Goal: Task Accomplishment & Management: Manage account settings

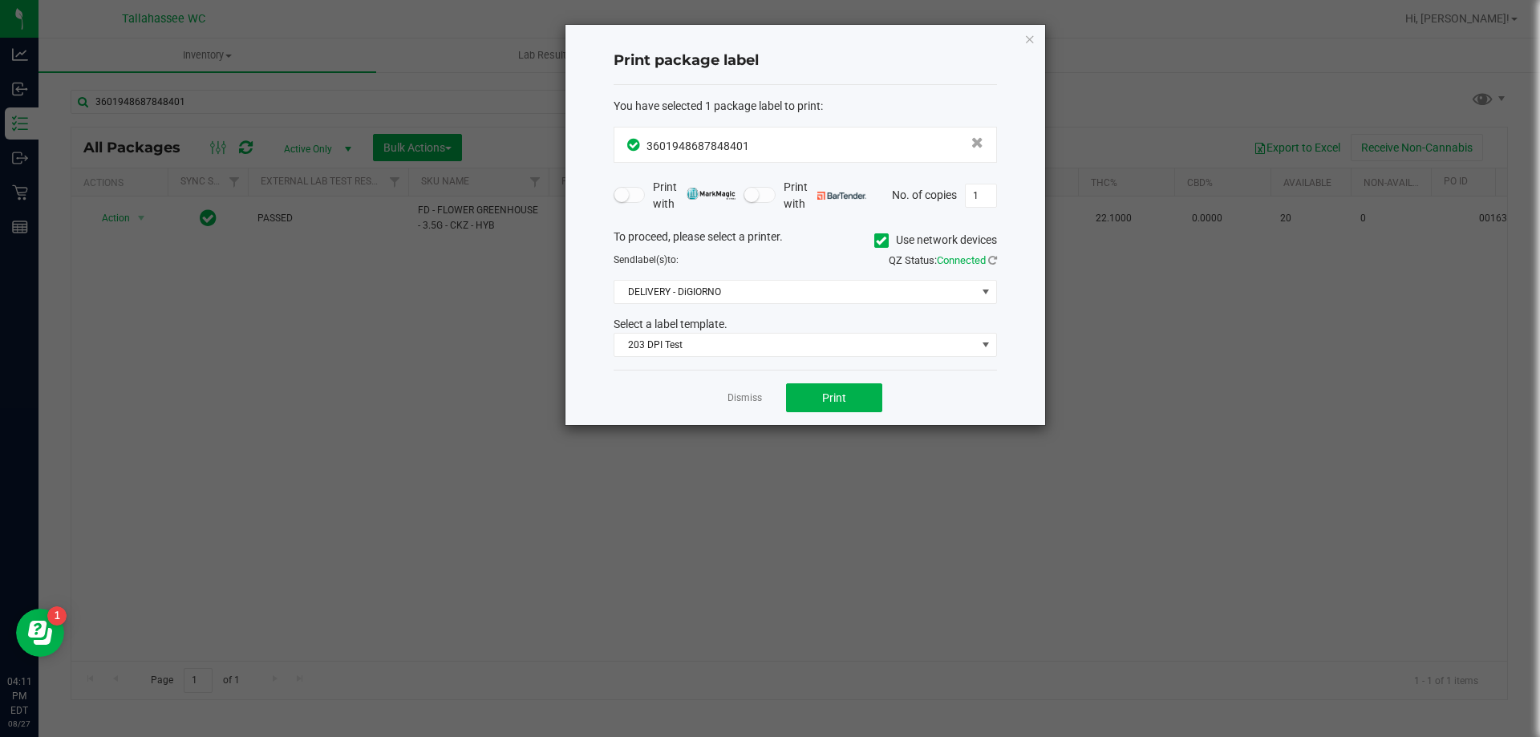
drag, startPoint x: 748, startPoint y: 403, endPoint x: 710, endPoint y: 388, distance: 41.1
click at [750, 403] on link "Dismiss" at bounding box center [745, 398] width 34 height 14
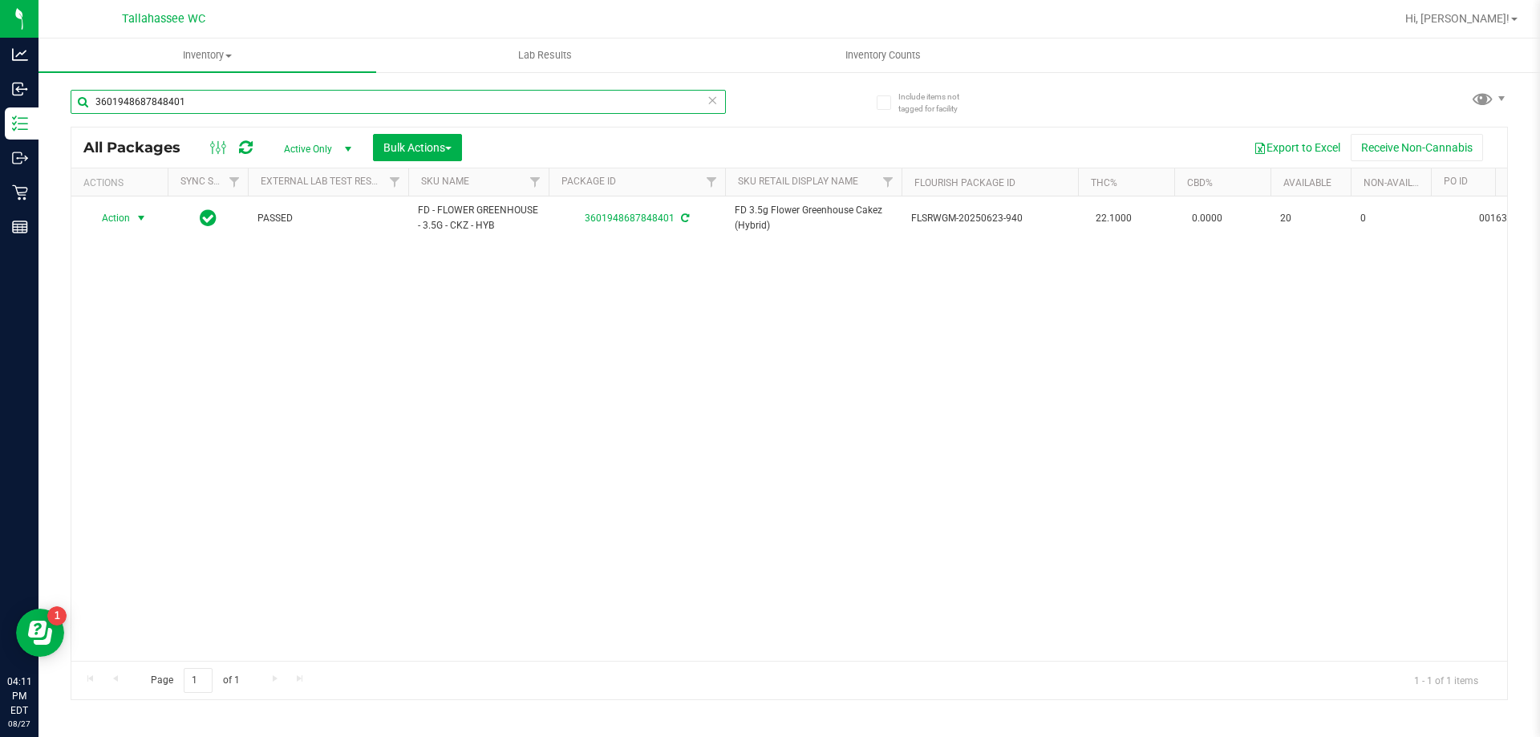
click at [419, 94] on input "3601948687848401" at bounding box center [398, 102] width 655 height 24
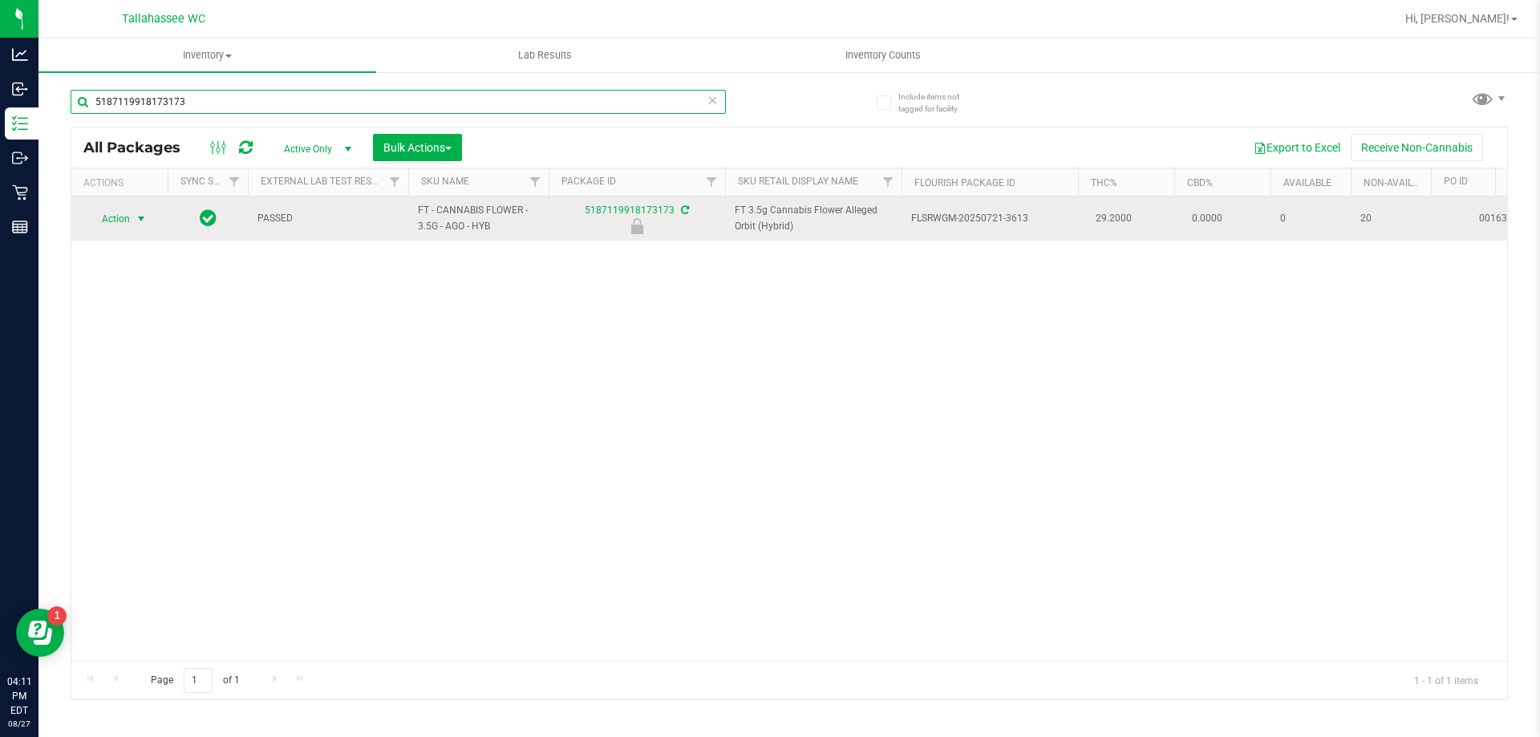
type input "5187119918173173"
click at [147, 214] on span "select" at bounding box center [141, 219] width 13 height 13
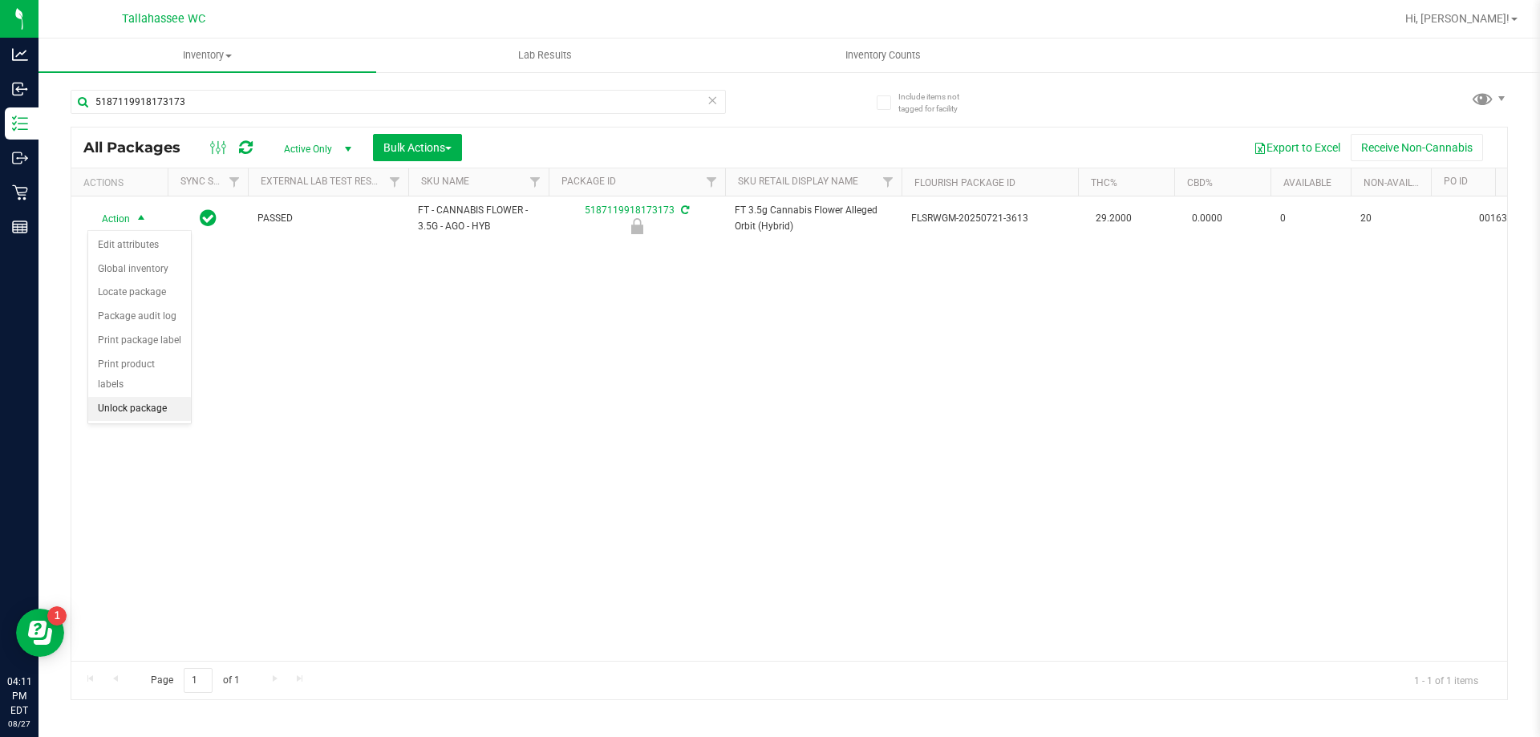
click at [186, 397] on li "Unlock package" at bounding box center [139, 409] width 103 height 24
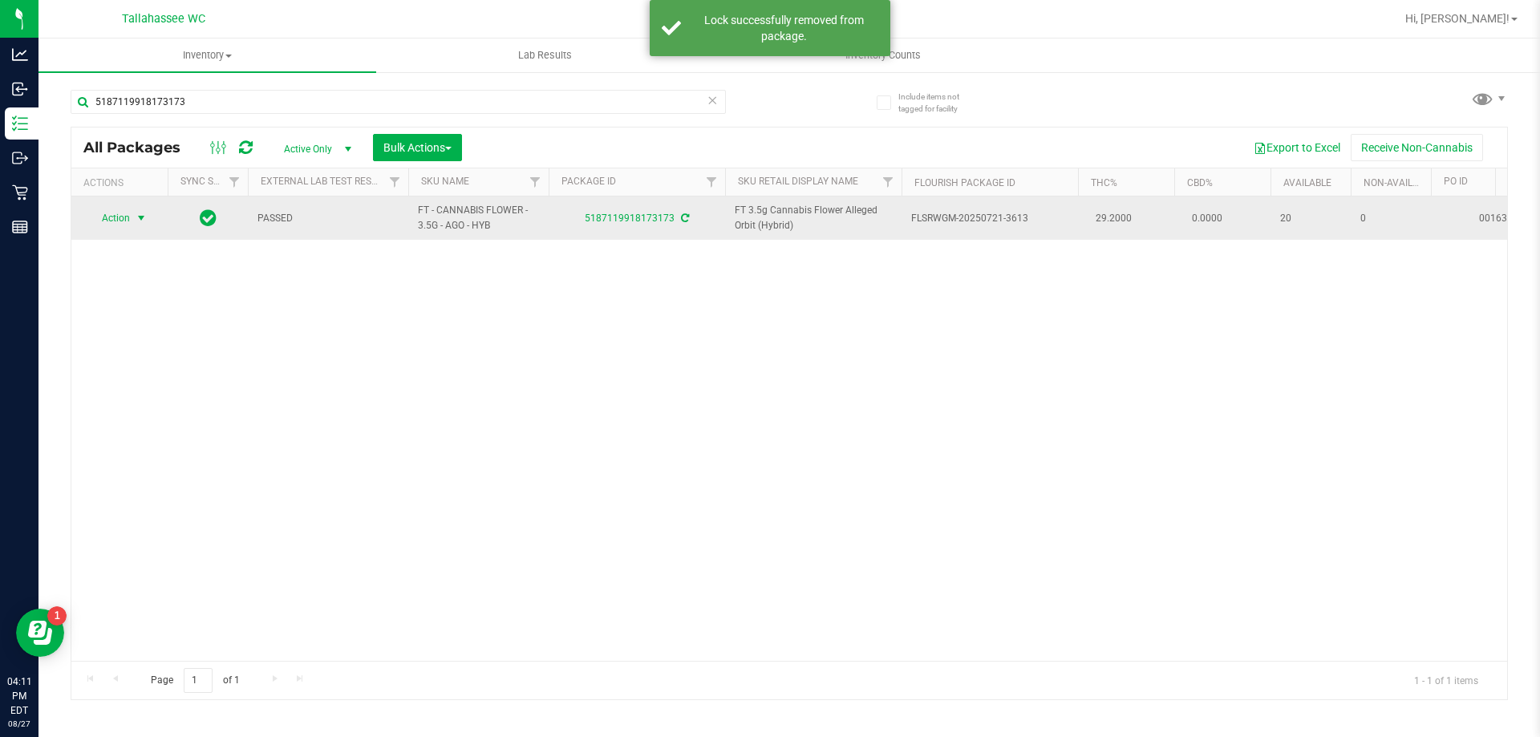
click at [141, 219] on span "select" at bounding box center [141, 218] width 13 height 13
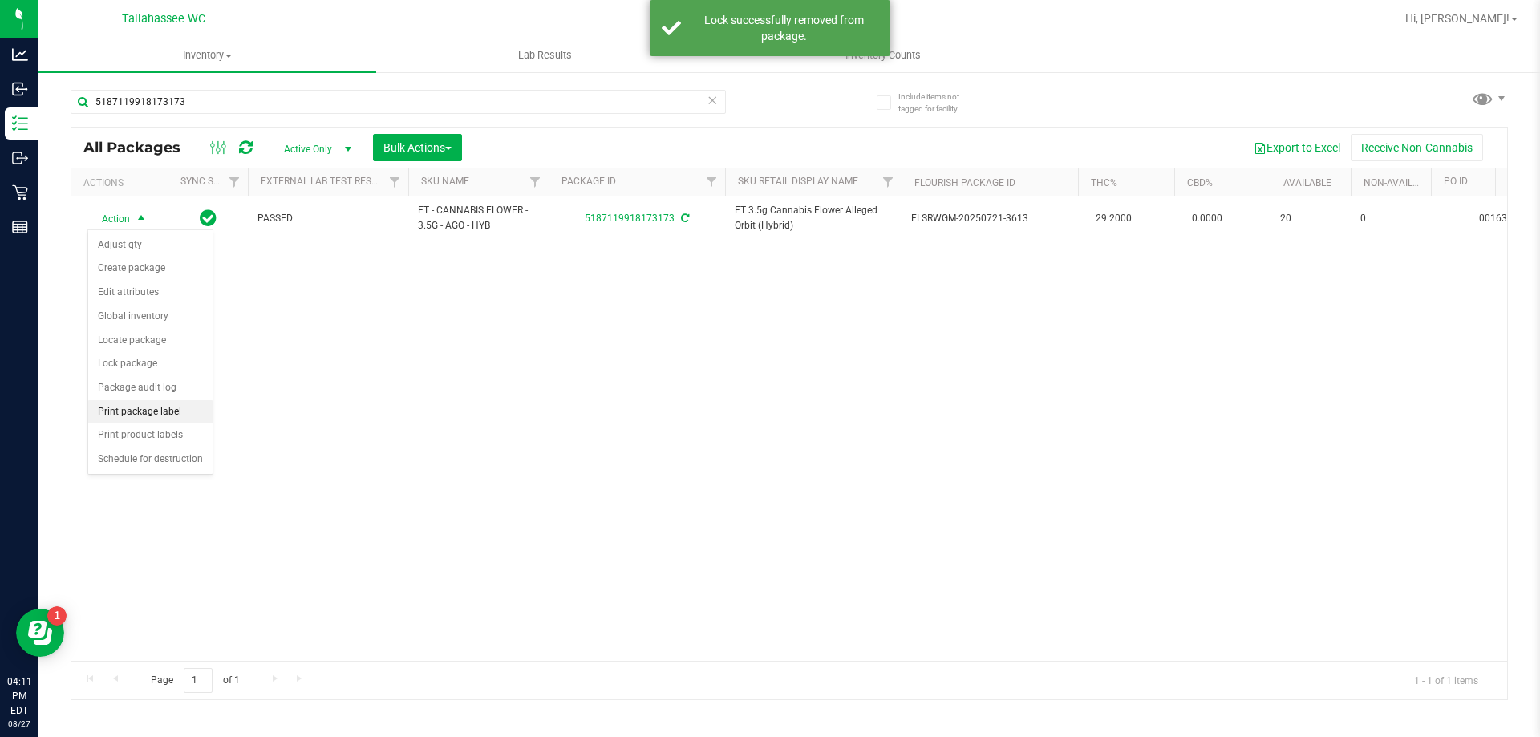
click at [172, 413] on li "Print package label" at bounding box center [150, 412] width 124 height 24
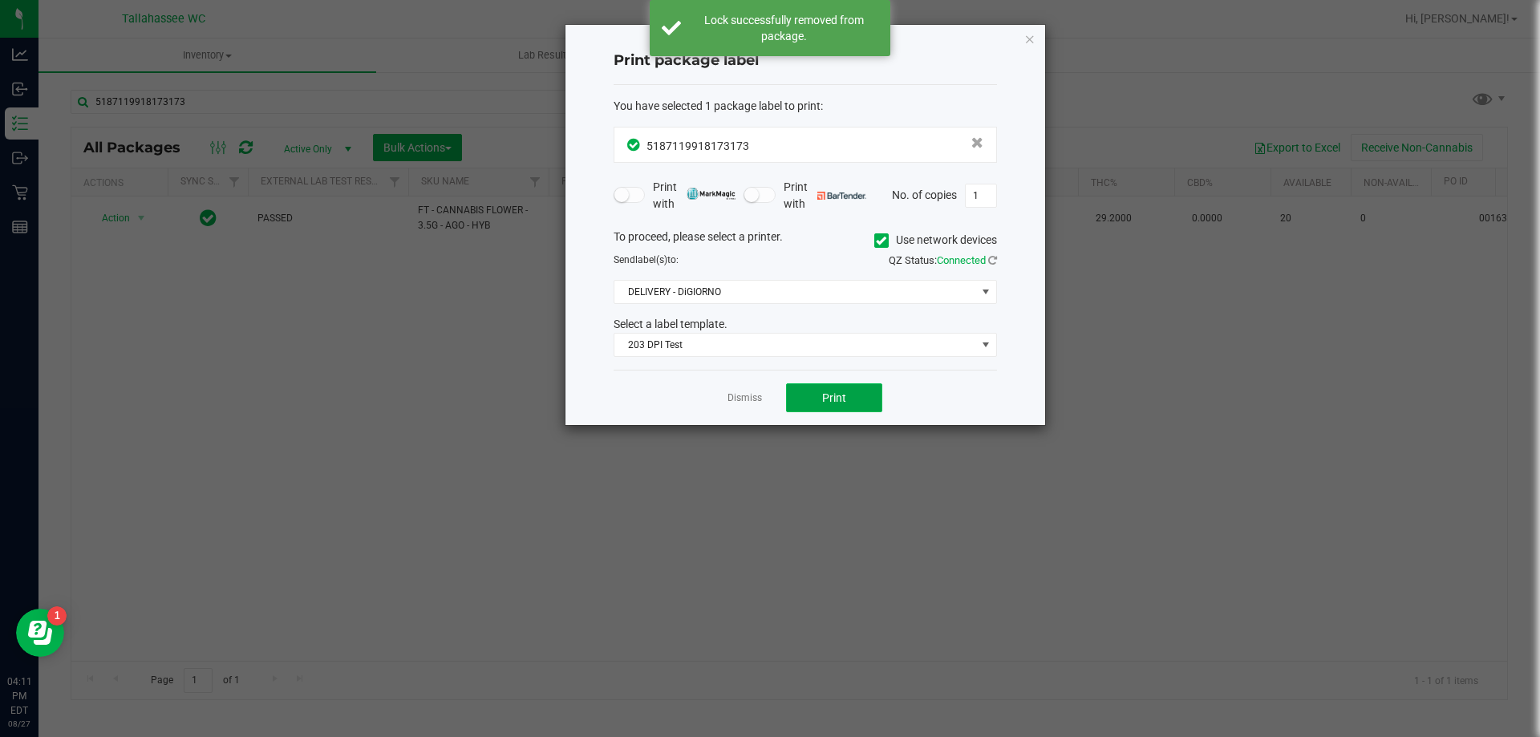
click at [837, 393] on span "Print" at bounding box center [834, 397] width 24 height 13
click at [1029, 32] on icon "button" at bounding box center [1029, 38] width 11 height 19
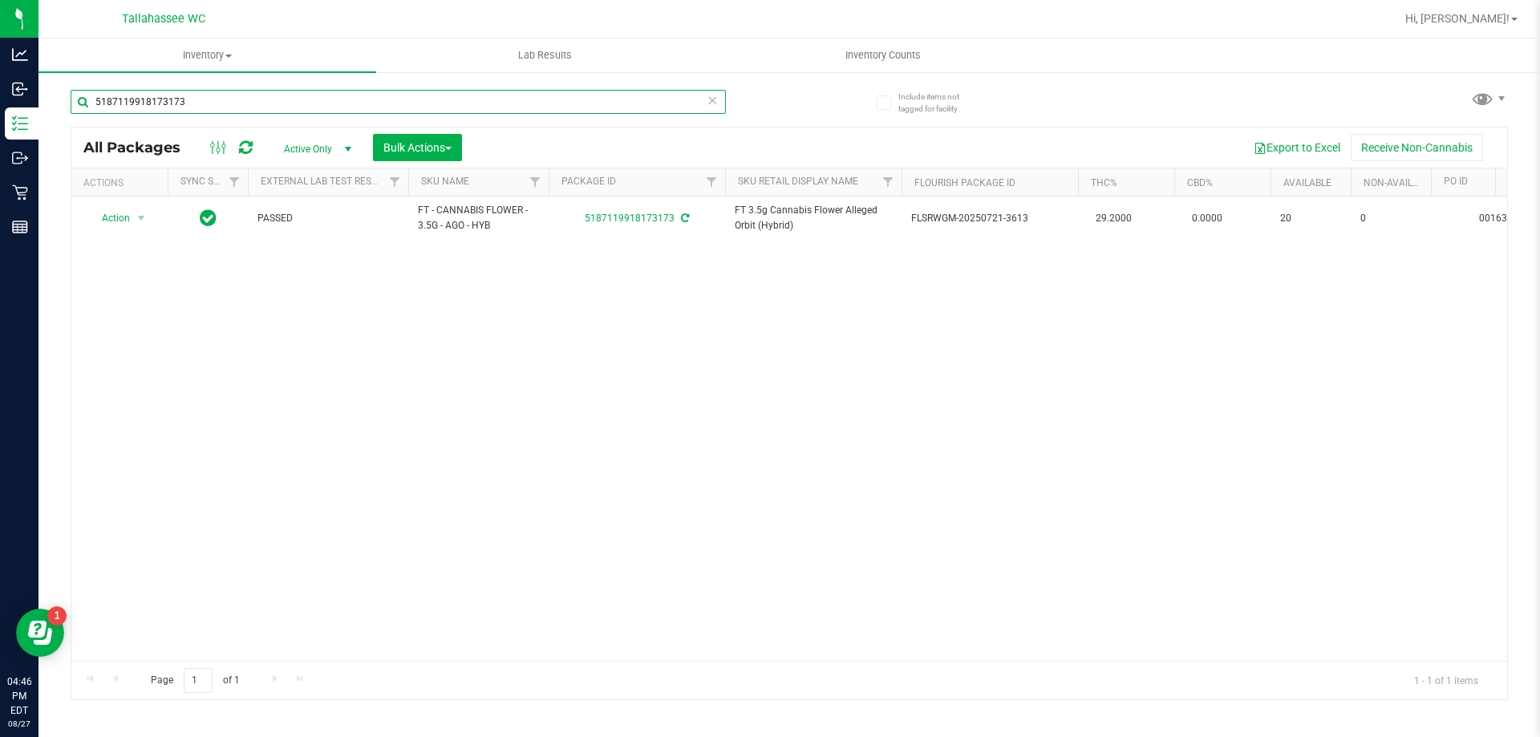
click at [207, 109] on input "5187119918173173" at bounding box center [398, 102] width 655 height 24
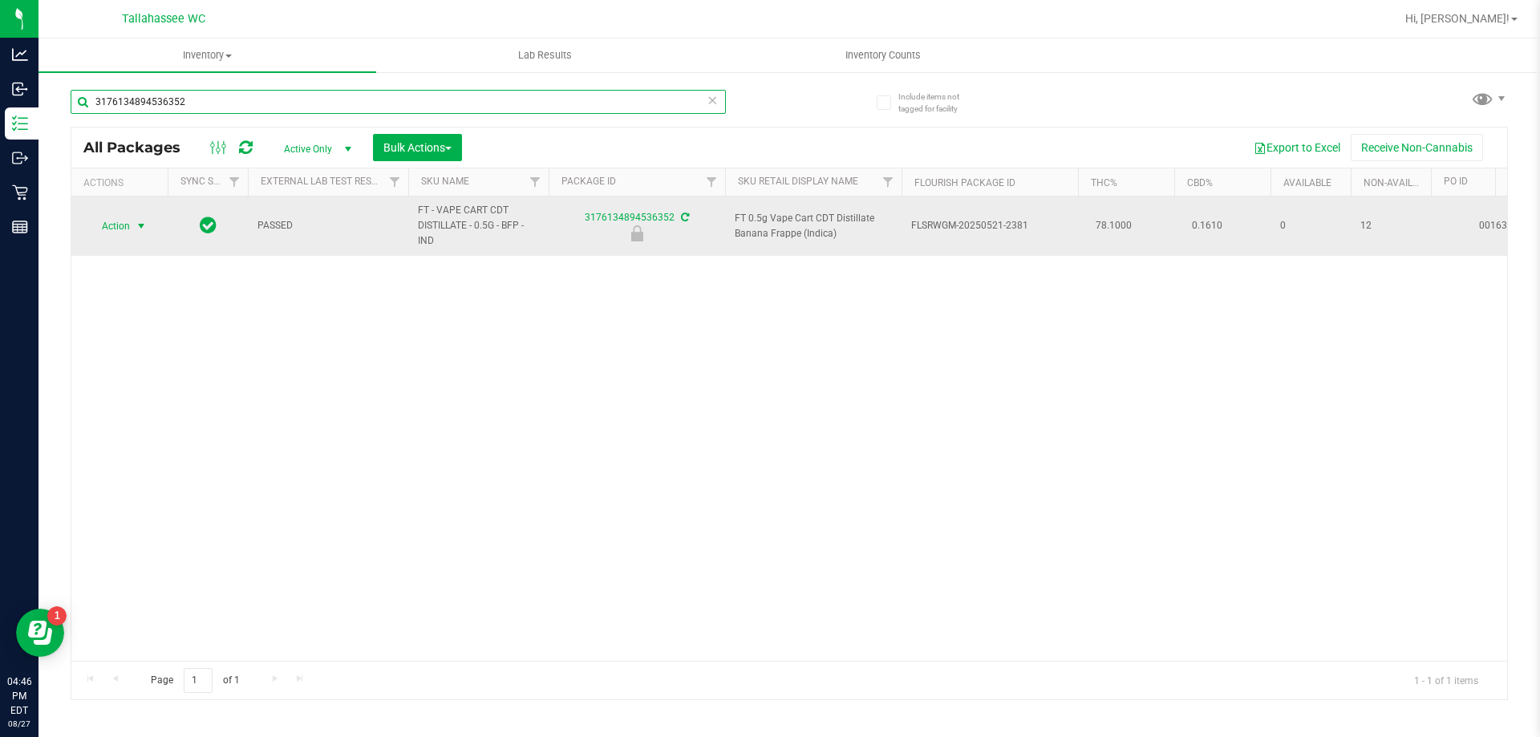
type input "3176134894536352"
click at [141, 222] on span "select" at bounding box center [141, 226] width 13 height 13
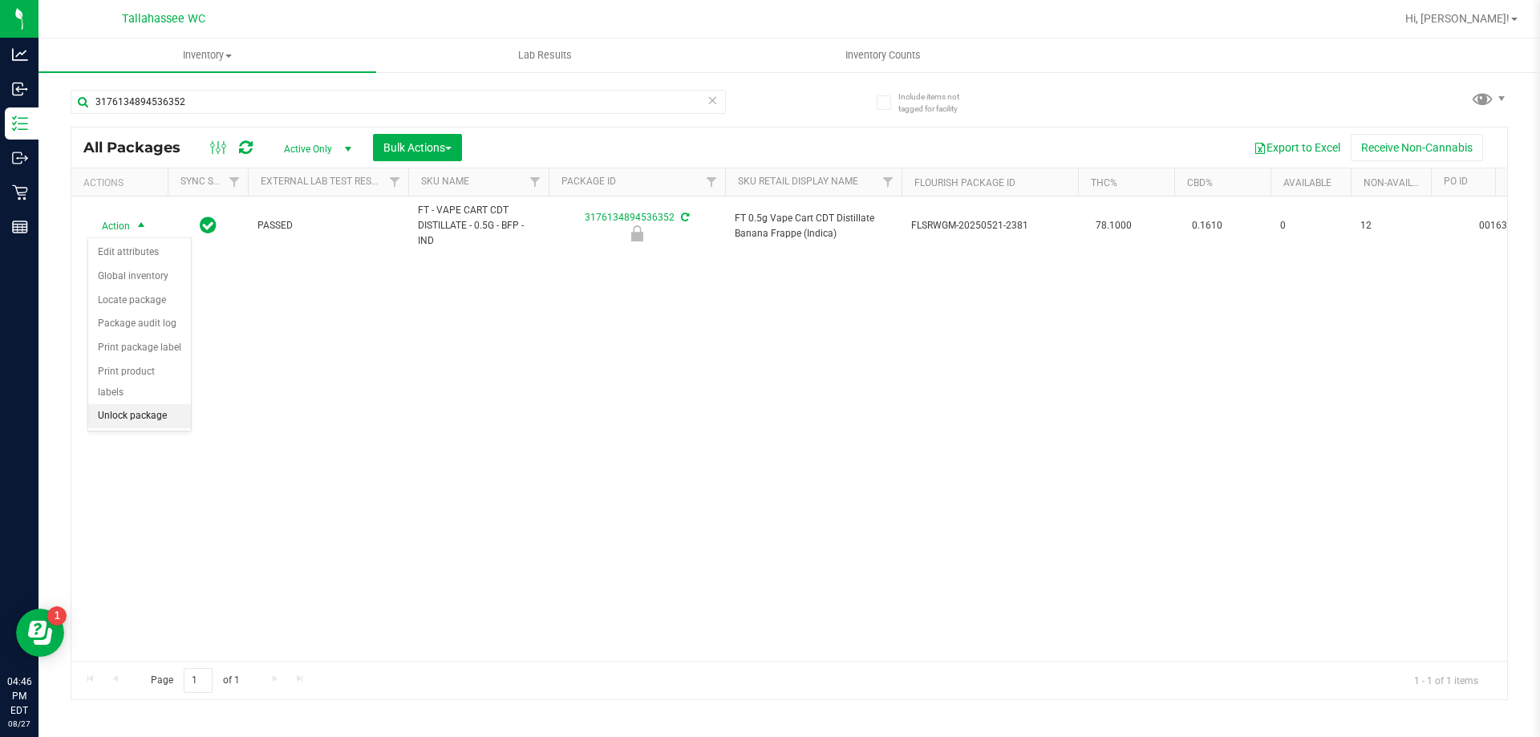
click at [163, 404] on li "Unlock package" at bounding box center [139, 416] width 103 height 24
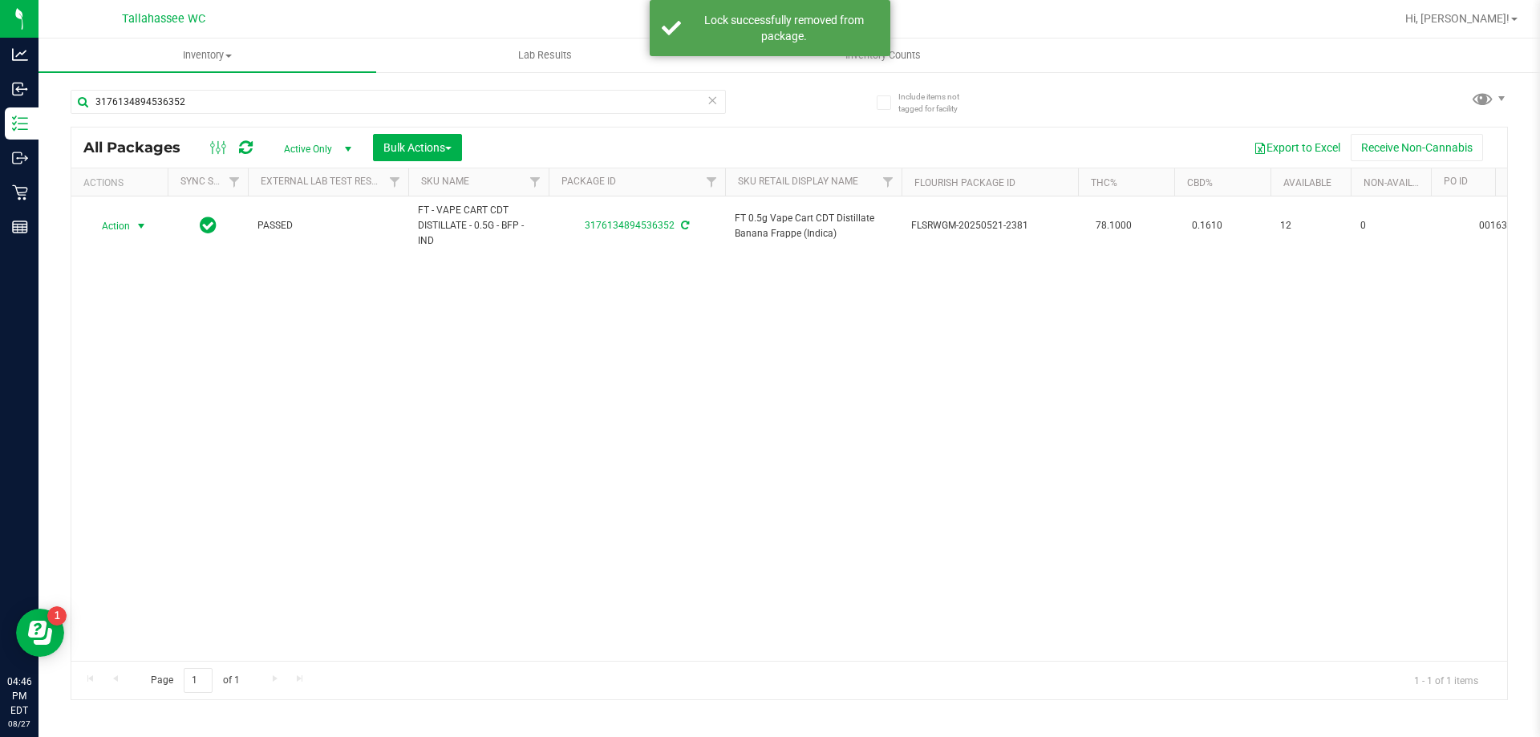
drag, startPoint x: 140, startPoint y: 227, endPoint x: 140, endPoint y: 237, distance: 9.7
click at [140, 226] on span "select" at bounding box center [141, 226] width 13 height 13
click at [164, 416] on li "Print package label" at bounding box center [150, 420] width 124 height 24
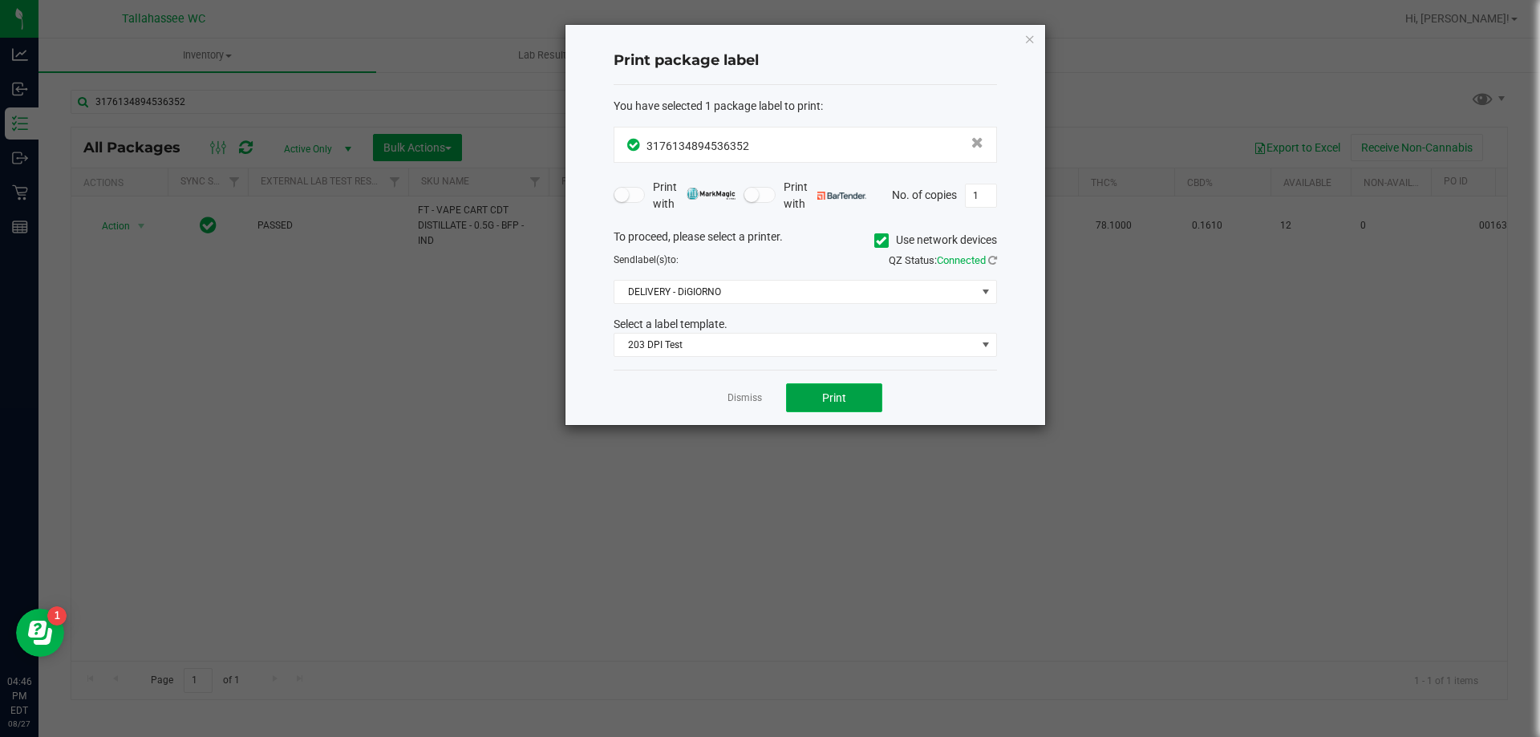
click at [794, 397] on button "Print" at bounding box center [834, 397] width 96 height 29
click at [732, 400] on link "Dismiss" at bounding box center [745, 398] width 34 height 14
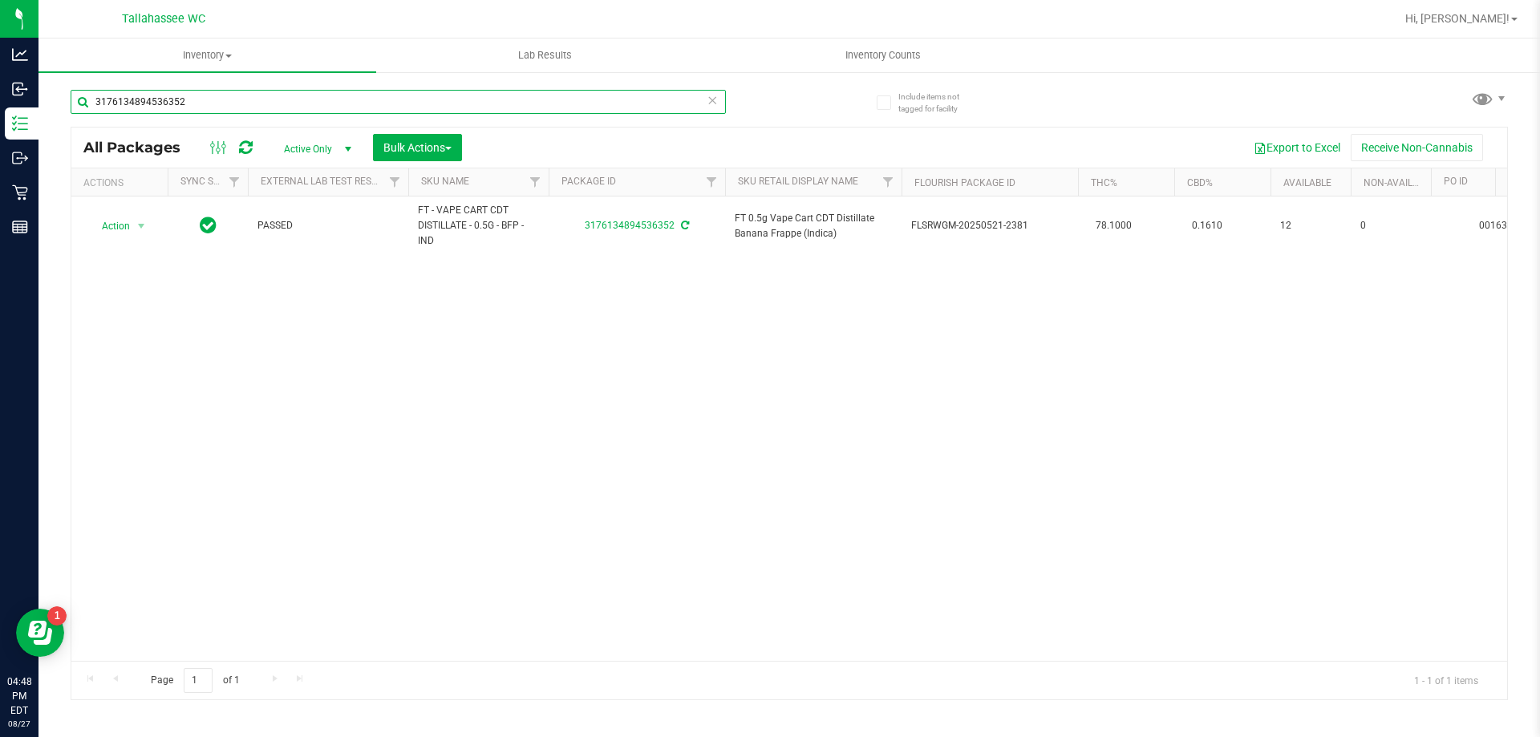
click at [273, 101] on input "3176134894536352" at bounding box center [398, 102] width 655 height 24
click at [273, 100] on input "3176134894536352" at bounding box center [398, 102] width 655 height 24
type input "6078601499264690"
click at [143, 228] on span "select" at bounding box center [141, 226] width 13 height 13
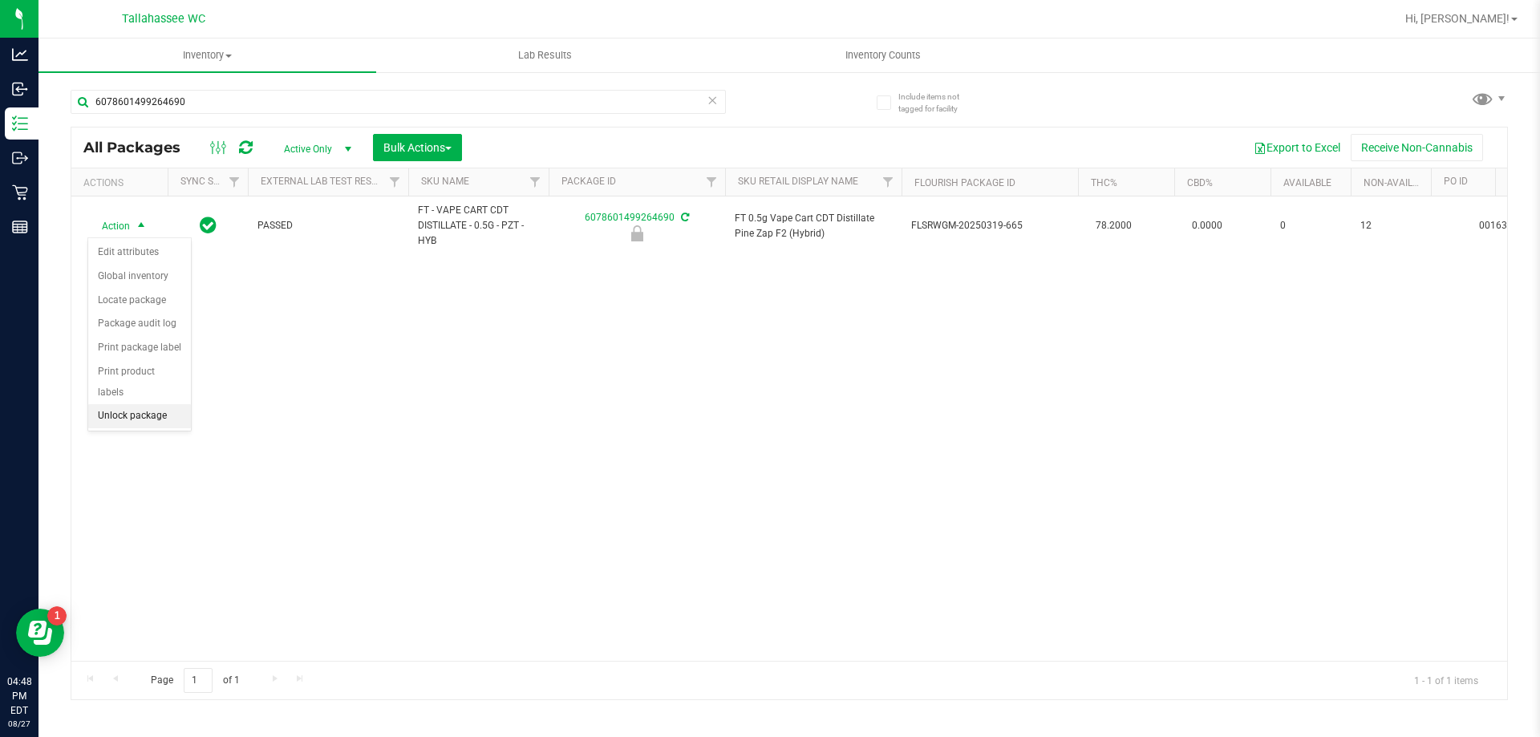
click at [167, 405] on li "Unlock package" at bounding box center [139, 416] width 103 height 24
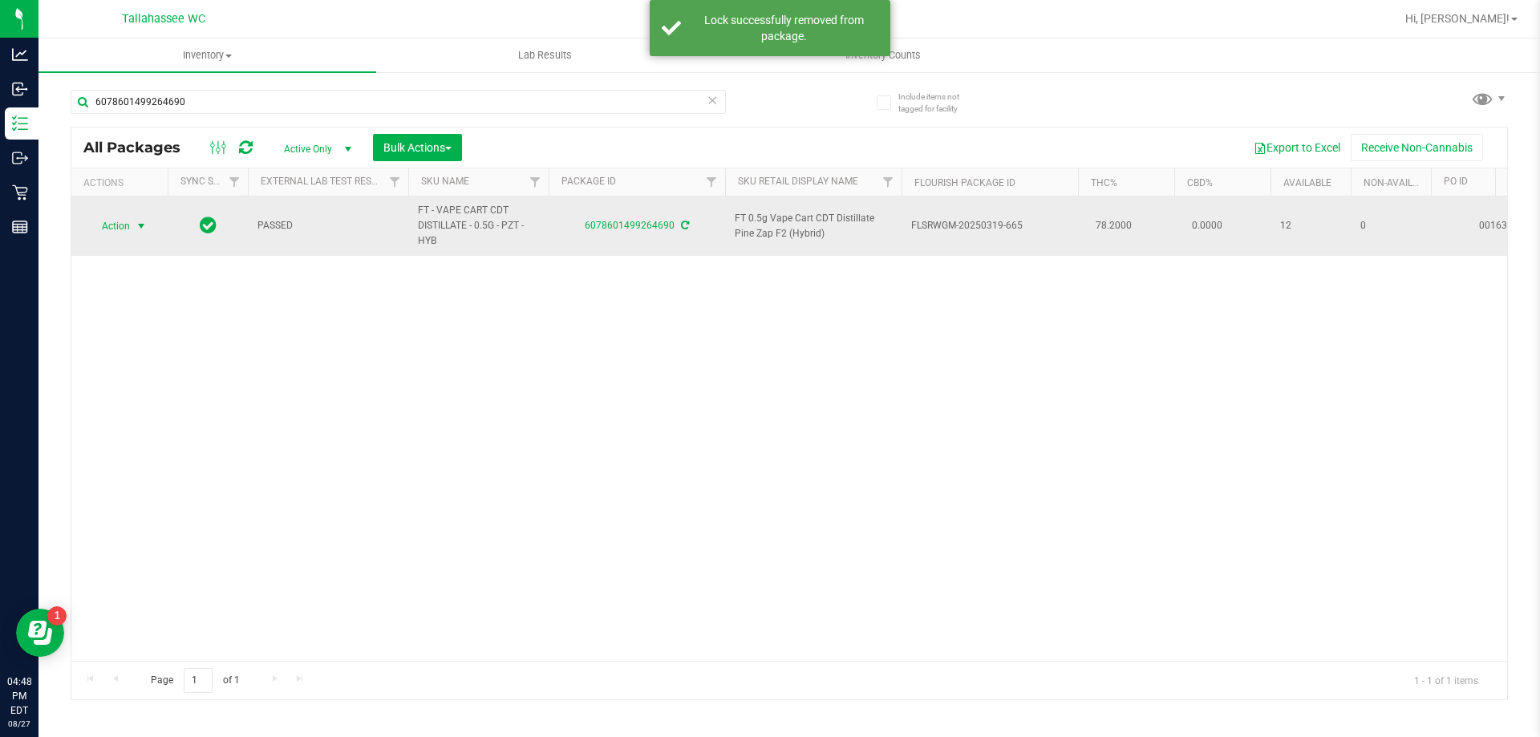
click at [140, 224] on span "select" at bounding box center [141, 226] width 13 height 13
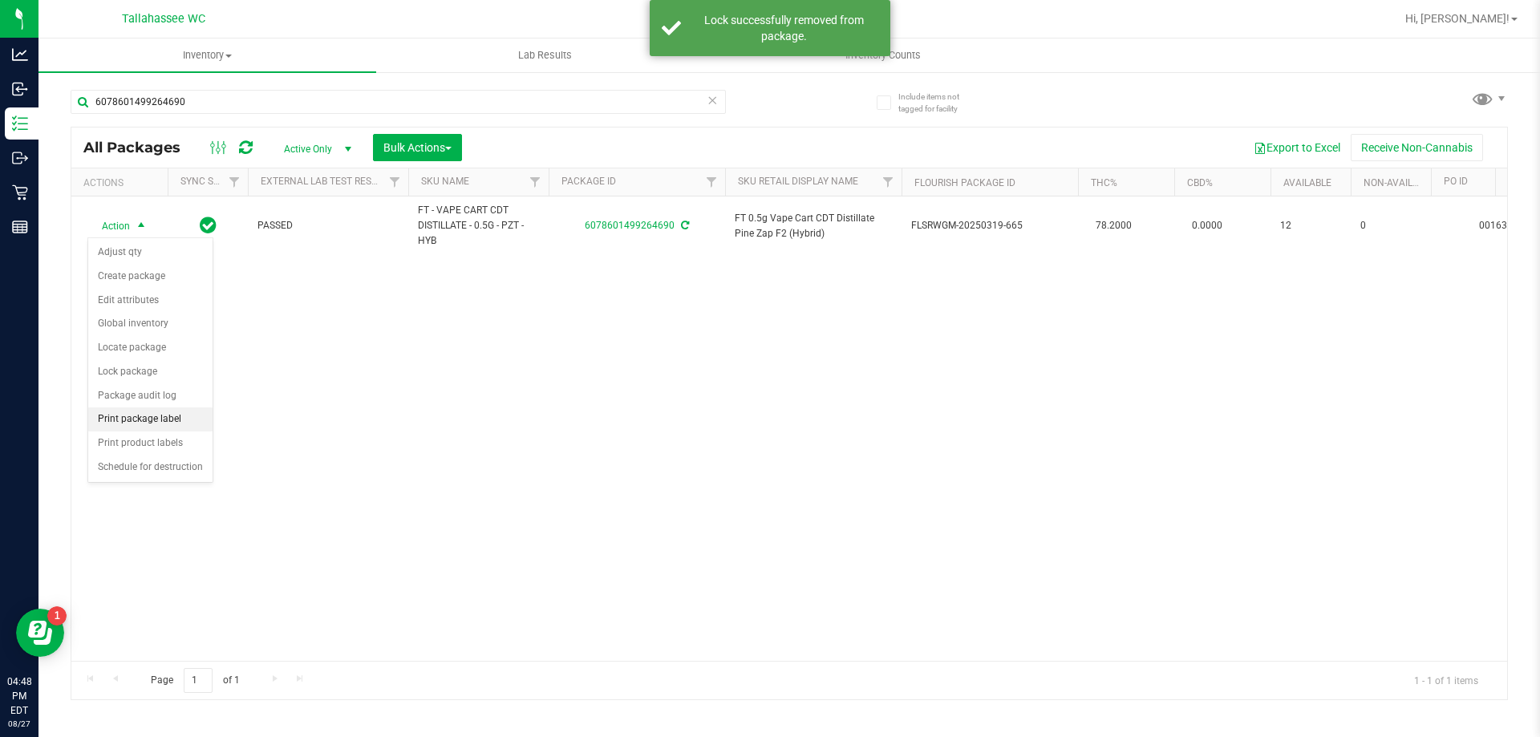
click at [163, 426] on li "Print package label" at bounding box center [150, 420] width 124 height 24
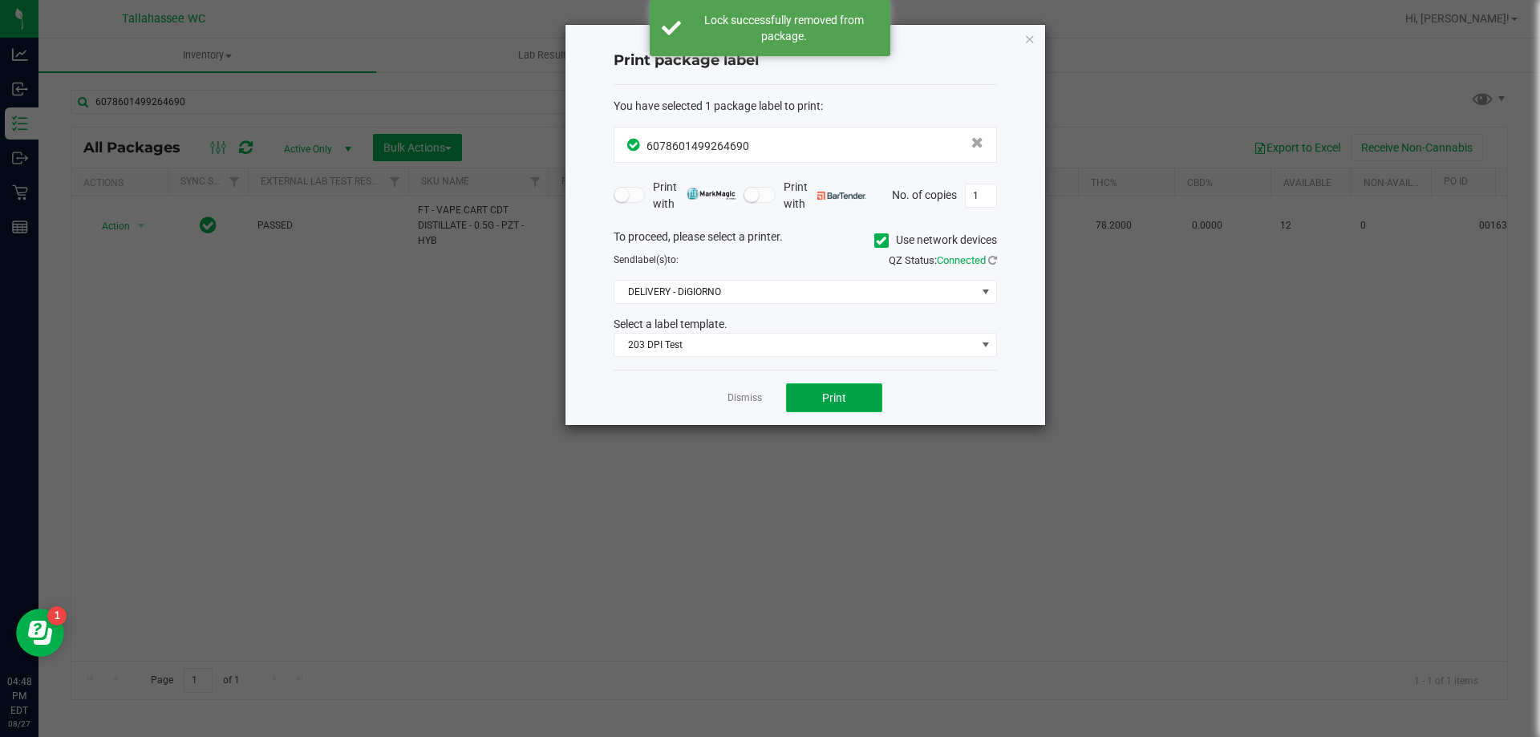
click at [838, 408] on button "Print" at bounding box center [834, 397] width 96 height 29
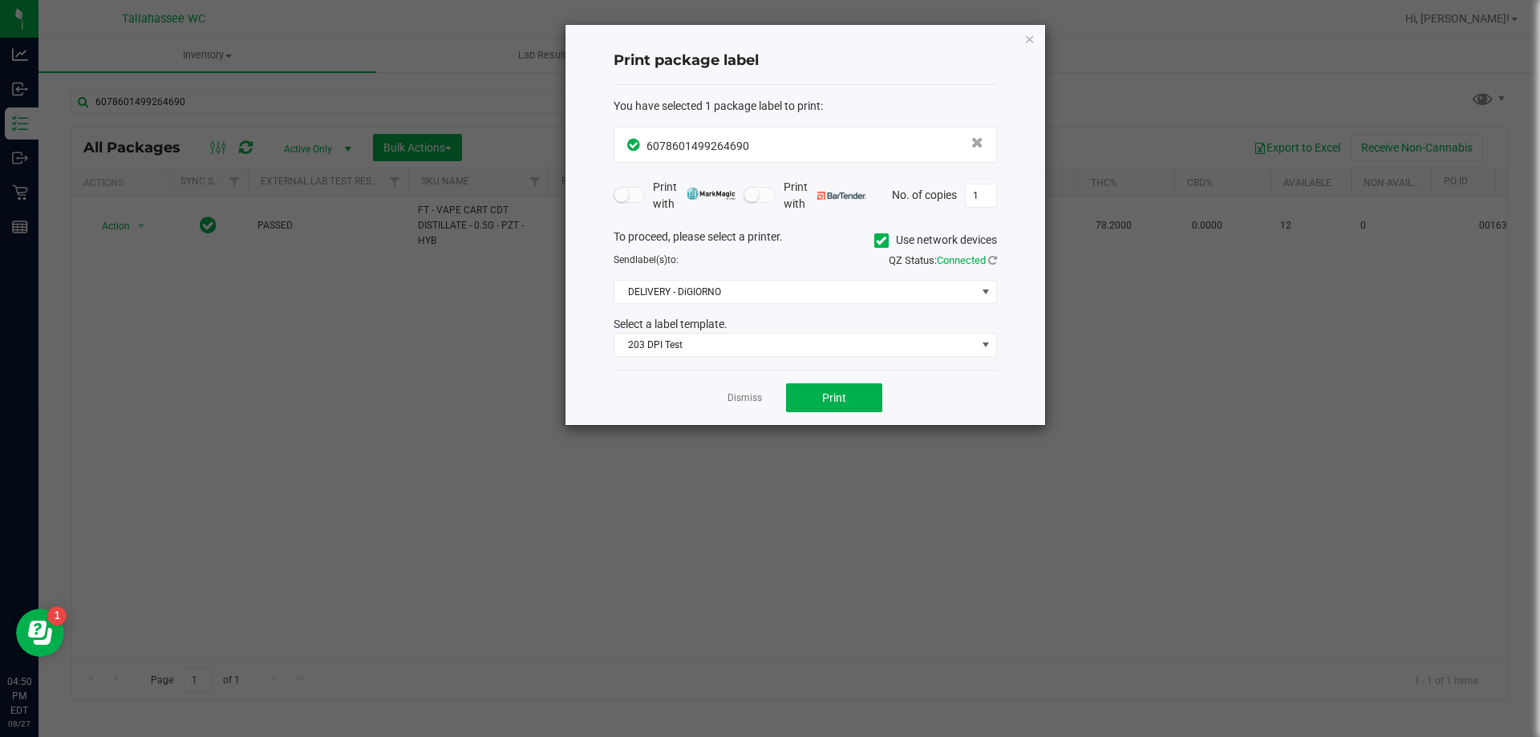
click at [732, 401] on link "Dismiss" at bounding box center [745, 398] width 34 height 14
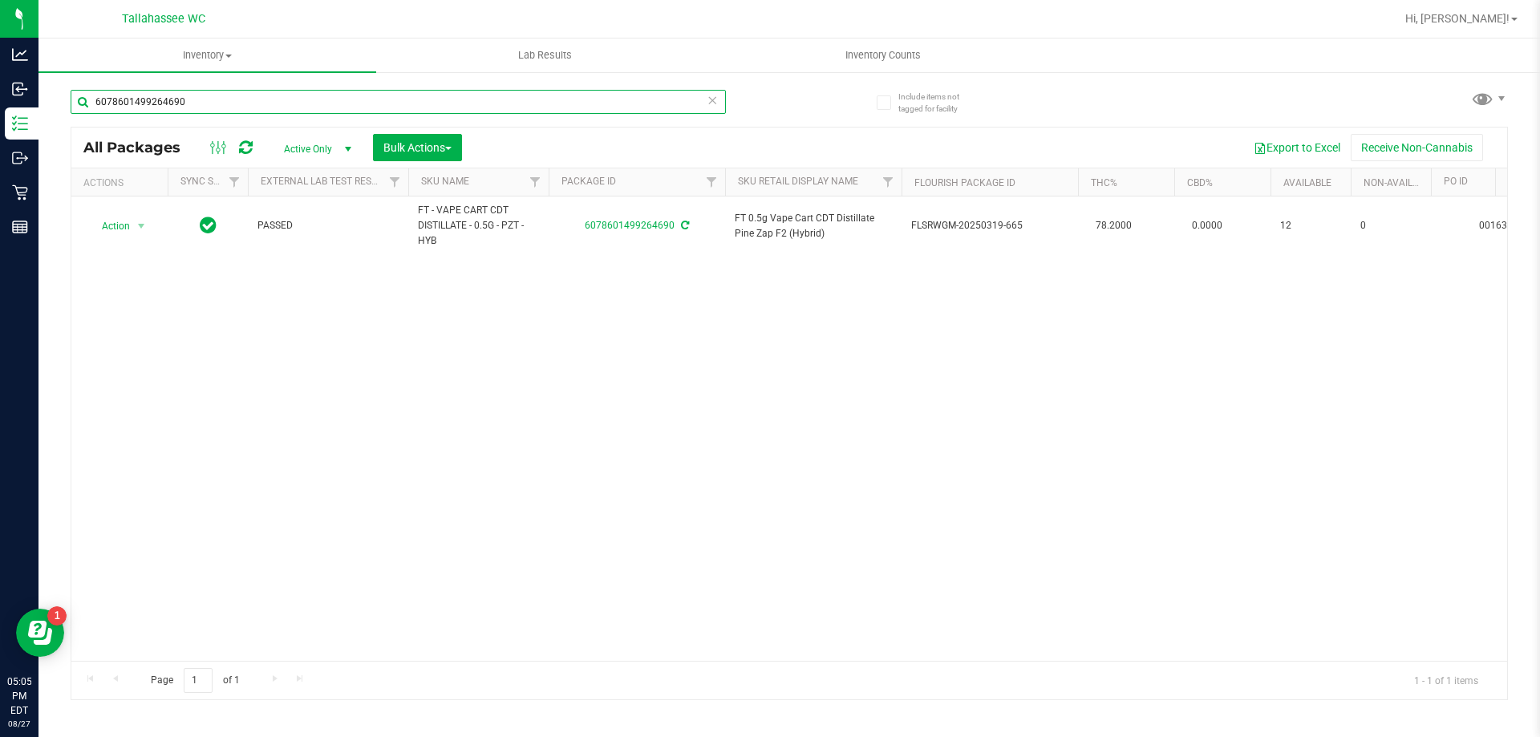
click at [221, 106] on input "6078601499264690" at bounding box center [398, 102] width 655 height 24
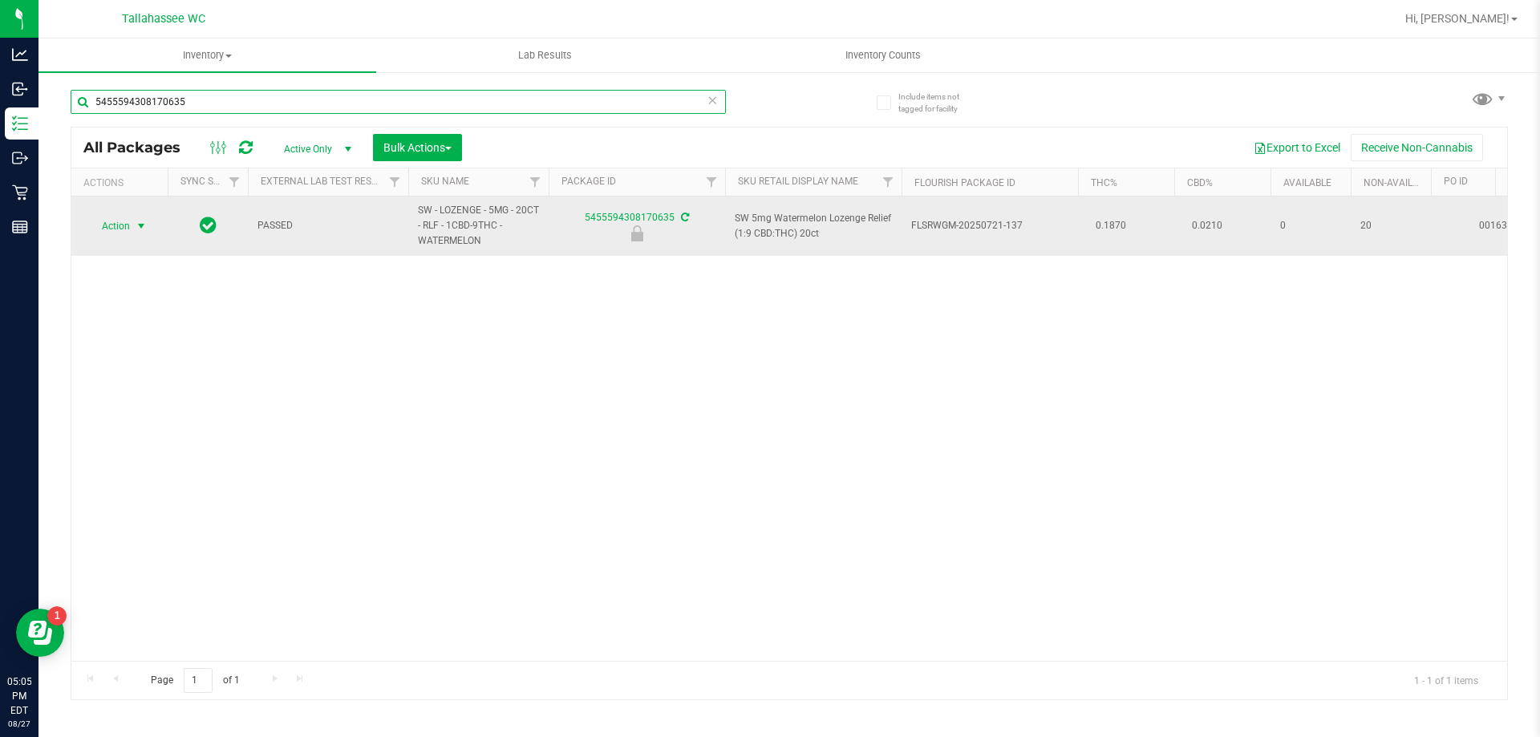
type input "5455594308170635"
click at [136, 224] on span "select" at bounding box center [141, 226] width 13 height 13
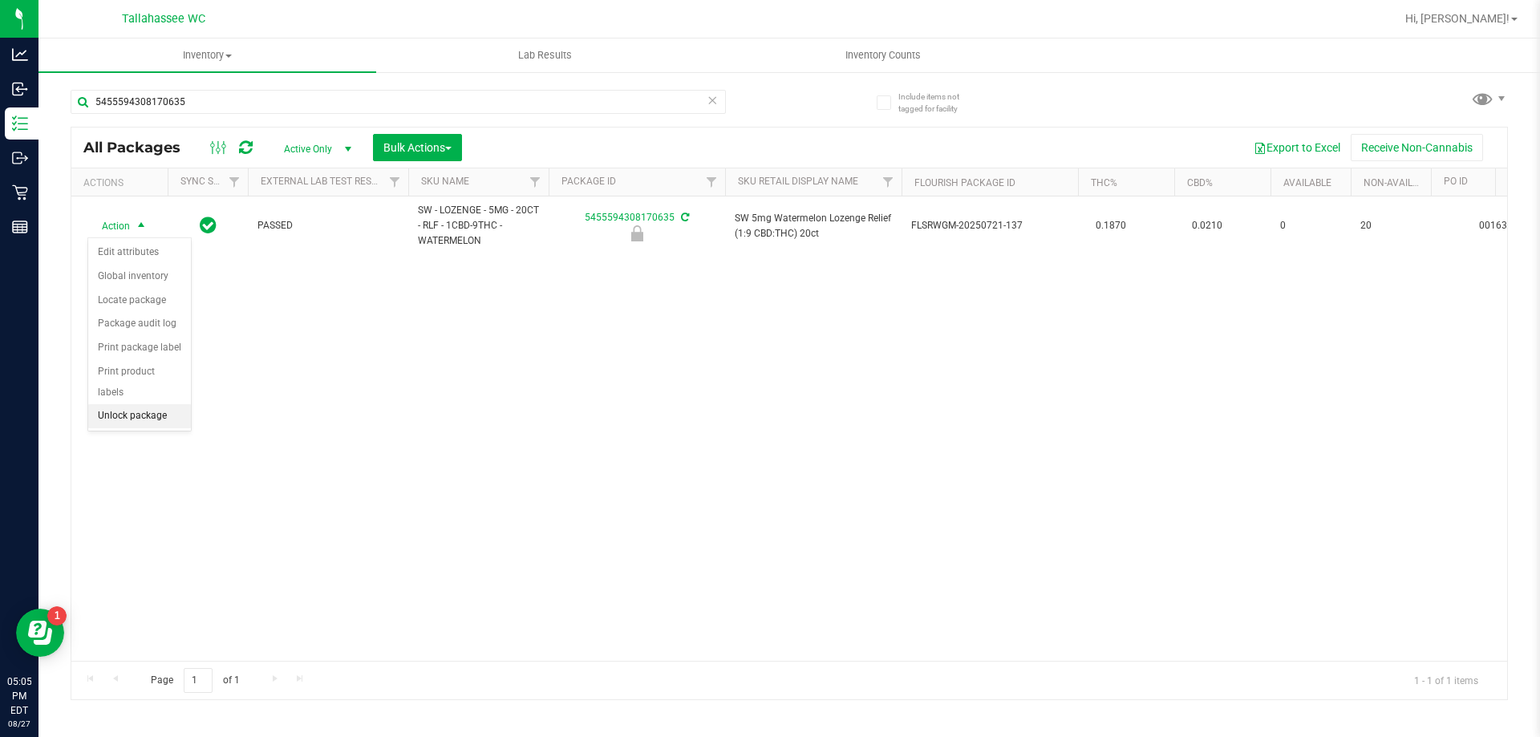
click at [152, 404] on li "Unlock package" at bounding box center [139, 416] width 103 height 24
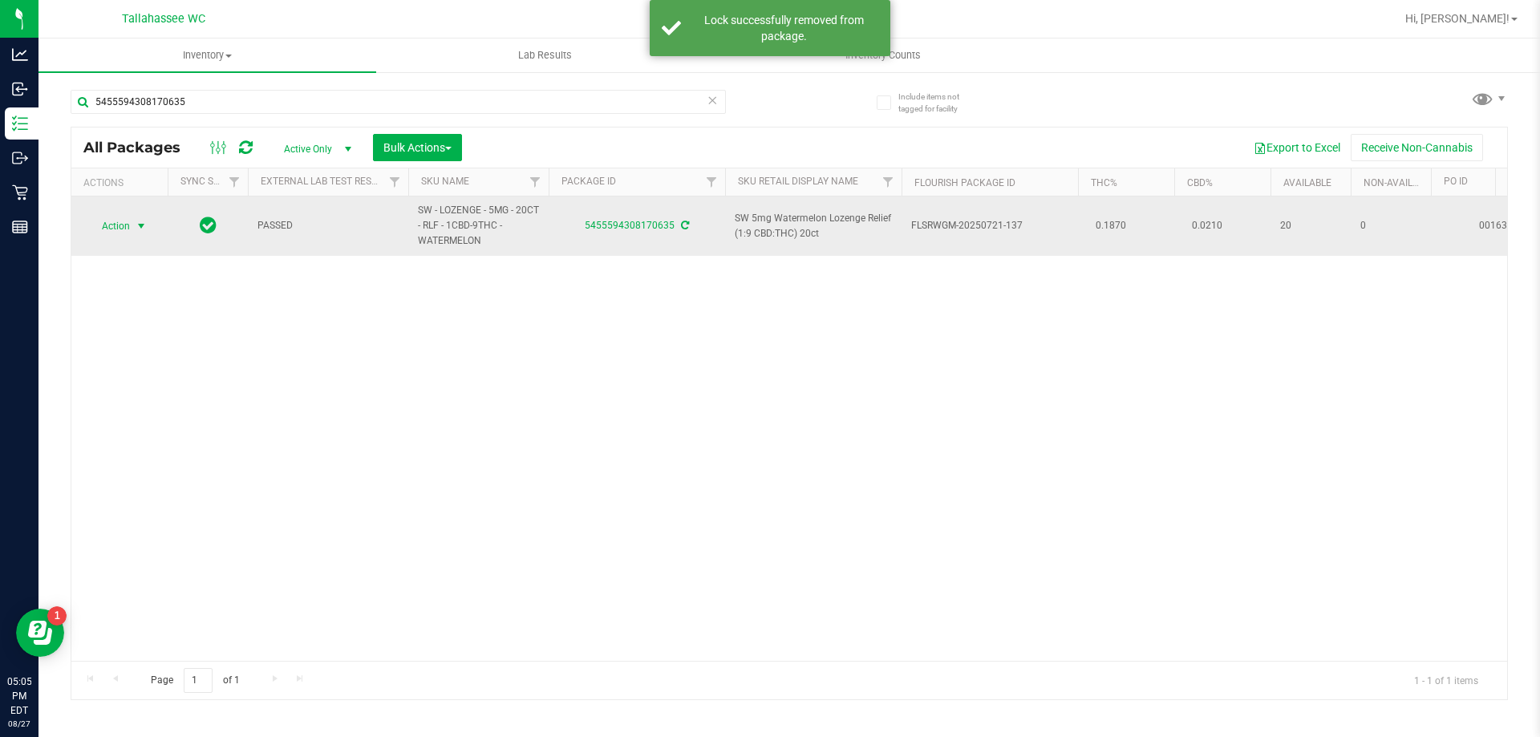
click at [142, 225] on span "select" at bounding box center [141, 226] width 13 height 13
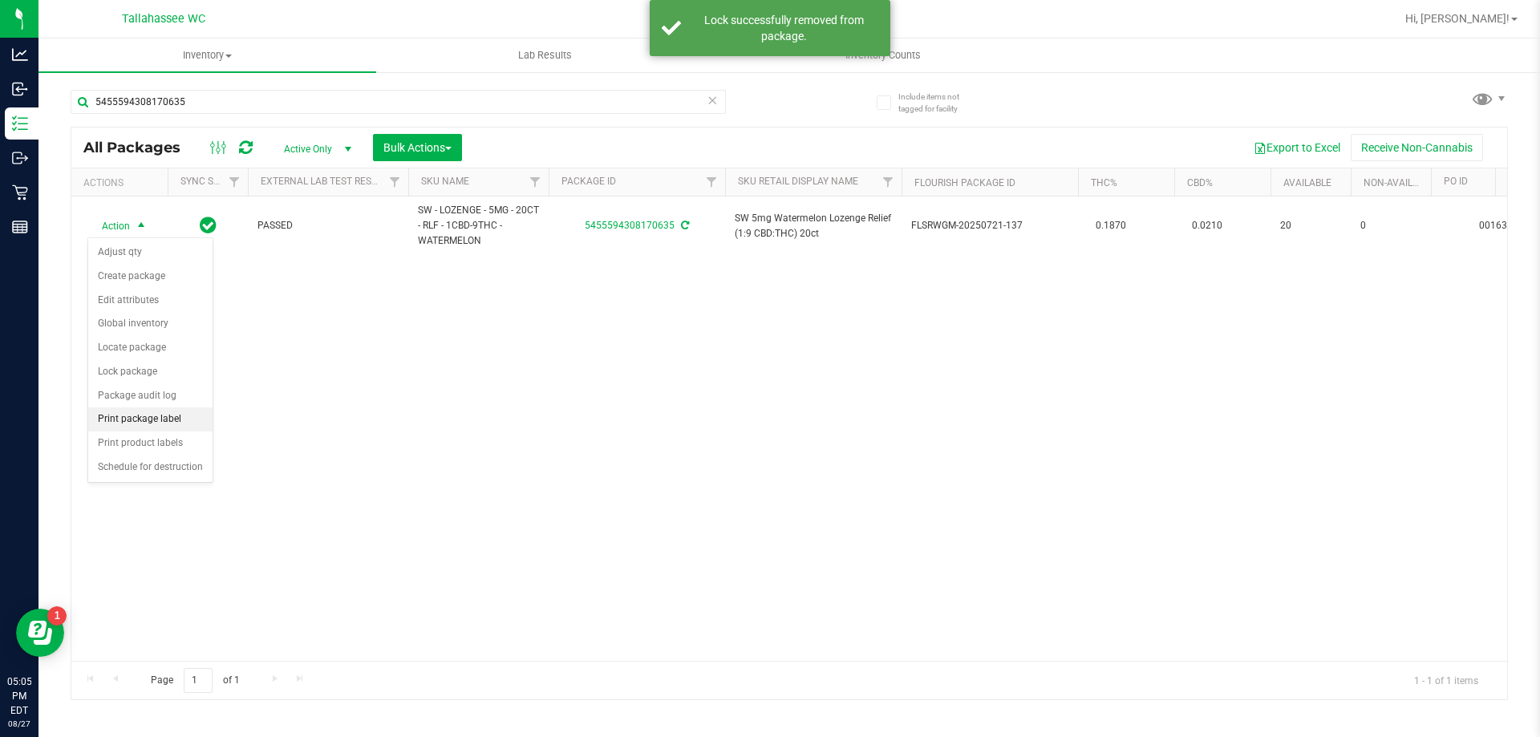
click at [146, 420] on li "Print package label" at bounding box center [150, 420] width 124 height 24
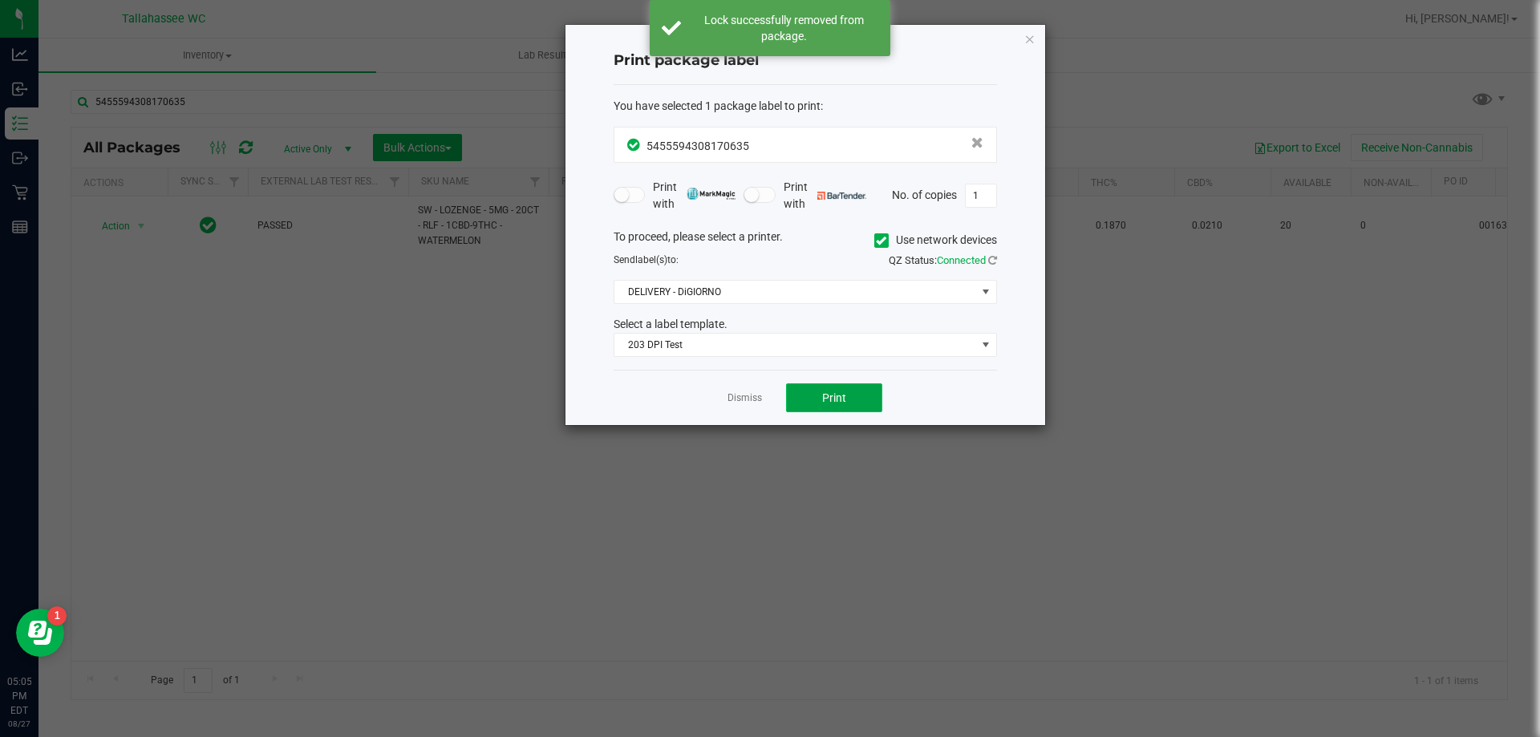
click at [836, 404] on button "Print" at bounding box center [834, 397] width 96 height 29
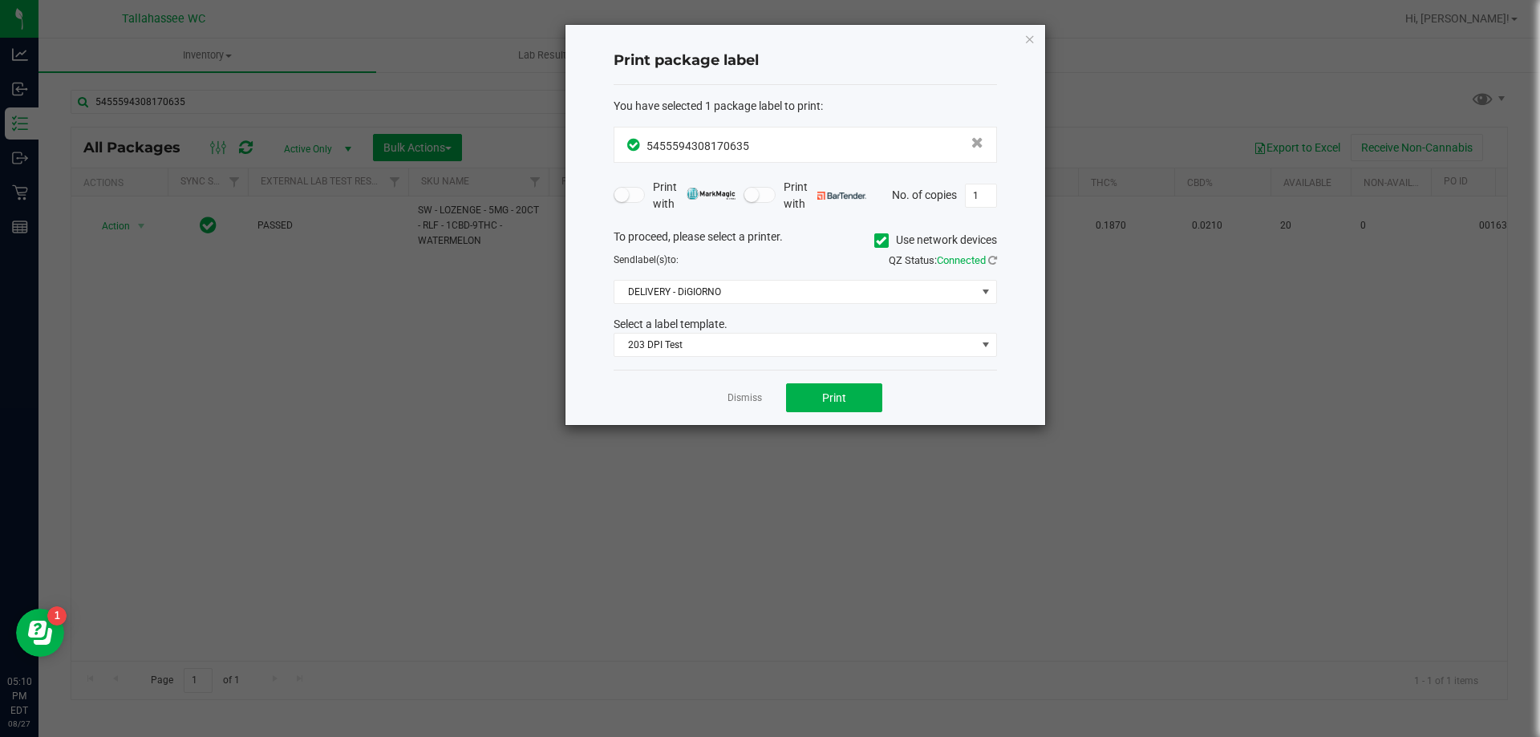
drag, startPoint x: 735, startPoint y: 399, endPoint x: 718, endPoint y: 384, distance: 22.2
click at [735, 398] on link "Dismiss" at bounding box center [745, 398] width 34 height 14
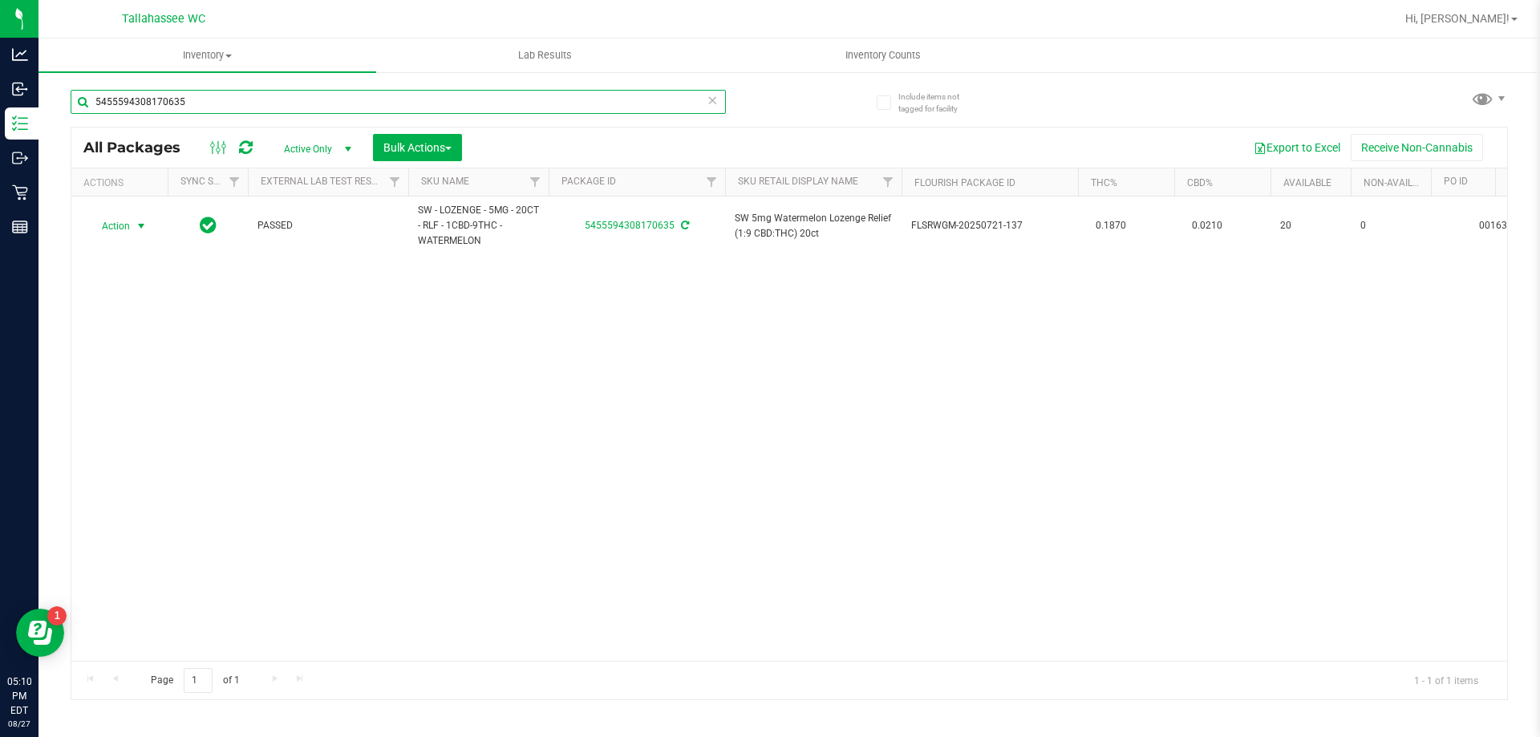
click at [298, 107] on input "5455594308170635" at bounding box center [398, 102] width 655 height 24
click at [298, 106] on input "5455594308170635" at bounding box center [398, 102] width 655 height 24
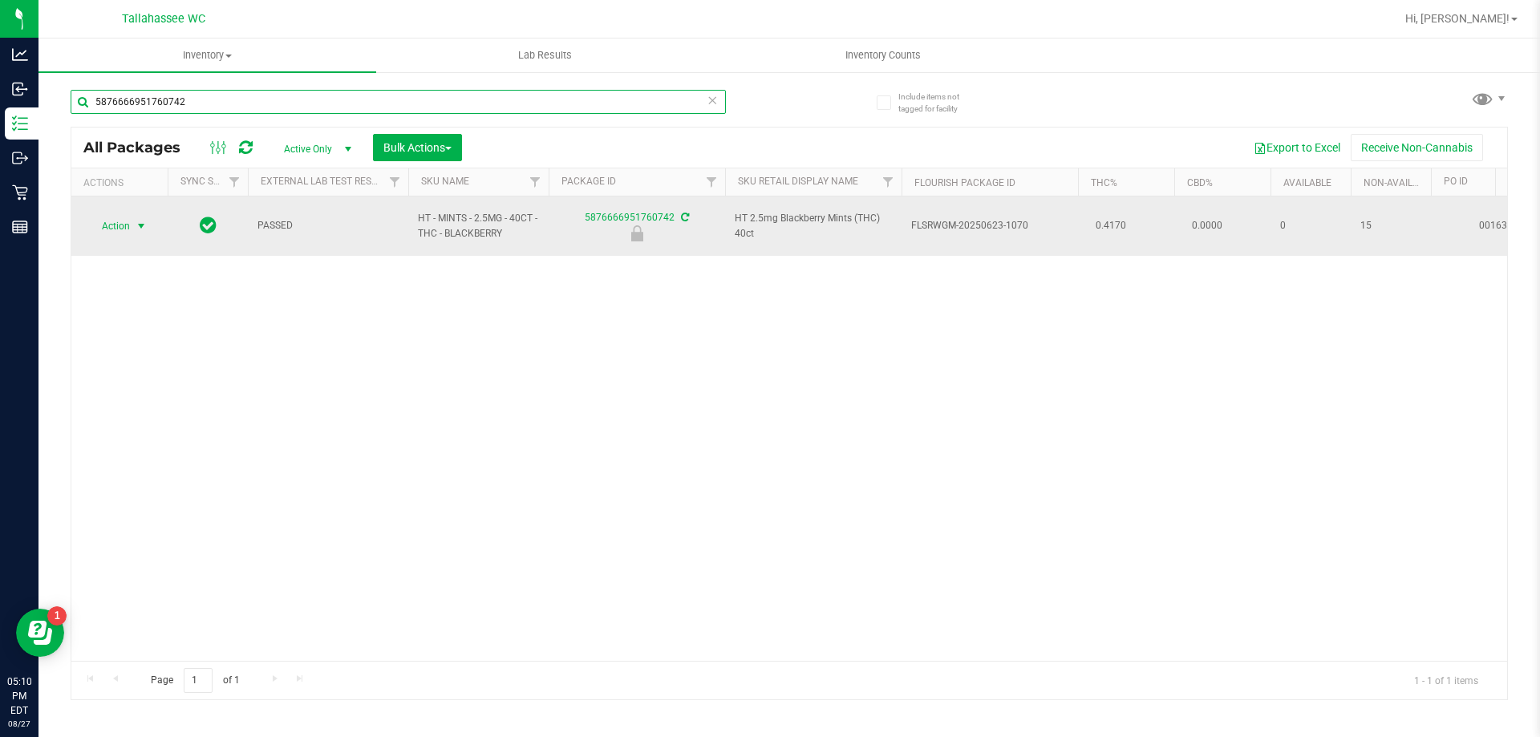
type input "5876666951760742"
click at [141, 220] on span "select" at bounding box center [141, 226] width 13 height 13
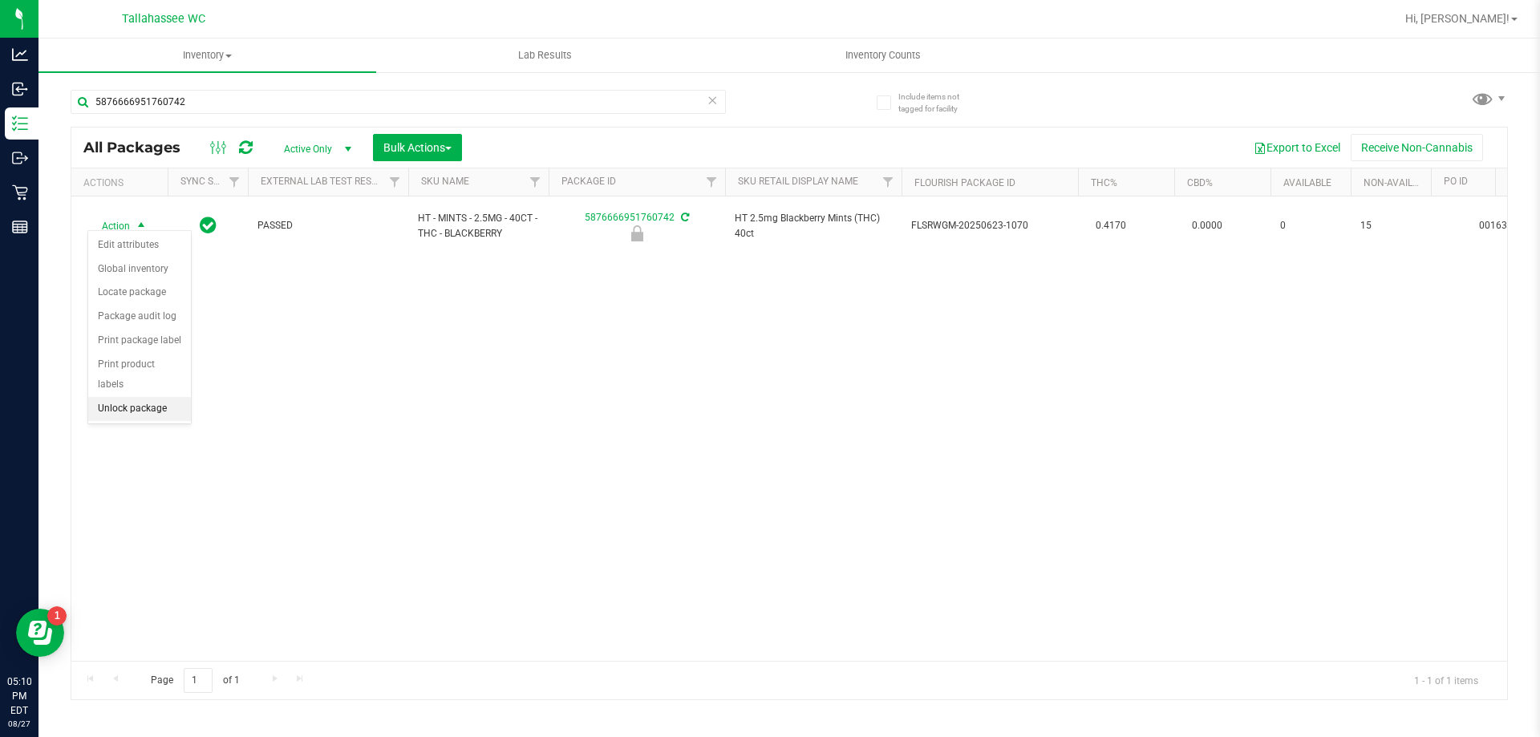
click at [156, 398] on li "Unlock package" at bounding box center [139, 409] width 103 height 24
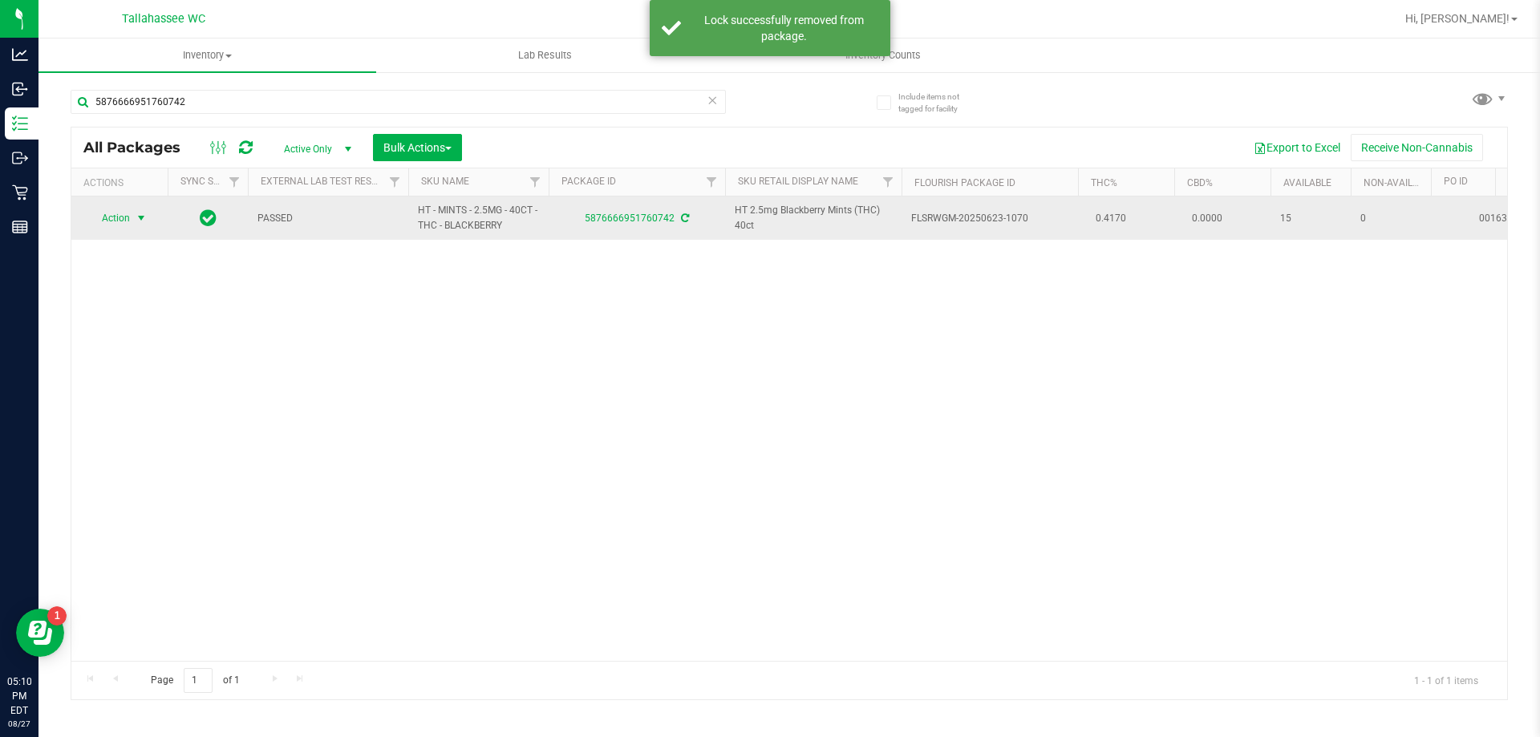
click at [142, 218] on span "select" at bounding box center [141, 218] width 13 height 13
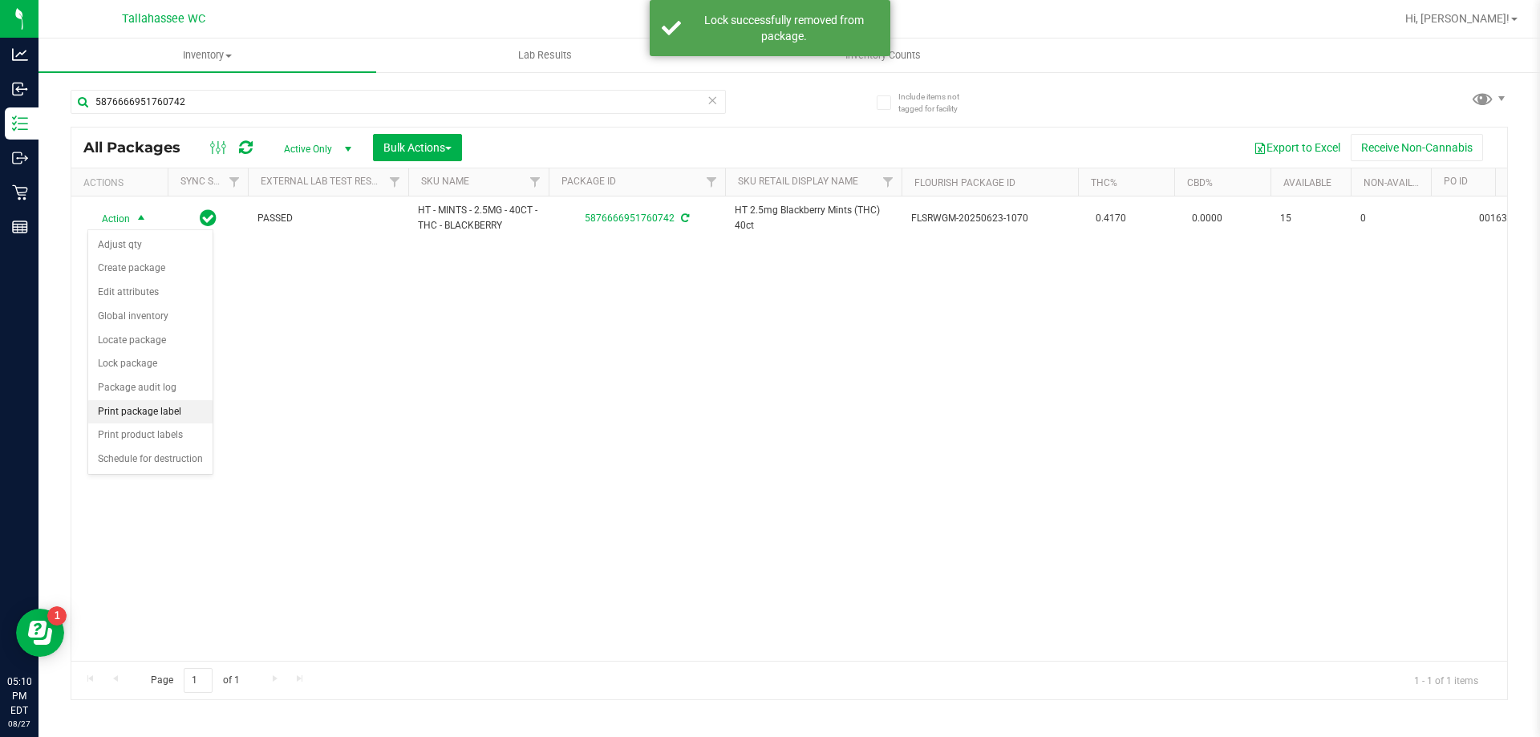
click at [184, 404] on li "Print package label" at bounding box center [150, 412] width 124 height 24
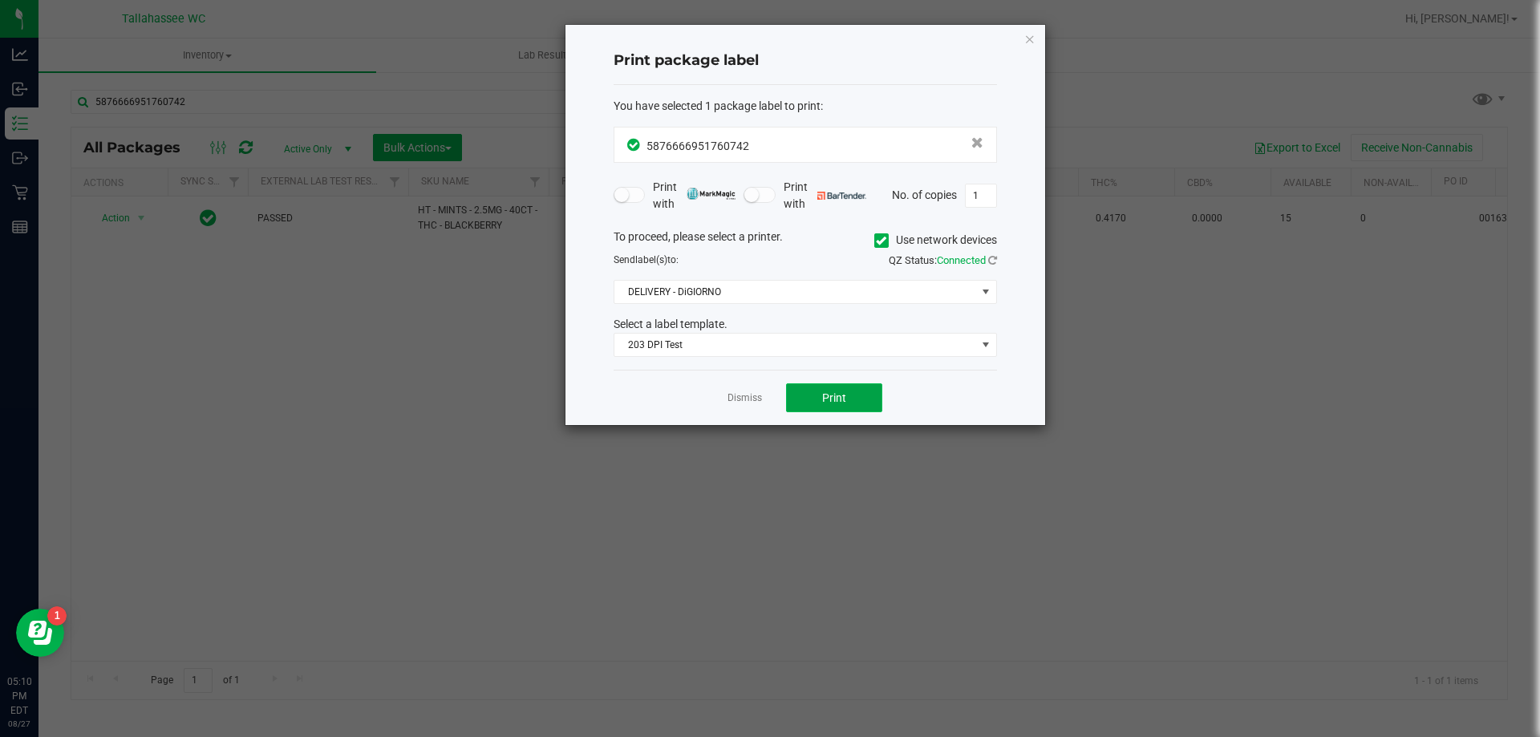
click at [849, 402] on button "Print" at bounding box center [834, 397] width 96 height 29
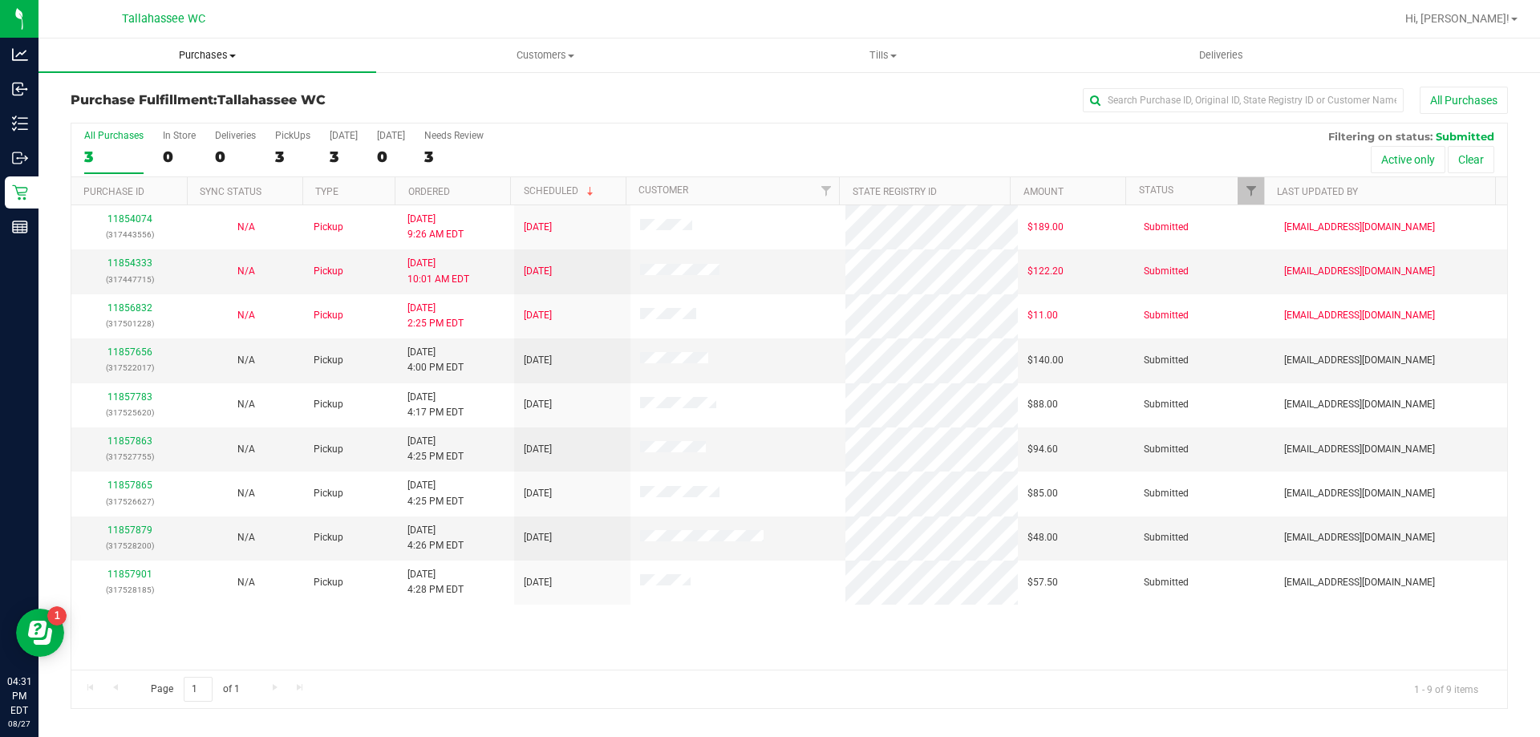
click at [188, 57] on span "Purchases" at bounding box center [208, 55] width 338 height 14
click at [211, 121] on li "Fulfillment" at bounding box center [208, 116] width 338 height 19
click at [113, 349] on link "11857656" at bounding box center [129, 352] width 45 height 11
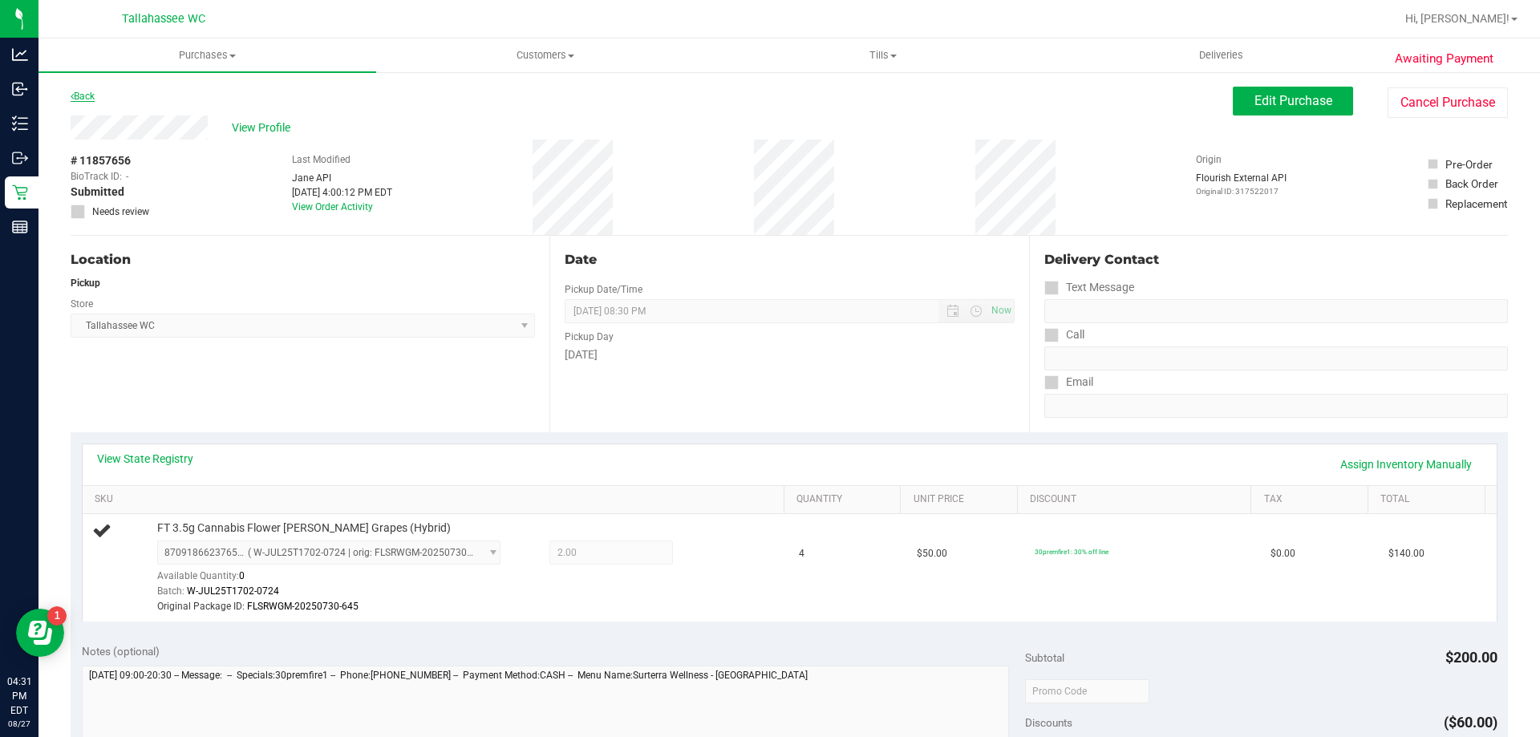
click at [87, 95] on link "Back" at bounding box center [83, 96] width 24 height 11
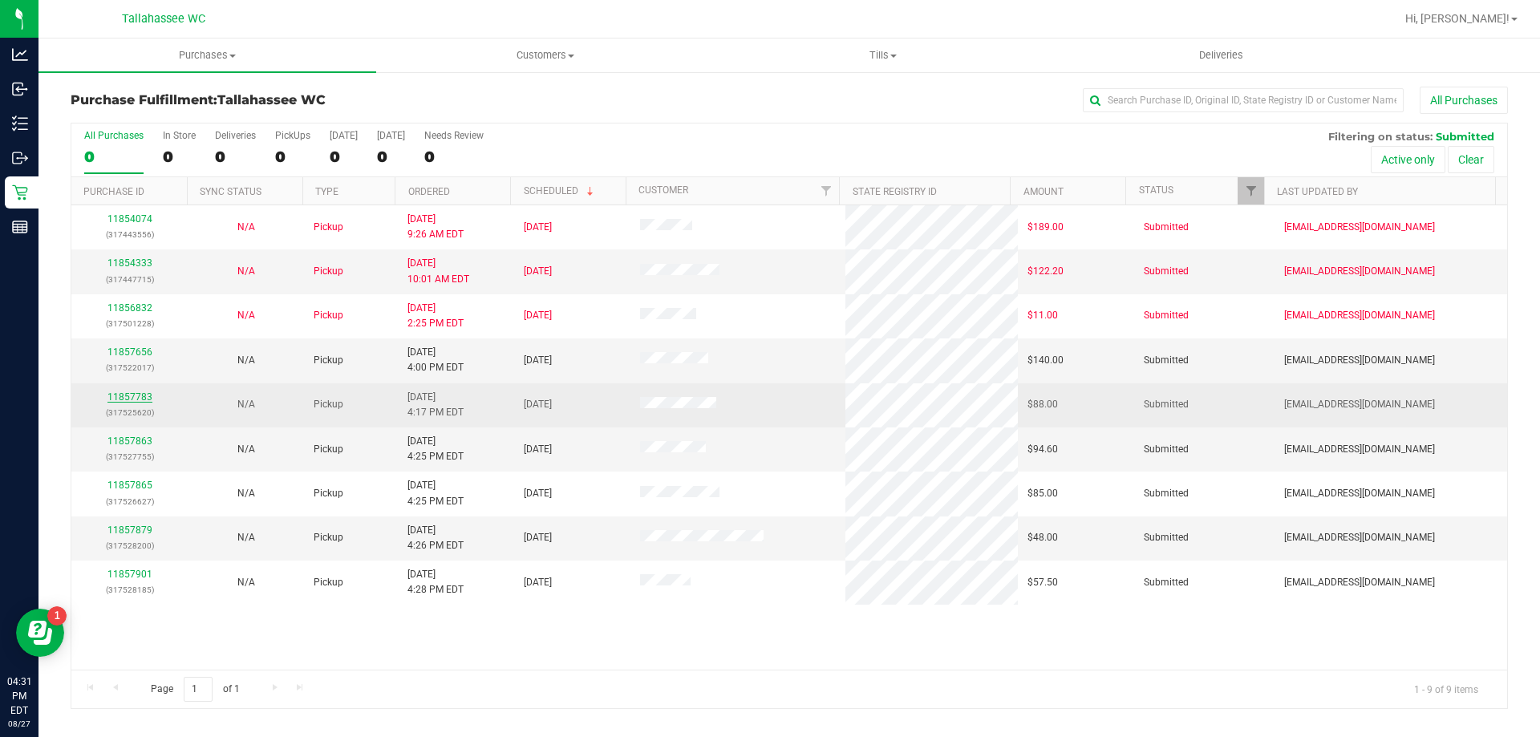
click at [144, 392] on link "11857783" at bounding box center [129, 396] width 45 height 11
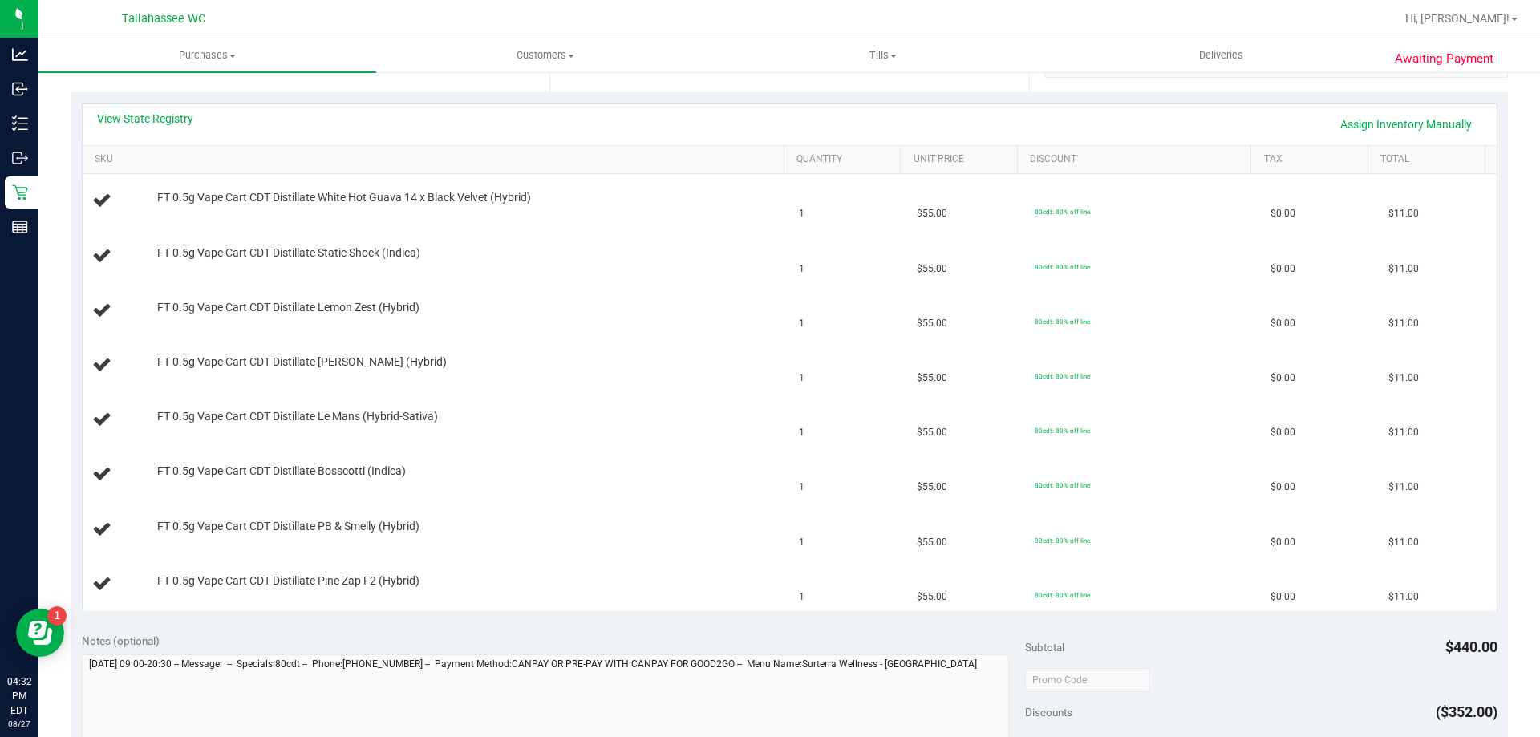
scroll to position [241, 0]
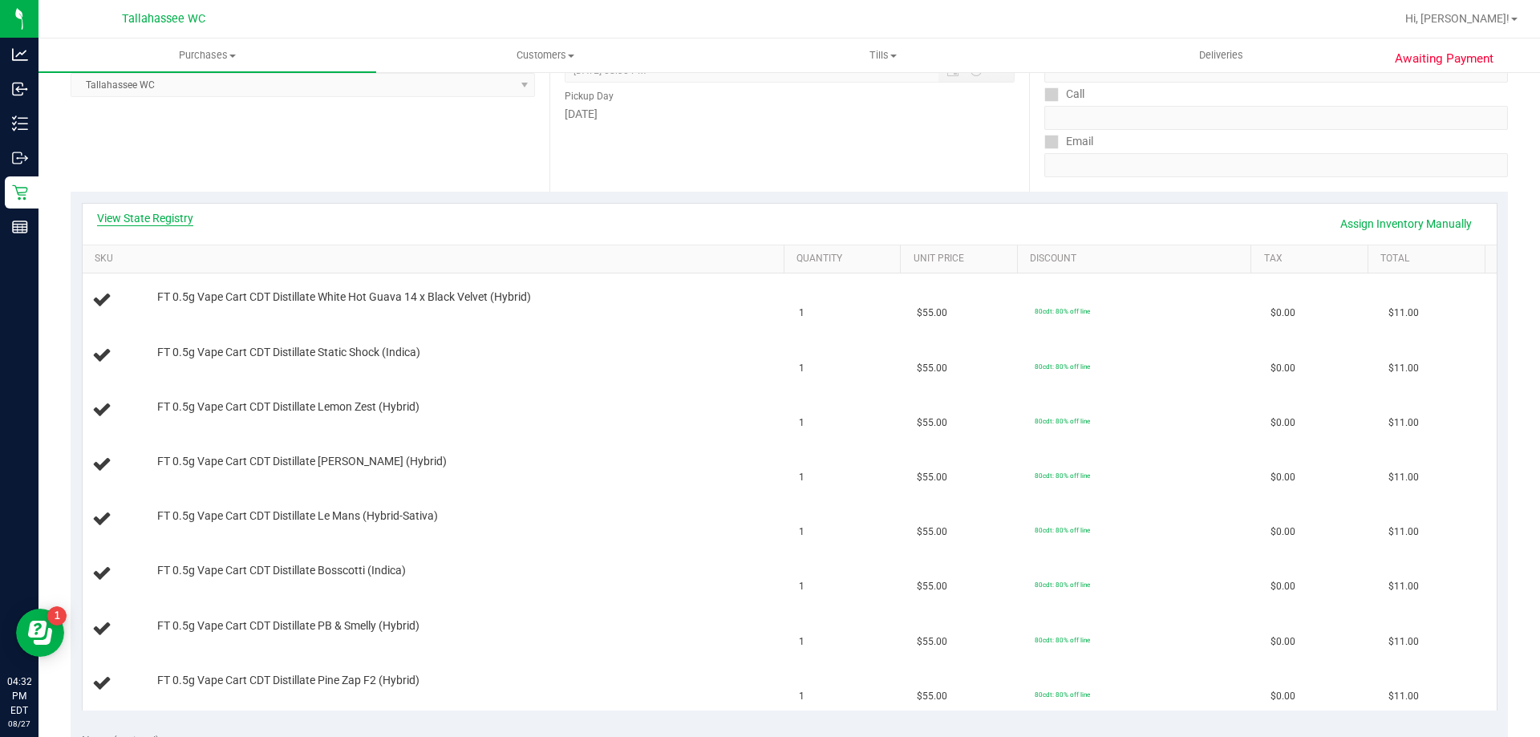
click at [180, 220] on link "View State Registry" at bounding box center [145, 218] width 96 height 16
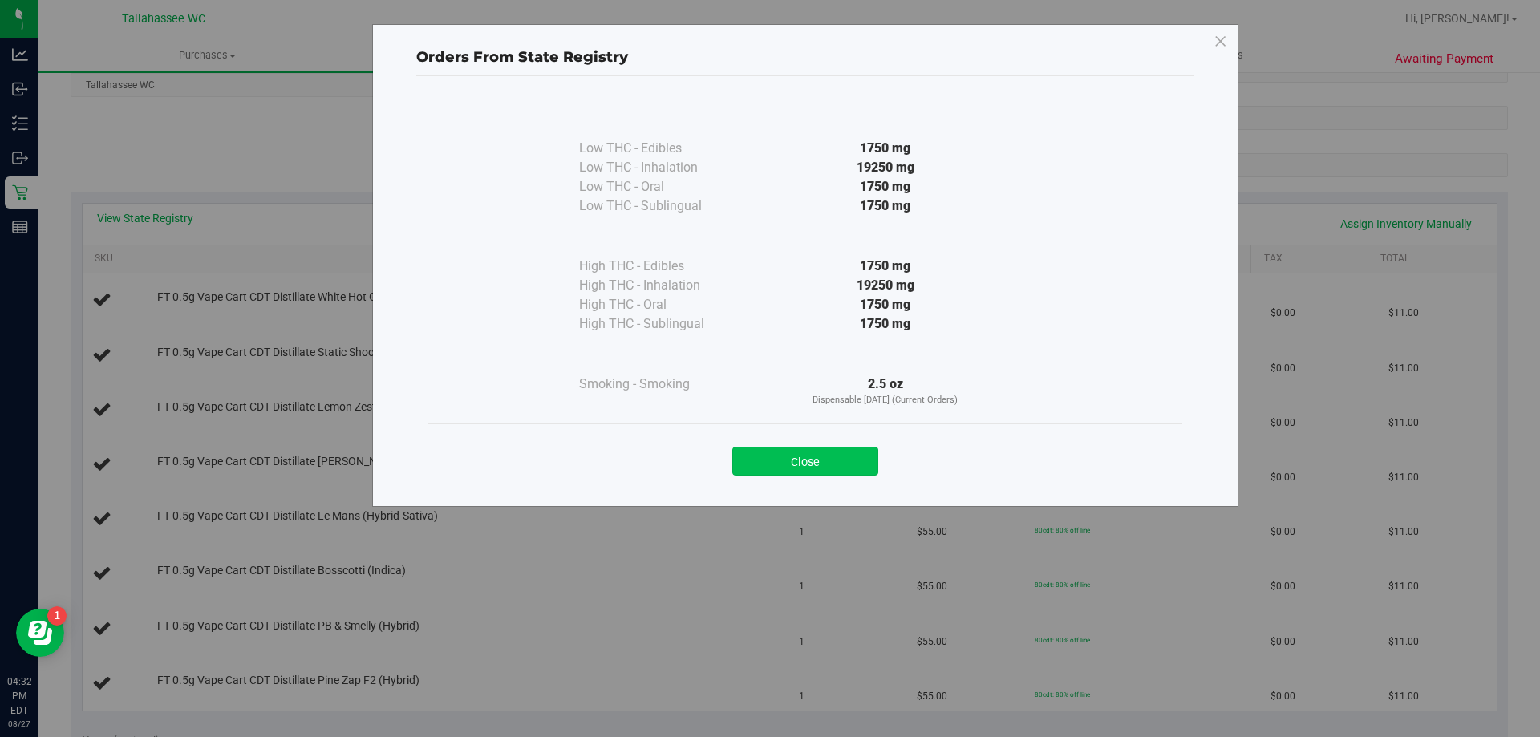
click at [830, 463] on button "Close" at bounding box center [805, 461] width 146 height 29
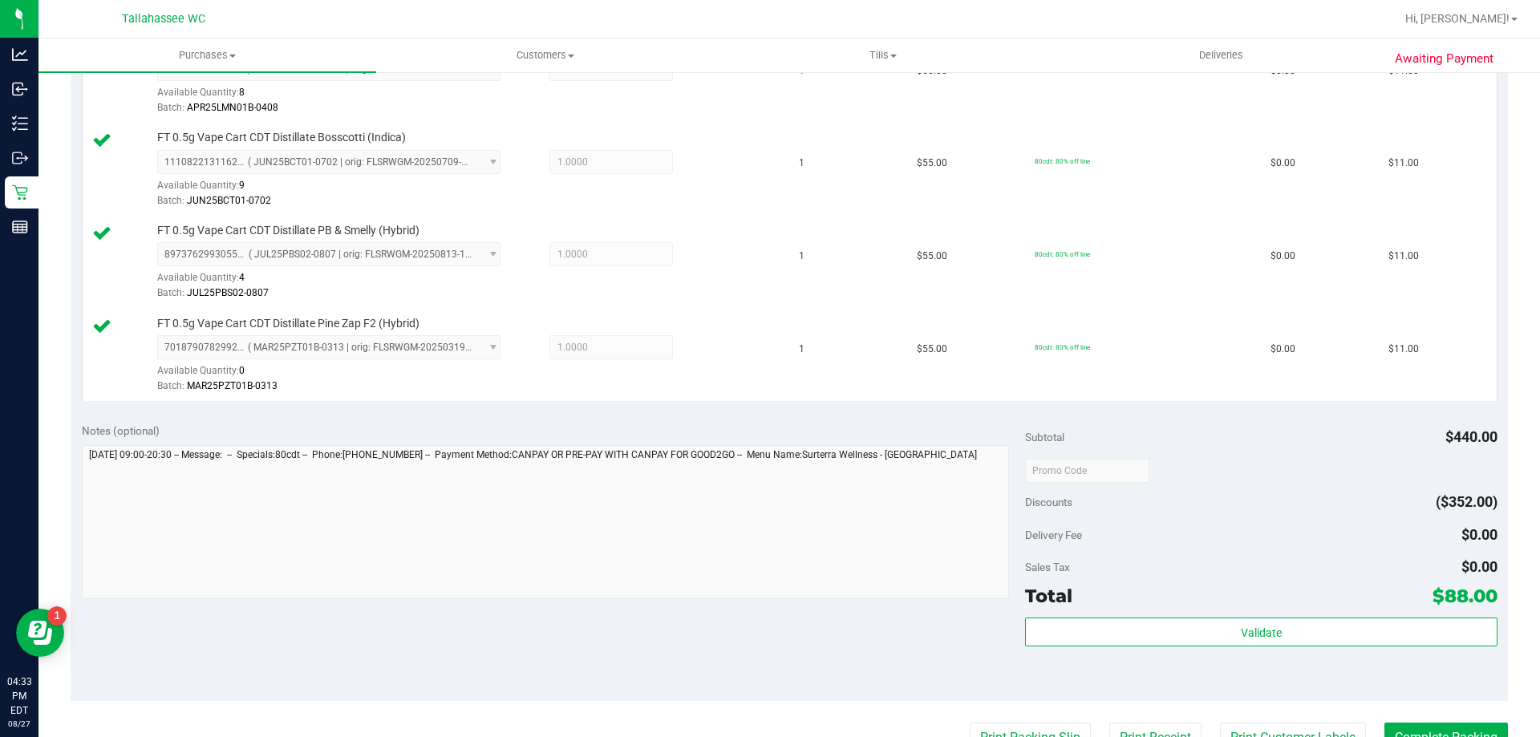
scroll to position [963, 0]
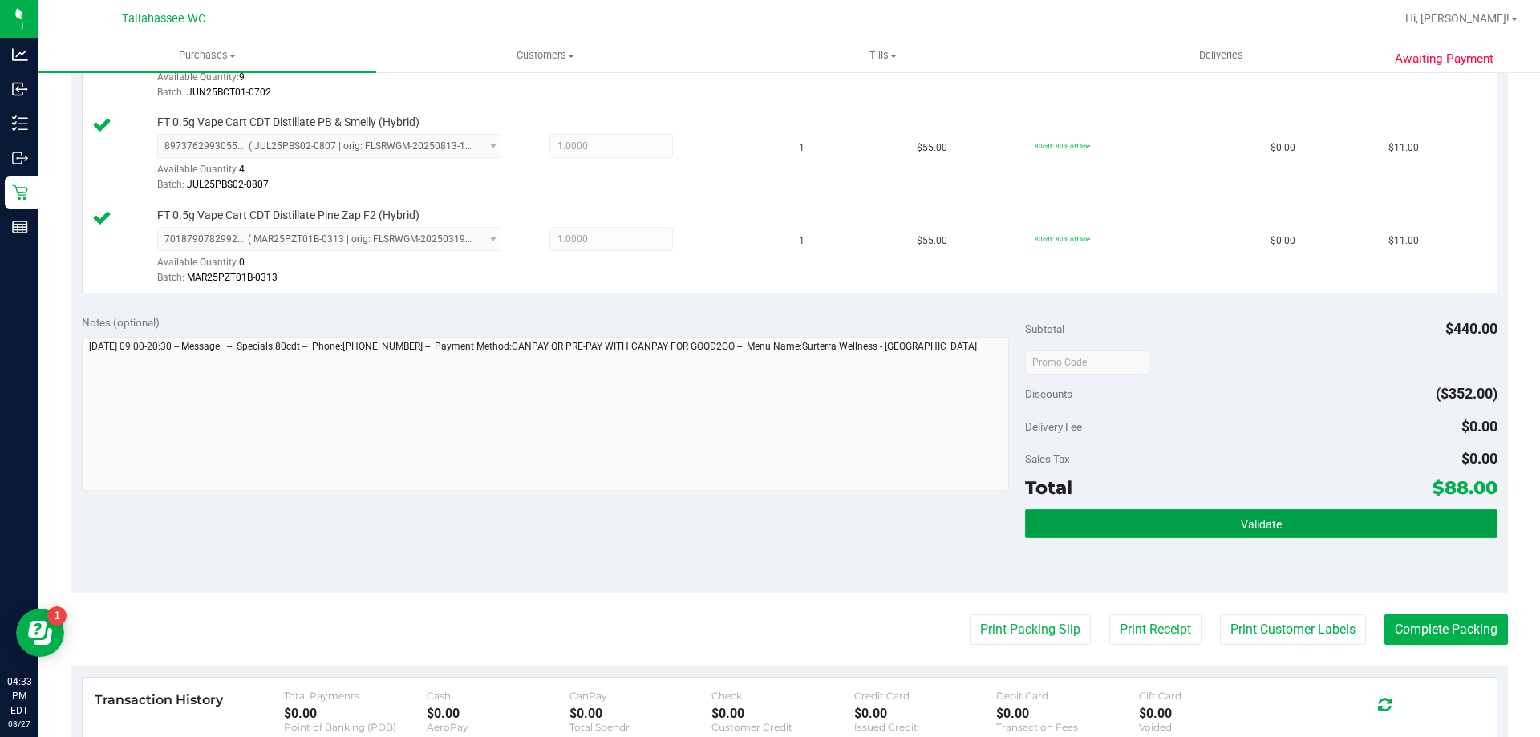
click at [1125, 531] on button "Validate" at bounding box center [1261, 523] width 472 height 29
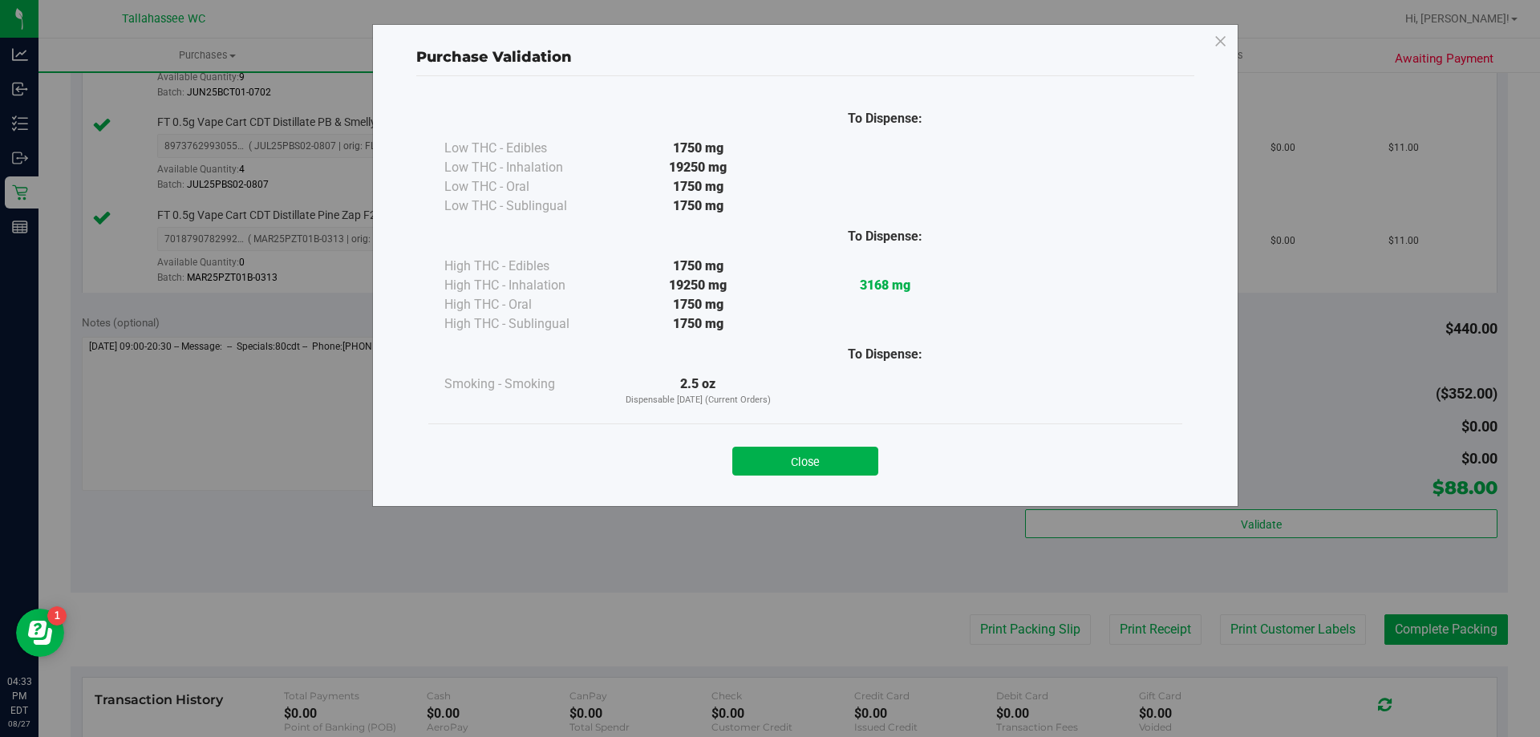
drag, startPoint x: 855, startPoint y: 456, endPoint x: 959, endPoint y: 562, distance: 148.1
click at [856, 457] on button "Close" at bounding box center [805, 461] width 146 height 29
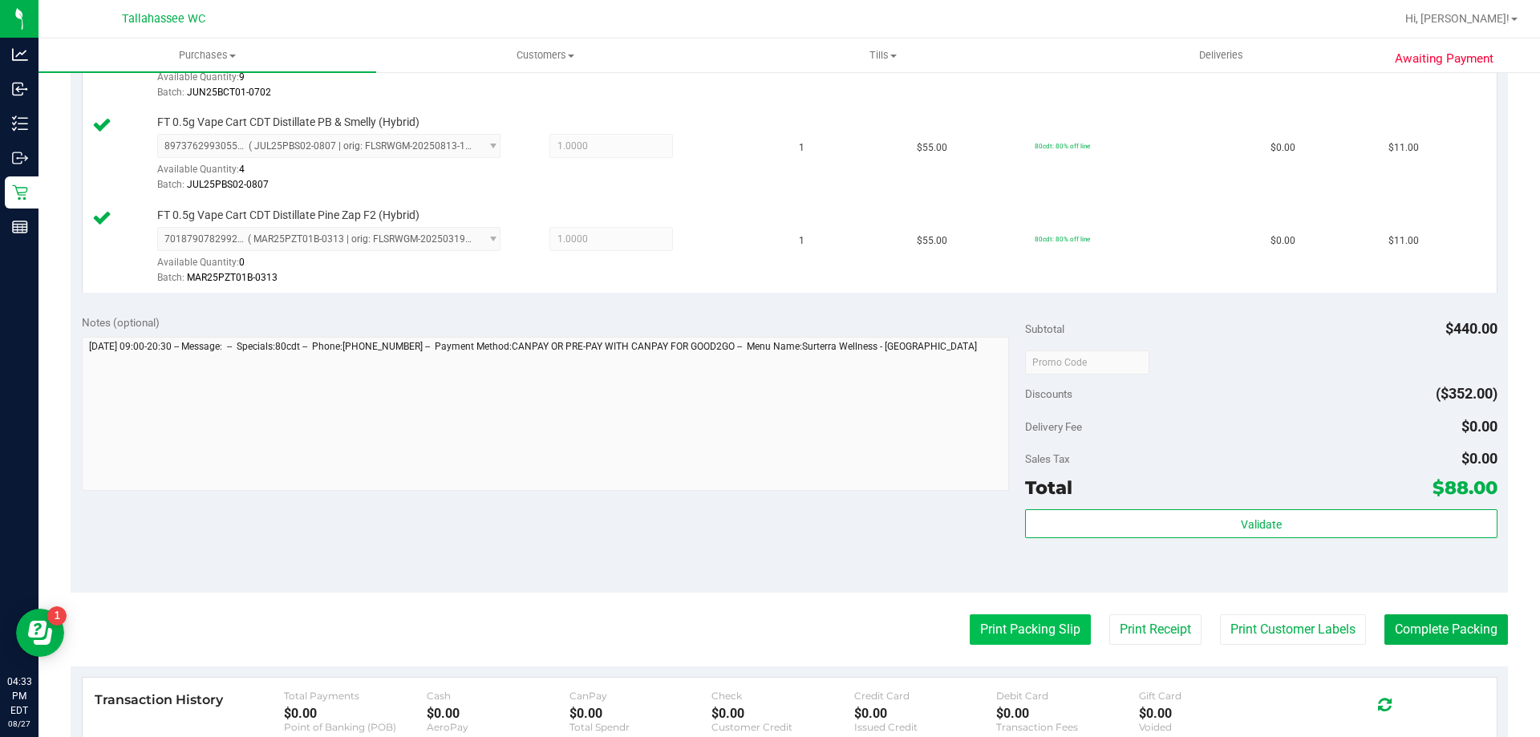
drag, startPoint x: 1001, startPoint y: 612, endPoint x: 1008, endPoint y: 635, distance: 24.4
click at [1001, 614] on purchase-details "Back Edit Purchase Cancel Purchase View Profile # 11857783 BioTrack ID: - Submi…" at bounding box center [790, 45] width 1438 height 1843
click at [1008, 635] on button "Print Packing Slip" at bounding box center [1030, 629] width 121 height 30
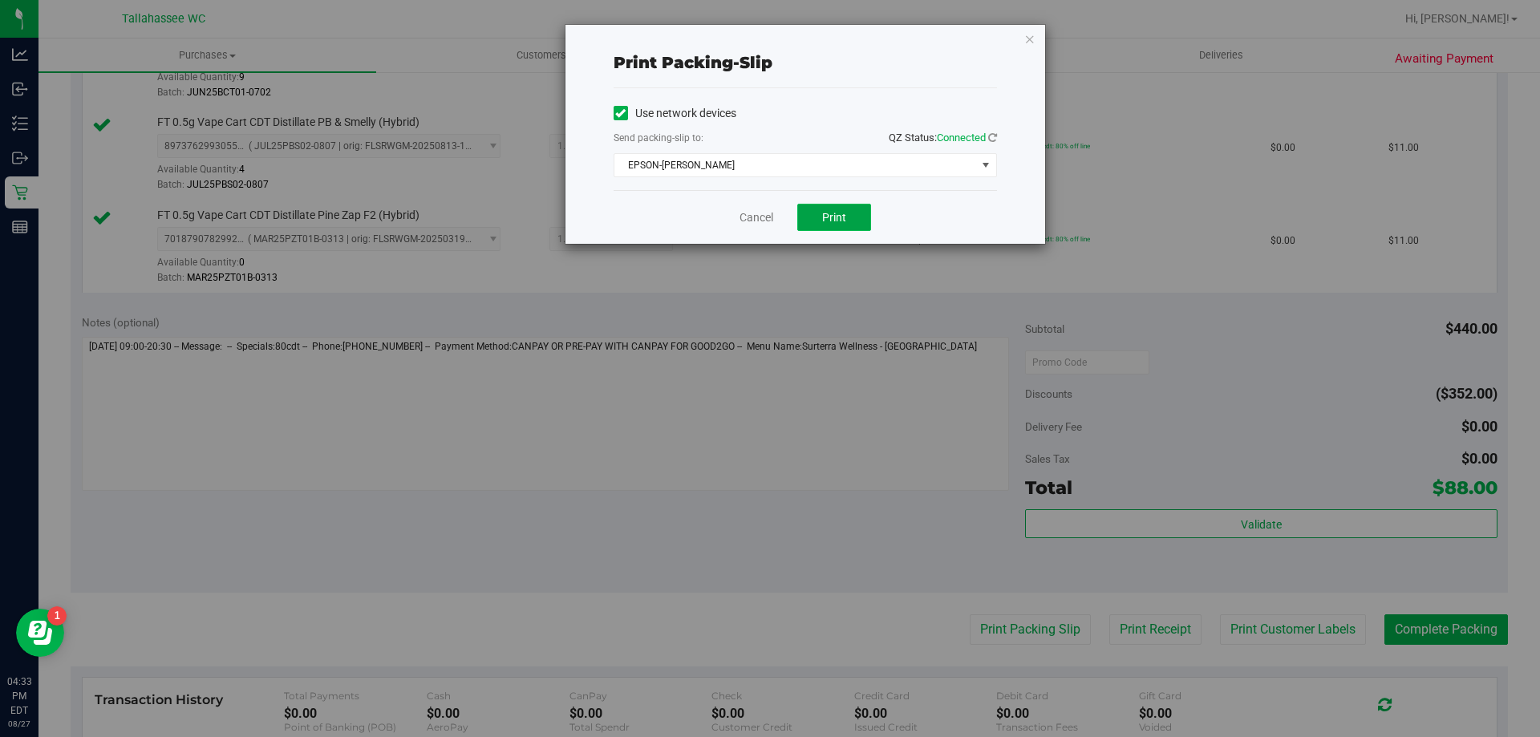
click at [841, 220] on span "Print" at bounding box center [834, 217] width 24 height 13
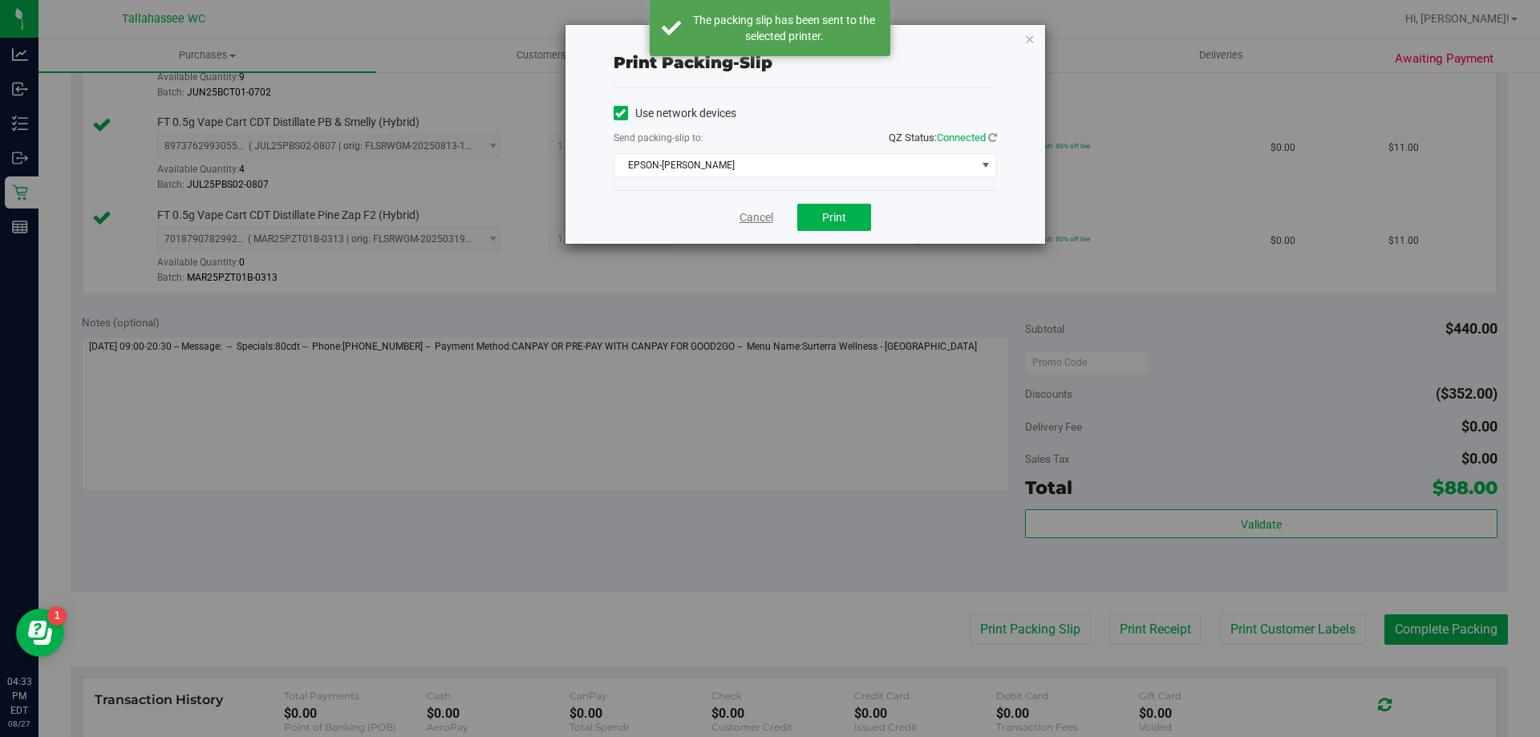
click at [752, 219] on link "Cancel" at bounding box center [757, 217] width 34 height 17
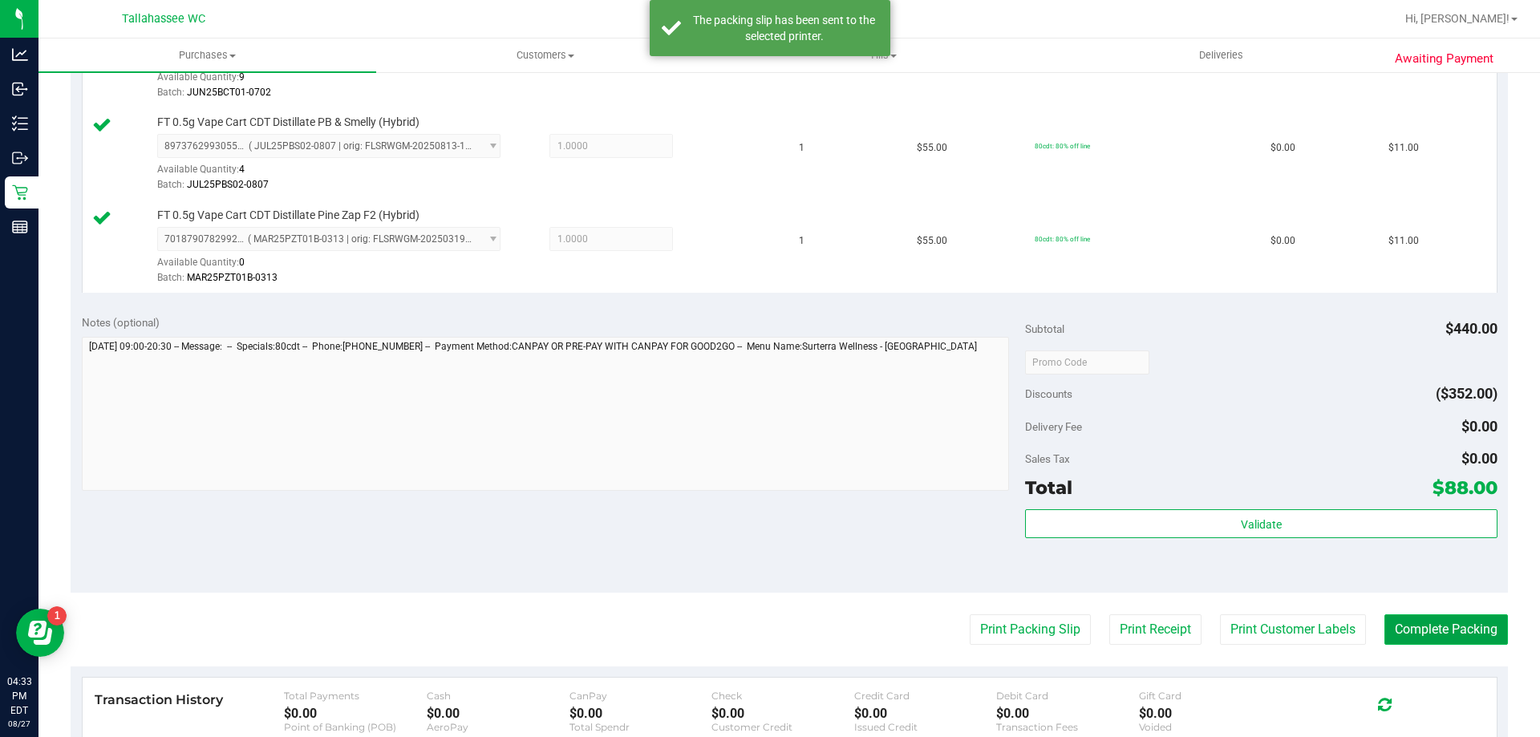
click at [1422, 636] on button "Complete Packing" at bounding box center [1447, 629] width 124 height 30
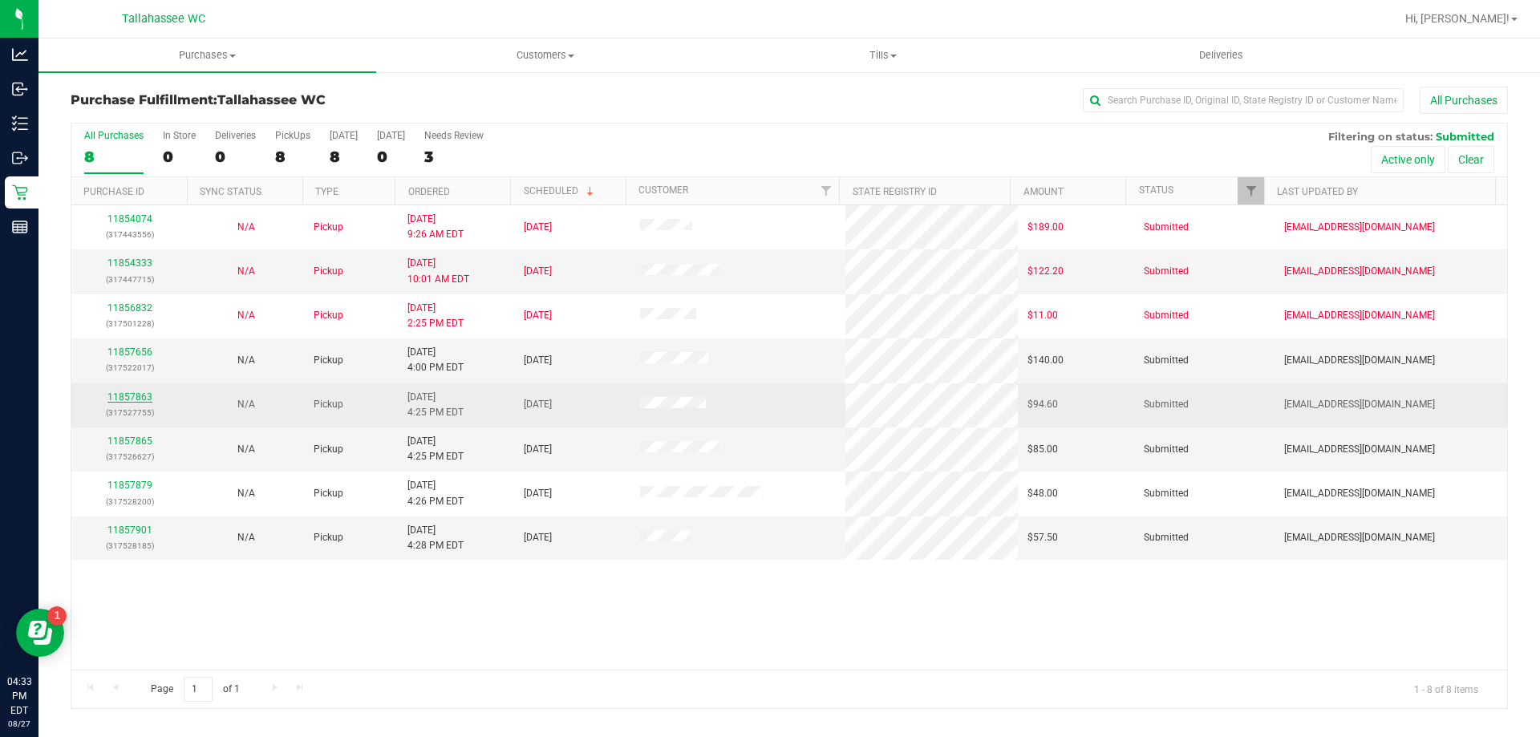
click at [140, 400] on link "11857863" at bounding box center [129, 396] width 45 height 11
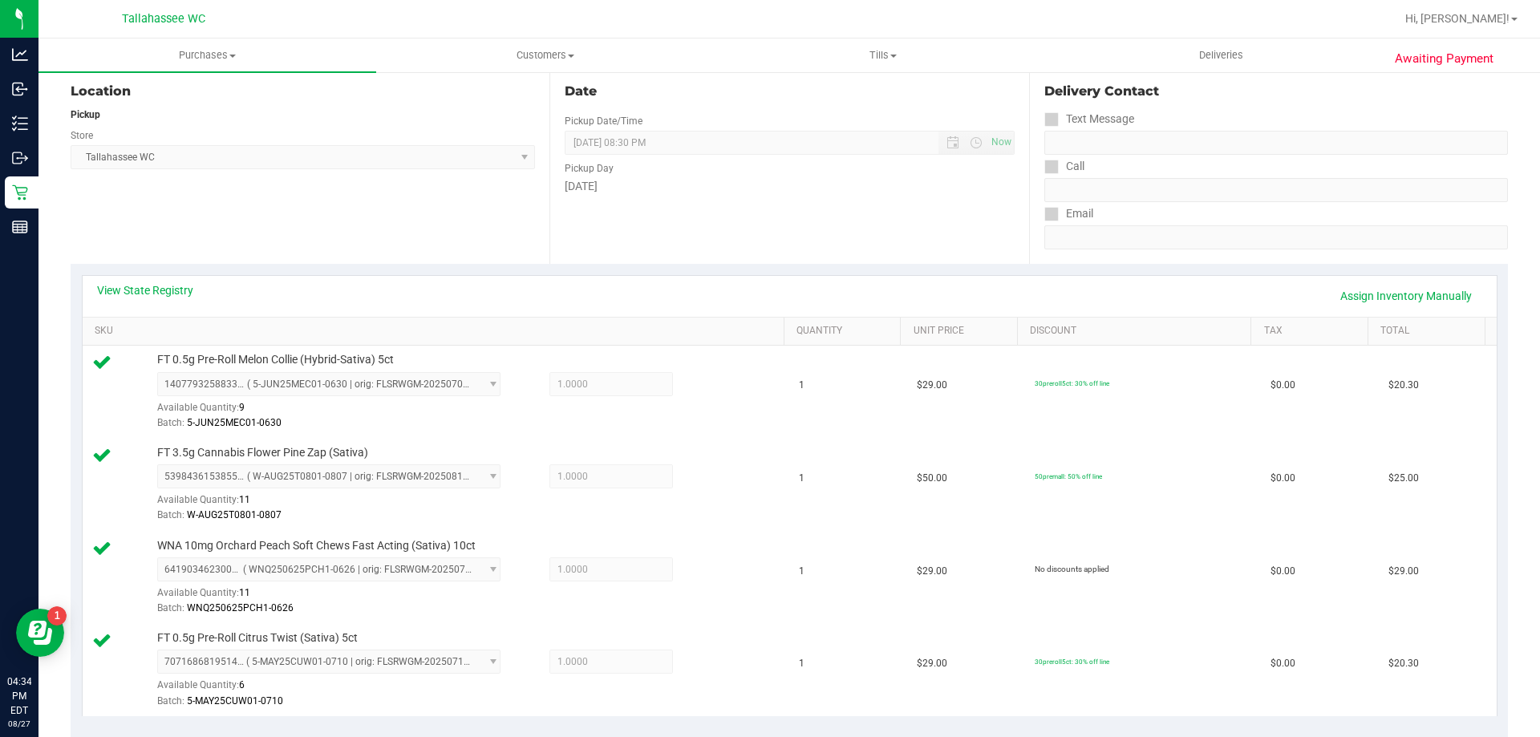
scroll to position [80, 0]
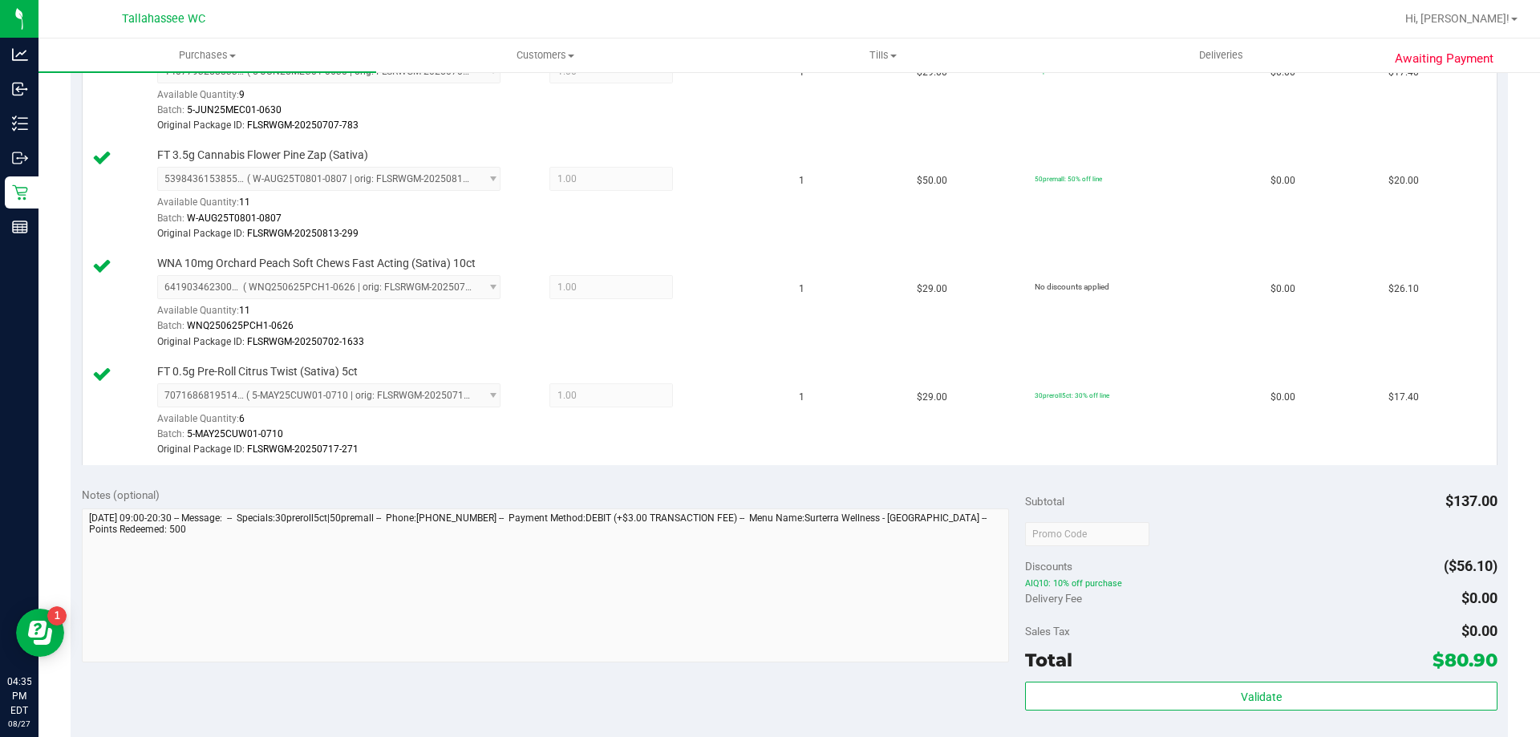
scroll to position [722, 0]
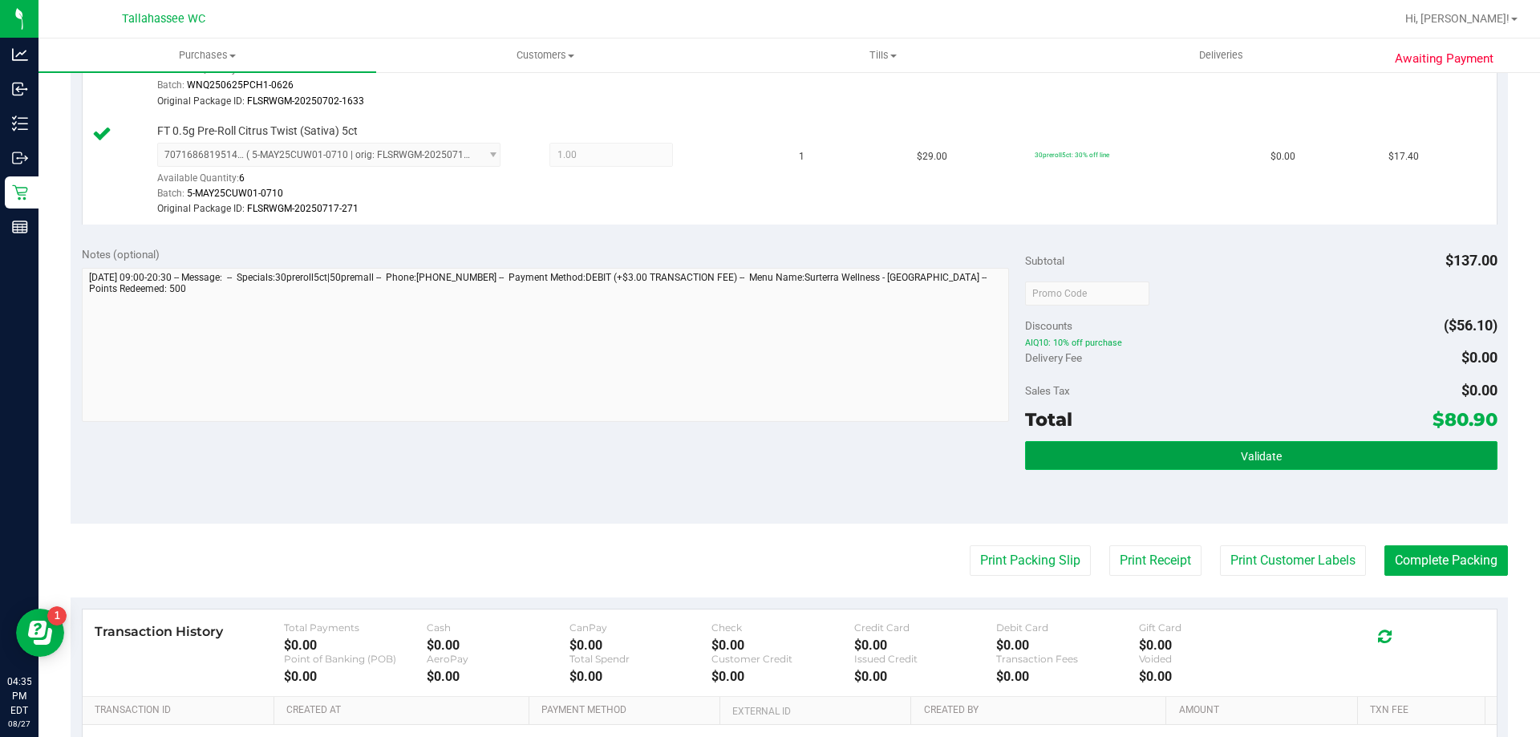
click at [1207, 464] on button "Validate" at bounding box center [1261, 455] width 472 height 29
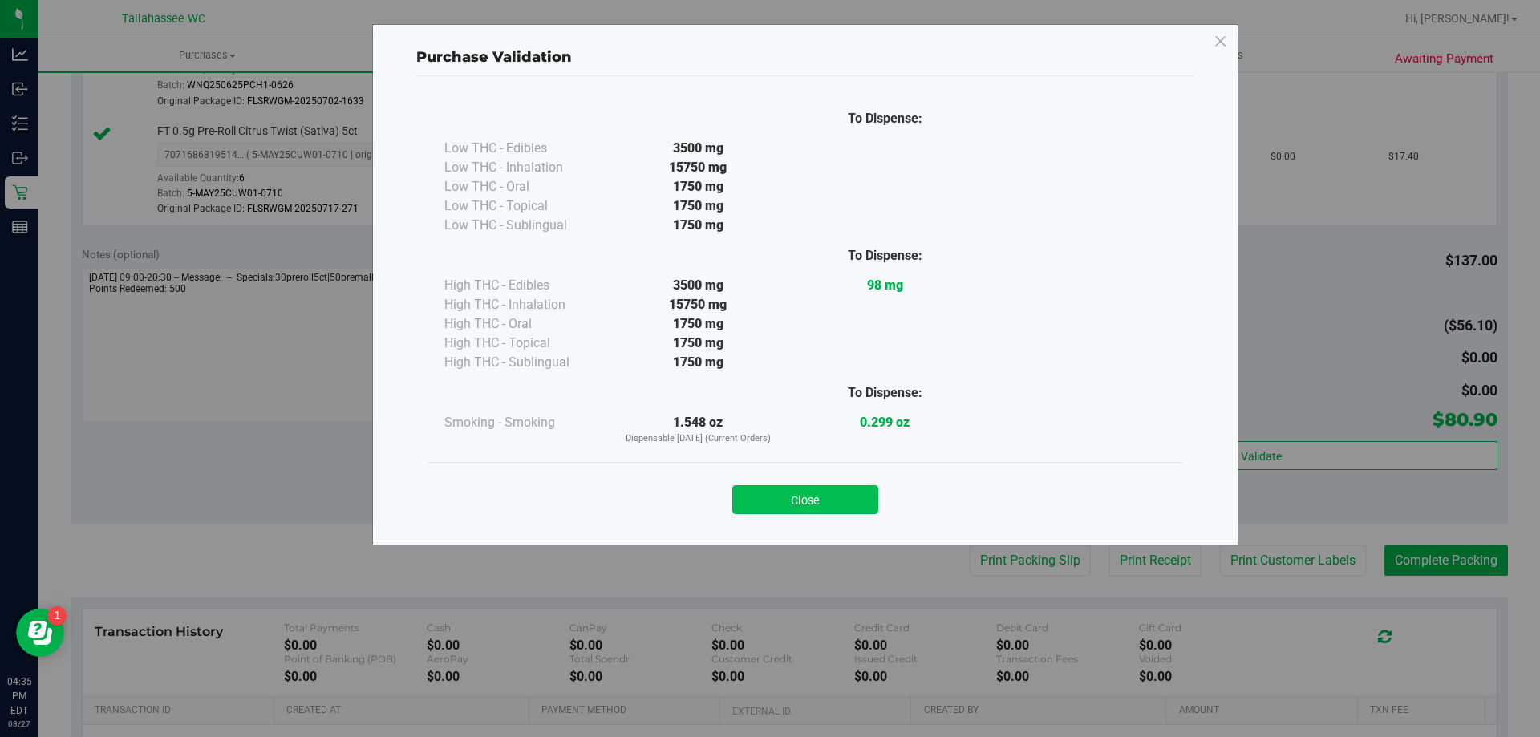
click at [861, 500] on button "Close" at bounding box center [805, 499] width 146 height 29
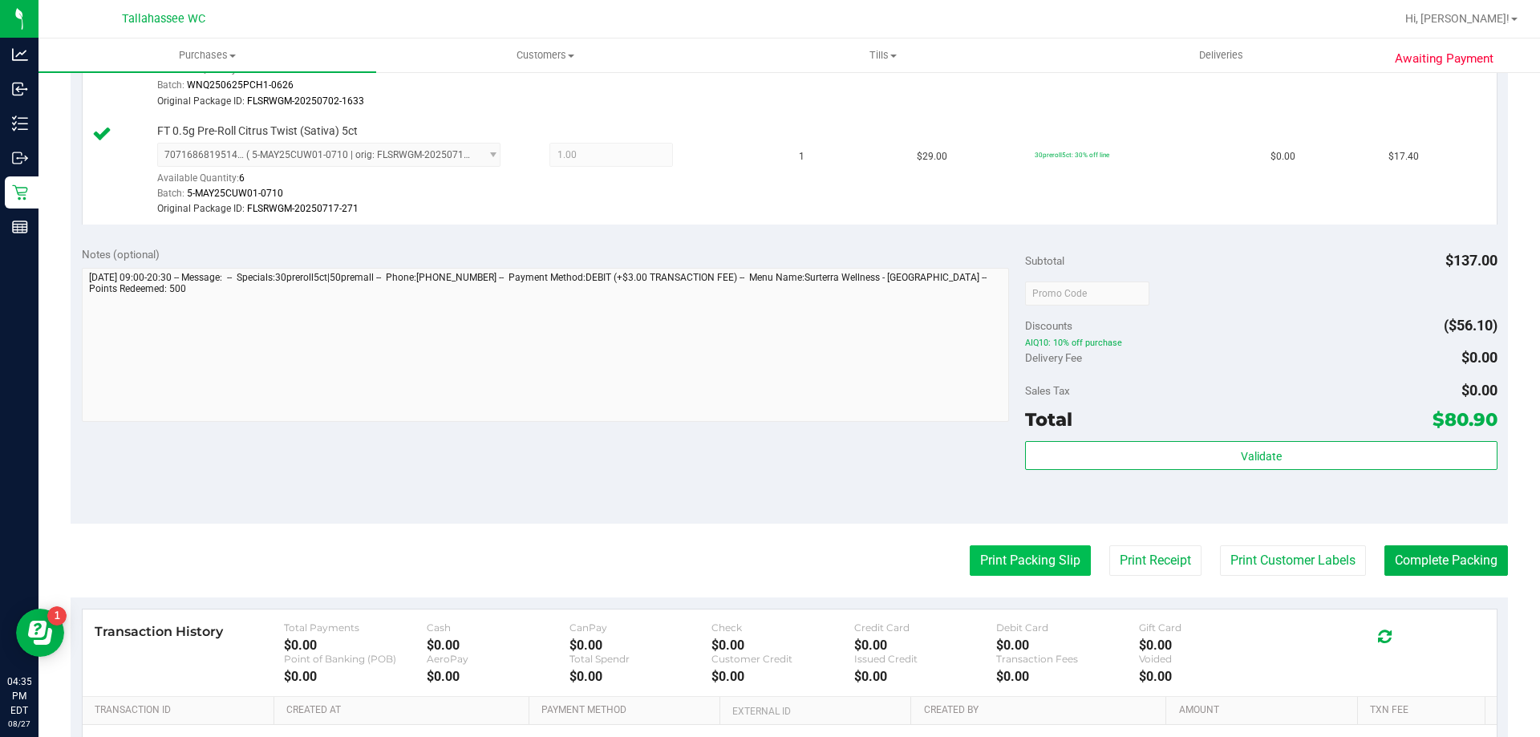
click at [1045, 561] on button "Print Packing Slip" at bounding box center [1030, 561] width 121 height 30
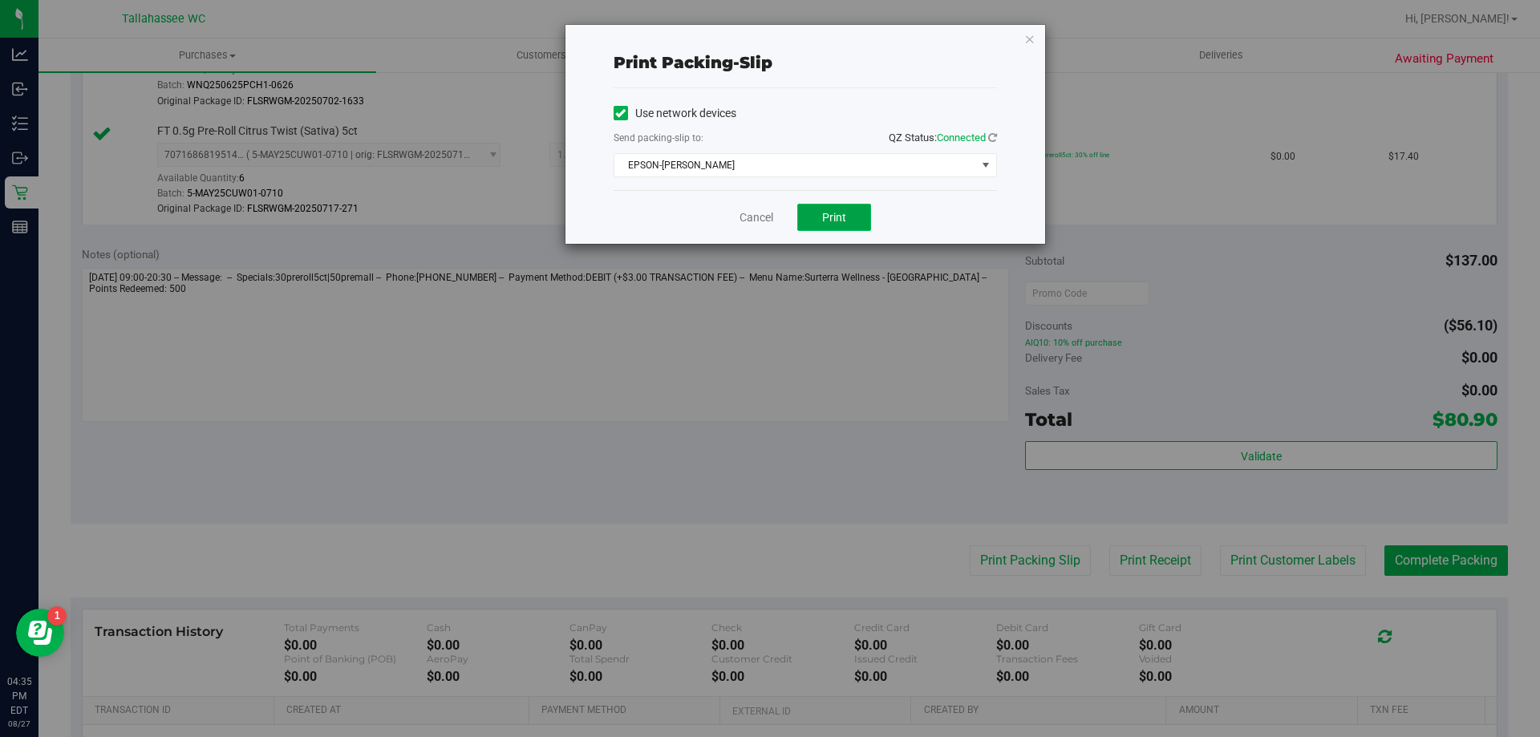
click at [849, 215] on button "Print" at bounding box center [834, 217] width 74 height 27
click at [752, 217] on link "Cancel" at bounding box center [757, 217] width 34 height 17
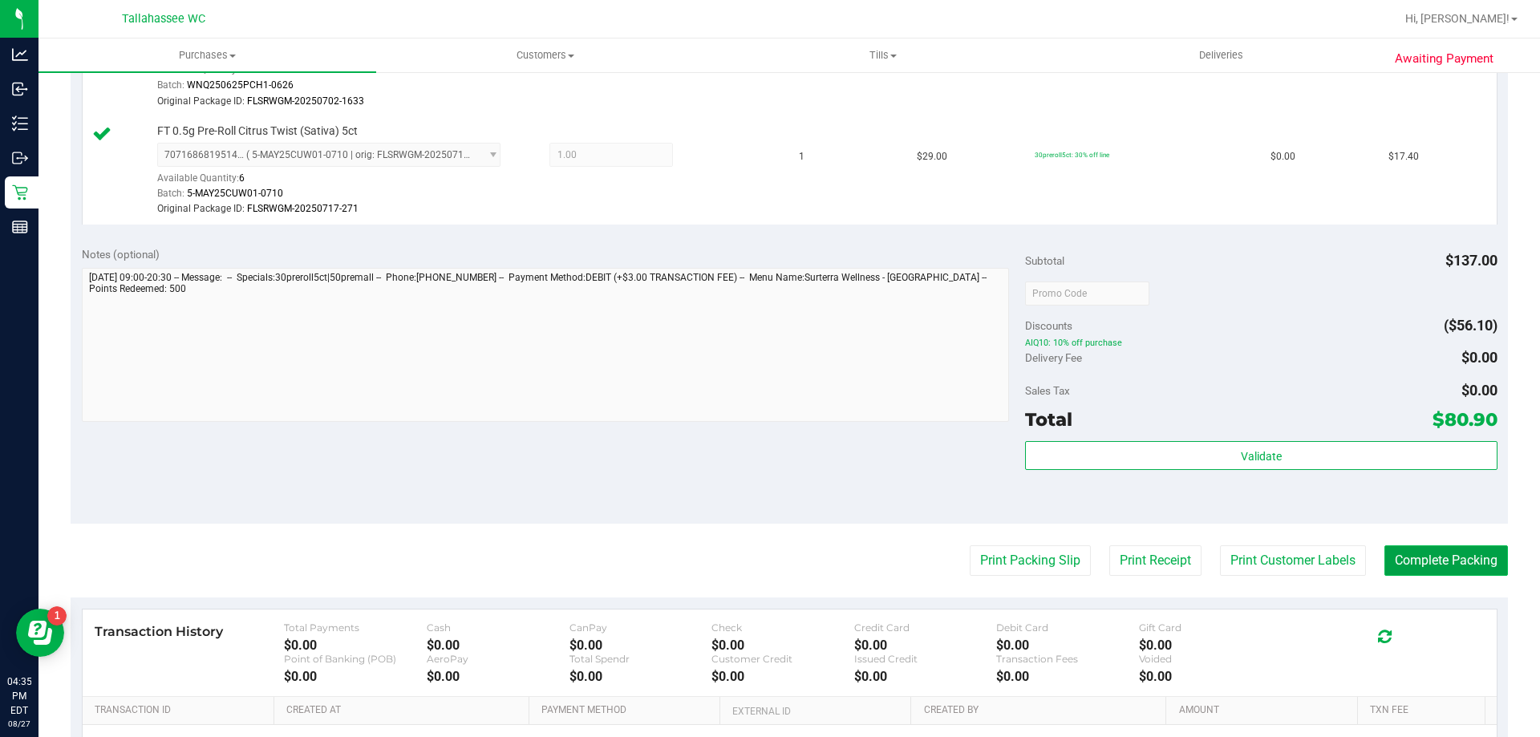
click at [1473, 558] on button "Complete Packing" at bounding box center [1447, 561] width 124 height 30
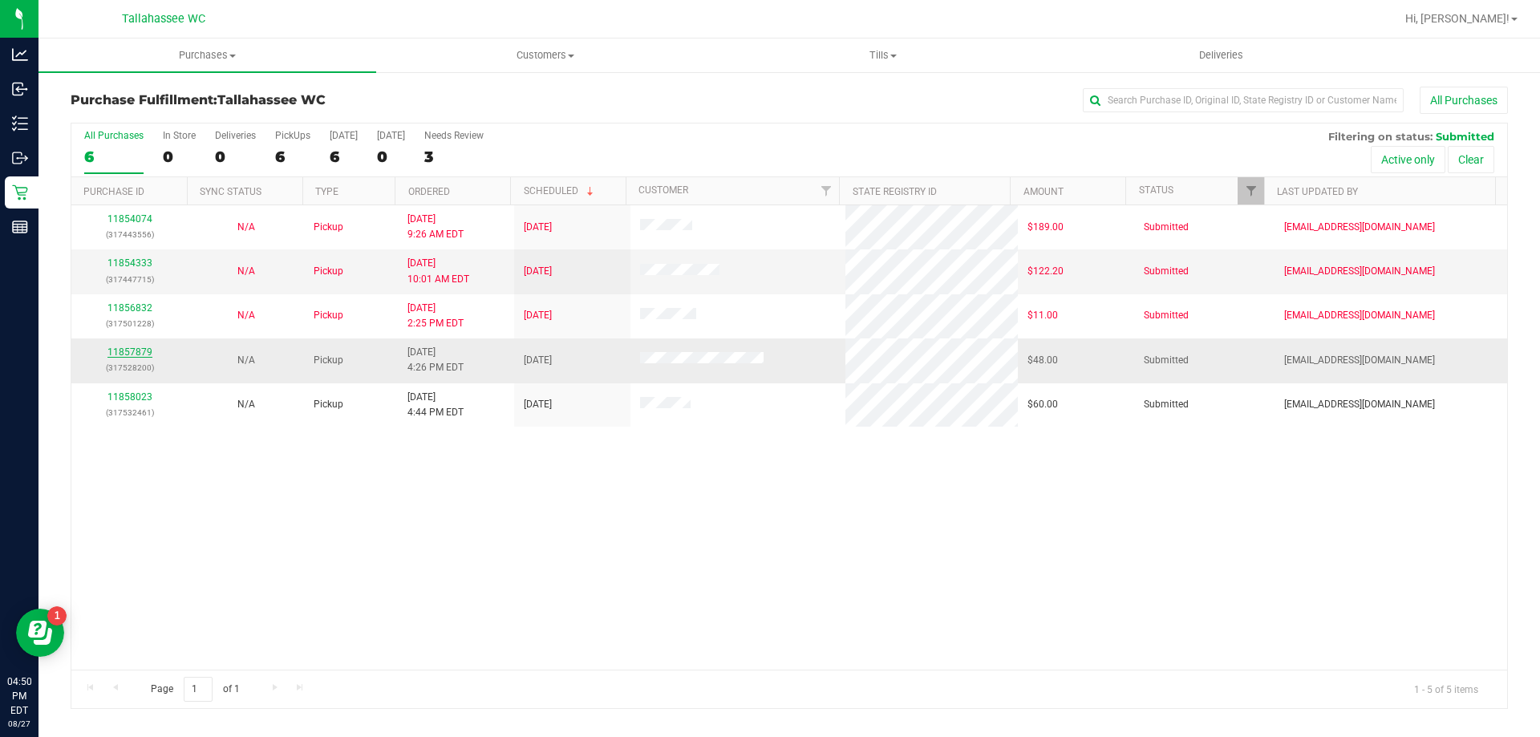
click at [143, 349] on link "11857879" at bounding box center [129, 352] width 45 height 11
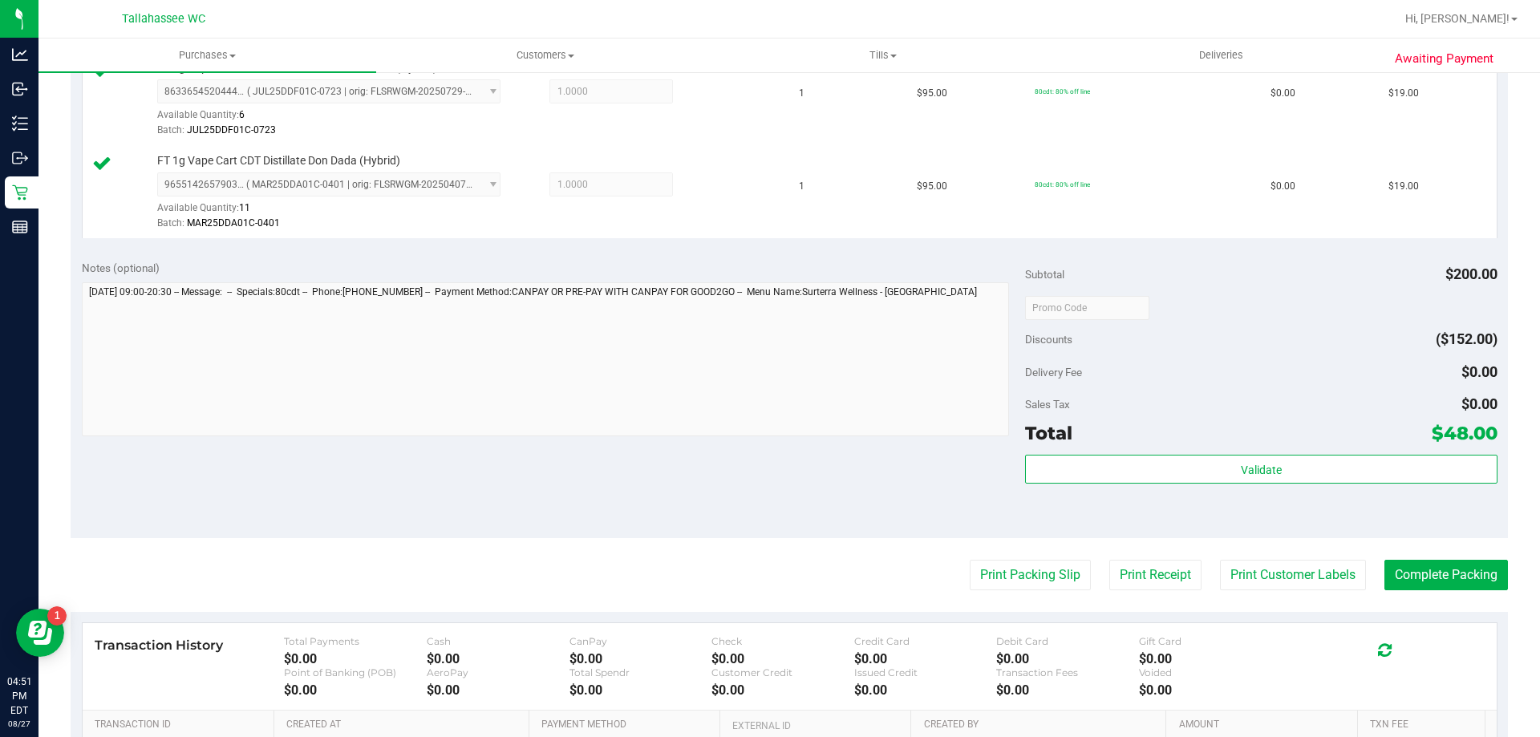
scroll to position [562, 0]
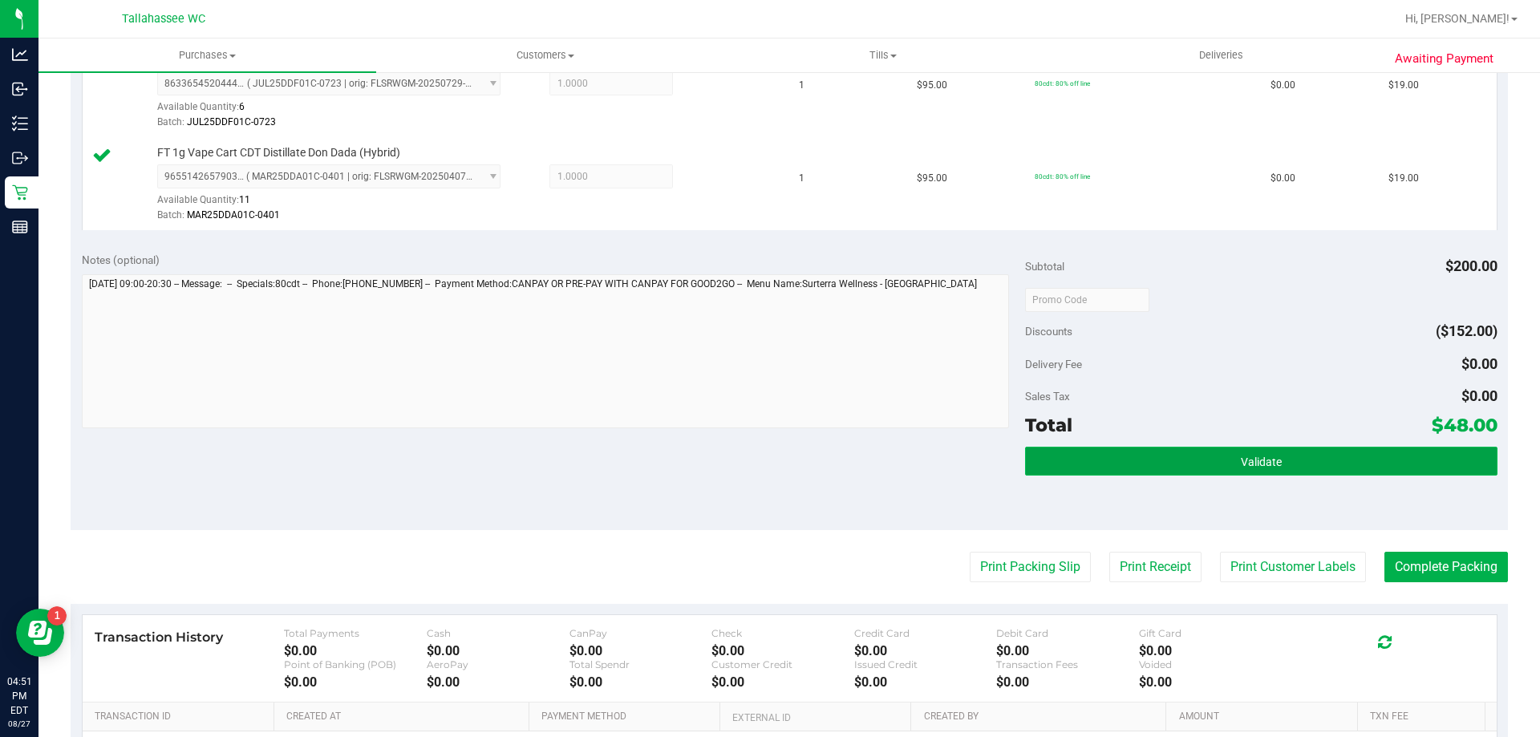
click at [1057, 462] on button "Validate" at bounding box center [1261, 461] width 472 height 29
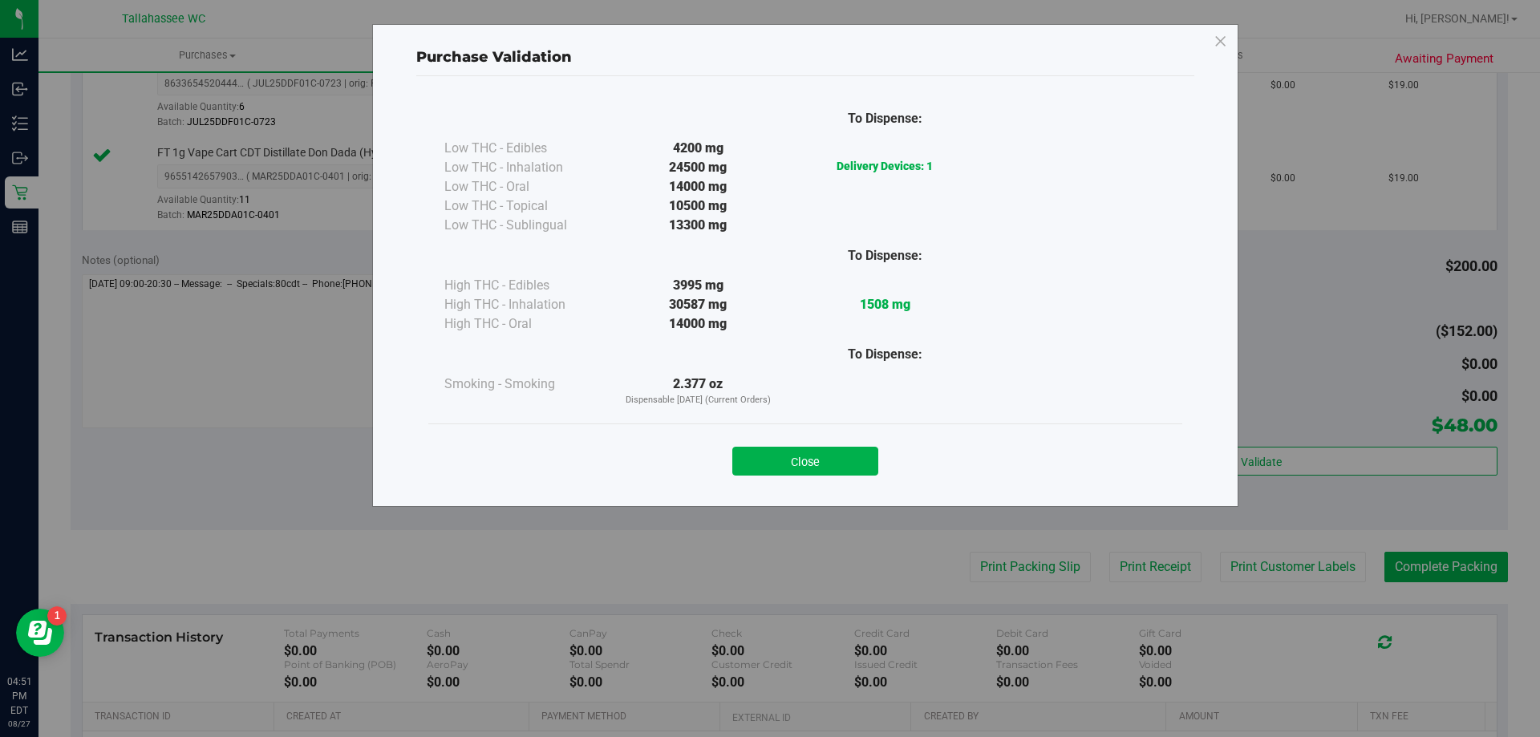
drag, startPoint x: 801, startPoint y: 460, endPoint x: 890, endPoint y: 530, distance: 113.8
click at [801, 460] on button "Close" at bounding box center [805, 461] width 146 height 29
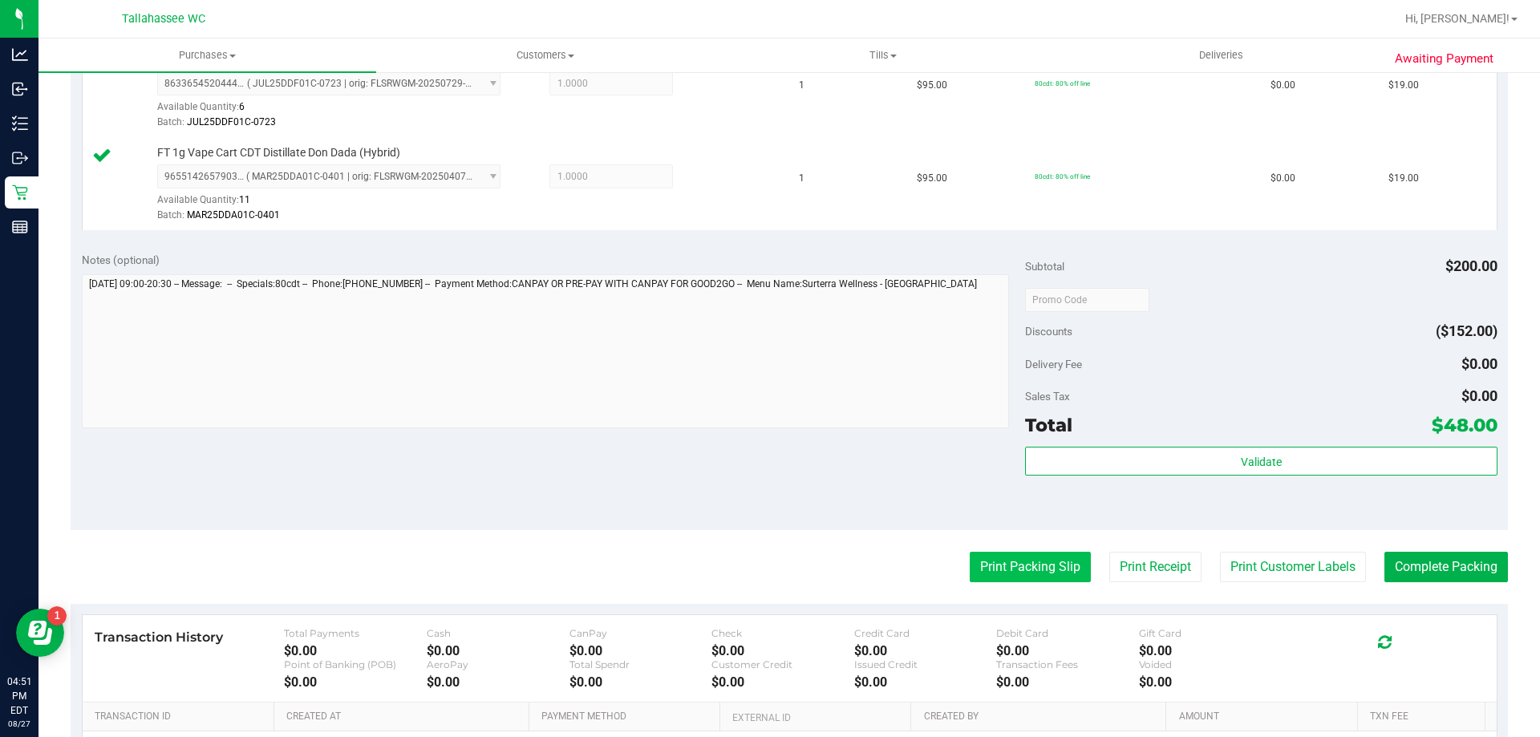
click at [1036, 562] on button "Print Packing Slip" at bounding box center [1030, 567] width 121 height 30
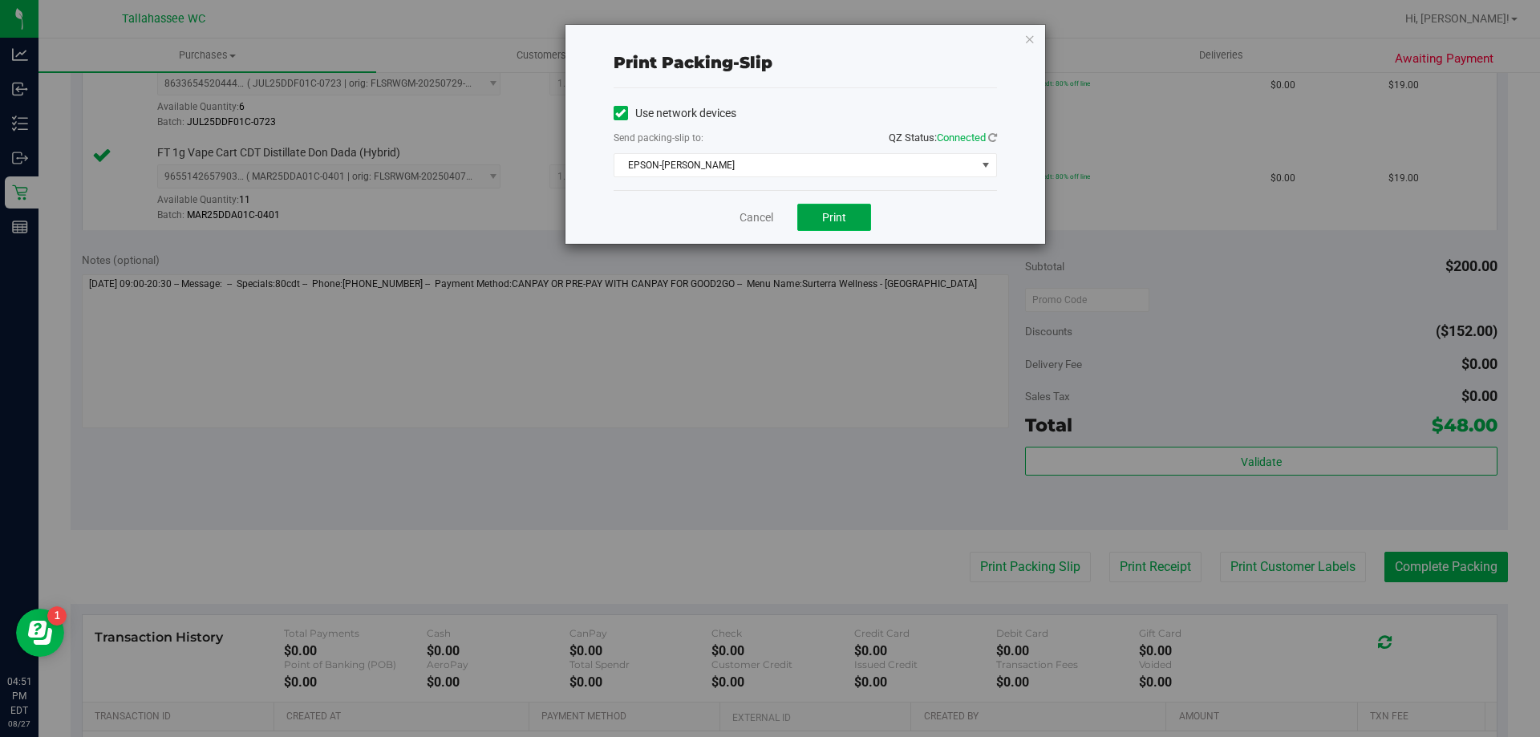
click at [844, 208] on button "Print" at bounding box center [834, 217] width 74 height 27
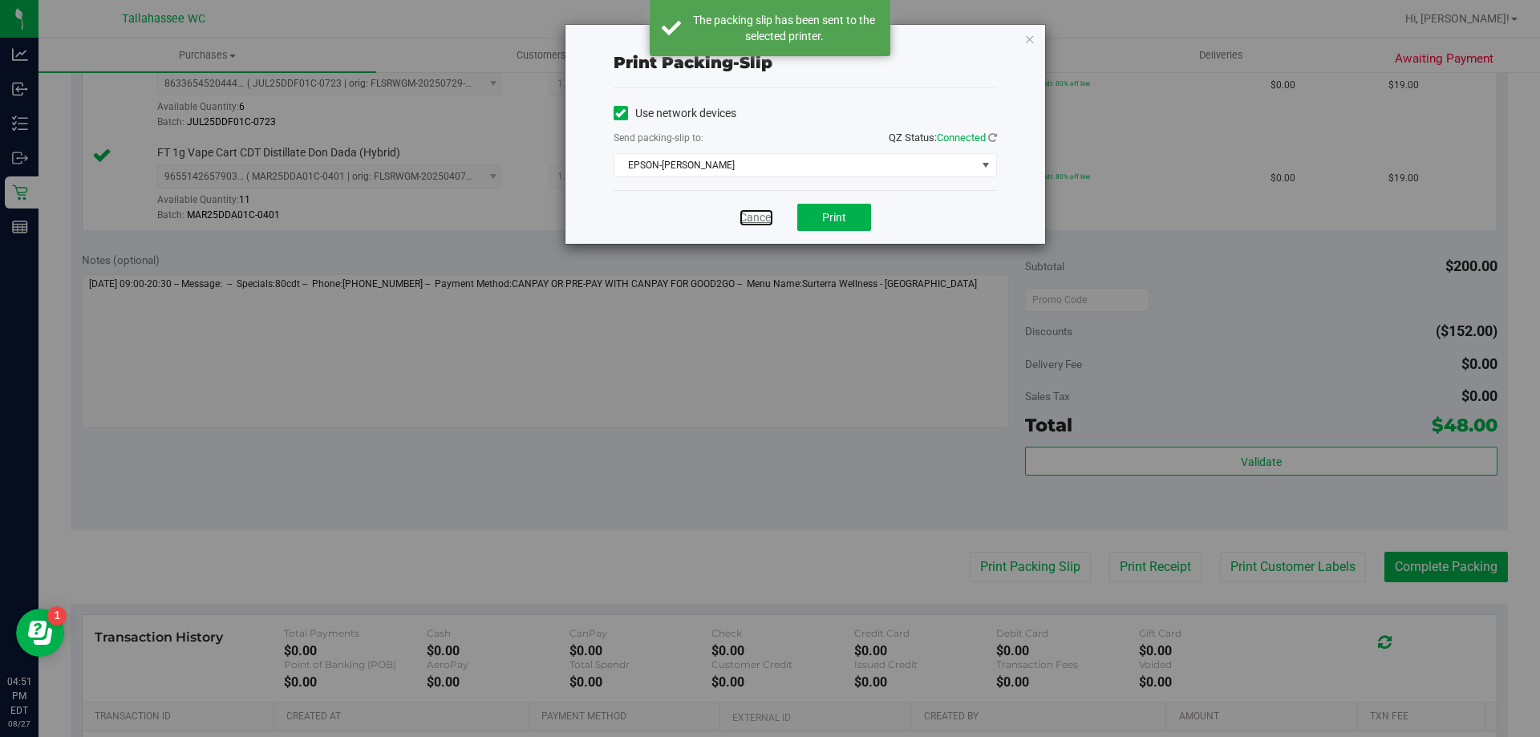
drag, startPoint x: 750, startPoint y: 220, endPoint x: 858, endPoint y: 318, distance: 146.5
click at [751, 219] on link "Cancel" at bounding box center [757, 217] width 34 height 17
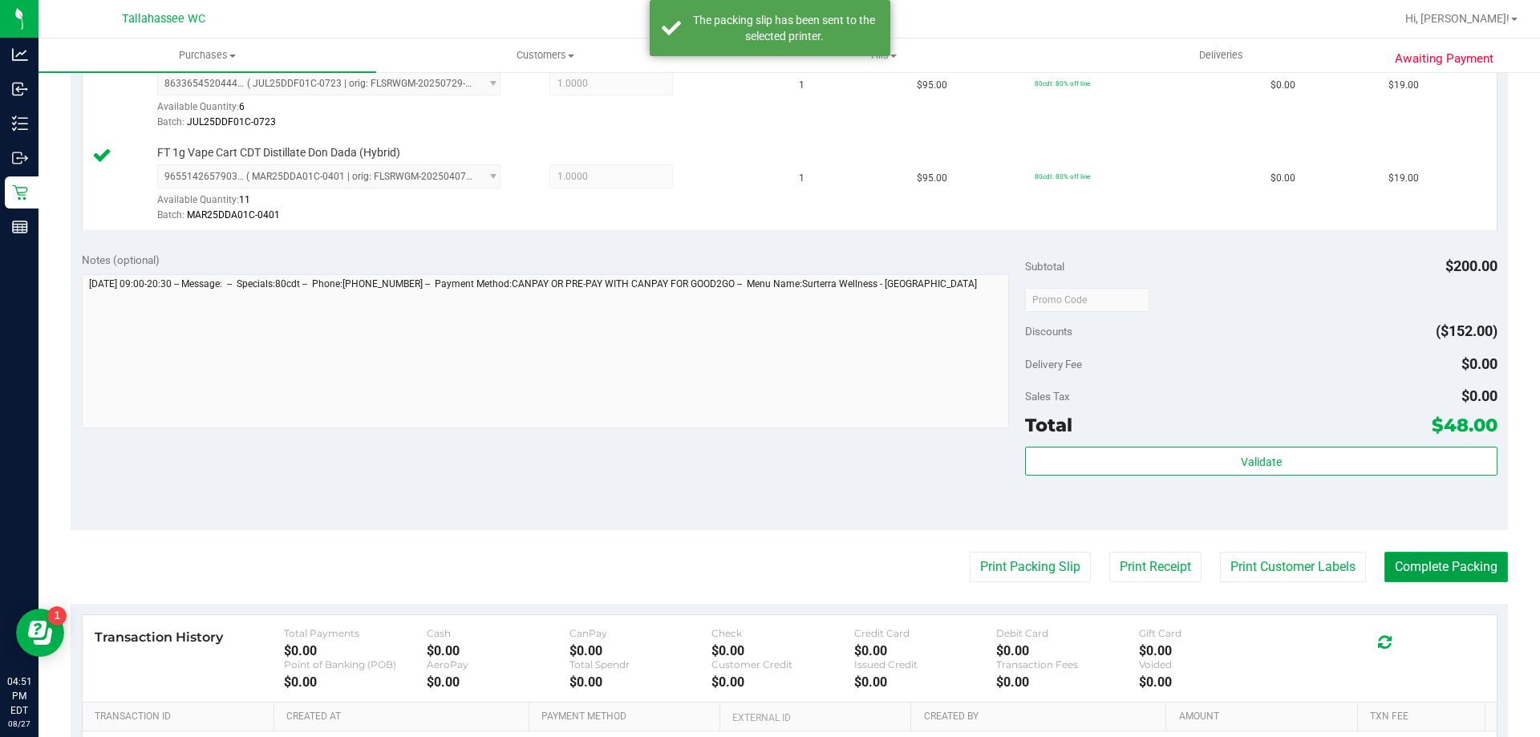
click at [1406, 575] on button "Complete Packing" at bounding box center [1447, 567] width 124 height 30
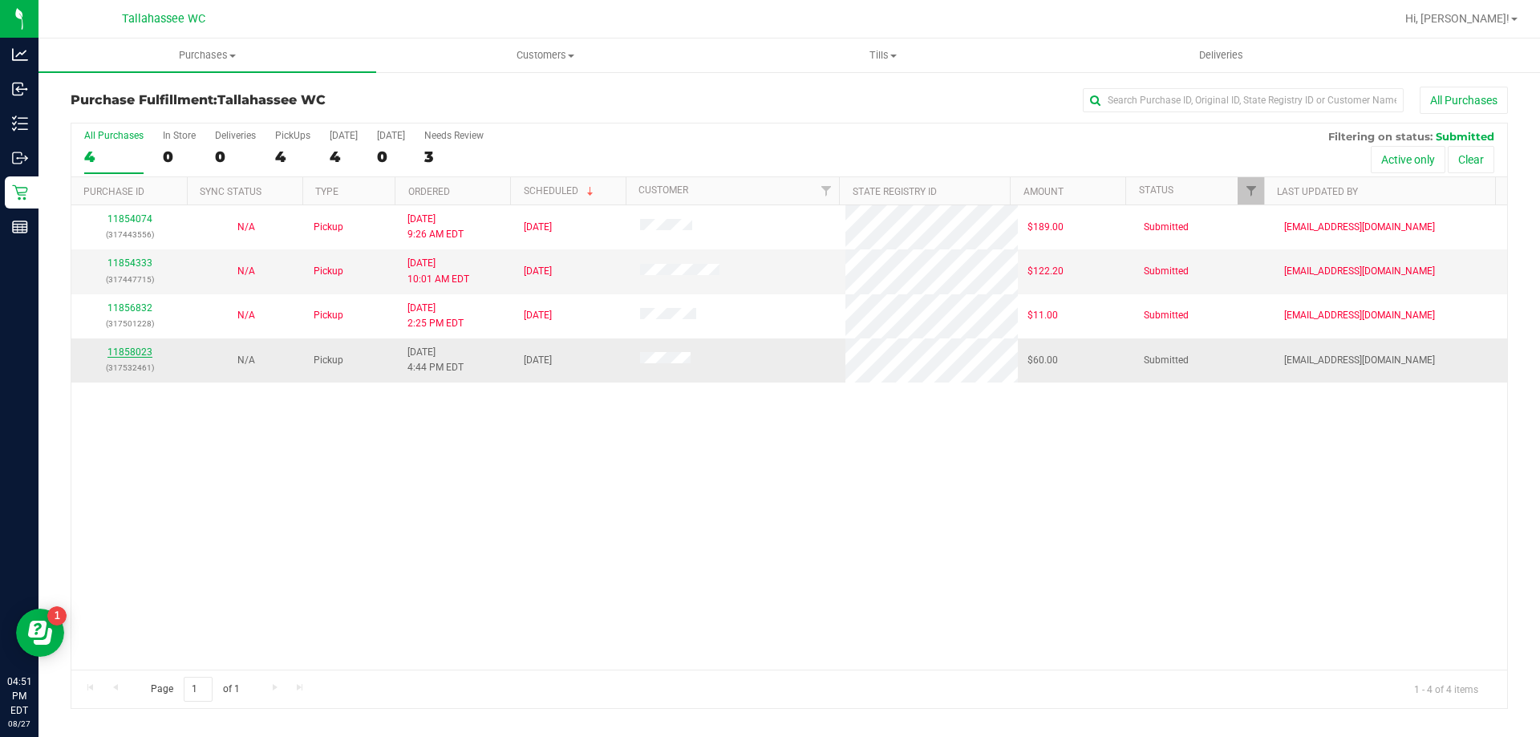
click at [142, 347] on link "11858023" at bounding box center [129, 352] width 45 height 11
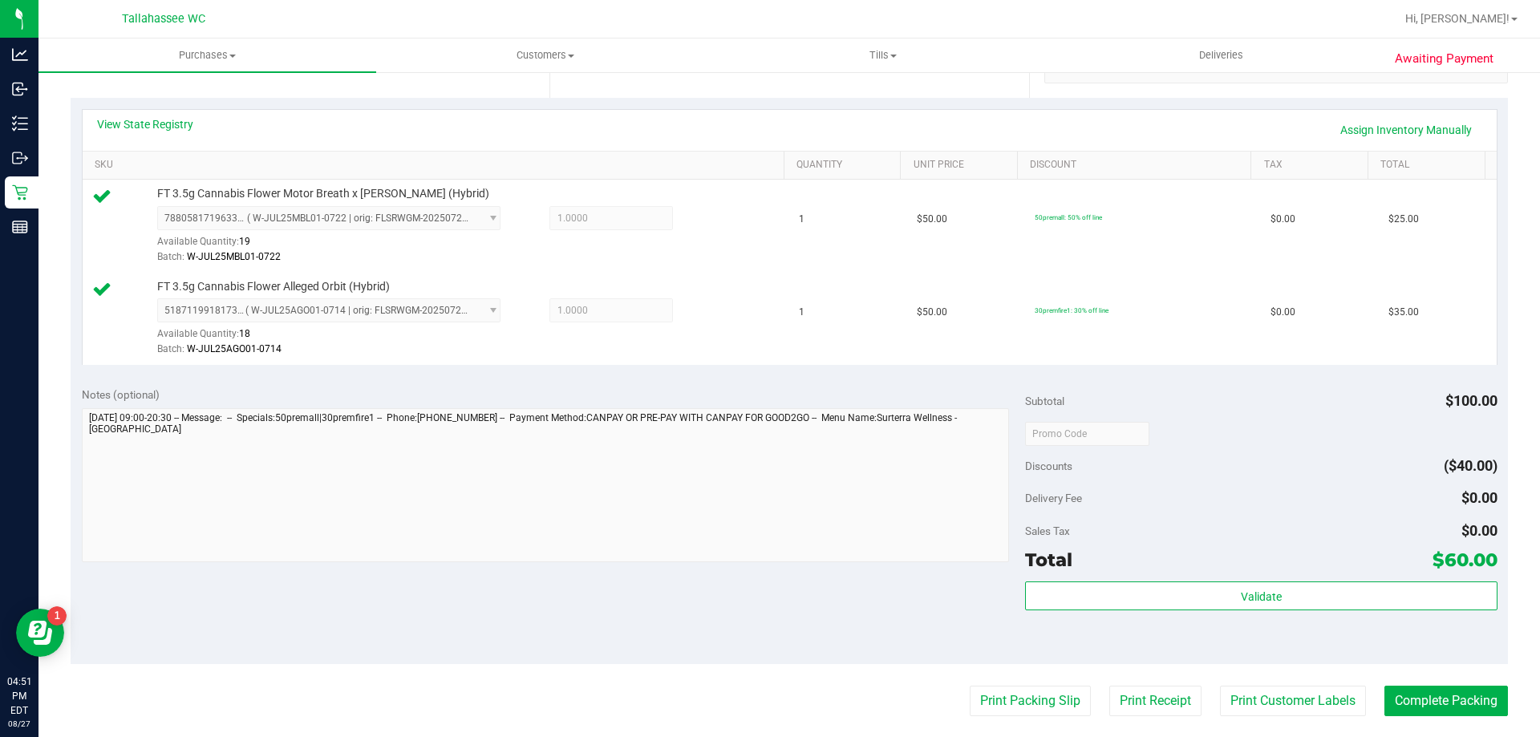
scroll to position [401, 0]
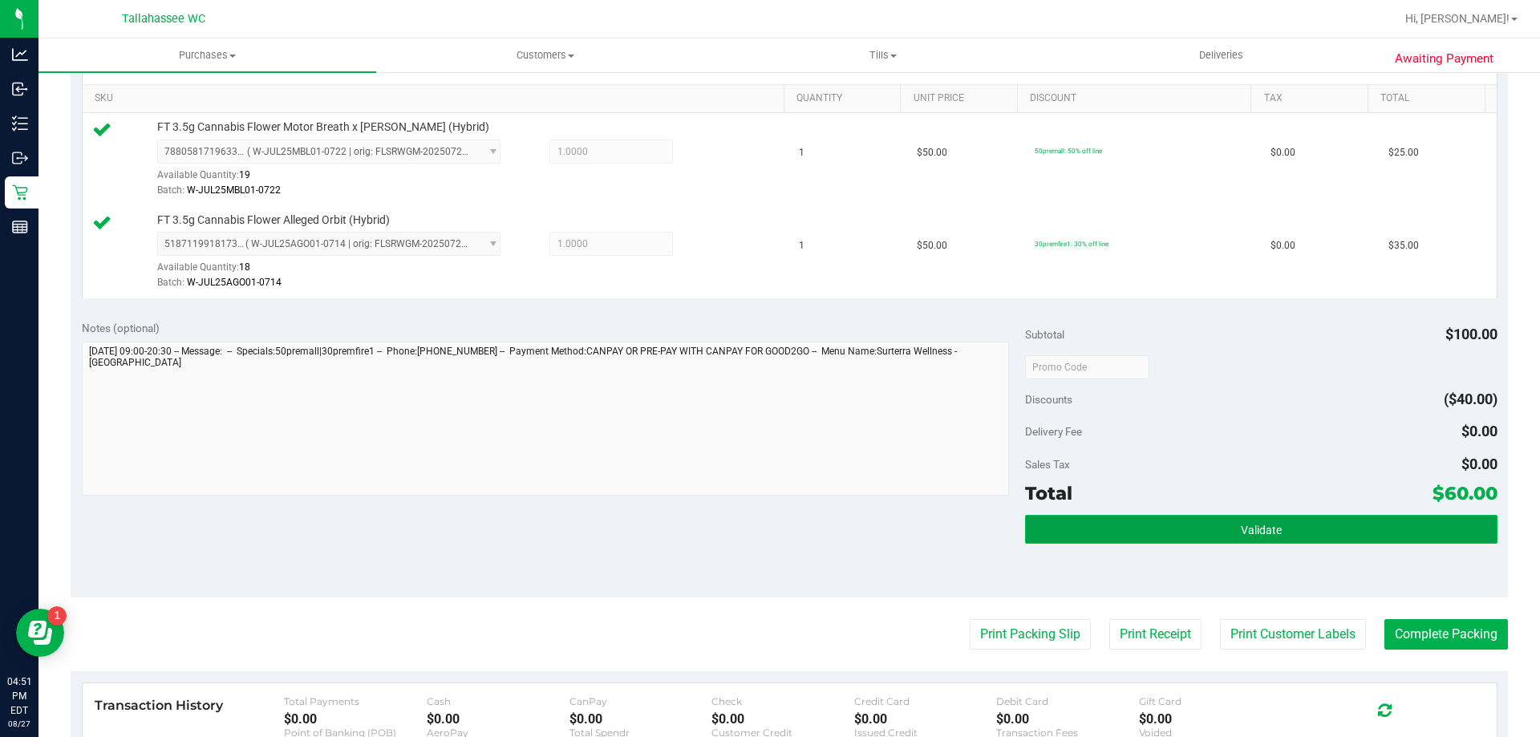
click at [1103, 533] on button "Validate" at bounding box center [1261, 529] width 472 height 29
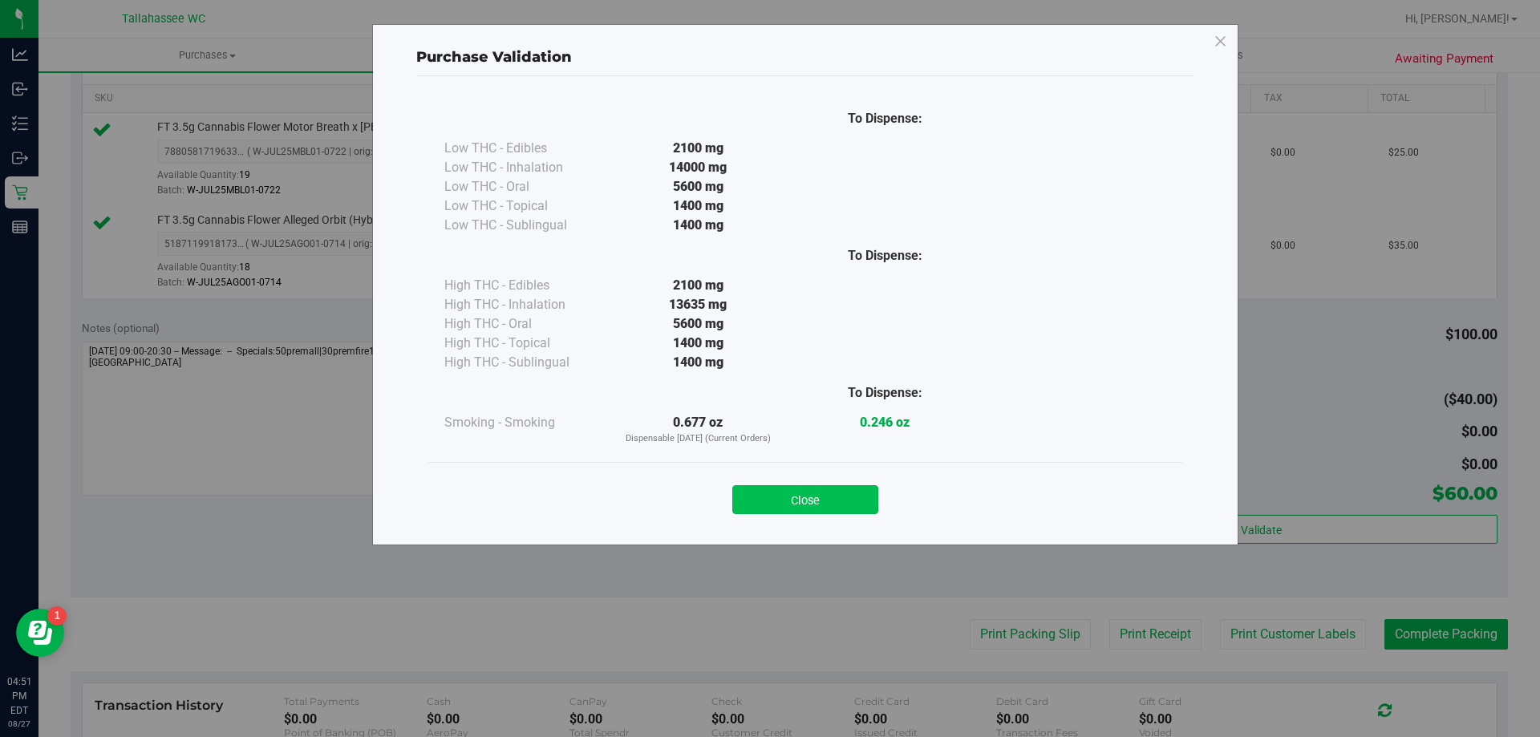
click at [807, 501] on button "Close" at bounding box center [805, 499] width 146 height 29
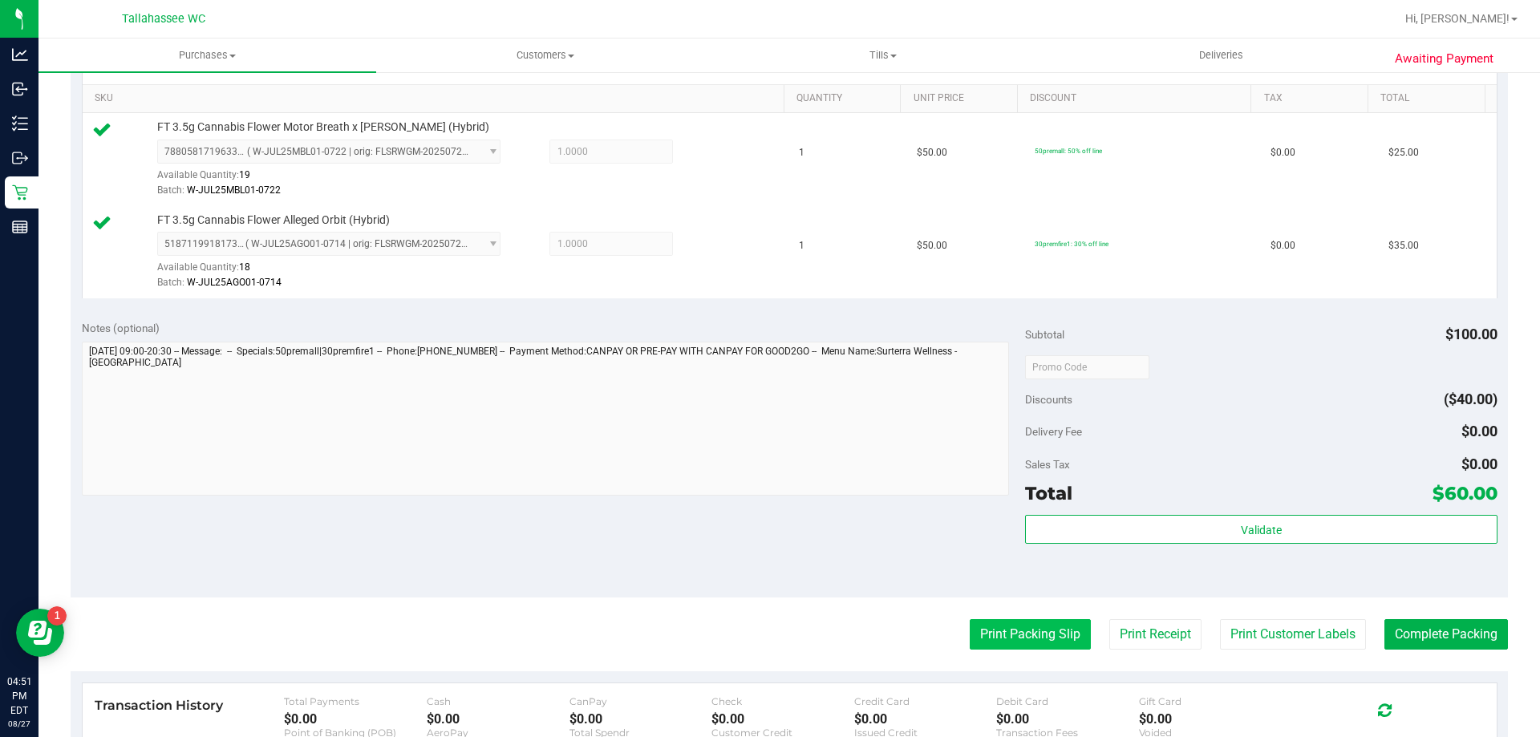
click at [970, 627] on button "Print Packing Slip" at bounding box center [1030, 634] width 121 height 30
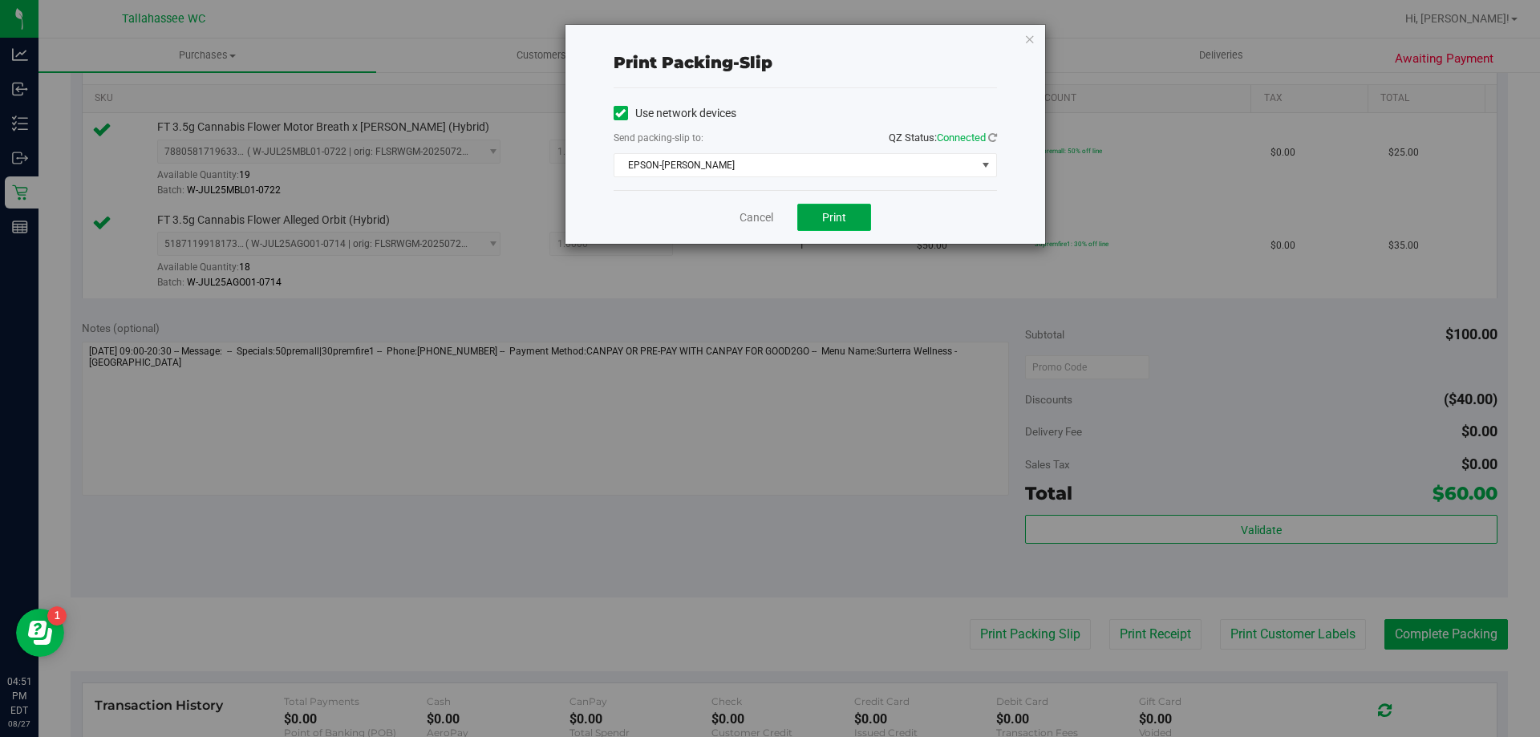
click at [830, 213] on span "Print" at bounding box center [834, 217] width 24 height 13
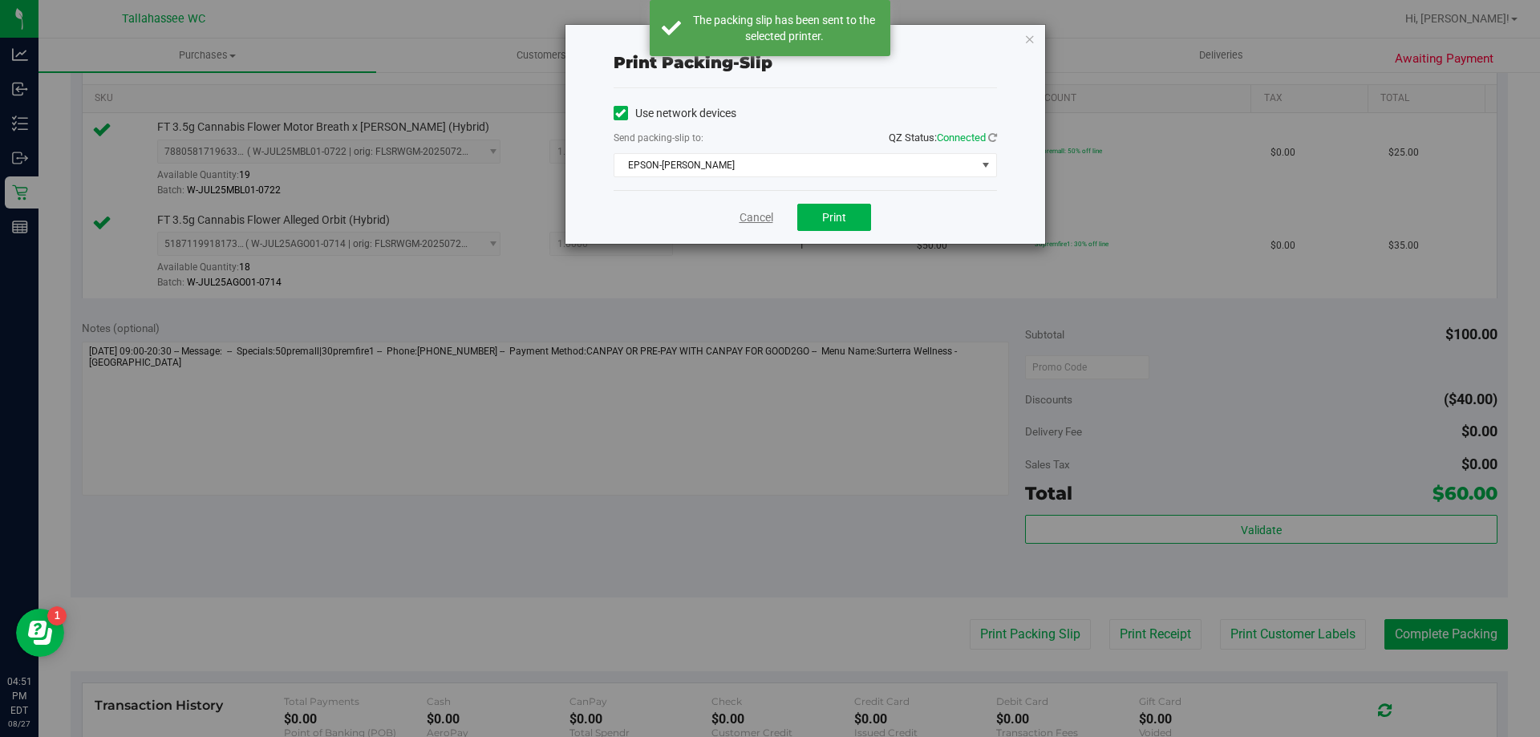
click at [760, 220] on link "Cancel" at bounding box center [757, 217] width 34 height 17
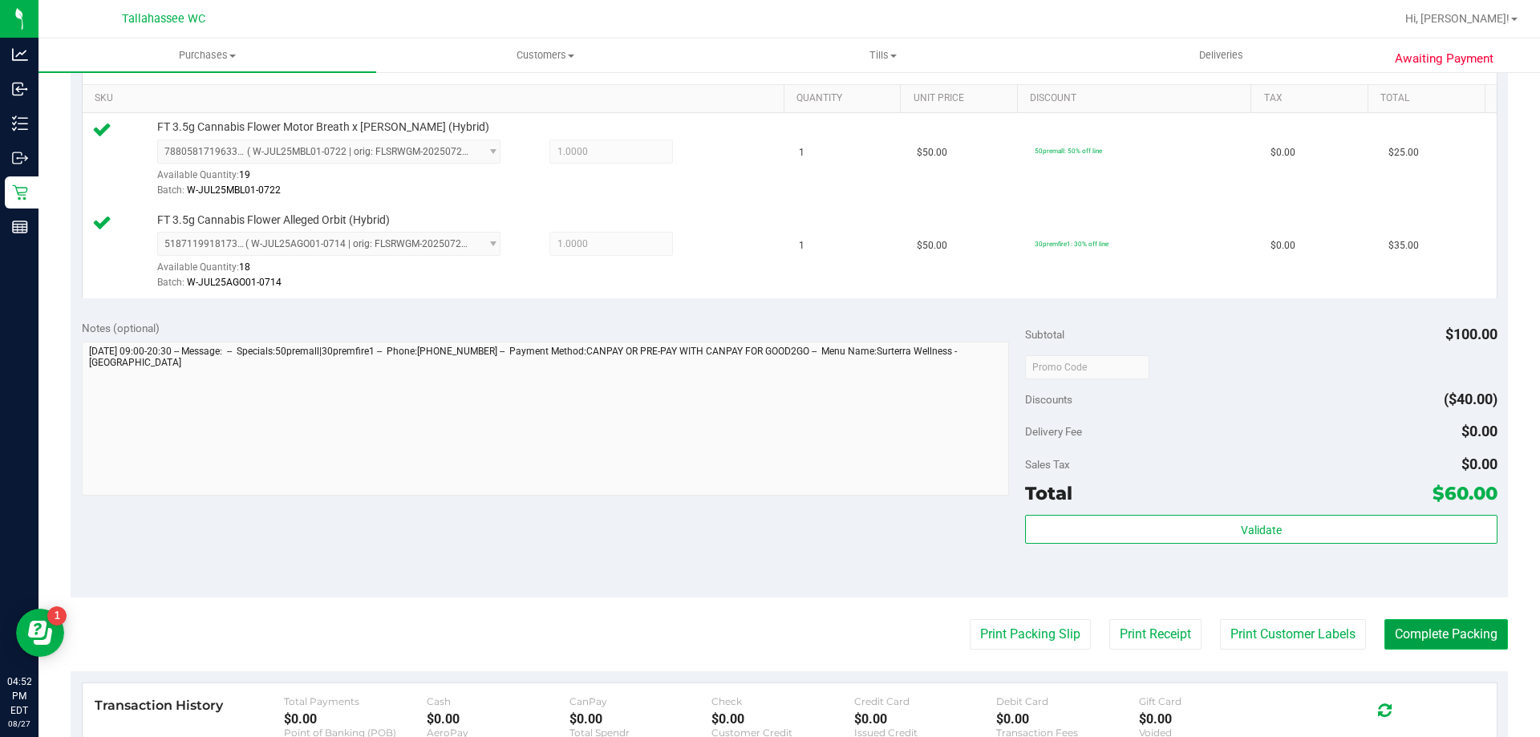
click at [1449, 639] on button "Complete Packing" at bounding box center [1447, 634] width 124 height 30
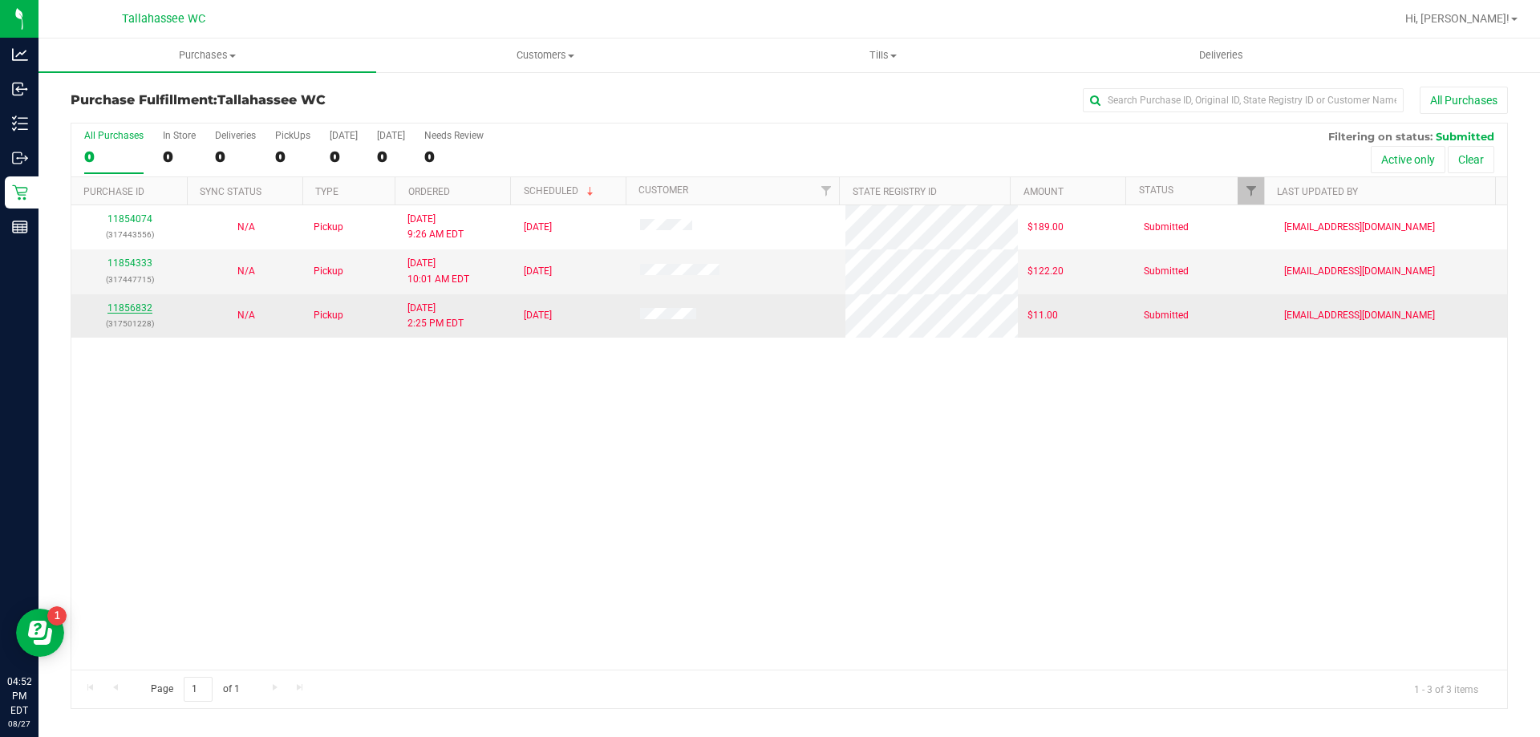
click at [138, 310] on link "11856832" at bounding box center [129, 307] width 45 height 11
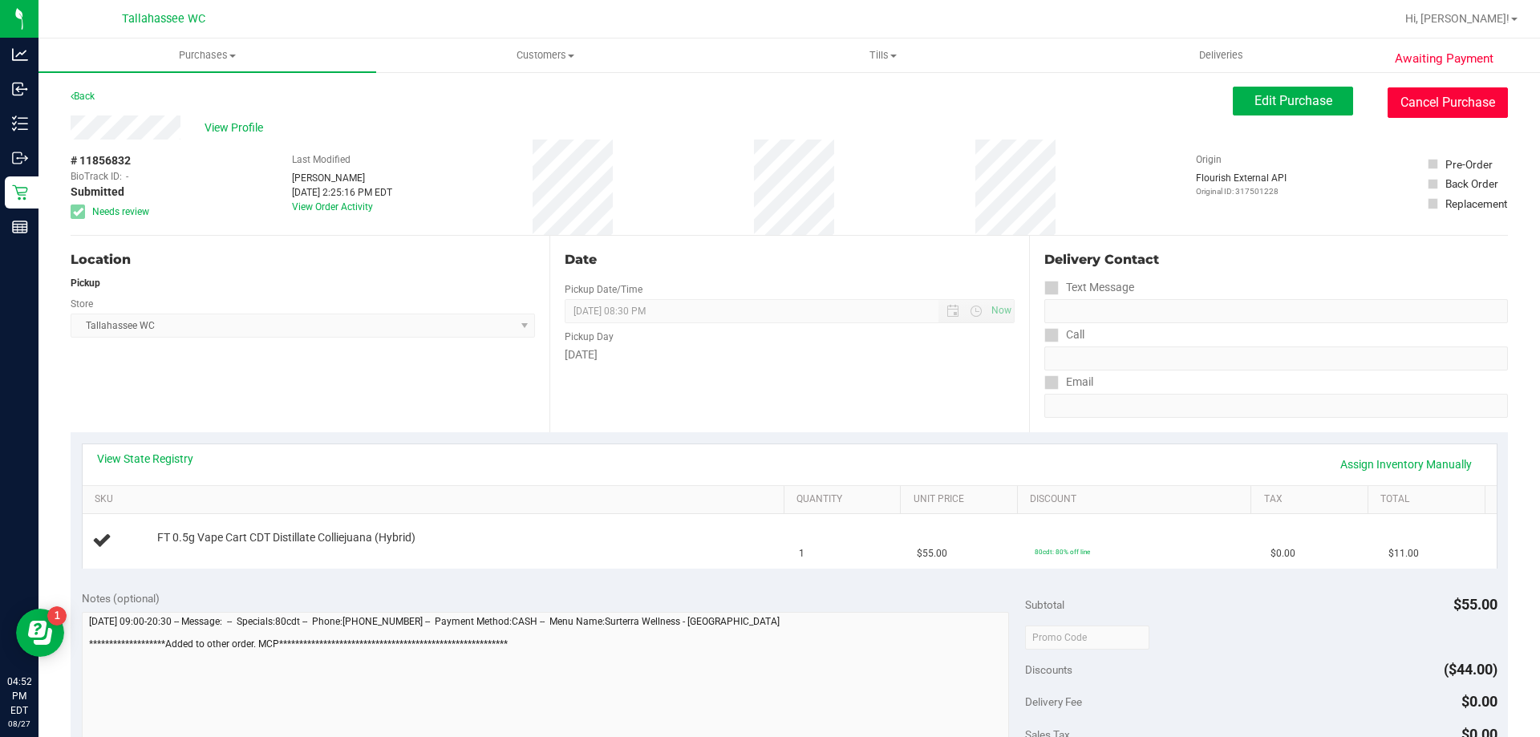
click at [1434, 107] on button "Cancel Purchase" at bounding box center [1448, 102] width 120 height 30
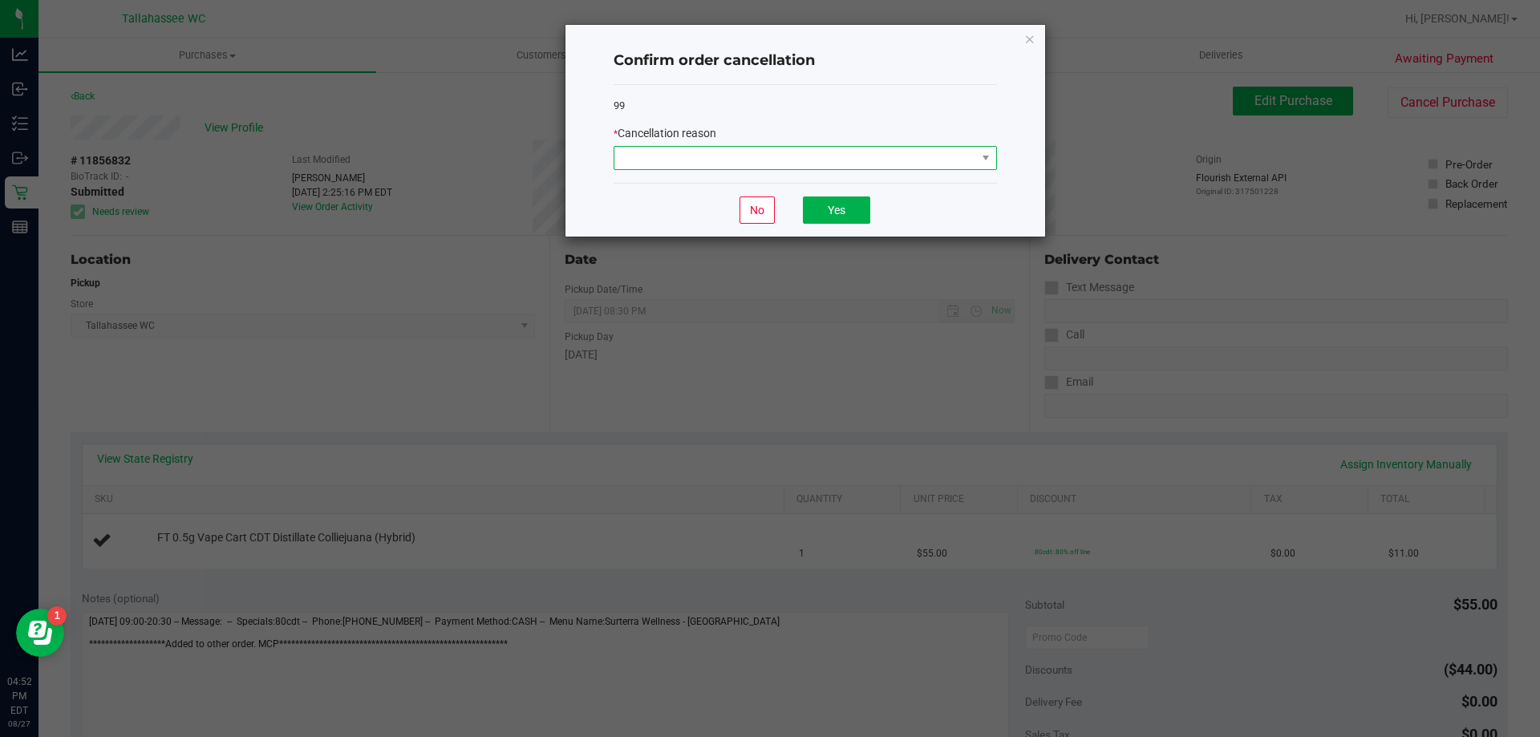
click at [982, 165] on span at bounding box center [985, 158] width 20 height 22
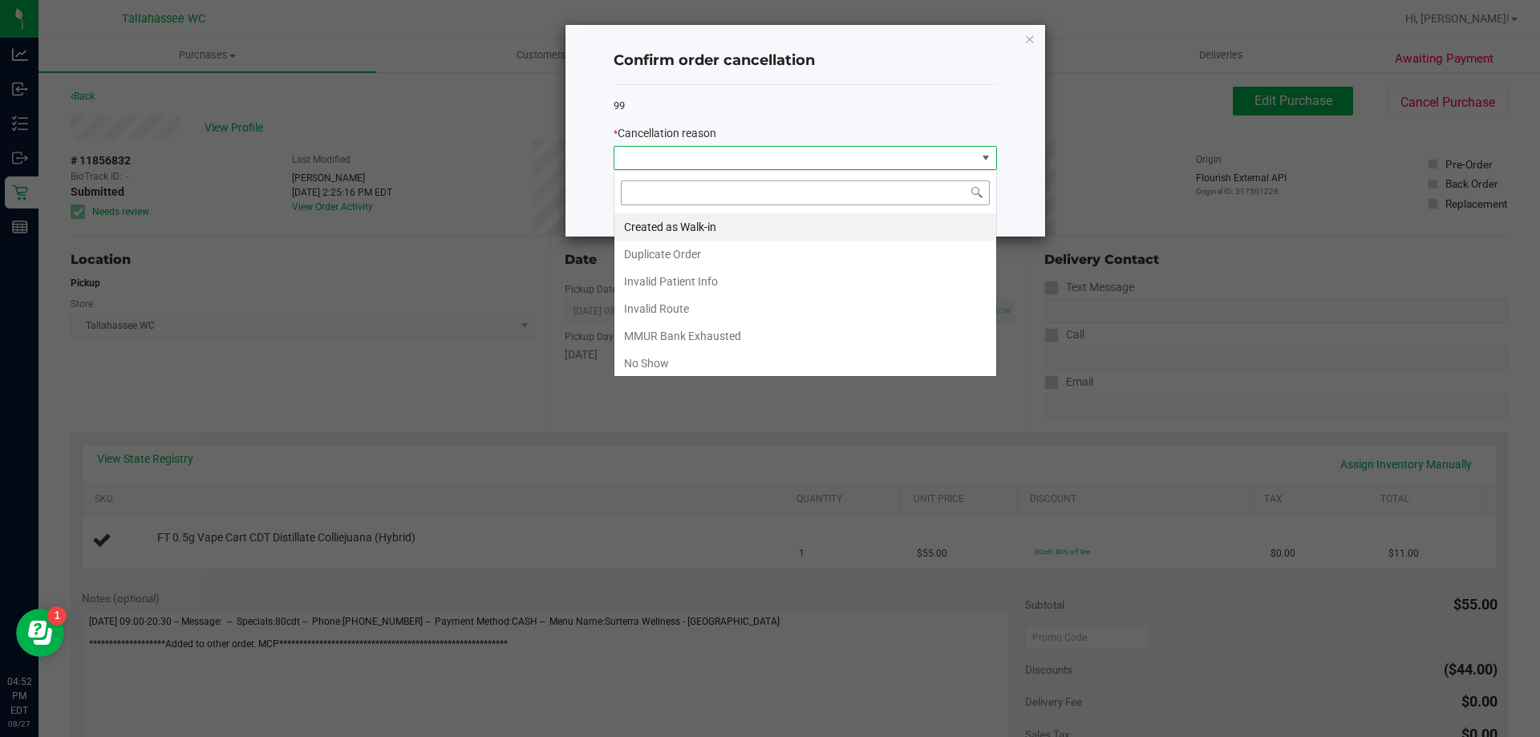
scroll to position [24, 383]
click at [856, 250] on li "Duplicate Order" at bounding box center [805, 254] width 382 height 27
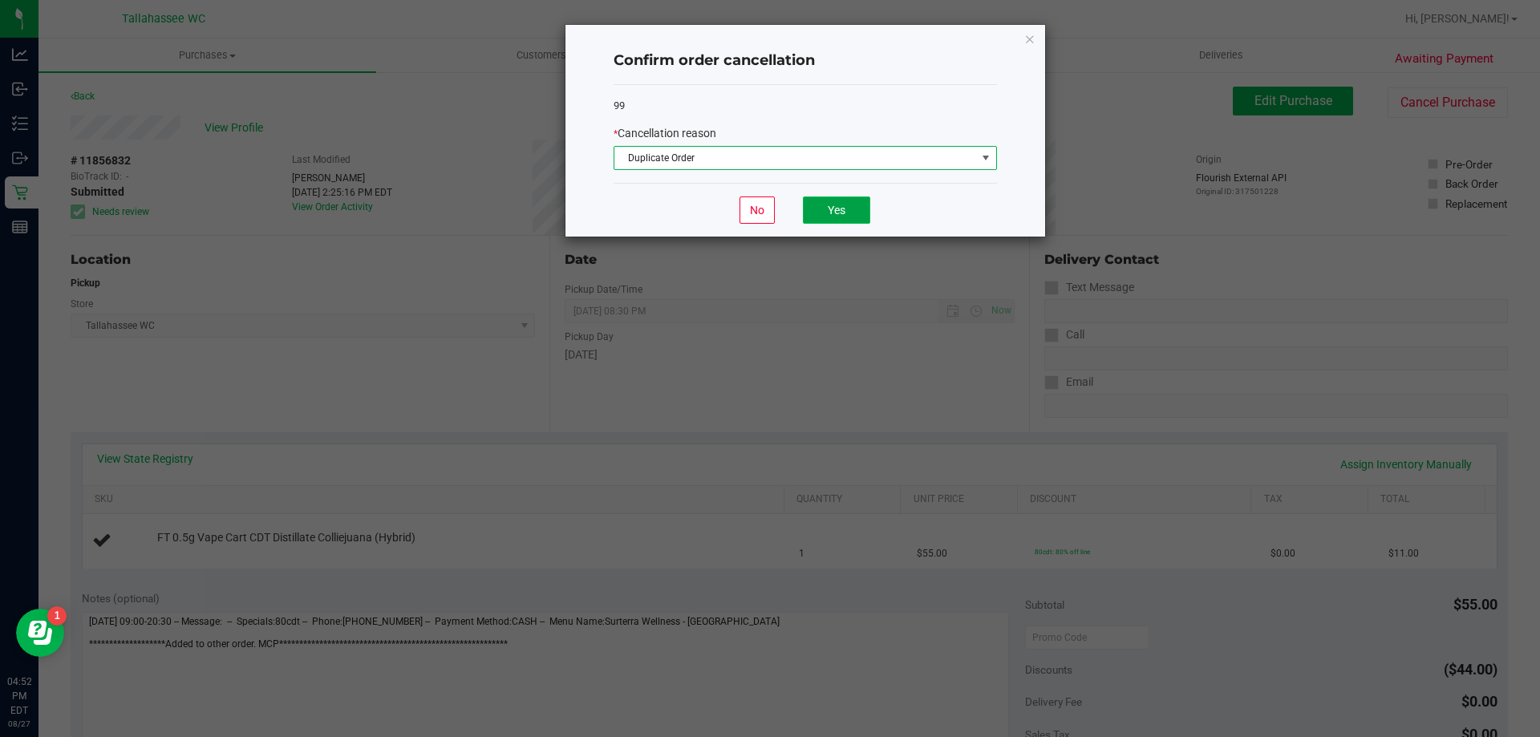
click at [857, 212] on button "Yes" at bounding box center [836, 210] width 67 height 27
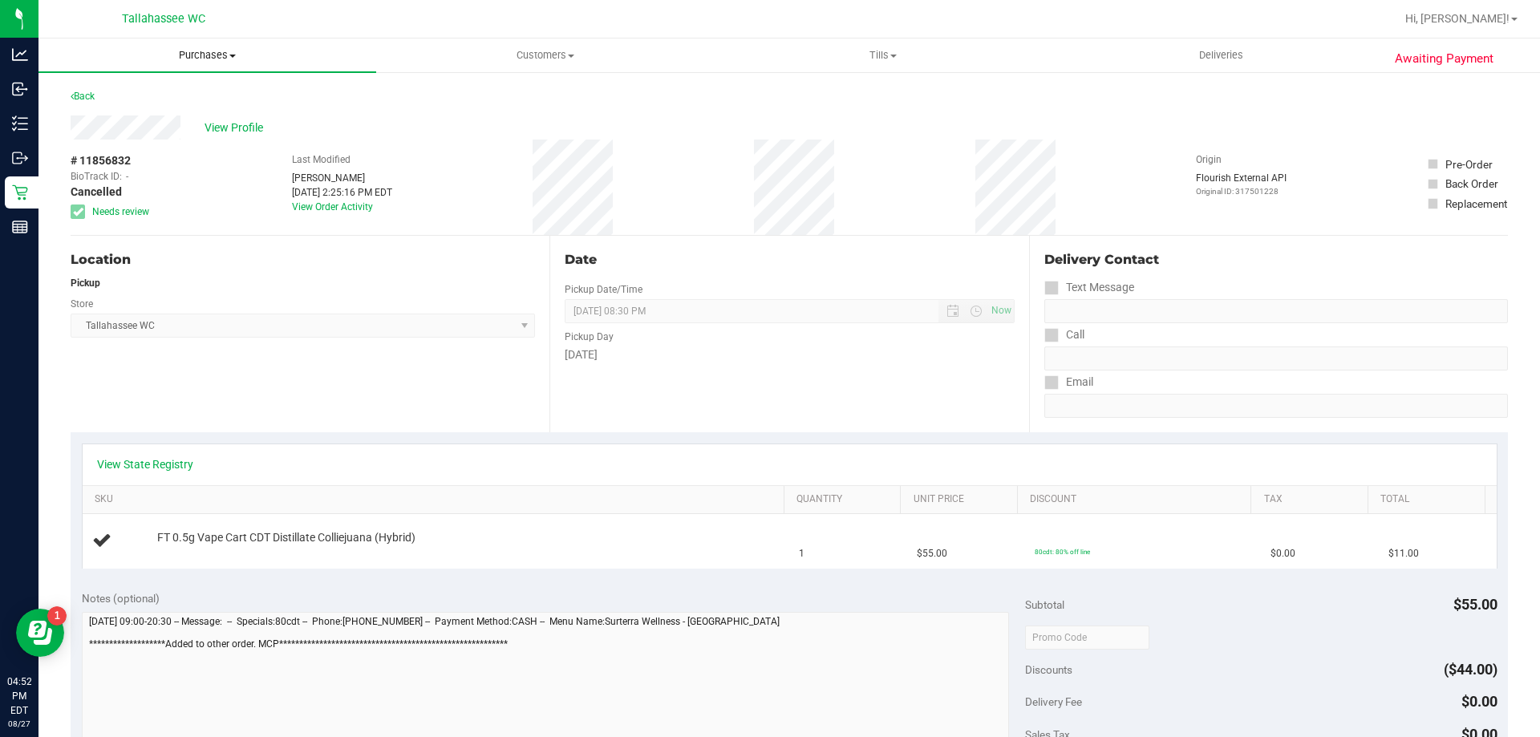
click at [229, 55] on span at bounding box center [232, 56] width 6 height 3
click at [236, 110] on li "Fulfillment" at bounding box center [208, 116] width 338 height 19
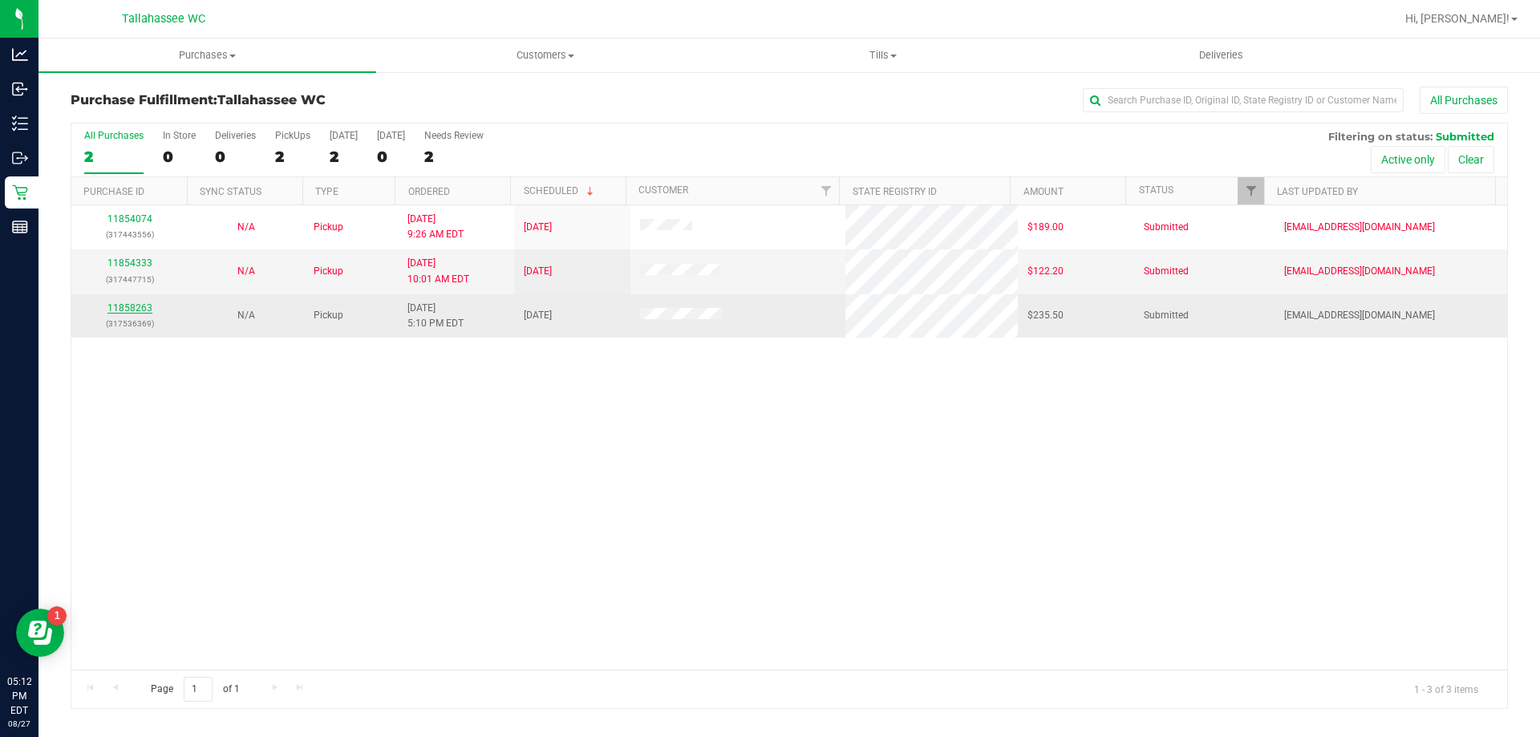
click at [120, 310] on link "11858263" at bounding box center [129, 307] width 45 height 11
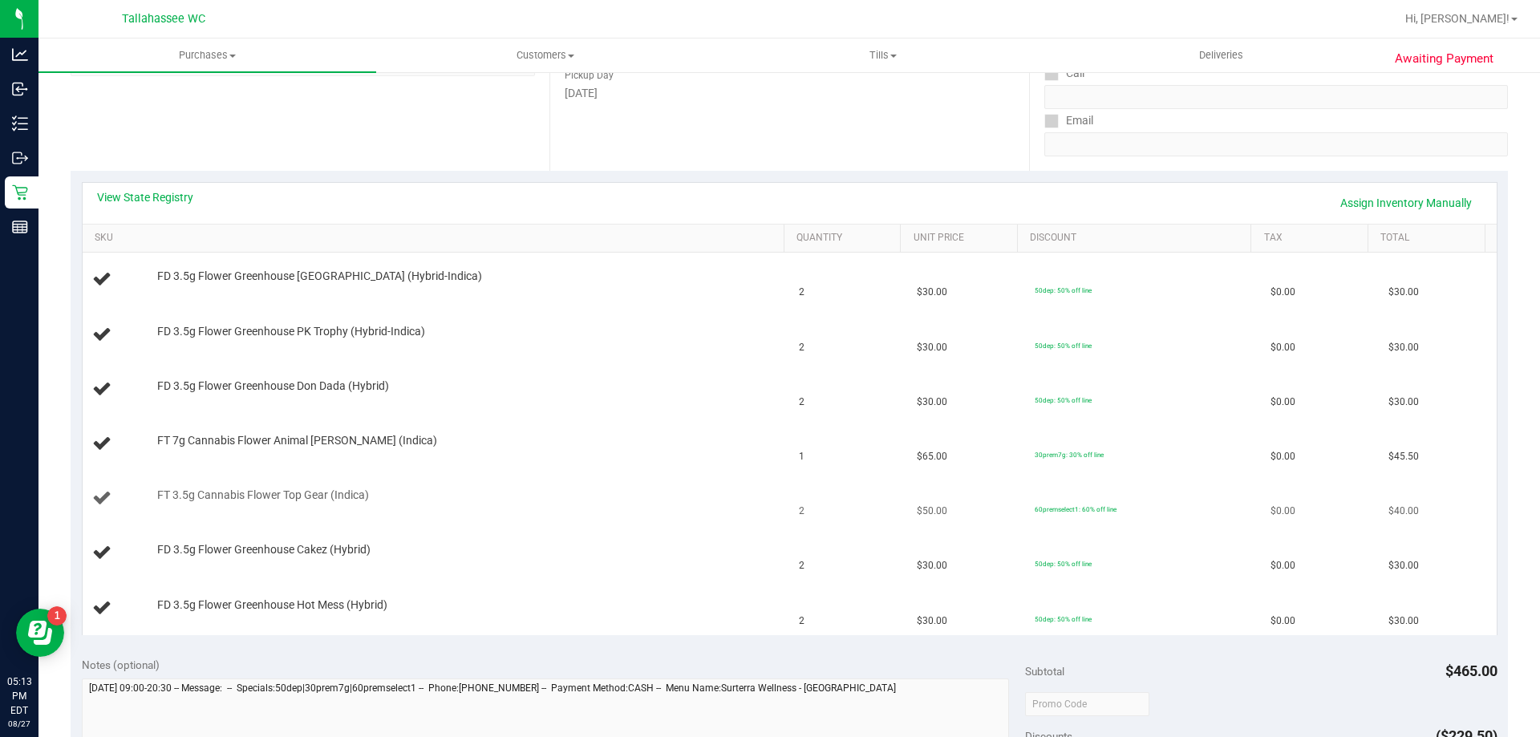
scroll to position [321, 0]
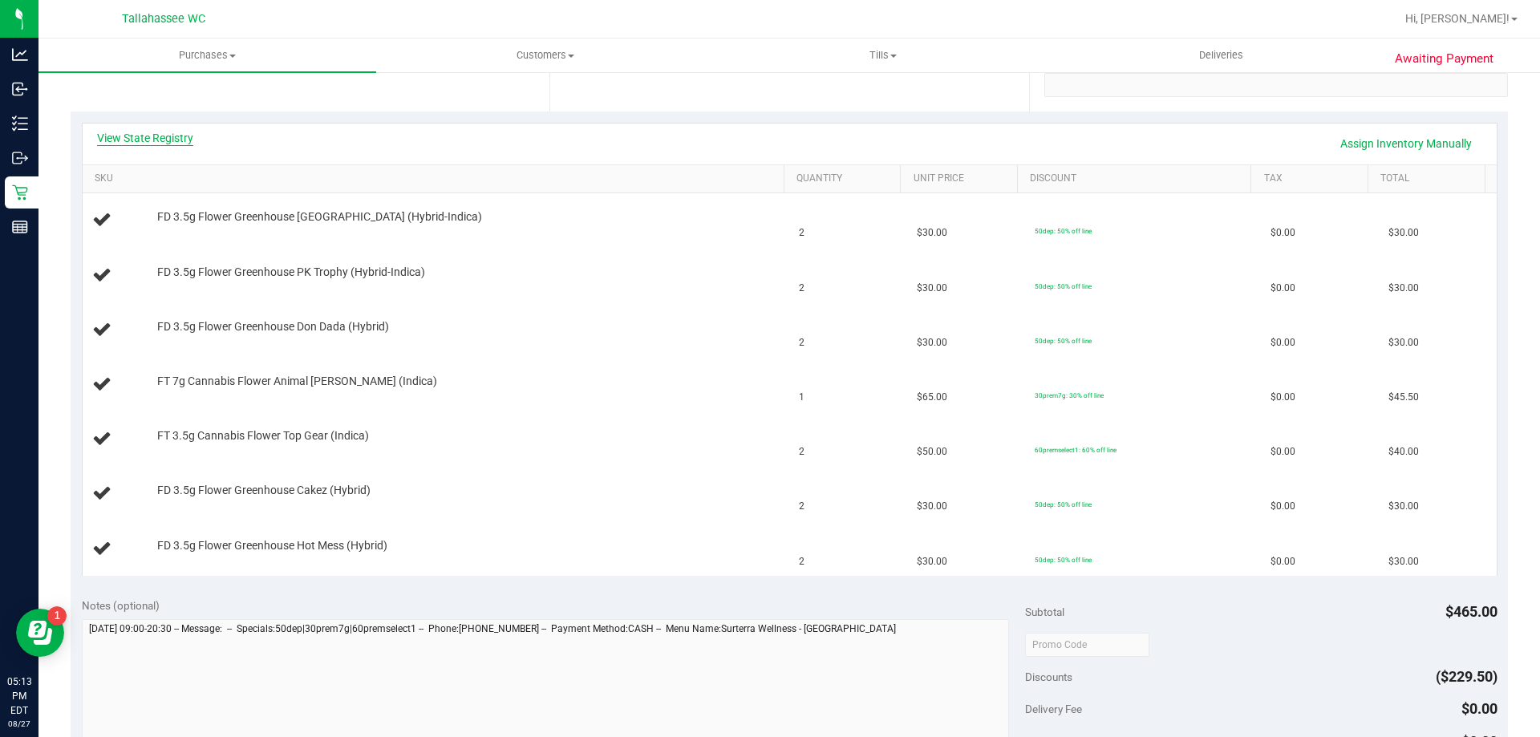
click at [176, 140] on link "View State Registry" at bounding box center [145, 138] width 96 height 16
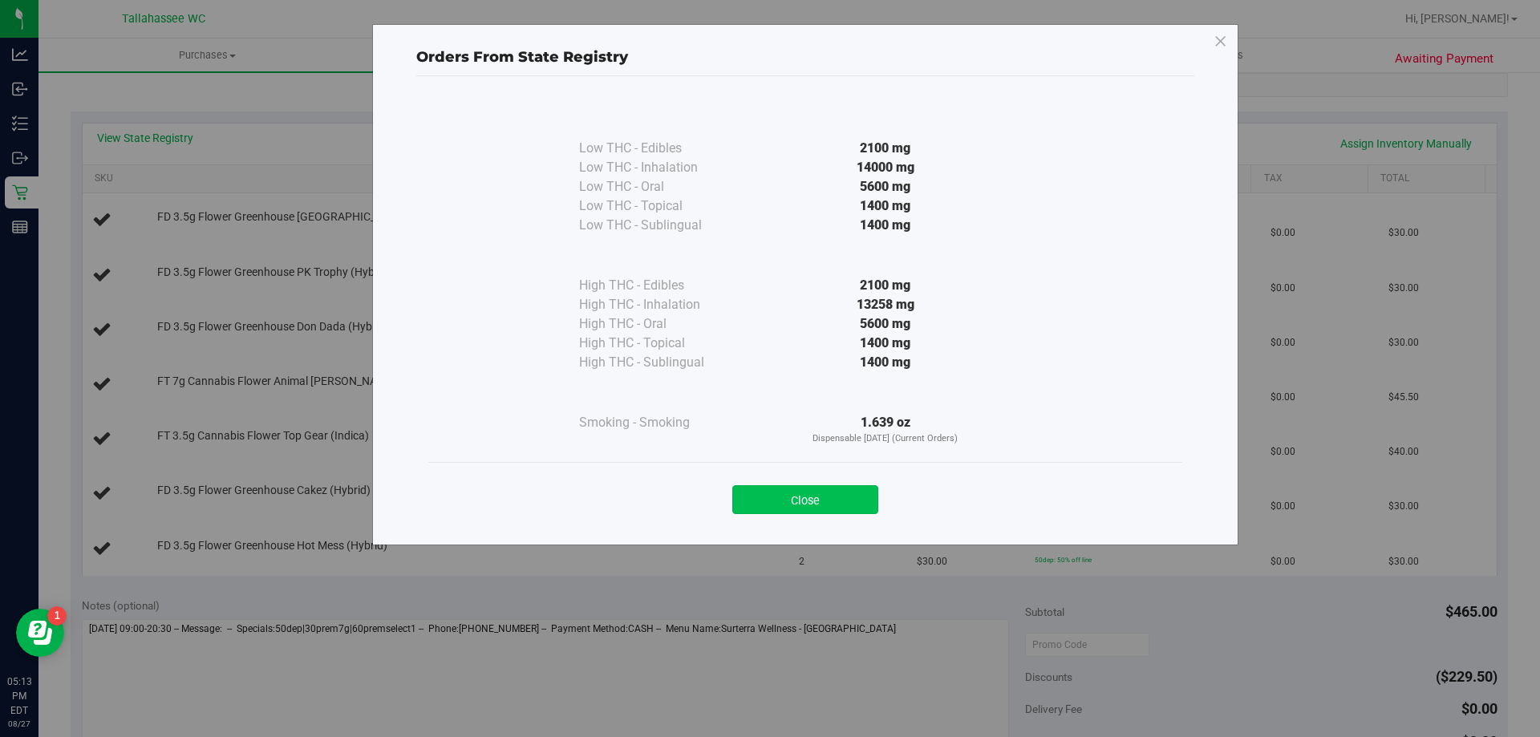
click at [793, 497] on button "Close" at bounding box center [805, 499] width 146 height 29
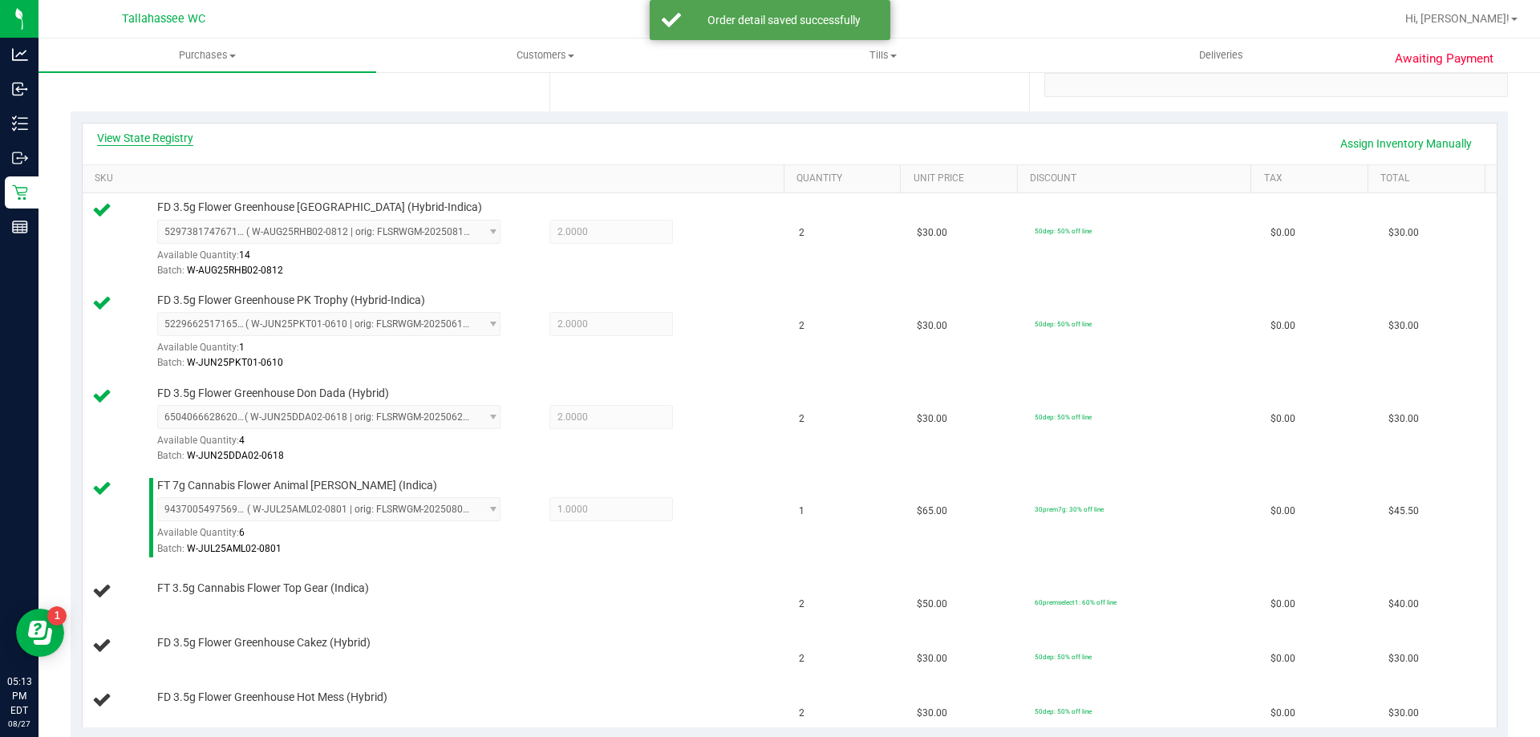
click at [183, 140] on link "View State Registry" at bounding box center [145, 138] width 96 height 16
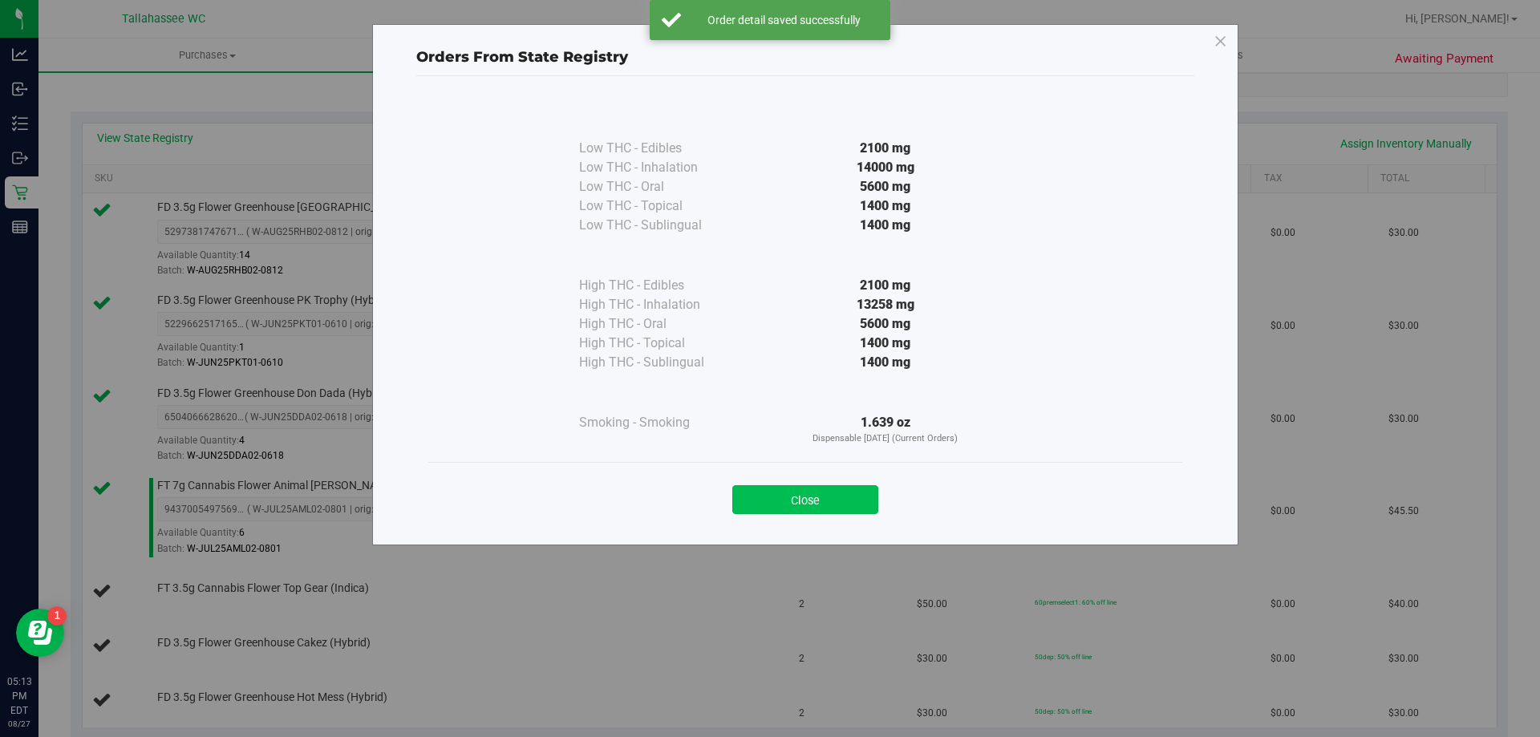
click at [760, 486] on button "Close" at bounding box center [805, 499] width 146 height 29
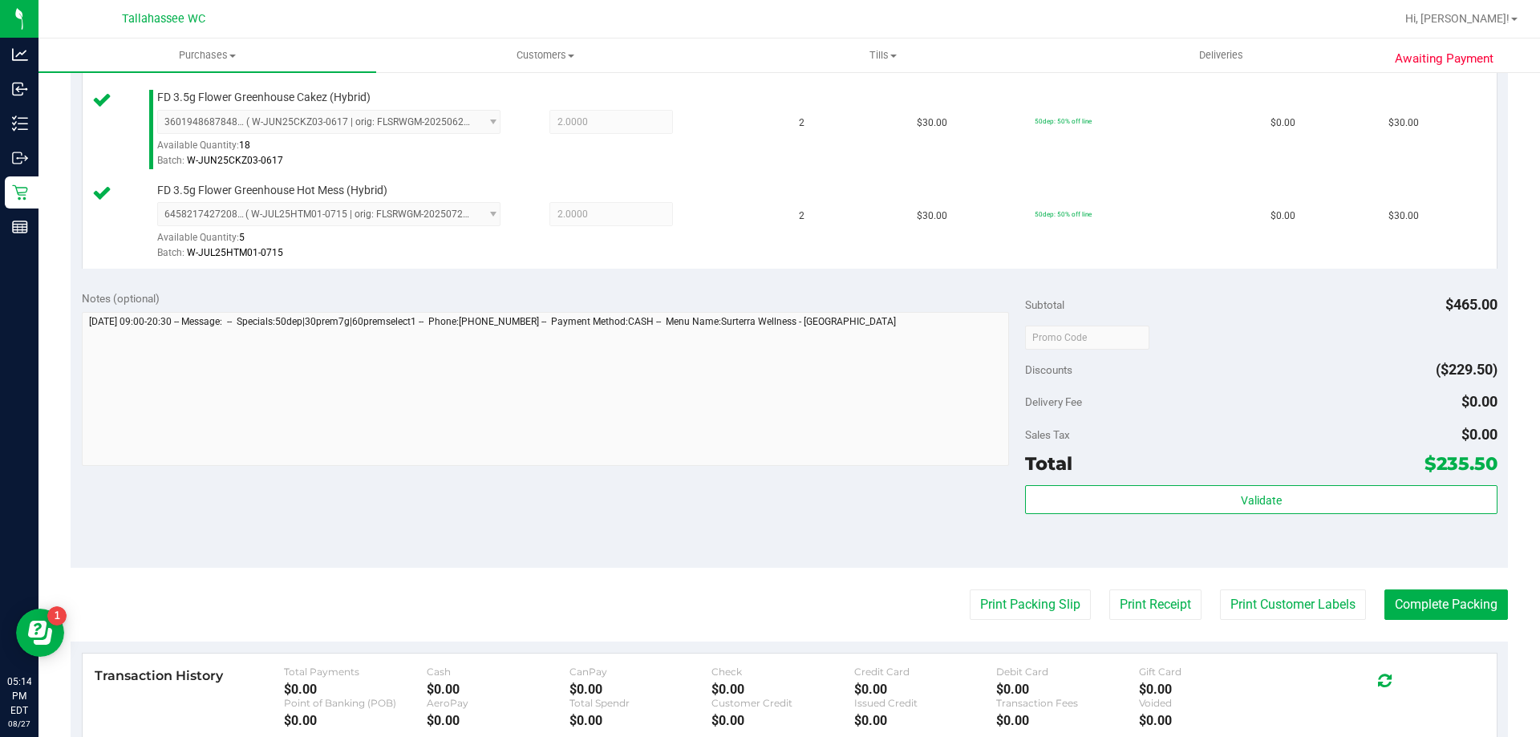
scroll to position [963, 0]
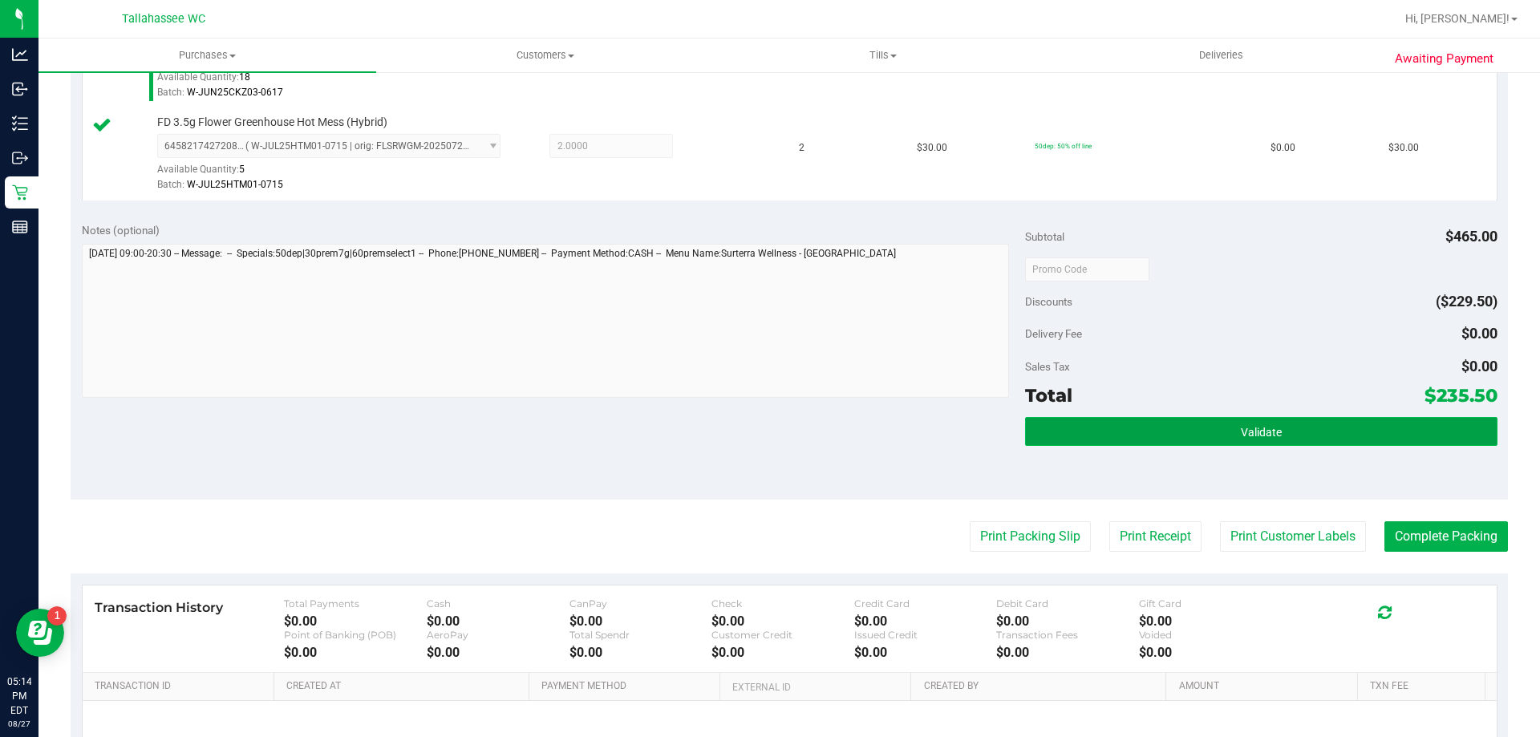
click at [1074, 429] on button "Validate" at bounding box center [1261, 431] width 472 height 29
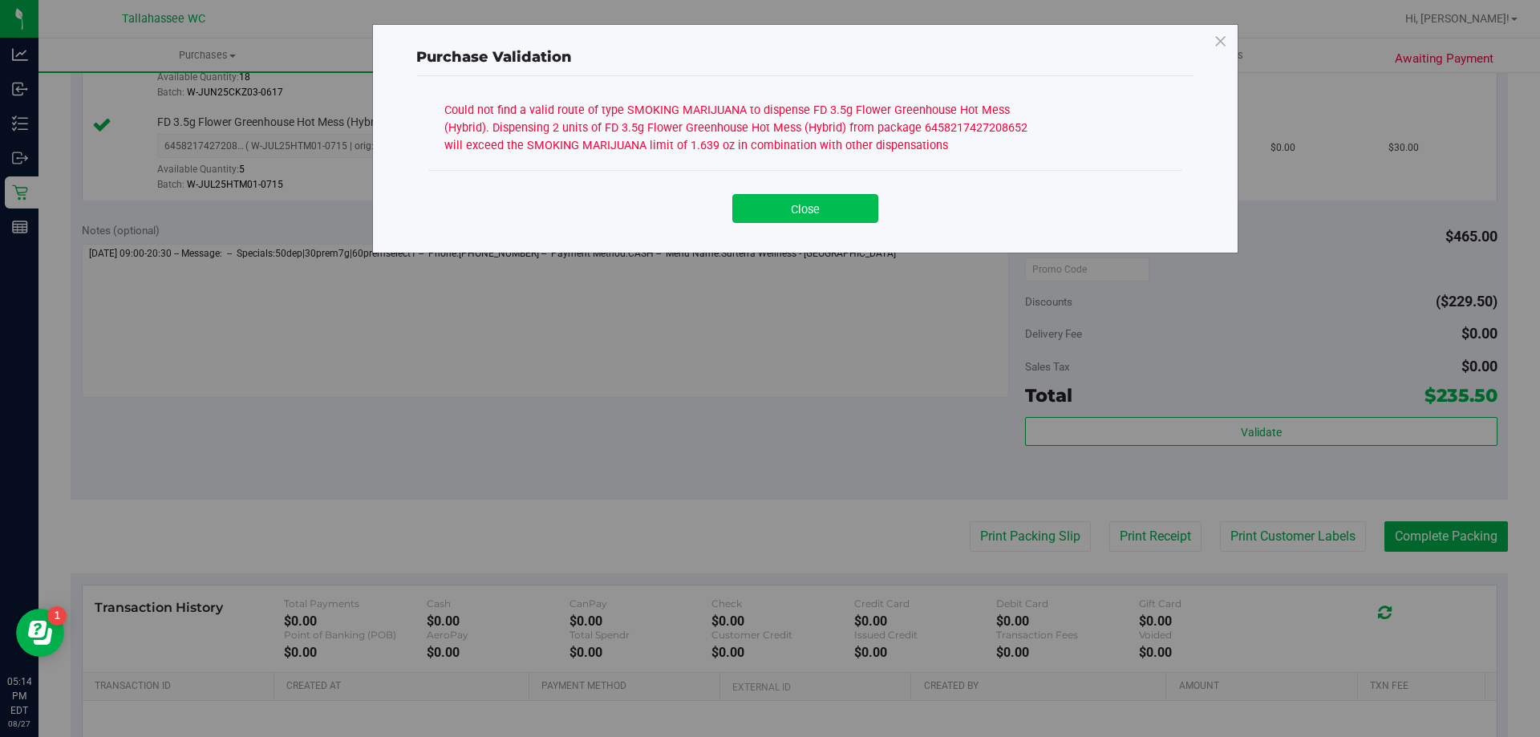
click at [780, 219] on button "Close" at bounding box center [805, 208] width 146 height 29
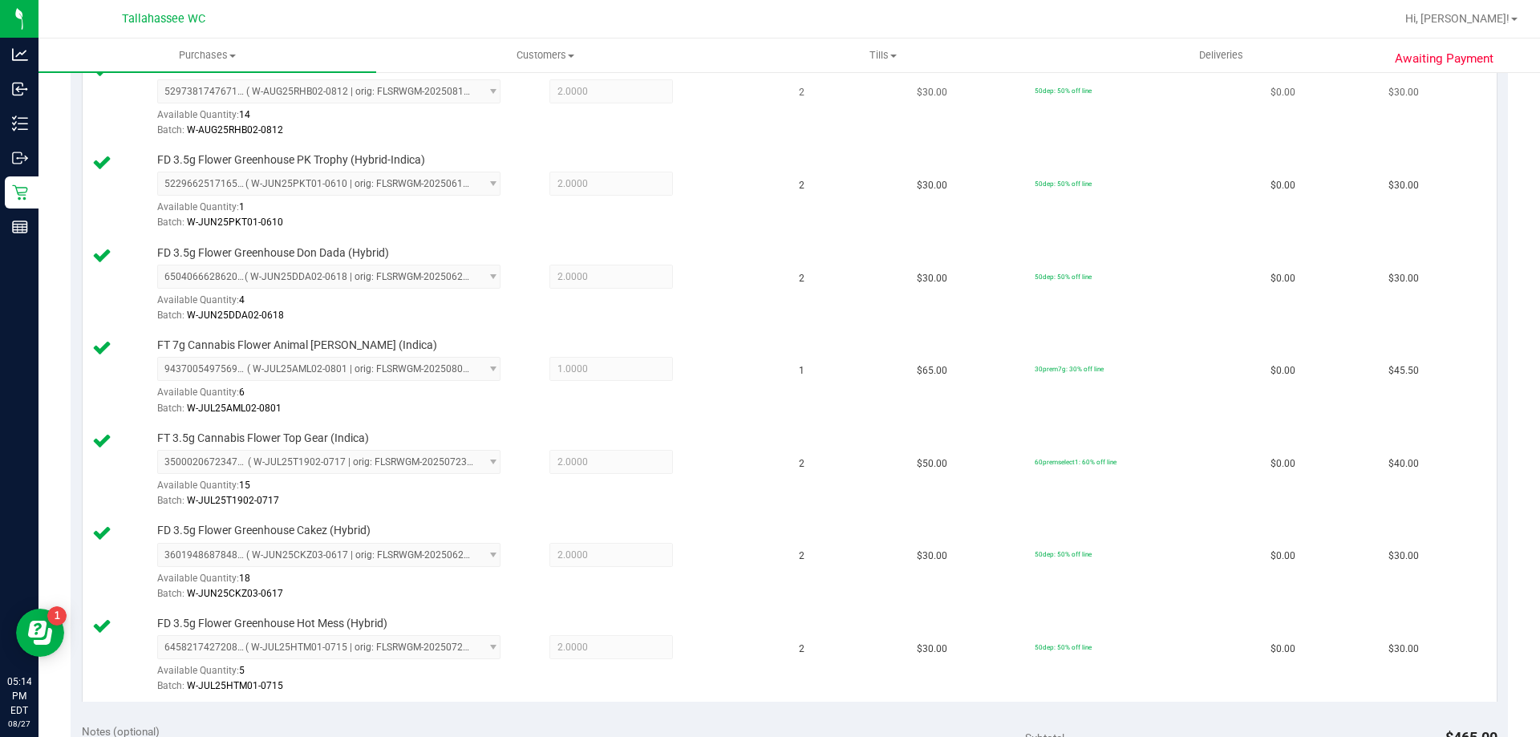
scroll to position [241, 0]
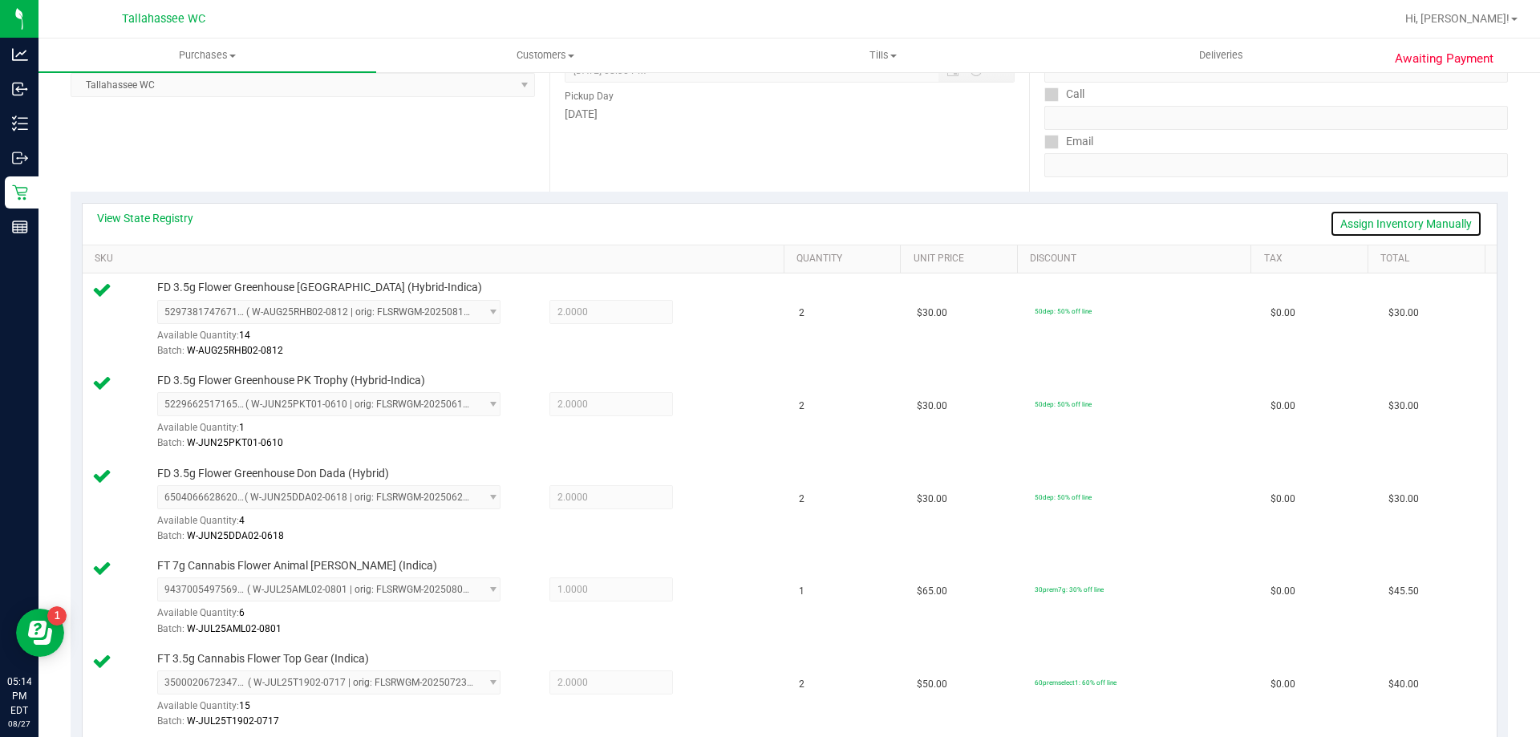
click at [1349, 223] on link "Assign Inventory Manually" at bounding box center [1406, 223] width 152 height 27
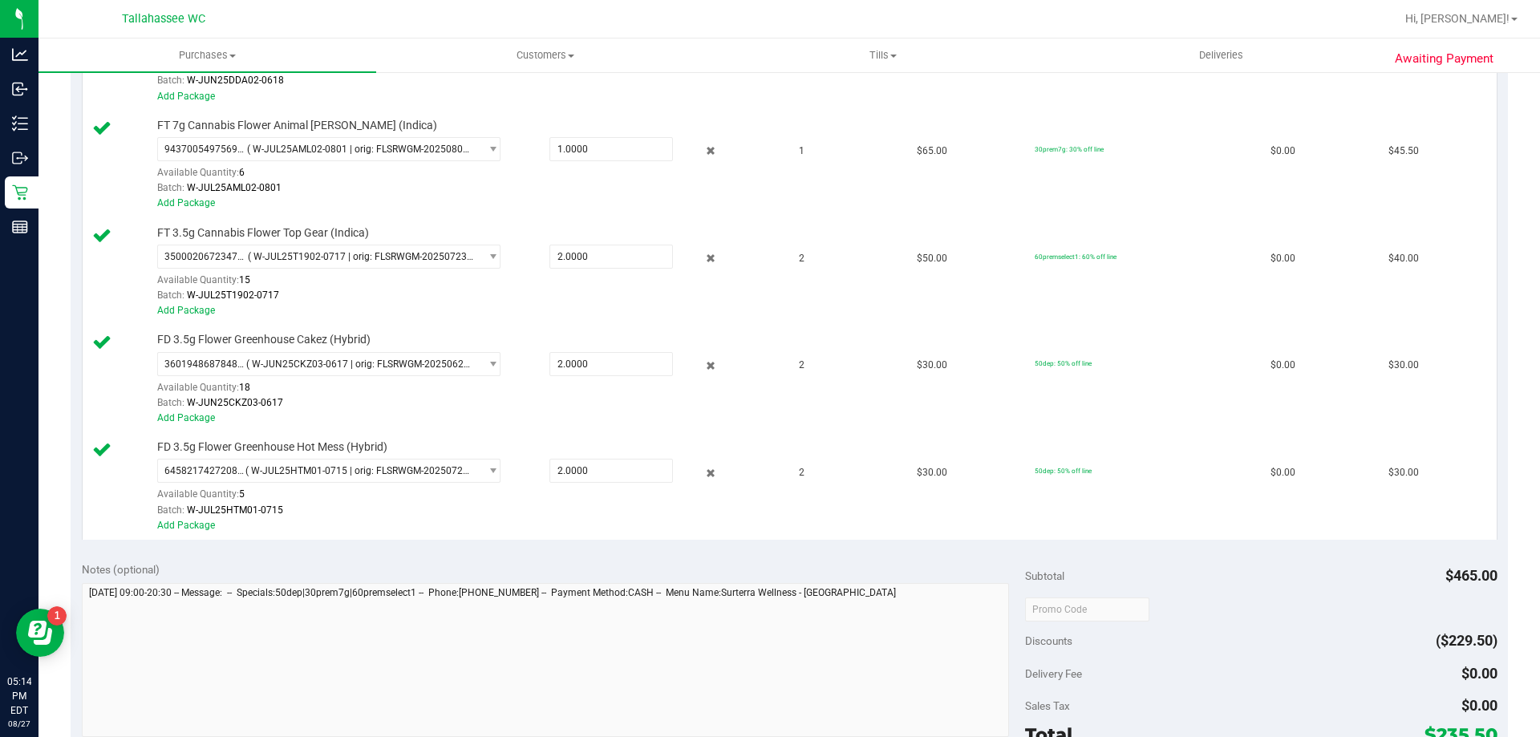
scroll to position [802, 0]
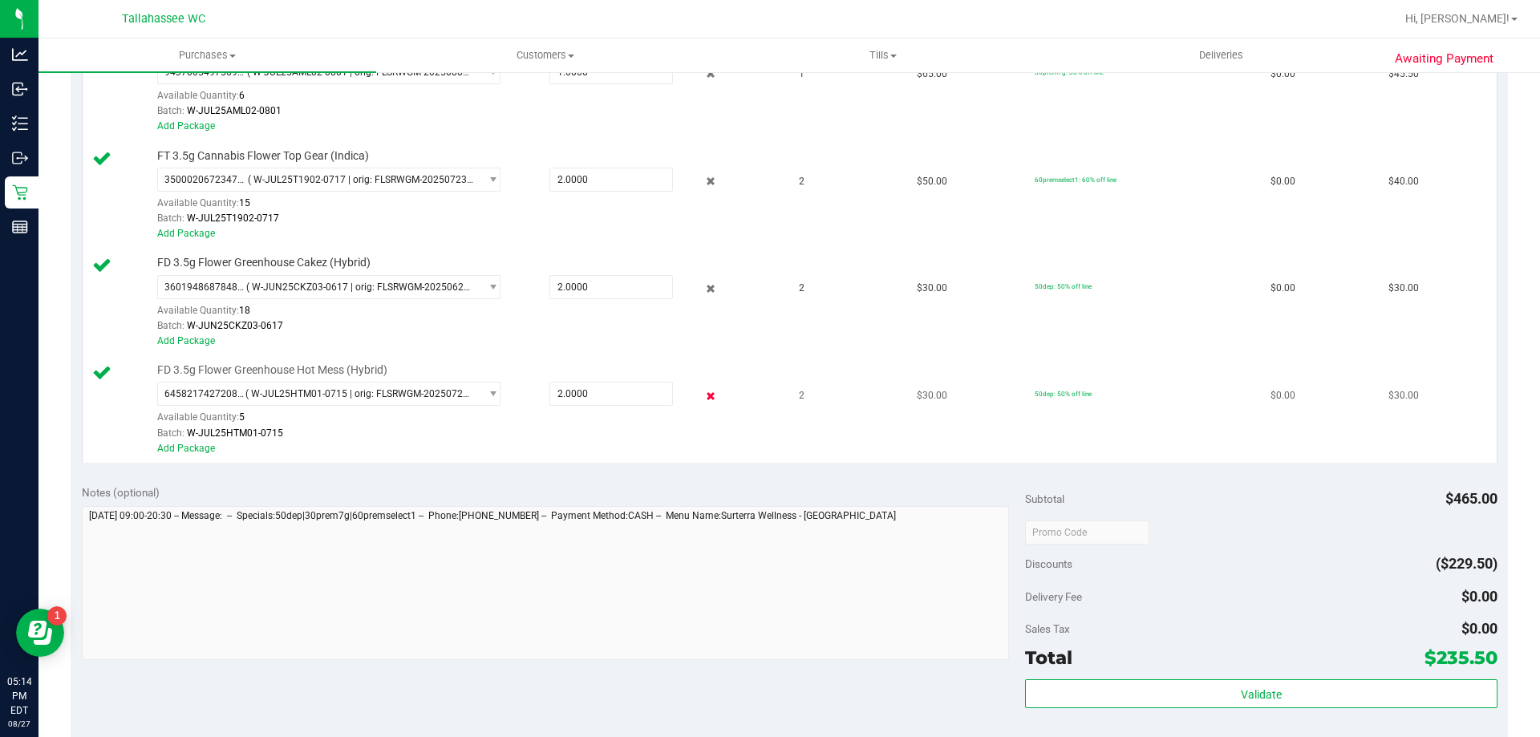
click at [703, 399] on icon at bounding box center [711, 396] width 17 height 18
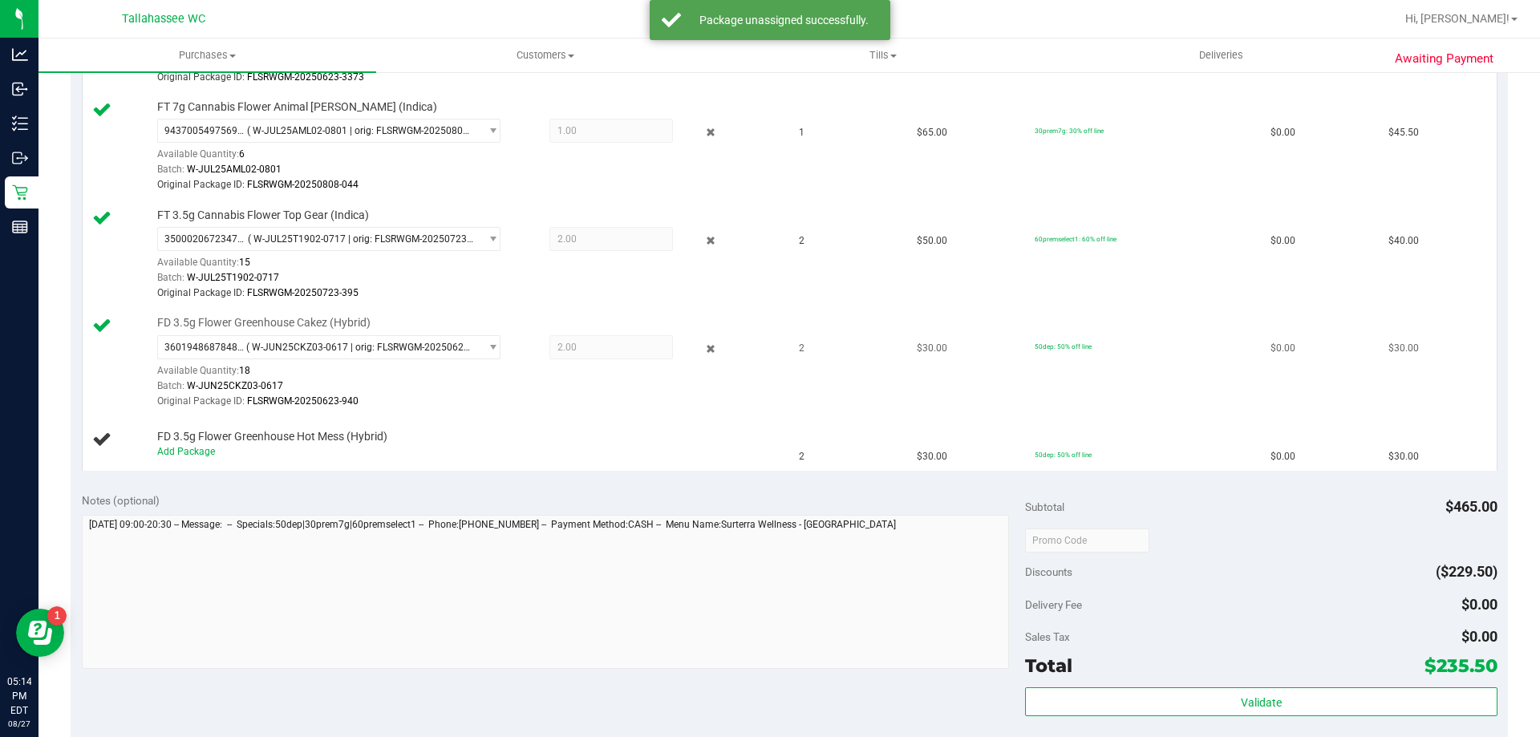
scroll to position [722, 0]
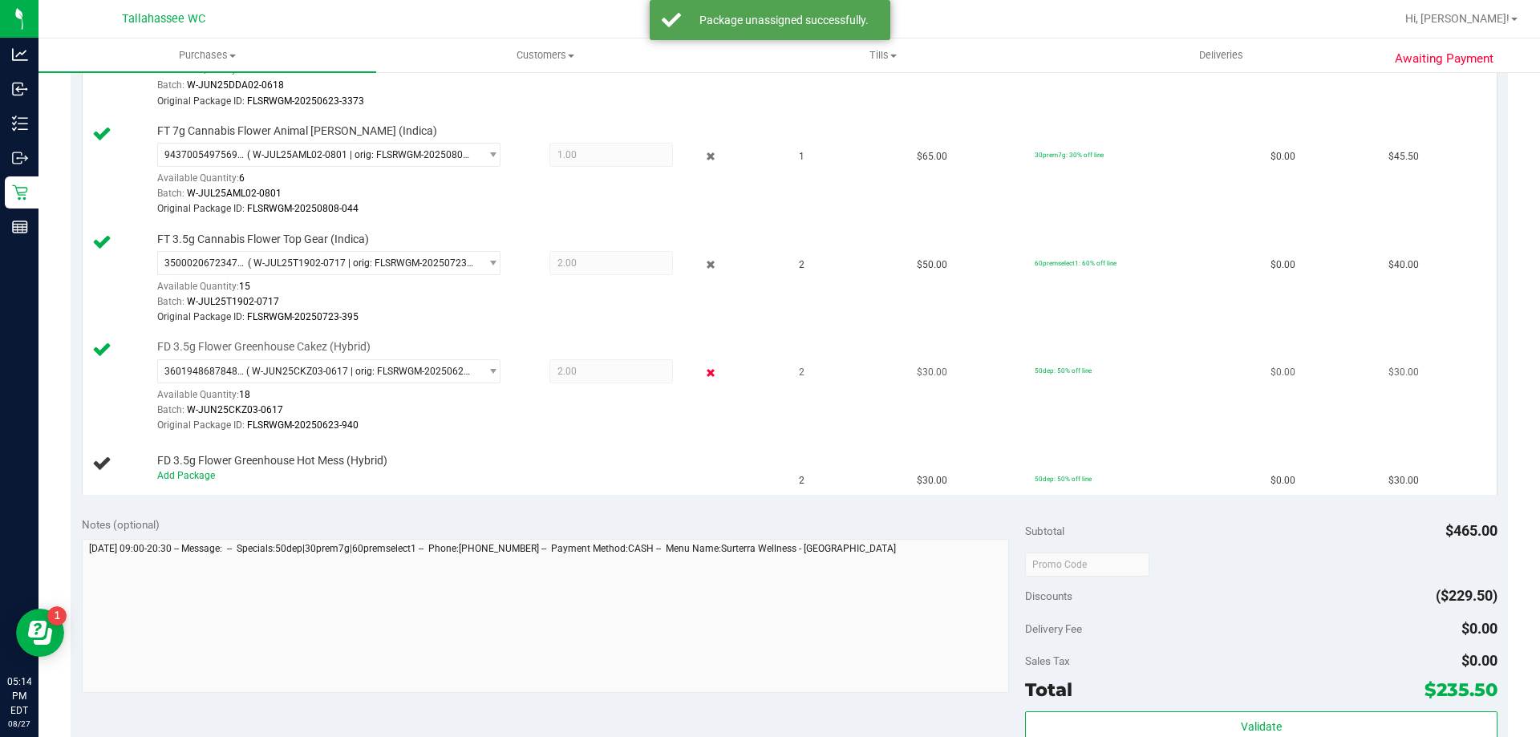
click at [703, 372] on icon at bounding box center [711, 373] width 17 height 18
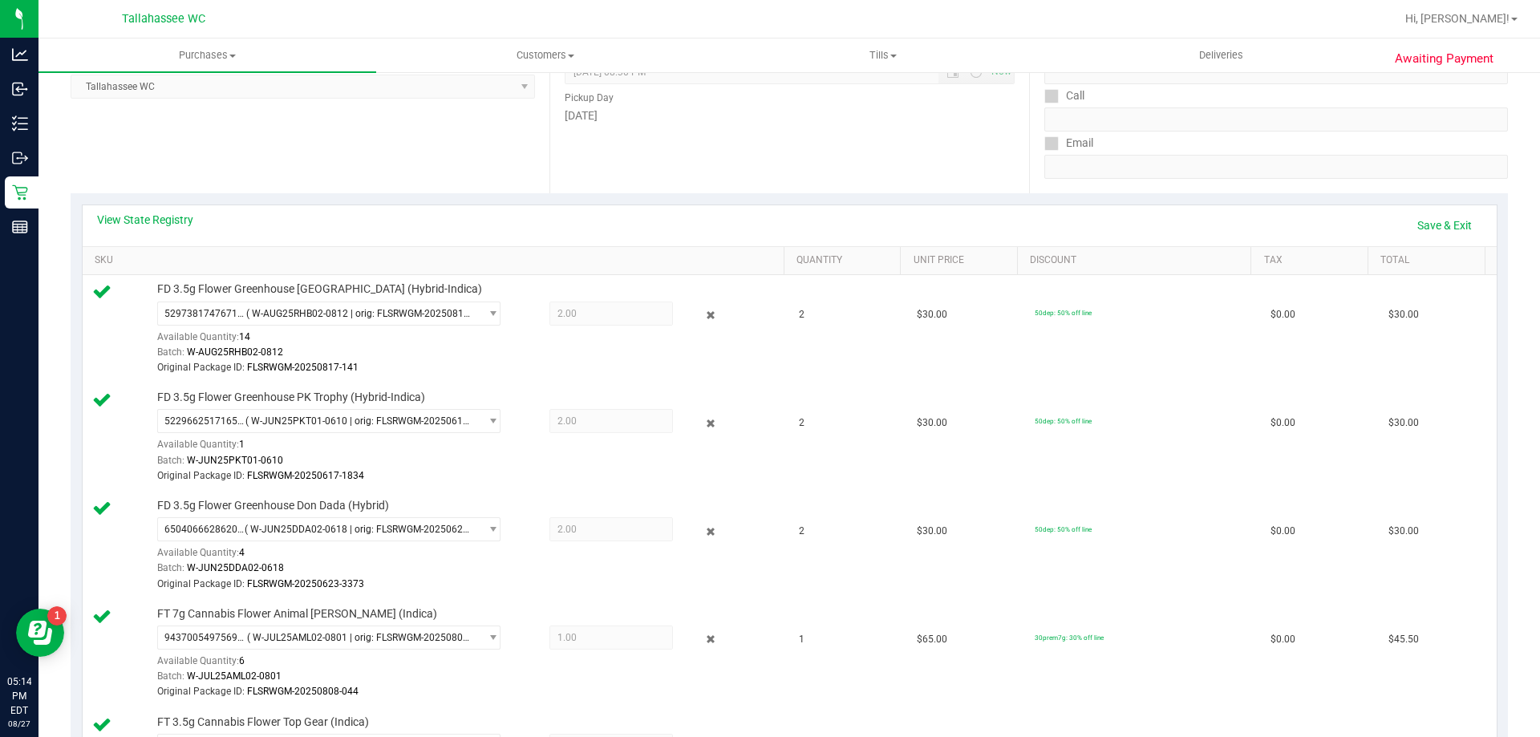
scroll to position [160, 0]
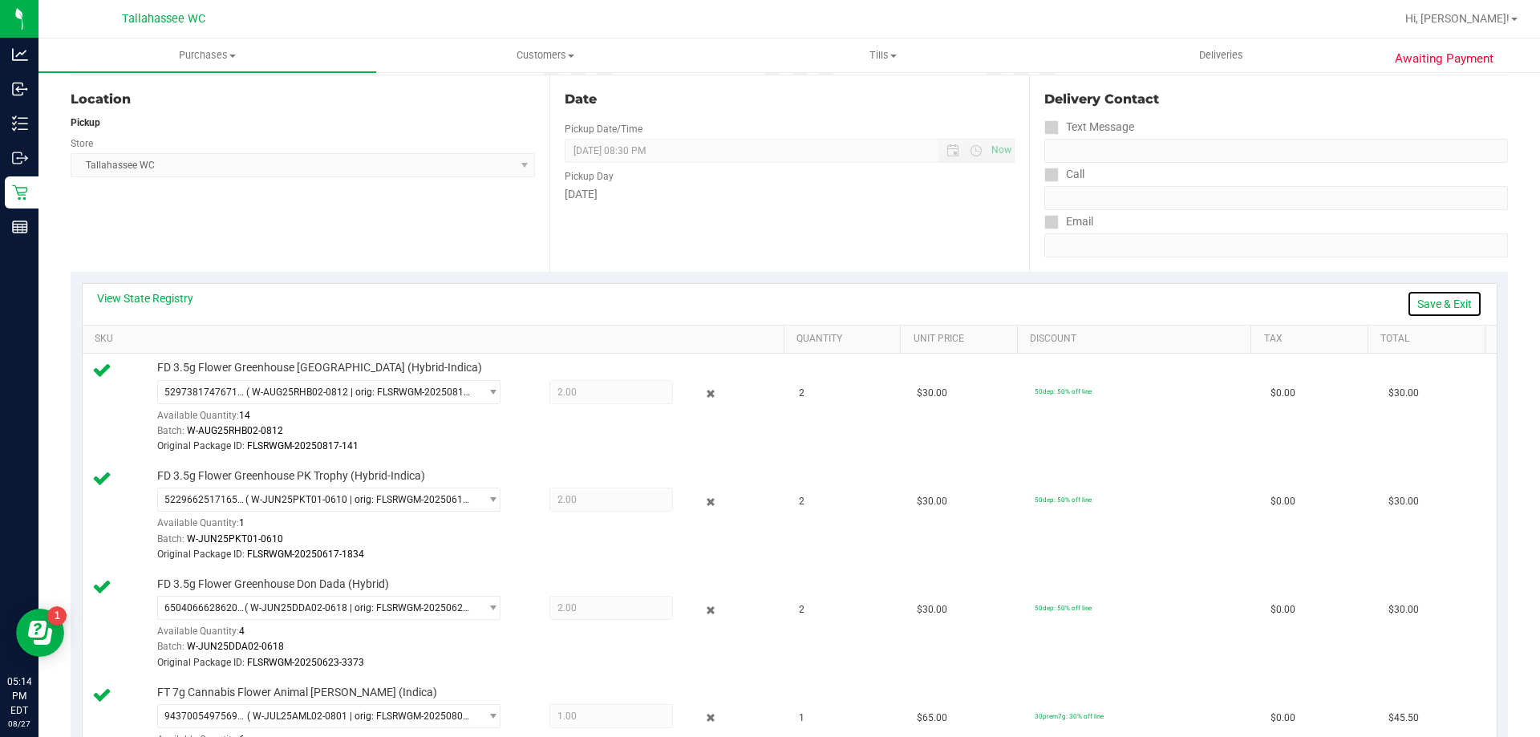
click at [1410, 301] on link "Save & Exit" at bounding box center [1444, 303] width 75 height 27
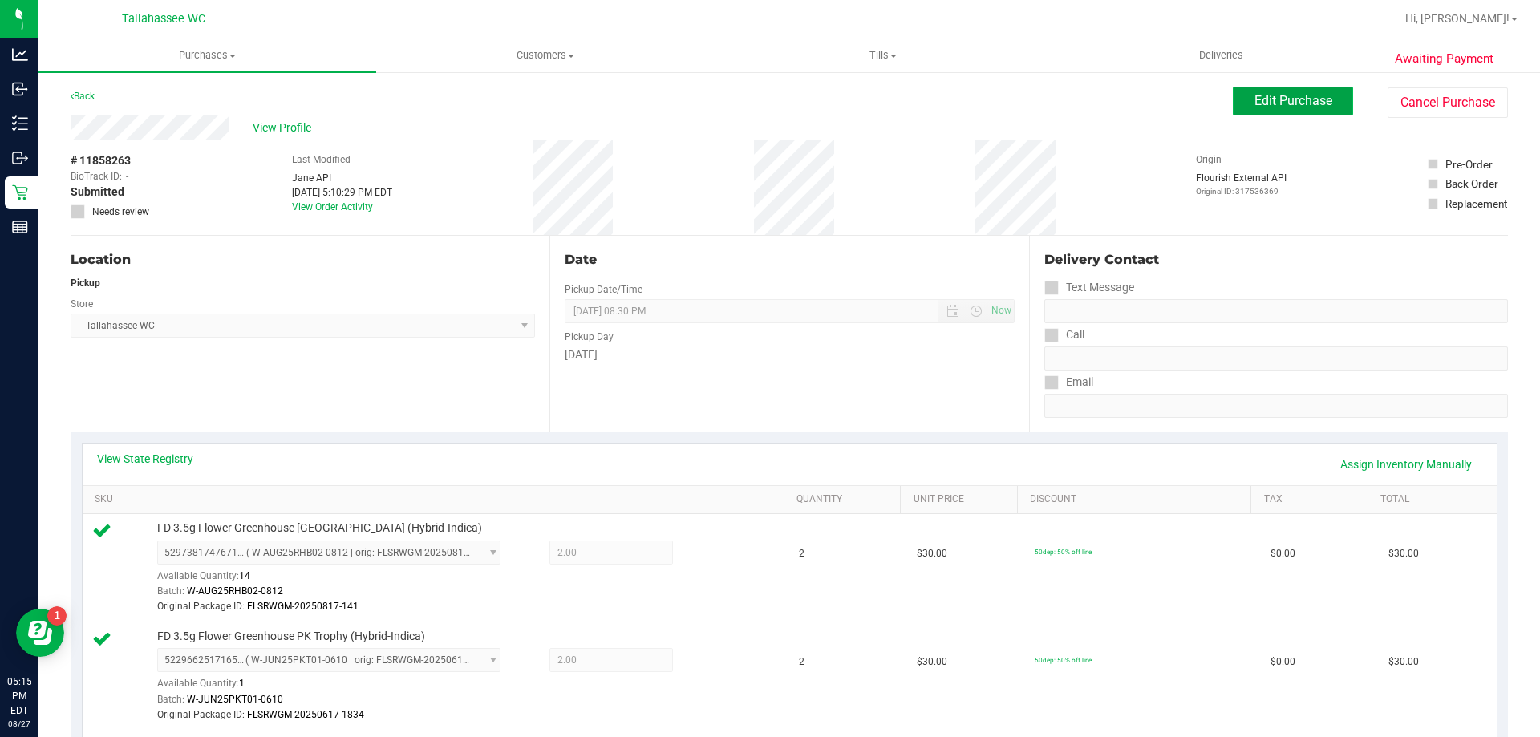
click at [1241, 113] on button "Edit Purchase" at bounding box center [1293, 101] width 120 height 29
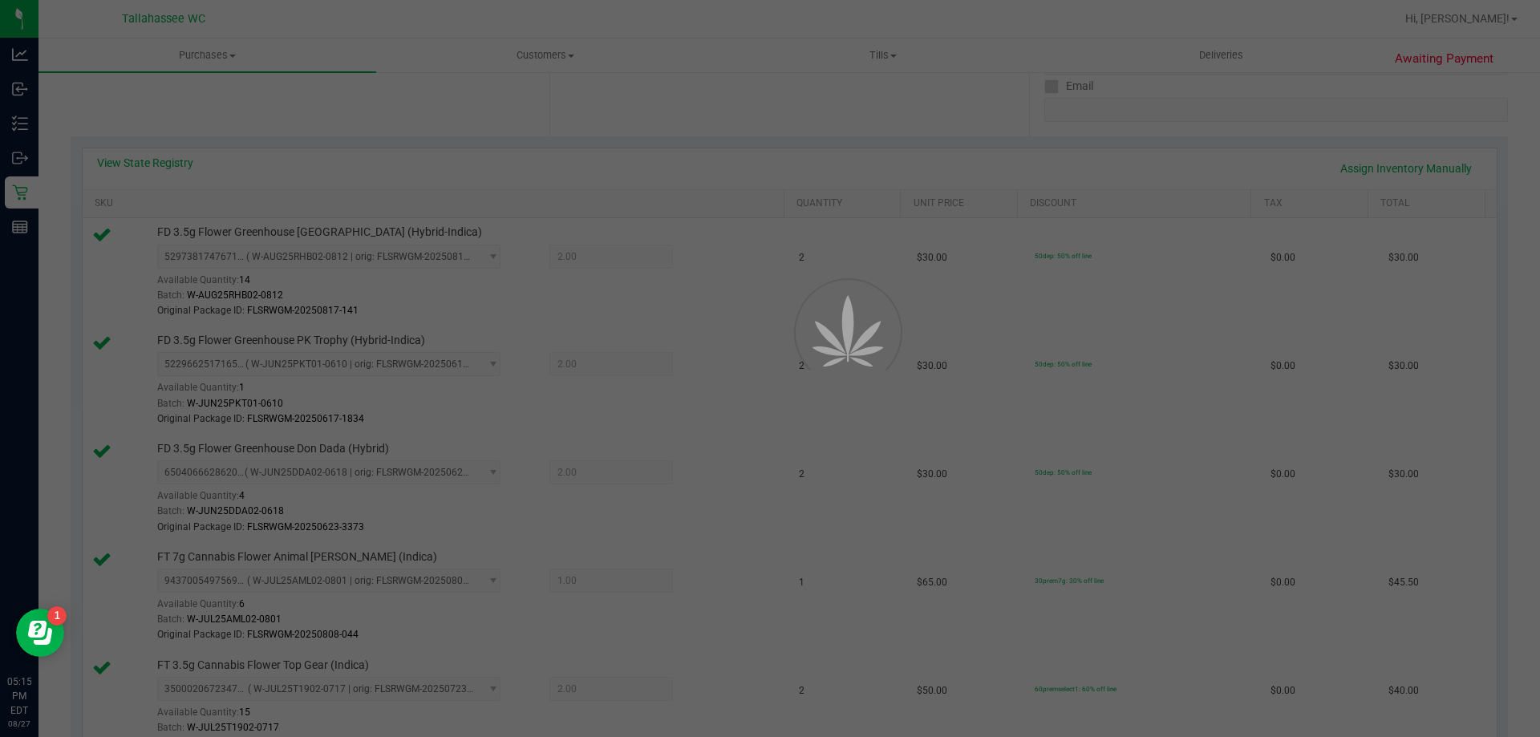
scroll to position [401, 0]
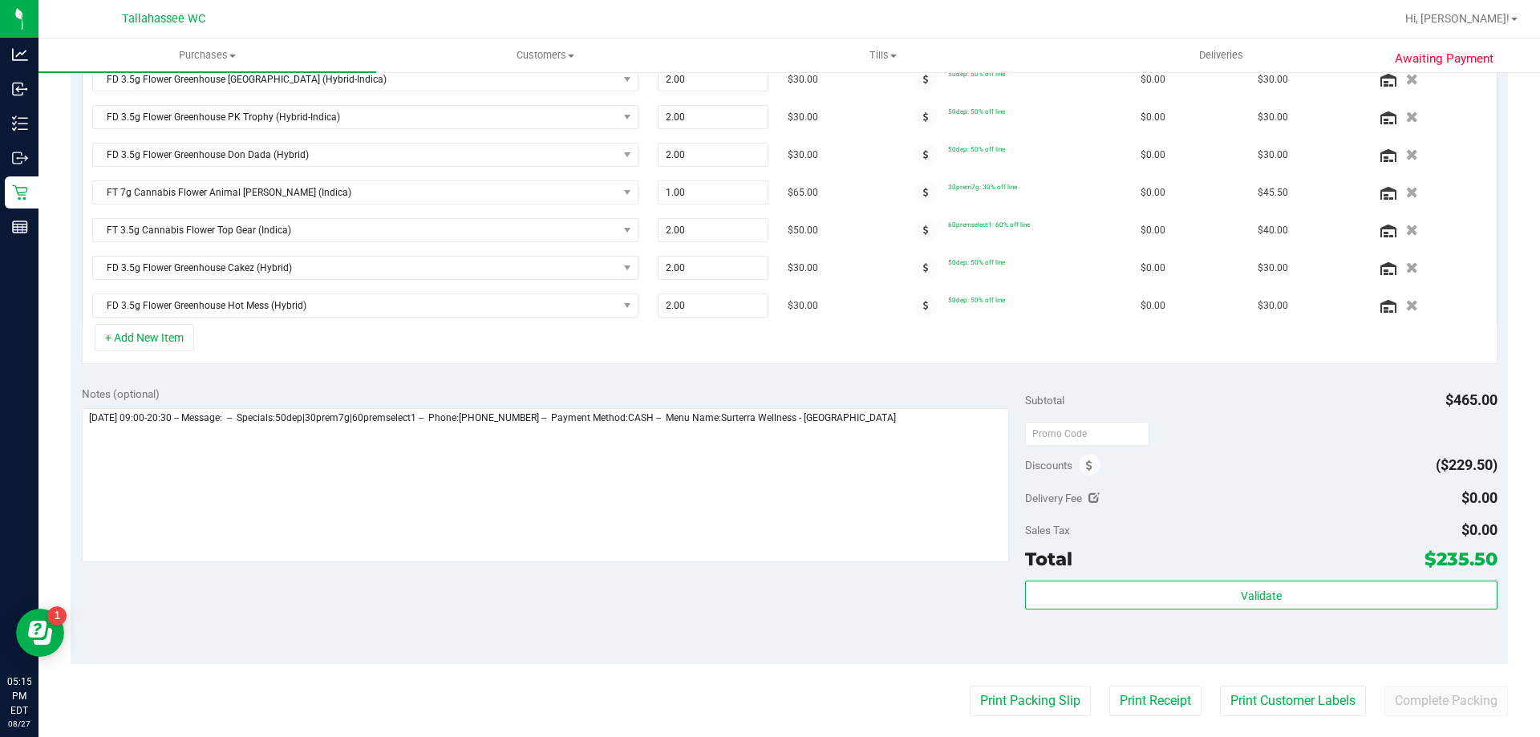
scroll to position [481, 0]
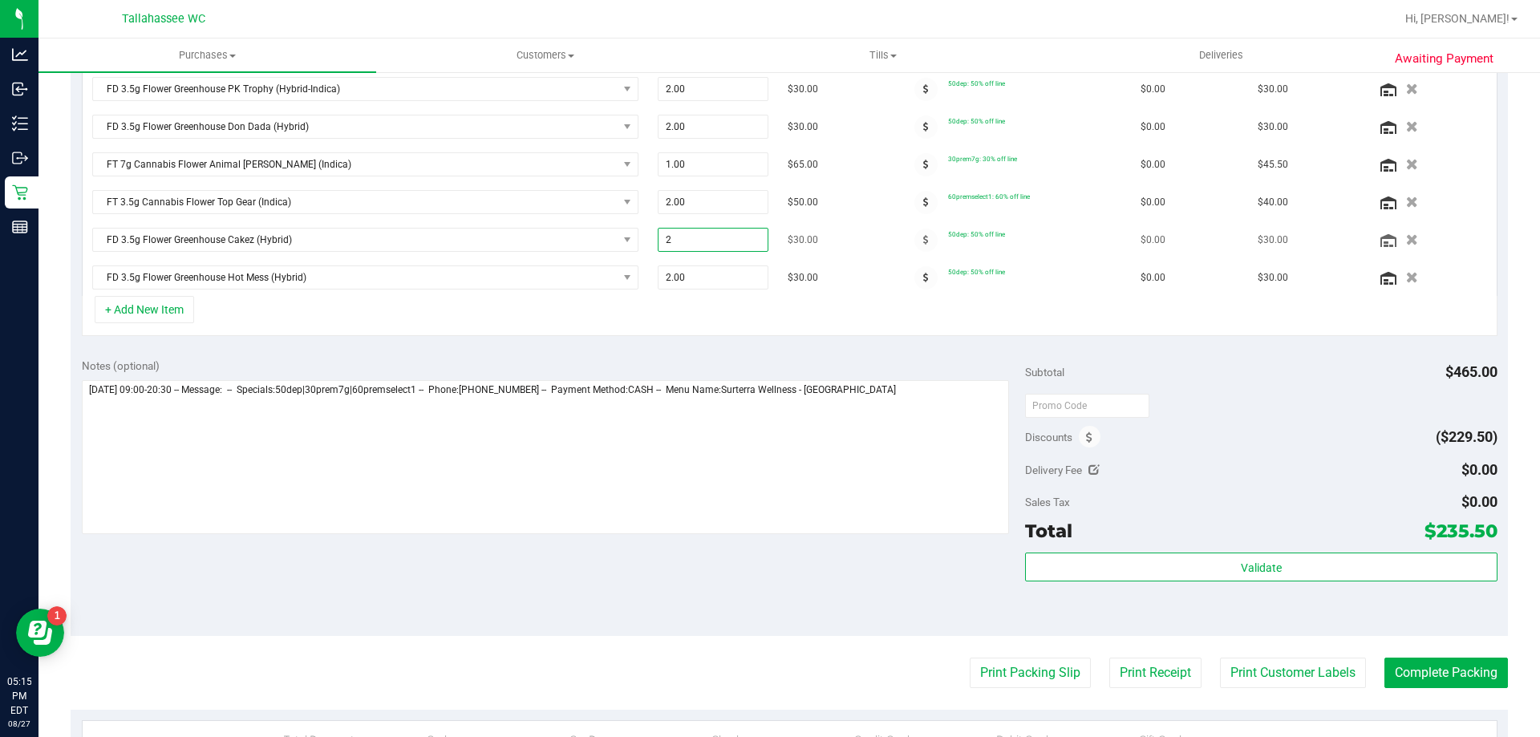
click at [695, 245] on span "2.00 2" at bounding box center [714, 240] width 112 height 24
click at [691, 243] on input "10" at bounding box center [714, 240] width 110 height 22
type input "1"
type input "1.00"
click at [708, 285] on span "2.00 2" at bounding box center [714, 278] width 112 height 24
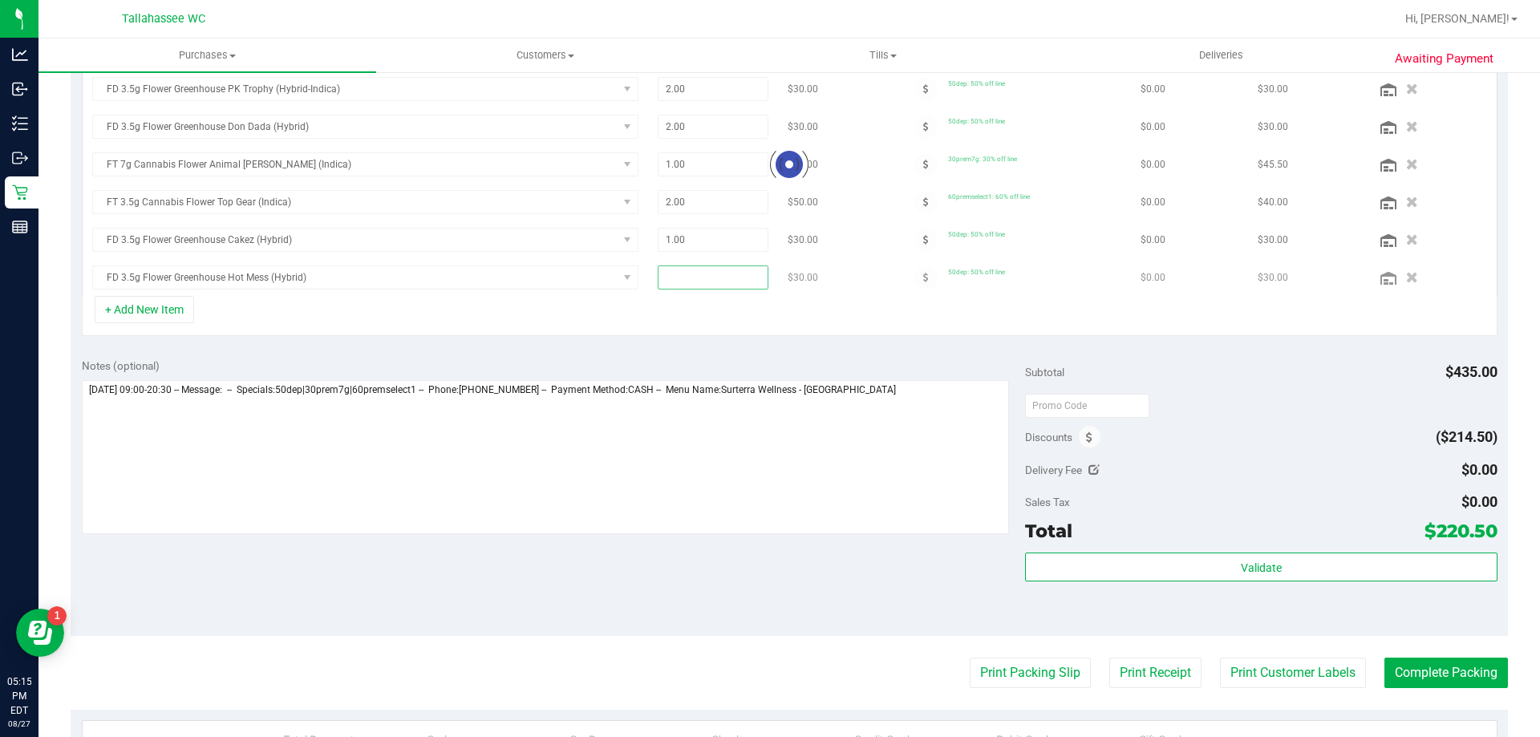
scroll to position [456, 0]
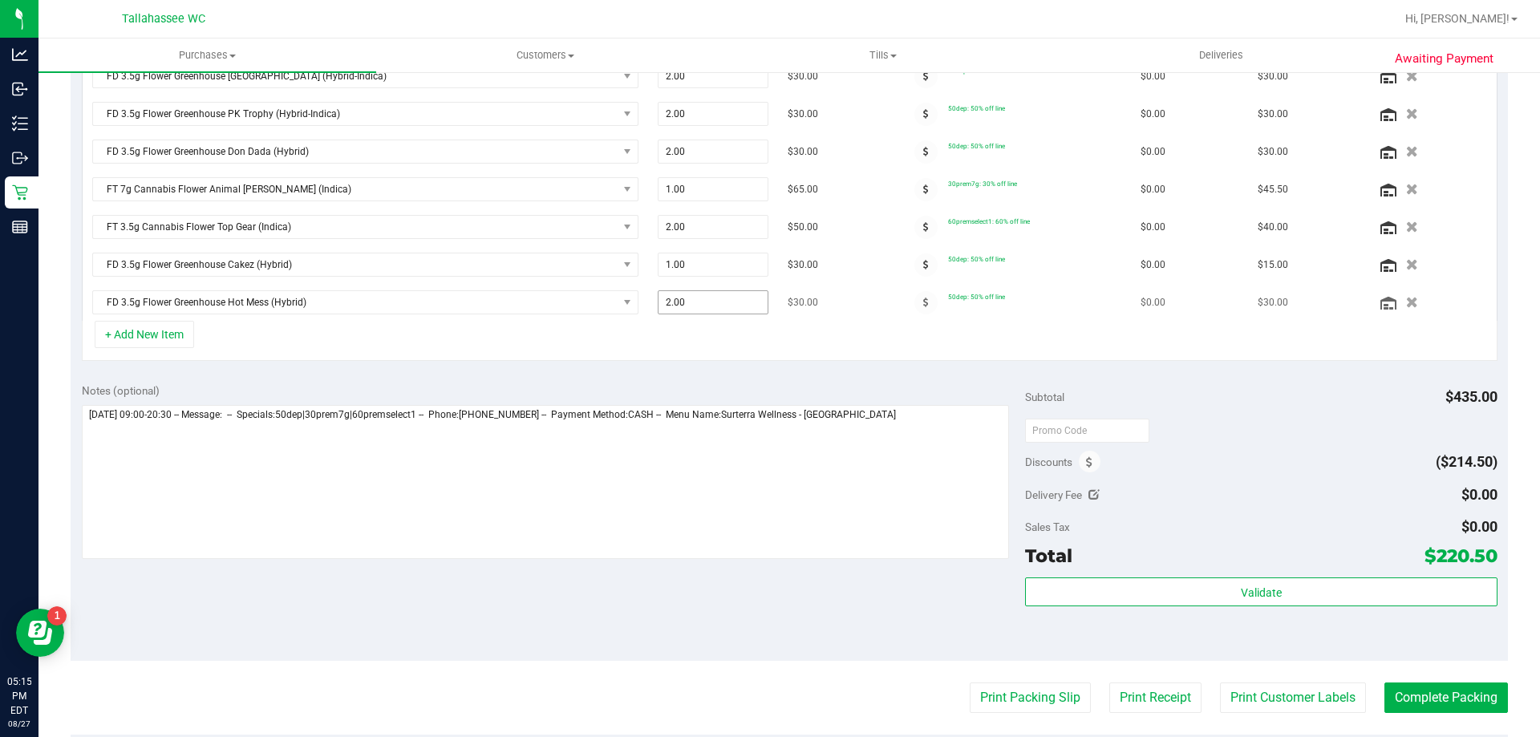
click at [709, 309] on span "2.00 2" at bounding box center [714, 302] width 112 height 24
type input "1"
type input "1.00"
click at [716, 330] on div "+ Add New Item" at bounding box center [790, 341] width 1416 height 40
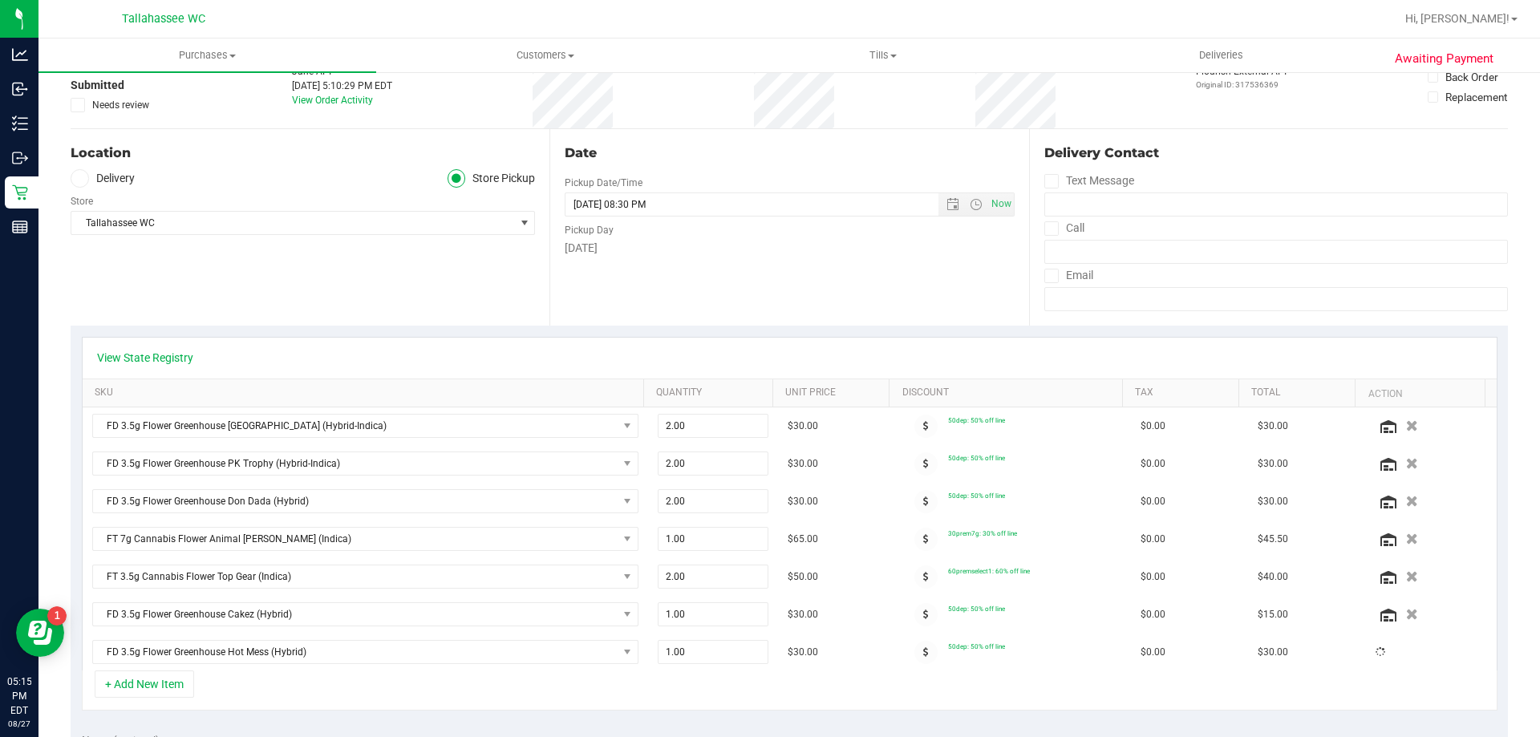
scroll to position [0, 0]
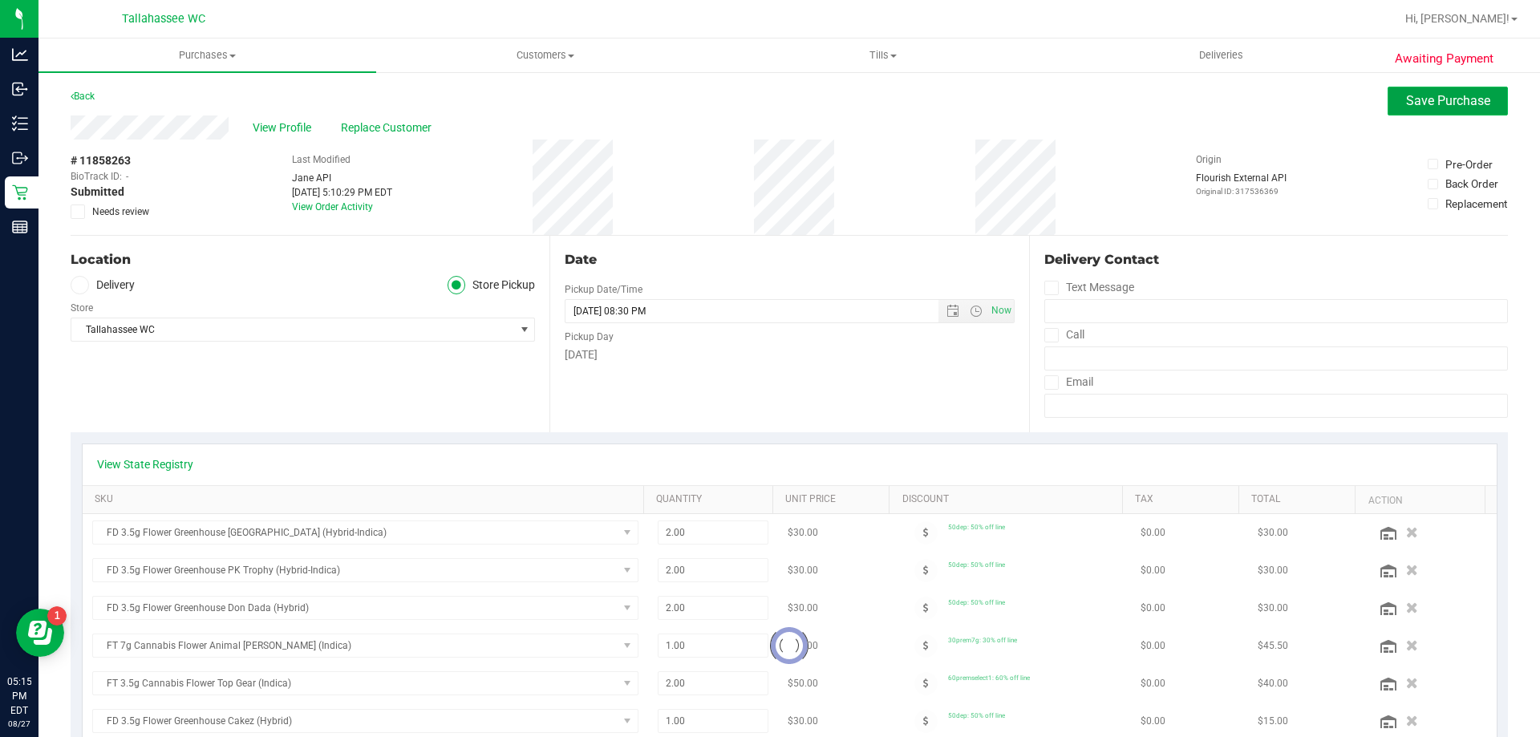
click at [1406, 101] on span "Save Purchase" at bounding box center [1448, 100] width 84 height 15
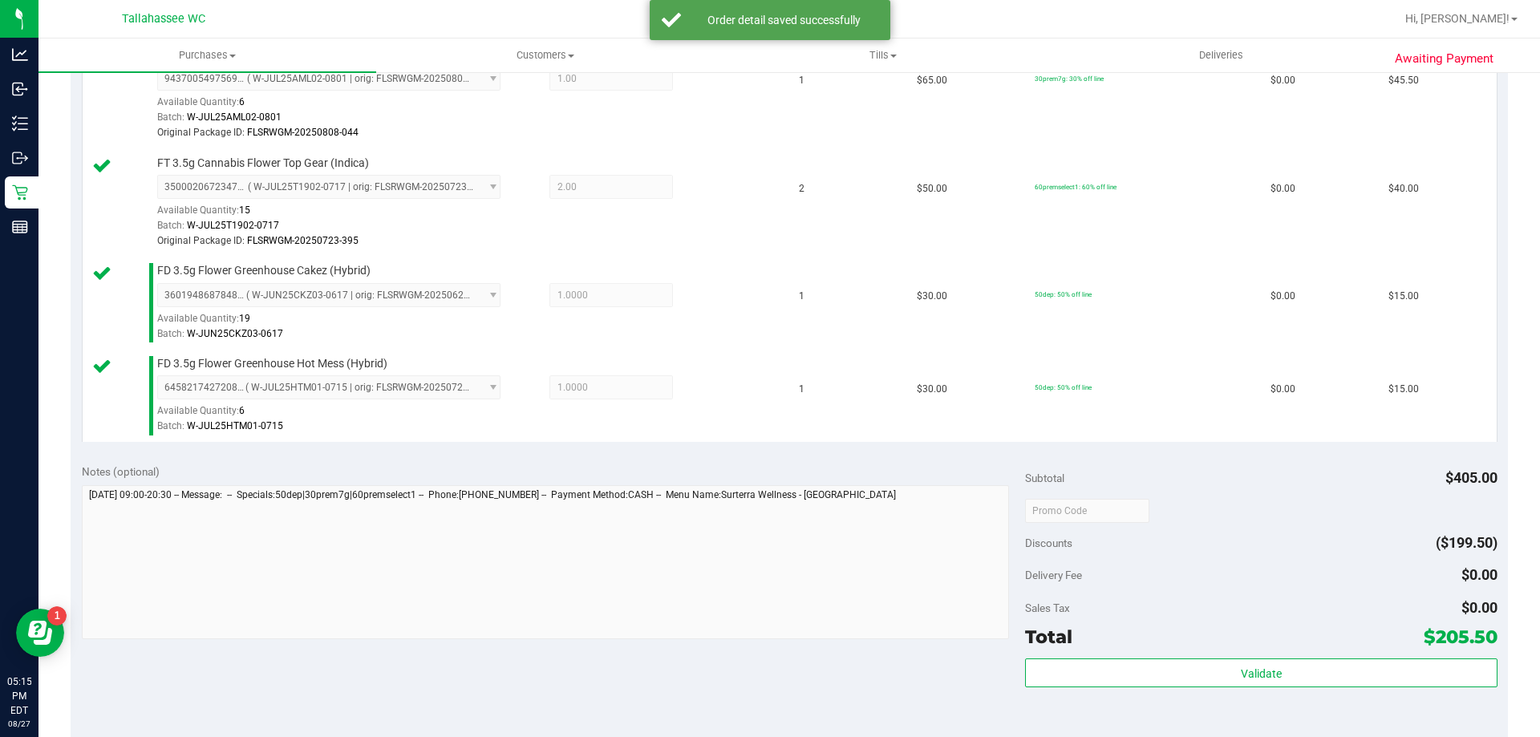
scroll to position [882, 0]
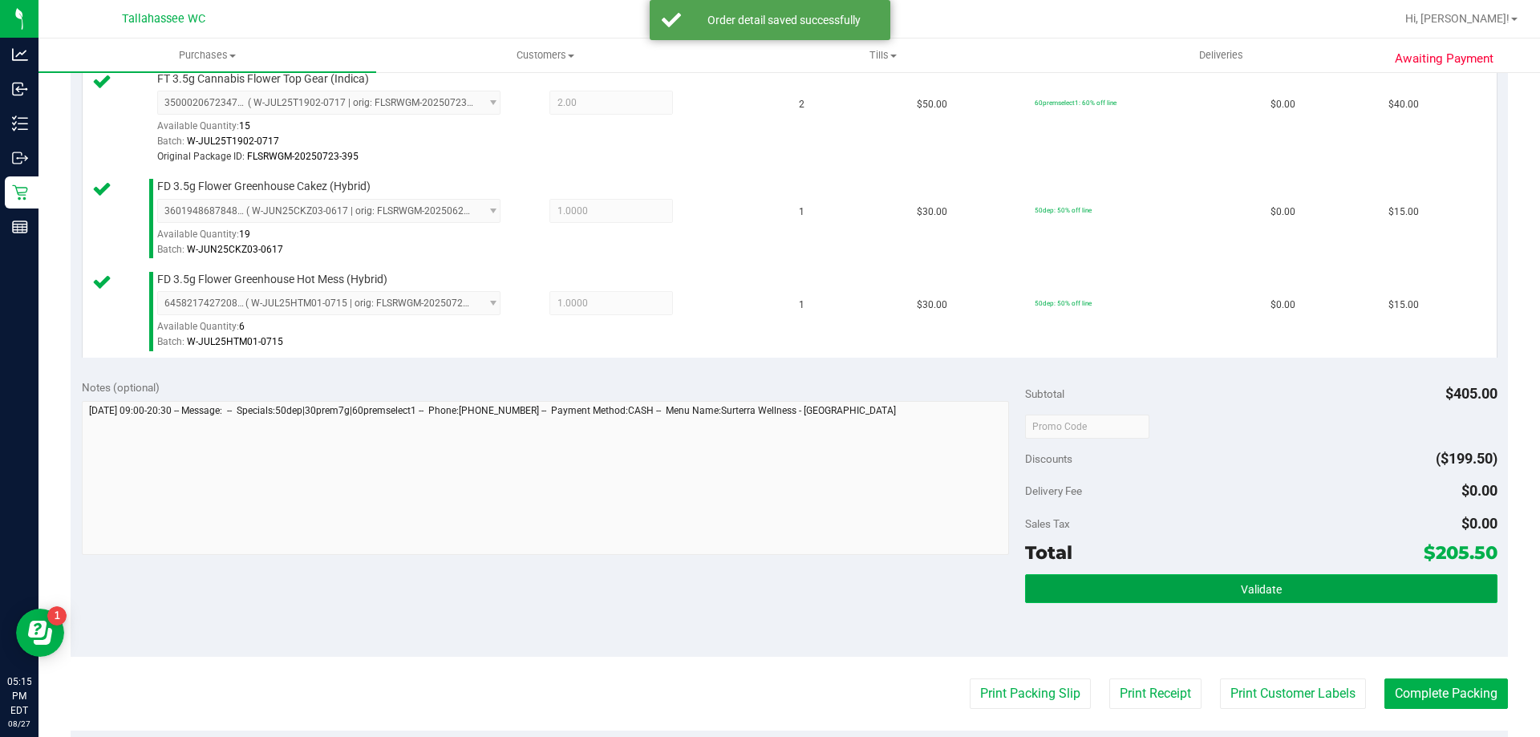
click at [1135, 582] on button "Validate" at bounding box center [1261, 588] width 472 height 29
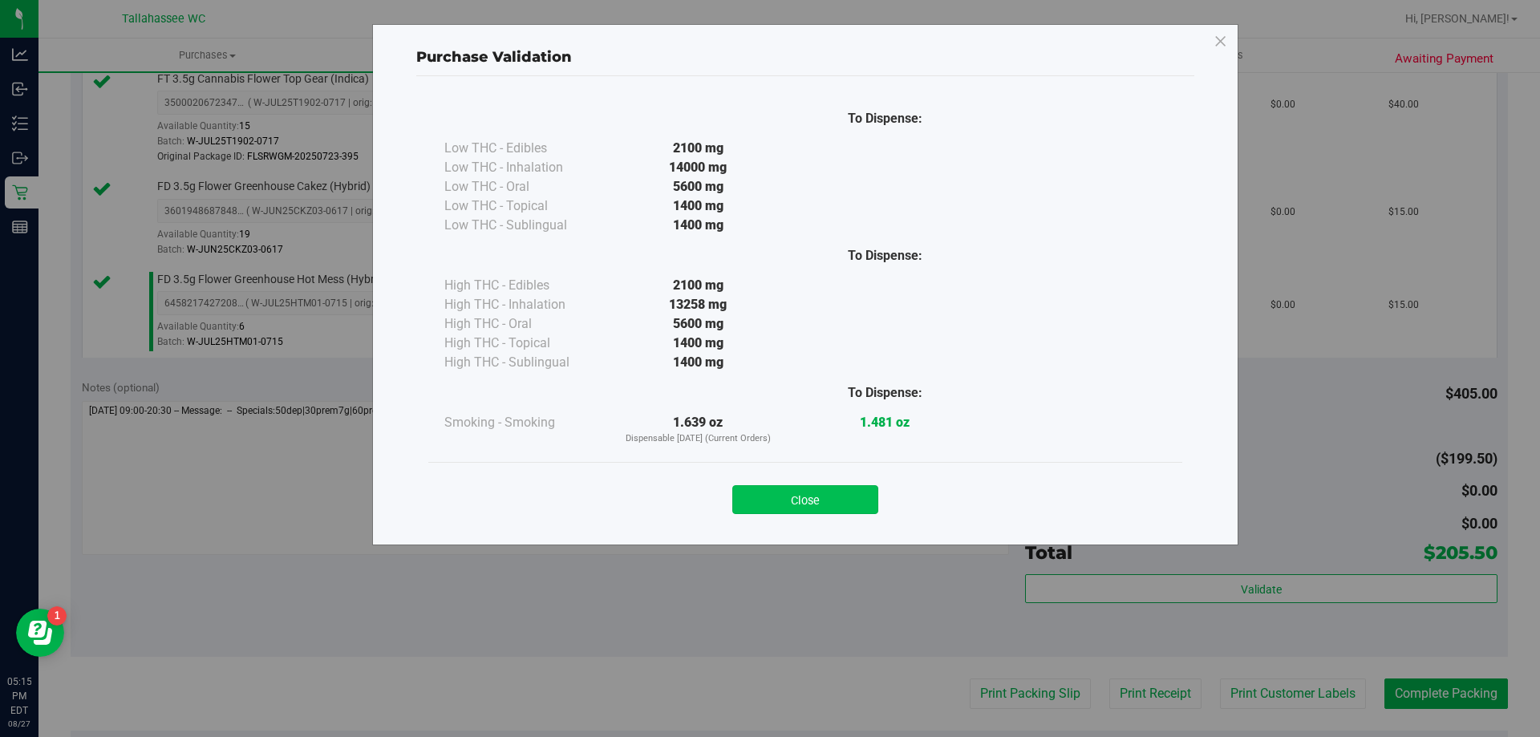
click at [841, 493] on button "Close" at bounding box center [805, 499] width 146 height 29
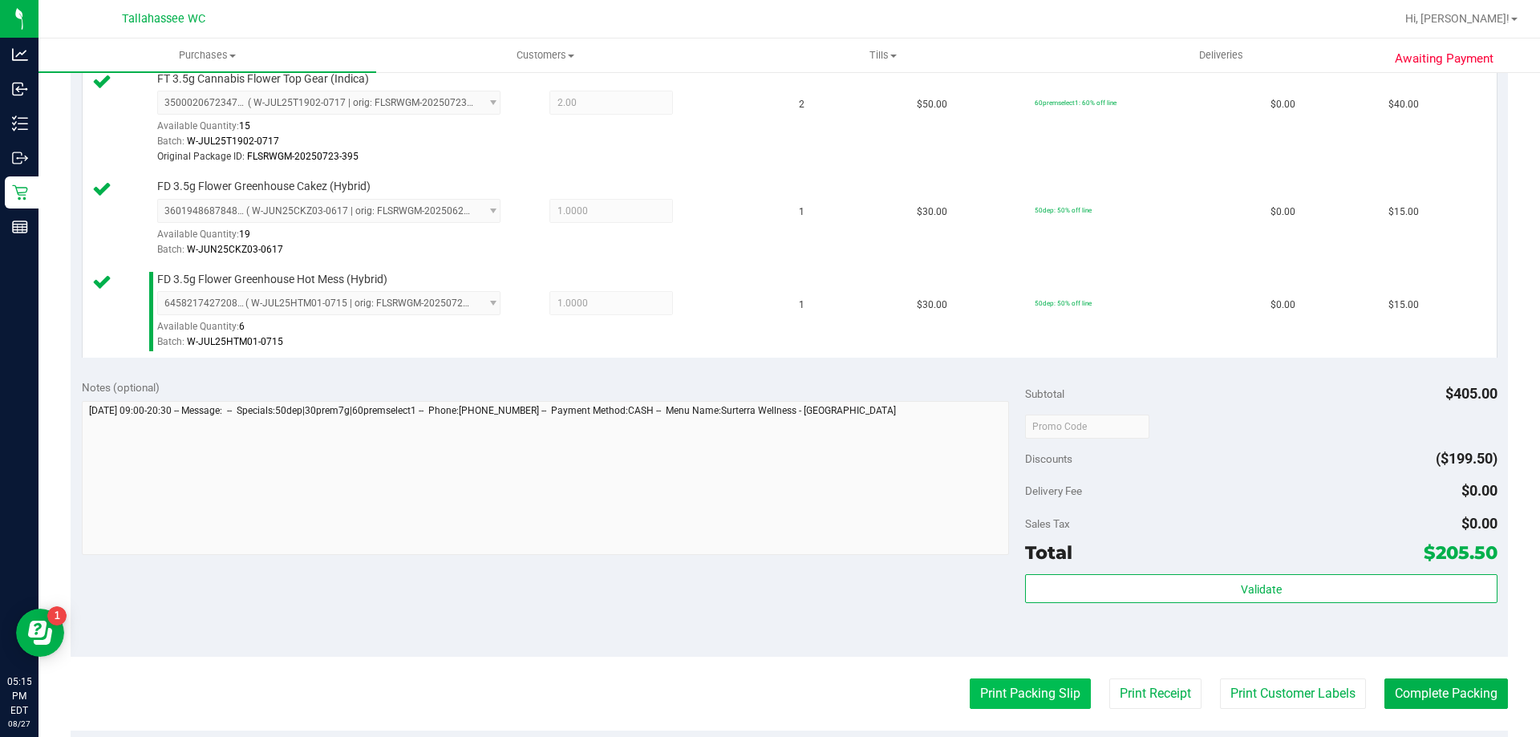
click at [1010, 684] on button "Print Packing Slip" at bounding box center [1030, 694] width 121 height 30
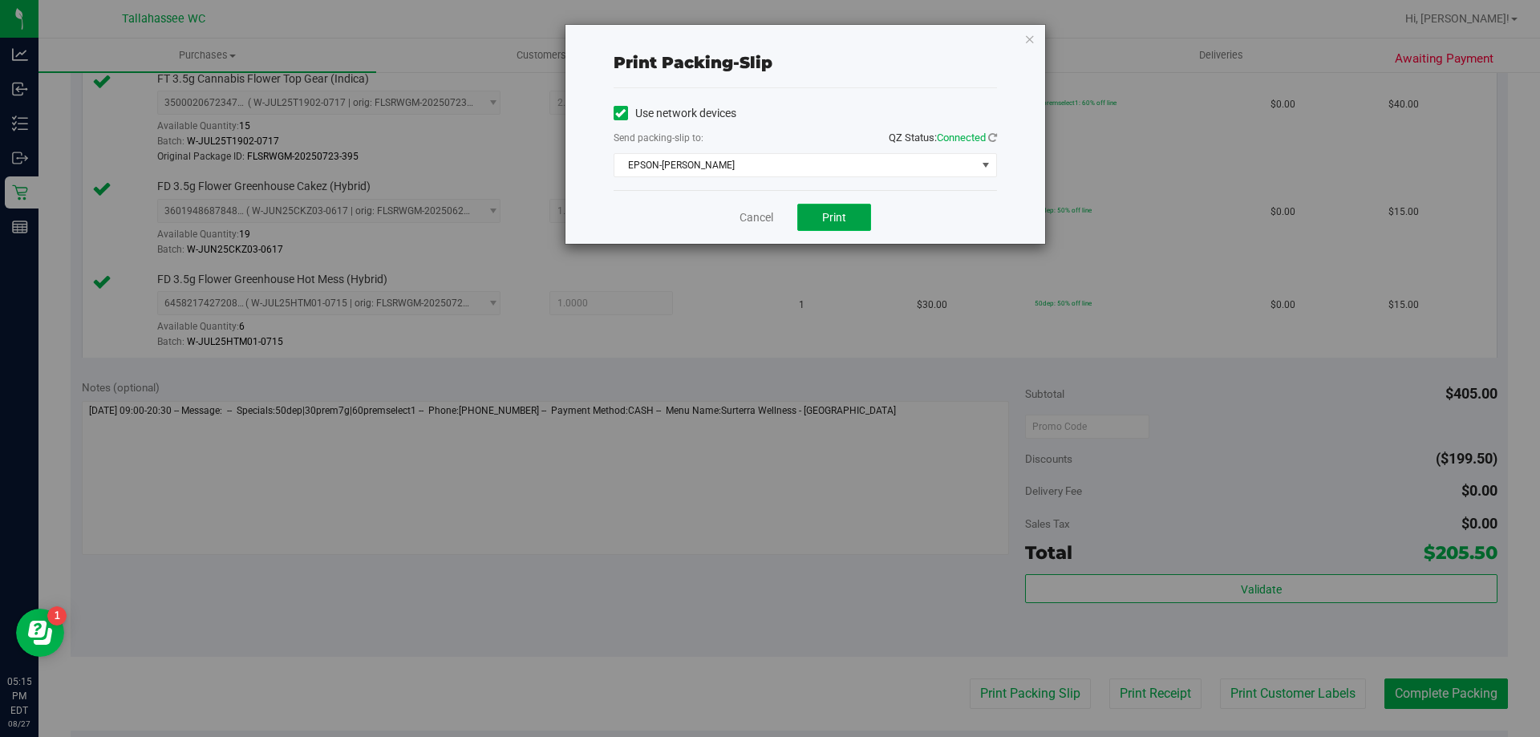
click at [838, 228] on button "Print" at bounding box center [834, 217] width 74 height 27
click at [764, 216] on link "Cancel" at bounding box center [757, 217] width 34 height 17
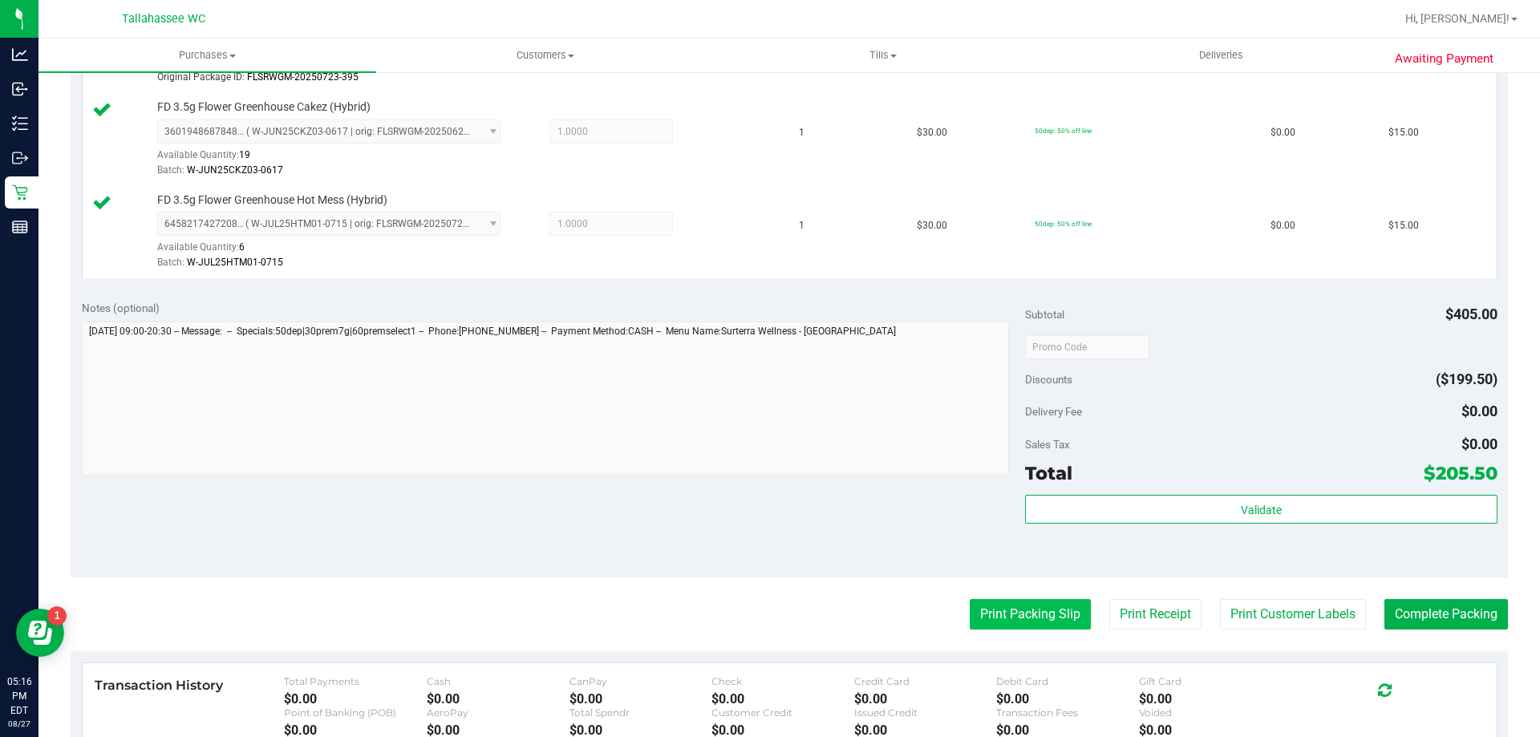
scroll to position [1123, 0]
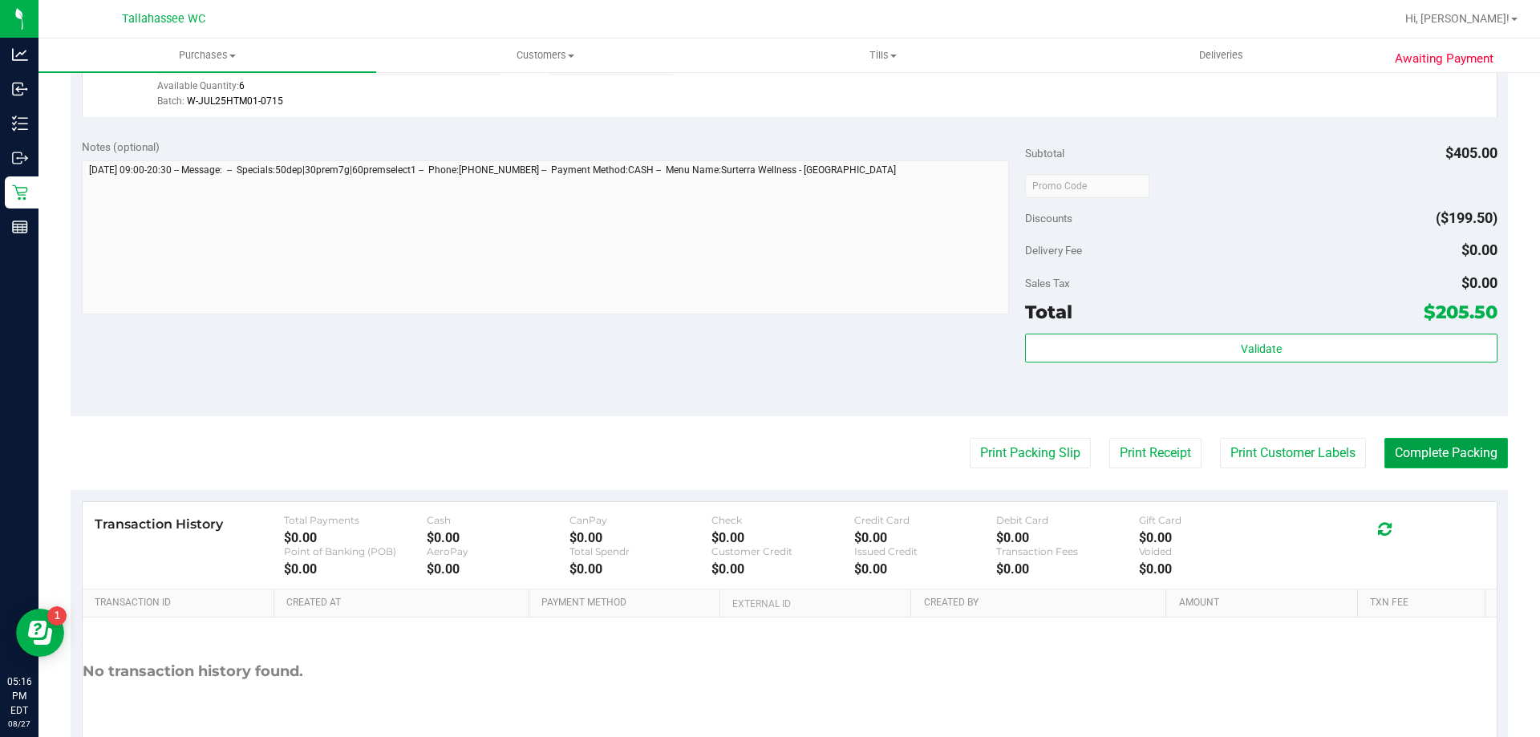
click at [1400, 445] on button "Complete Packing" at bounding box center [1447, 453] width 124 height 30
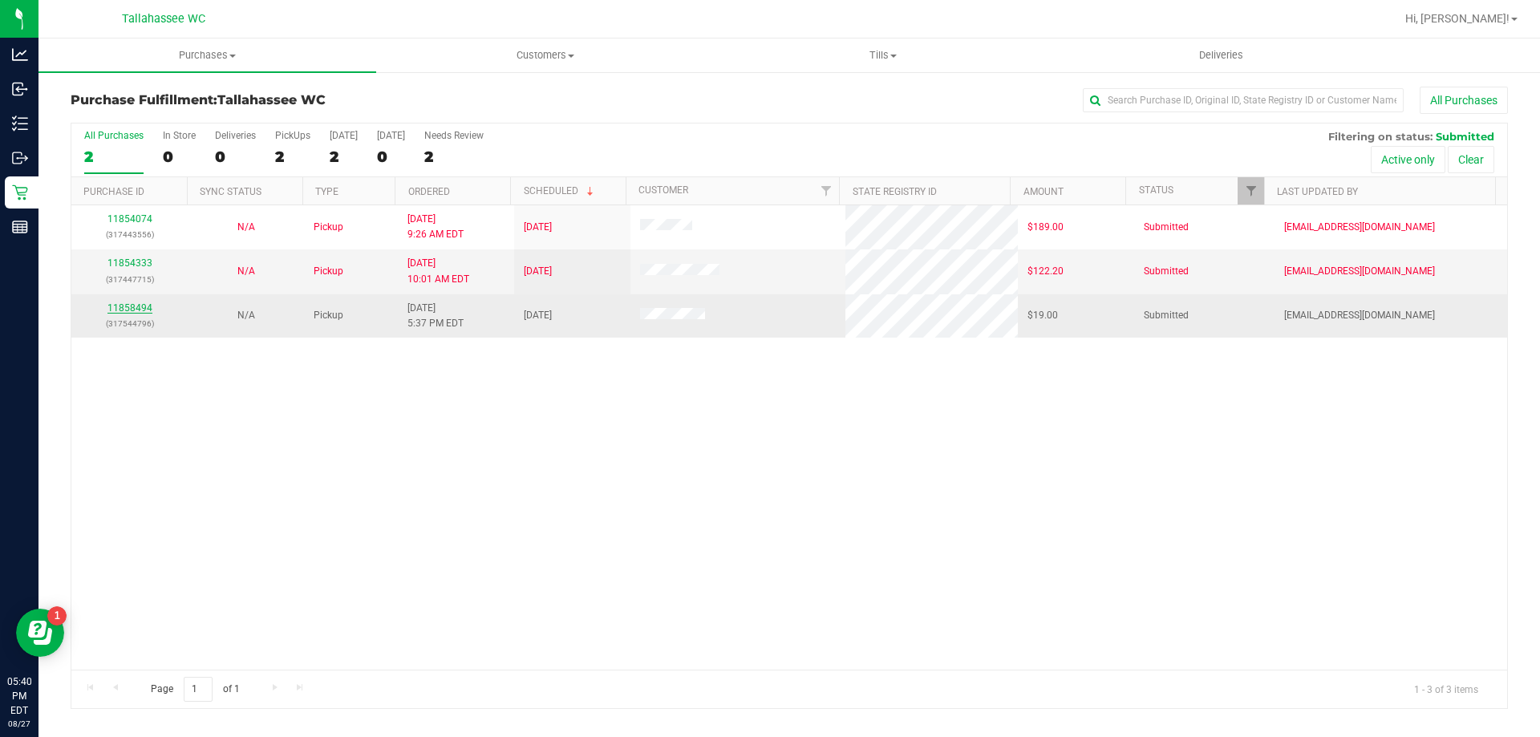
click at [139, 307] on link "11858494" at bounding box center [129, 307] width 45 height 11
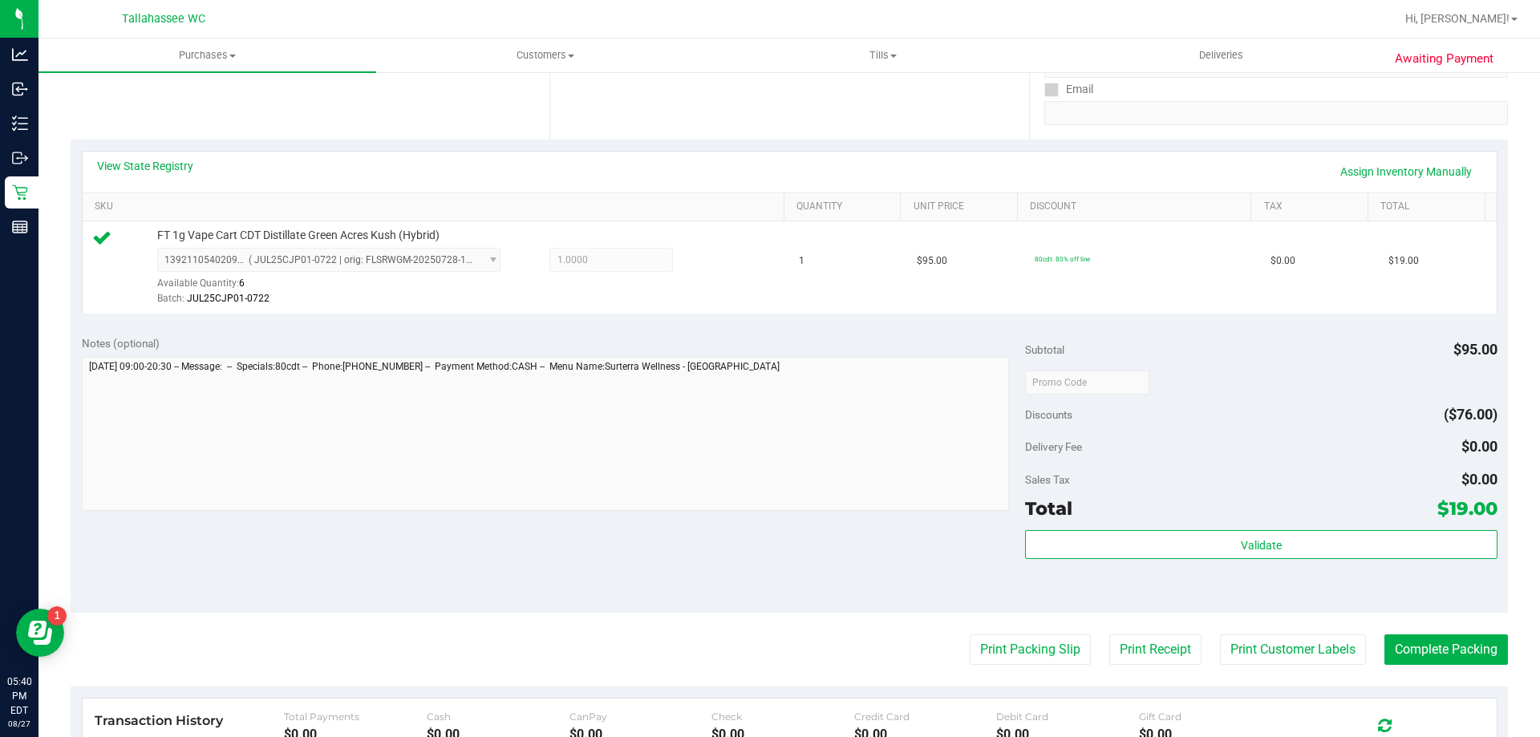
scroll to position [321, 0]
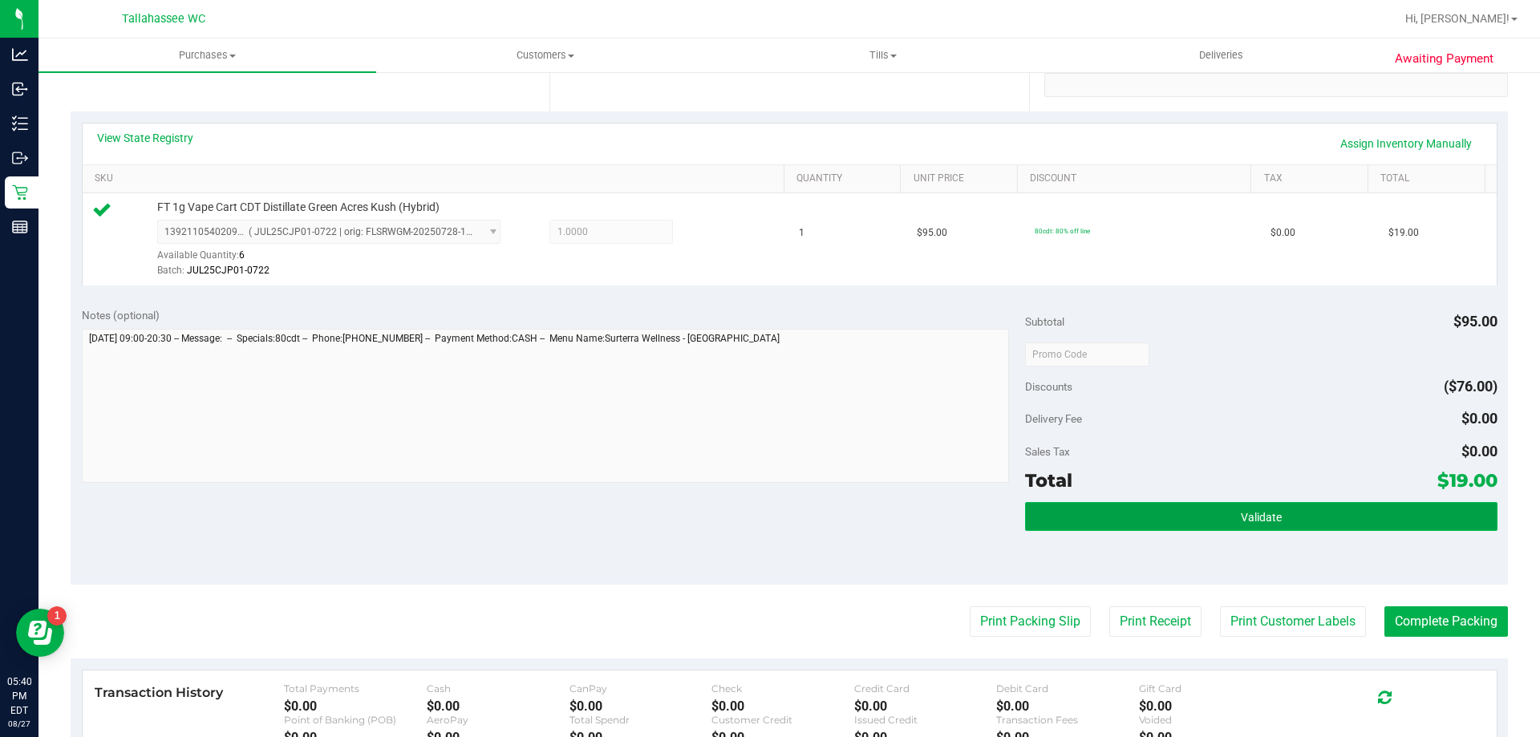
click at [1091, 525] on button "Validate" at bounding box center [1261, 516] width 472 height 29
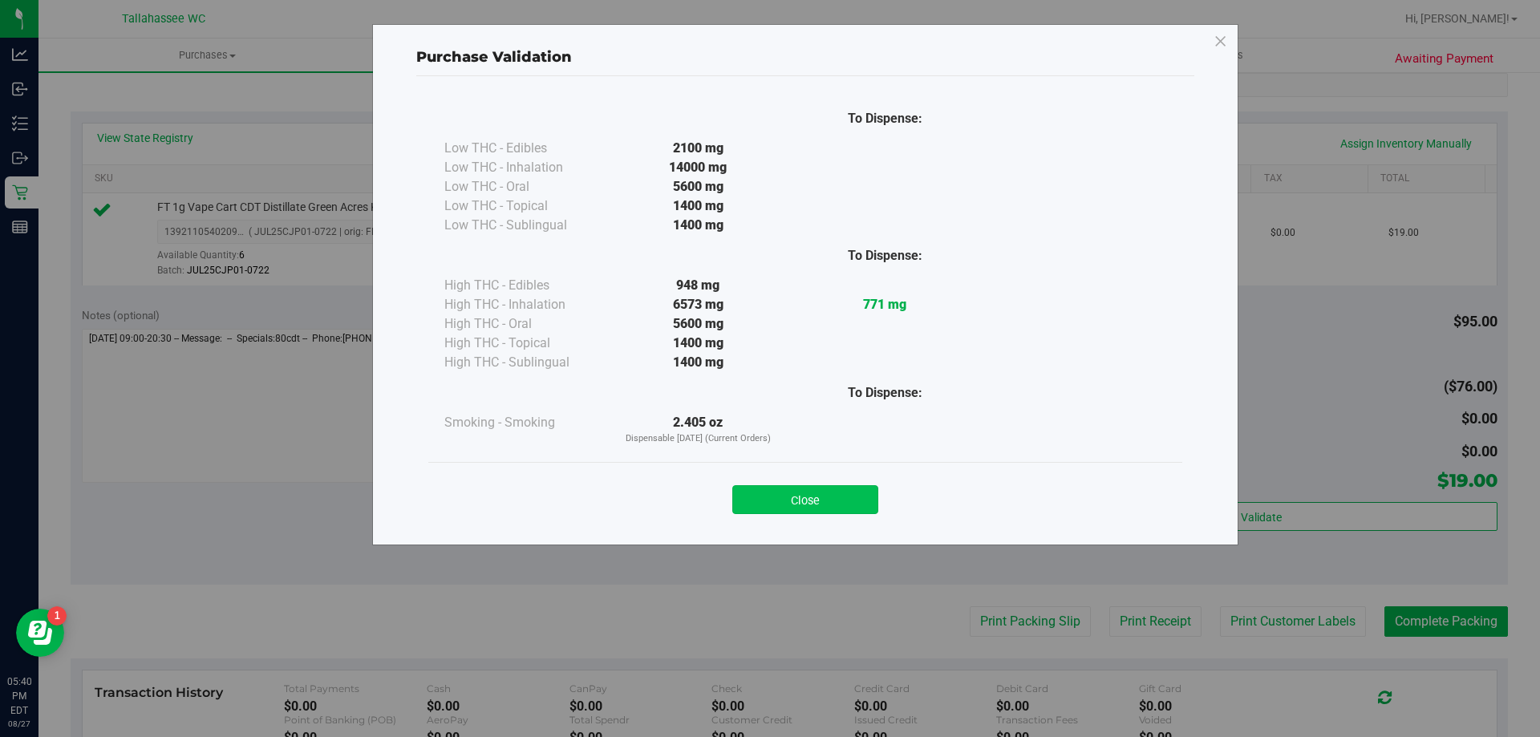
click at [814, 498] on button "Close" at bounding box center [805, 499] width 146 height 29
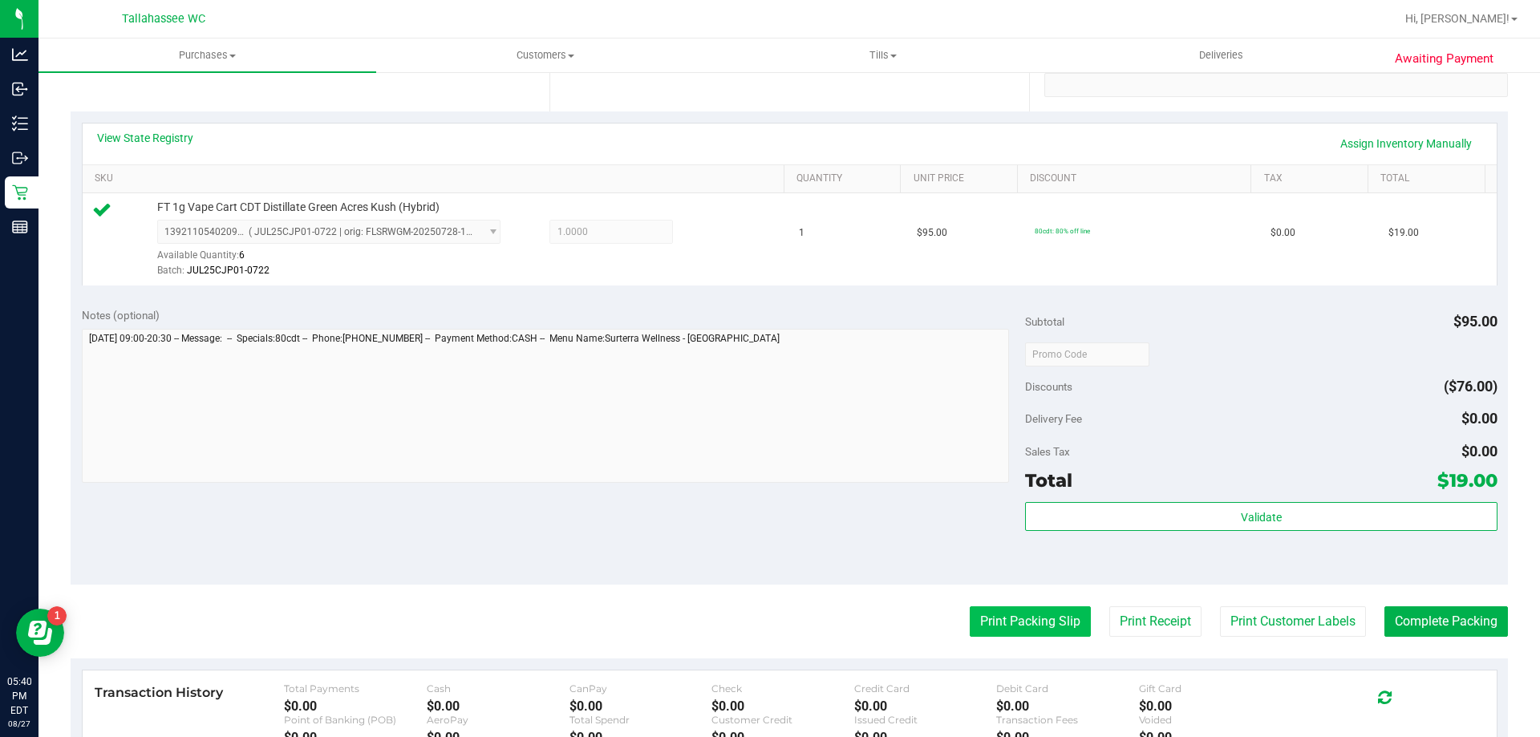
click at [1038, 614] on button "Print Packing Slip" at bounding box center [1030, 621] width 121 height 30
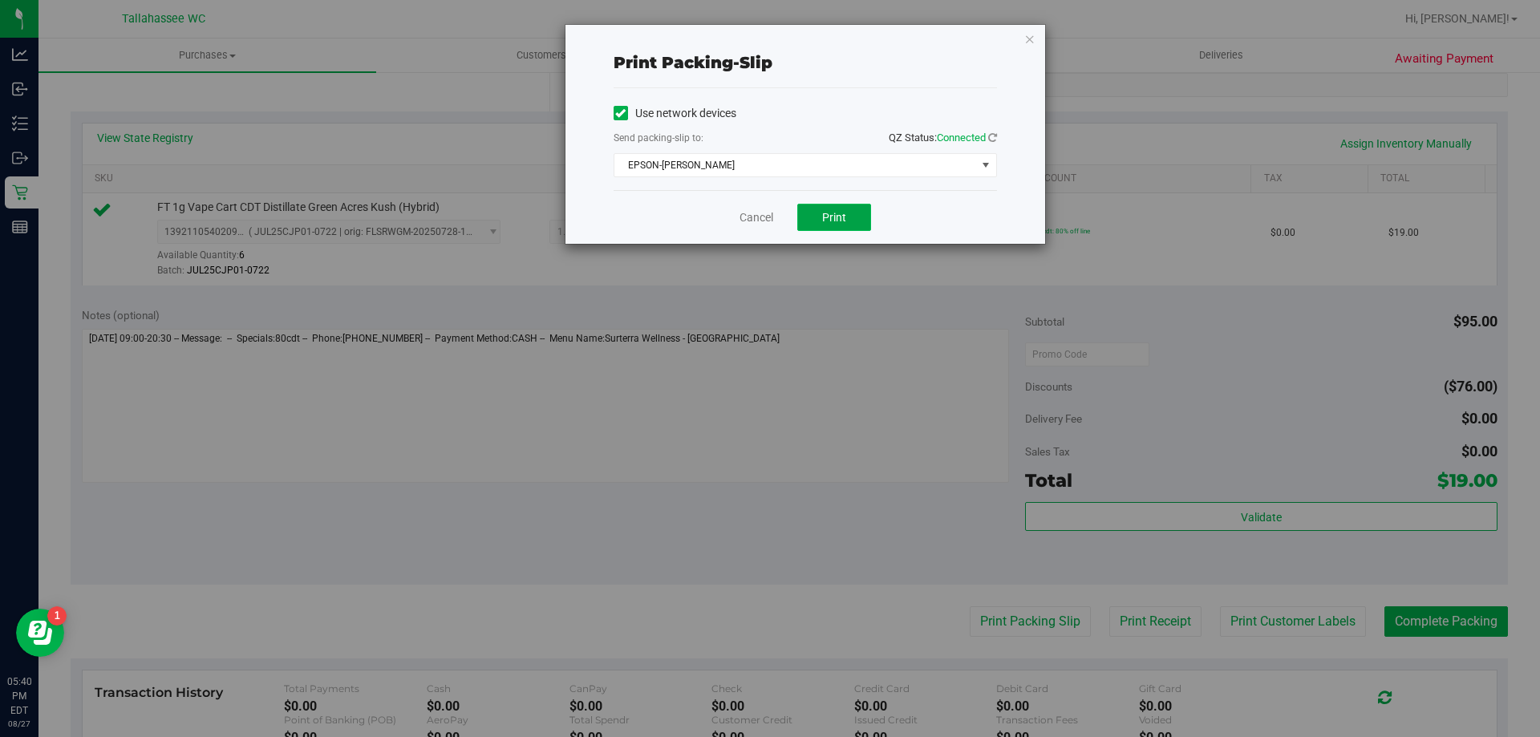
click at [837, 206] on button "Print" at bounding box center [834, 217] width 74 height 27
click at [745, 225] on link "Cancel" at bounding box center [757, 217] width 34 height 17
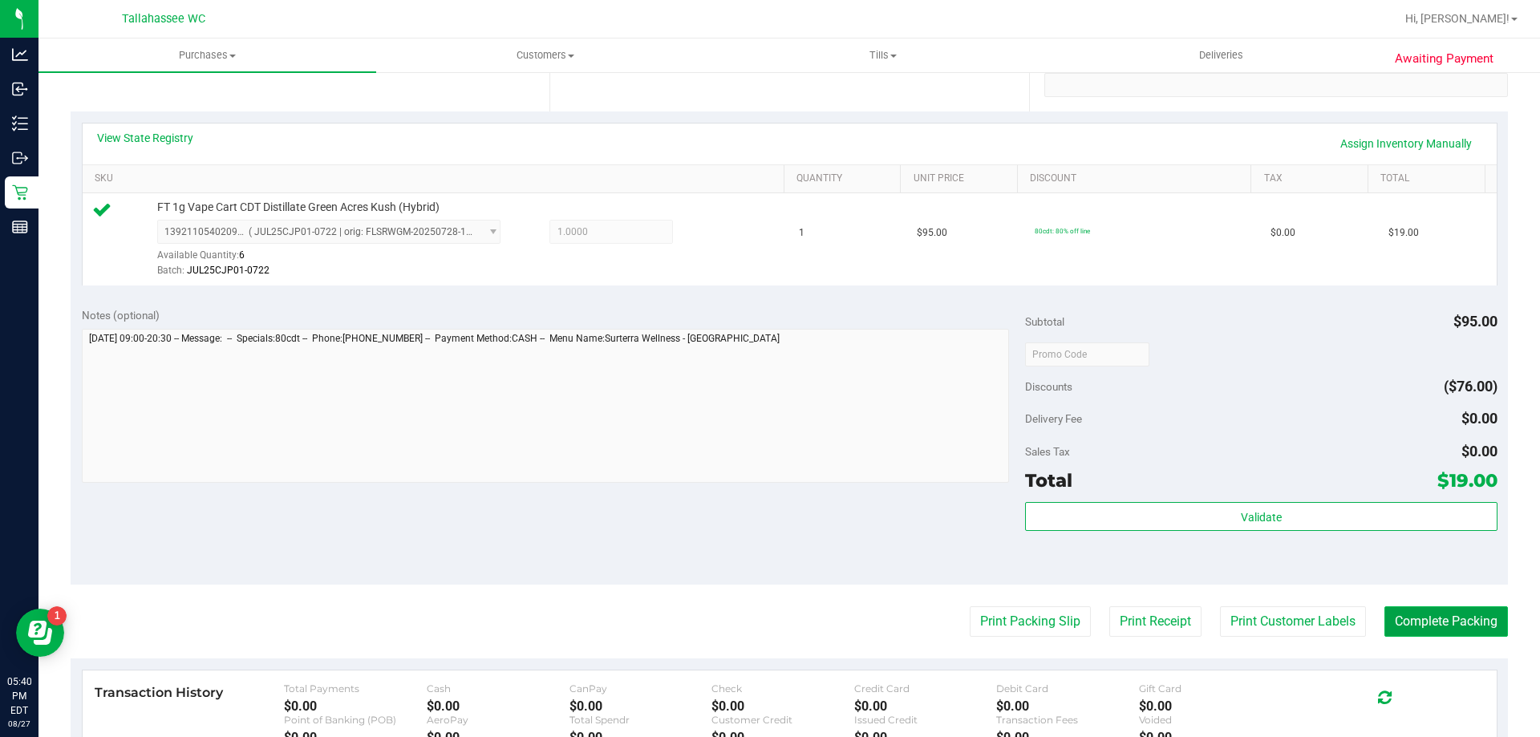
click at [1408, 626] on button "Complete Packing" at bounding box center [1447, 621] width 124 height 30
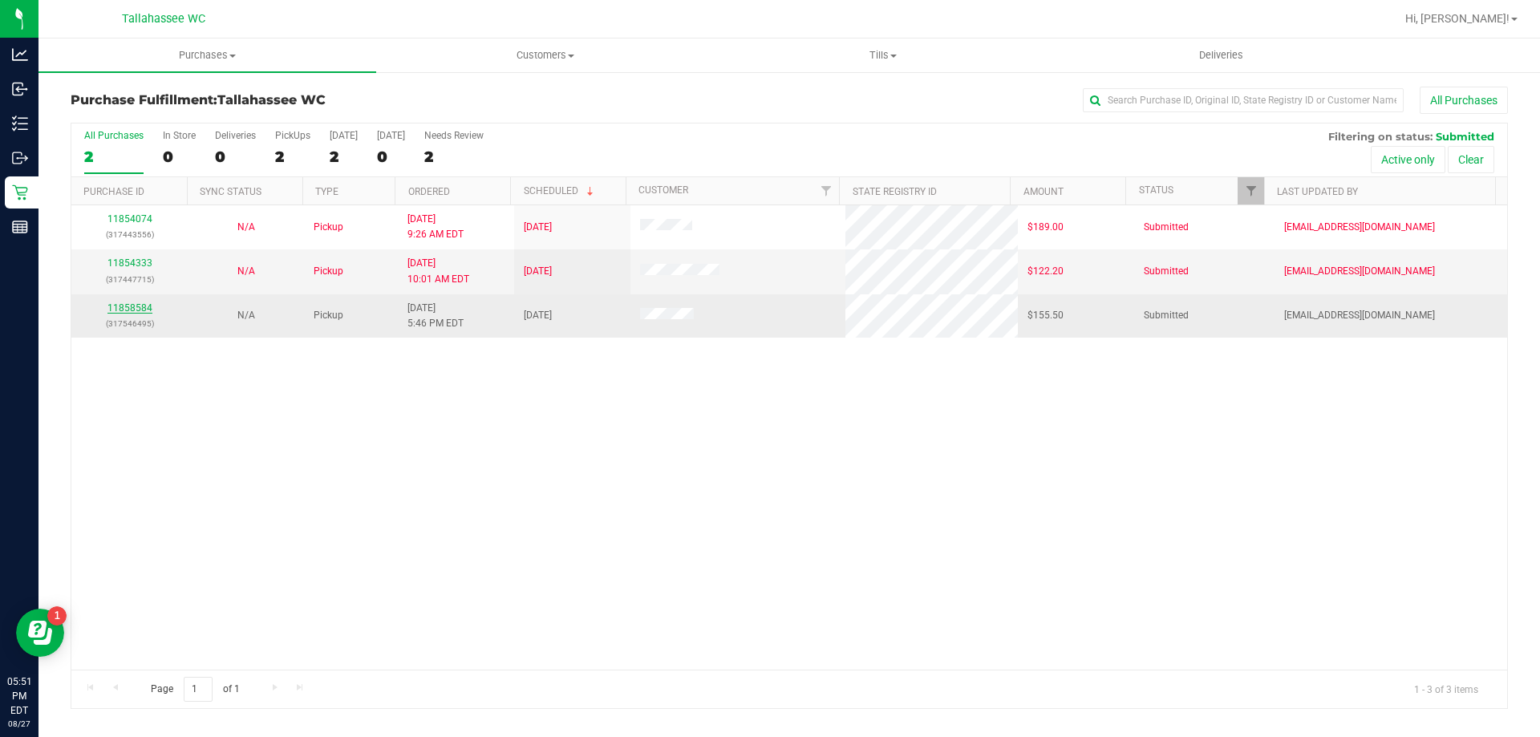
click at [135, 307] on link "11858584" at bounding box center [129, 307] width 45 height 11
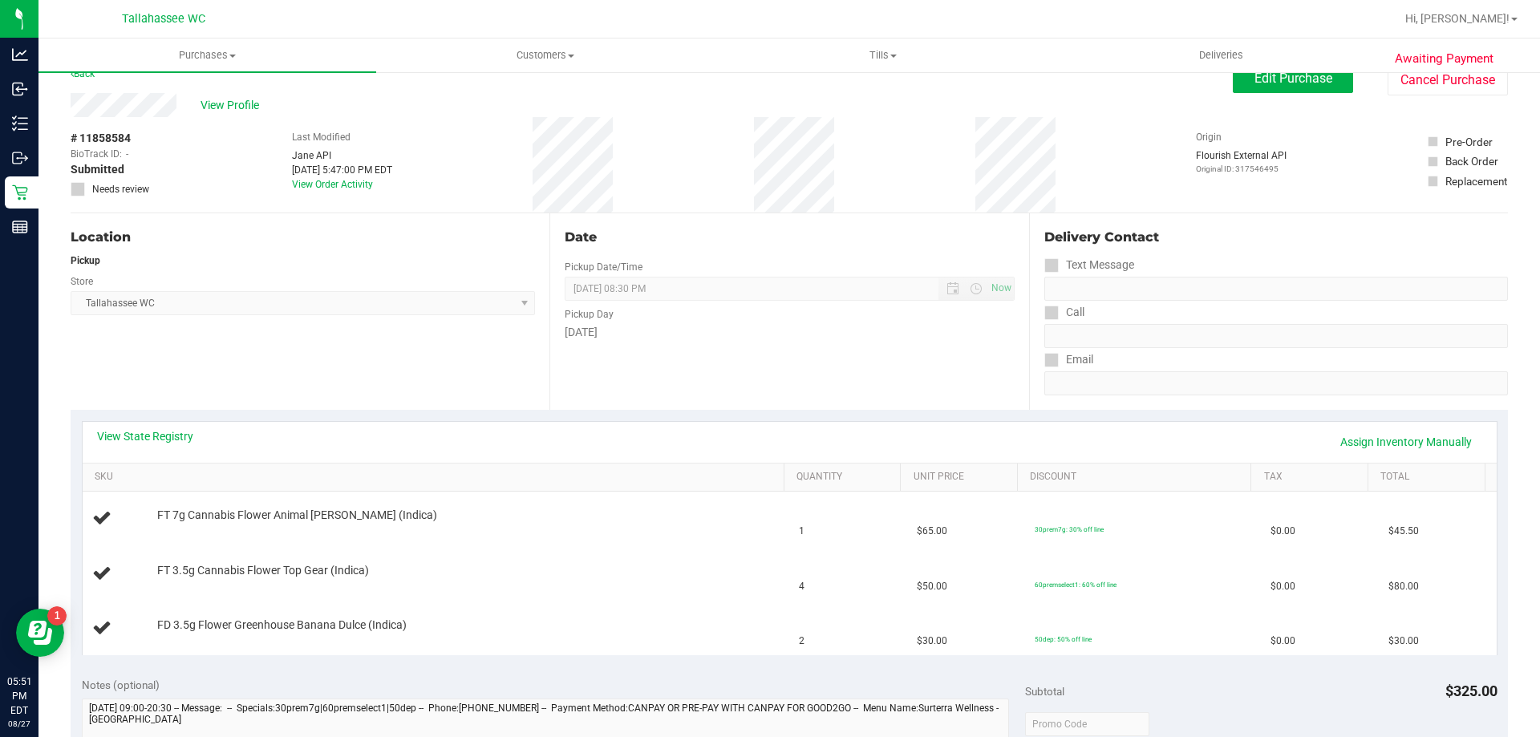
scroll to position [30, 0]
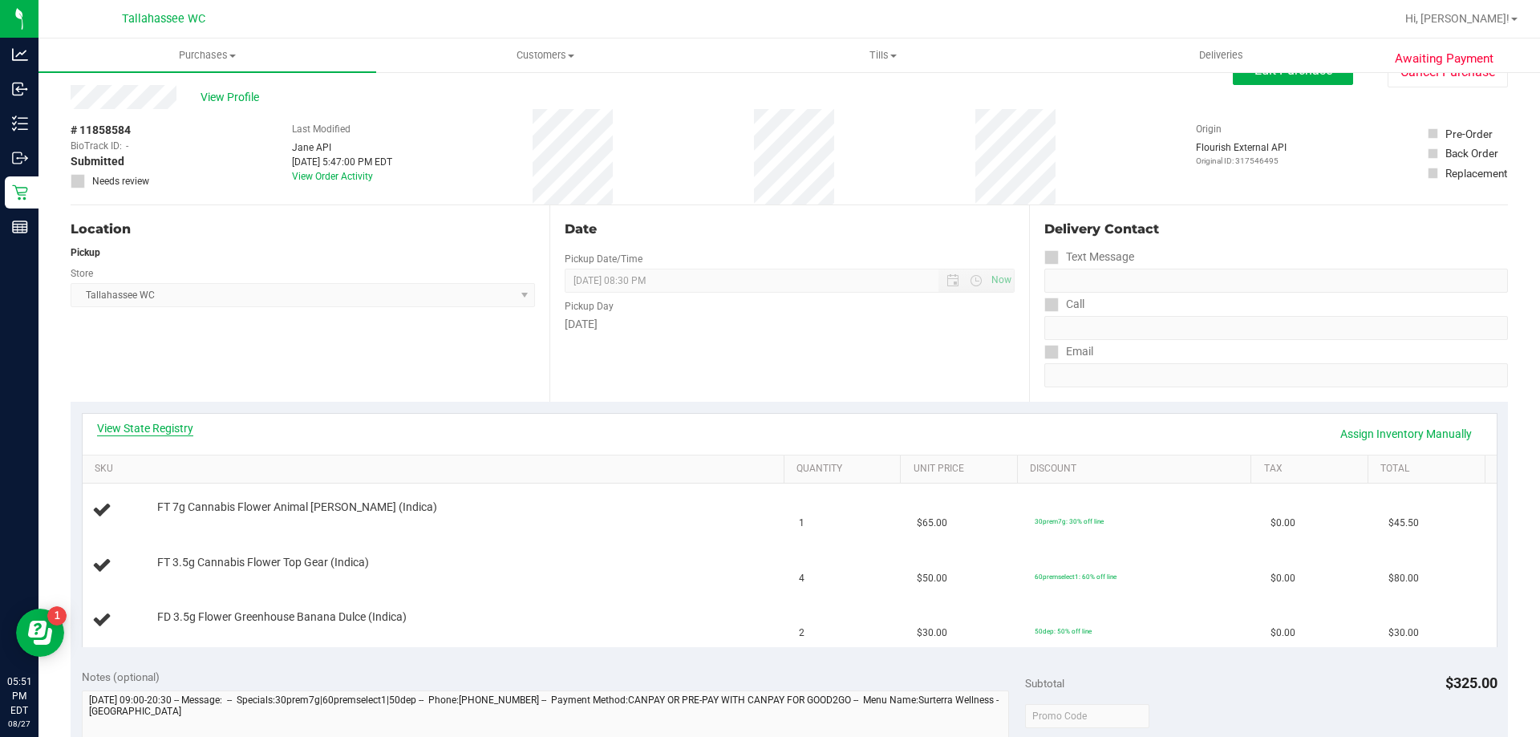
click at [154, 422] on link "View State Registry" at bounding box center [145, 428] width 96 height 16
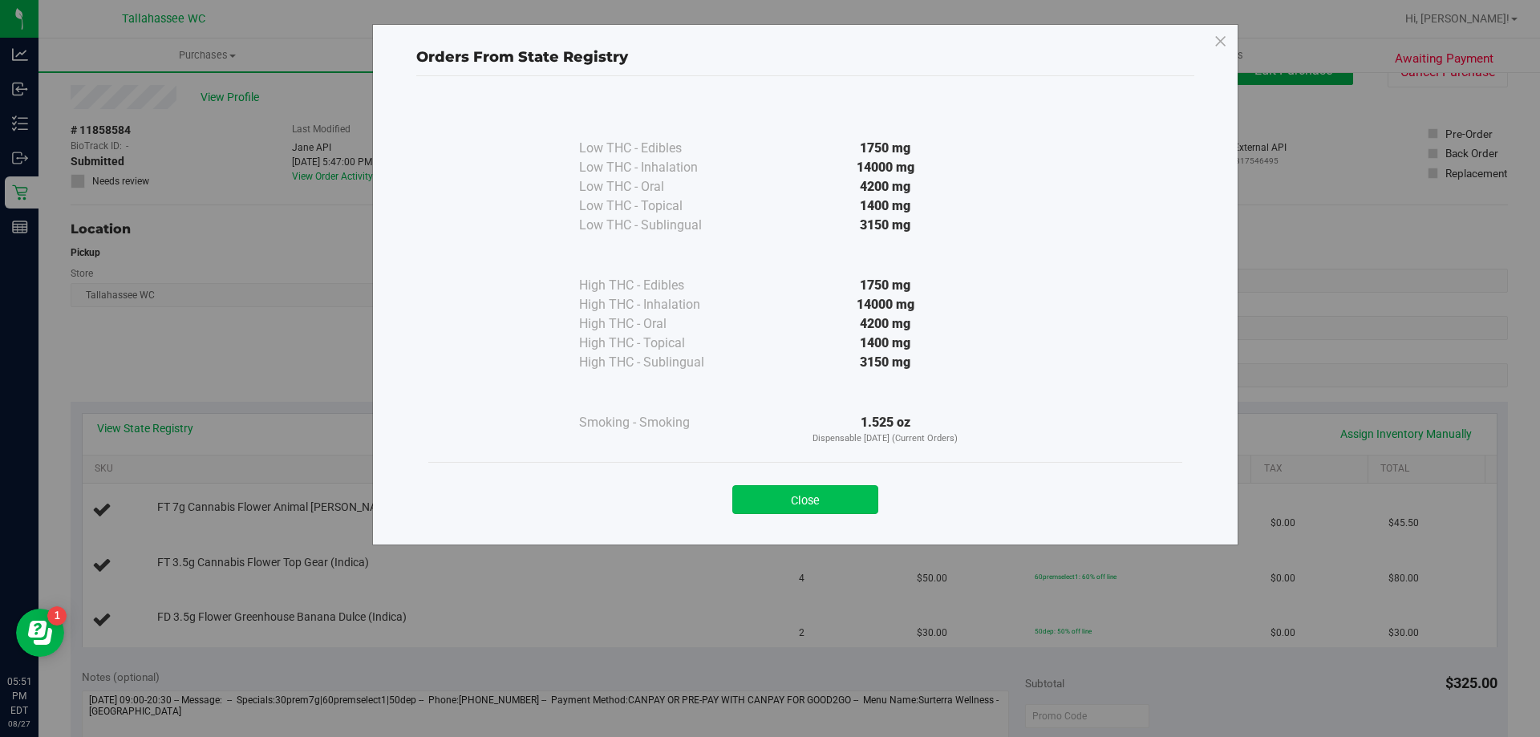
click at [785, 497] on button "Close" at bounding box center [805, 499] width 146 height 29
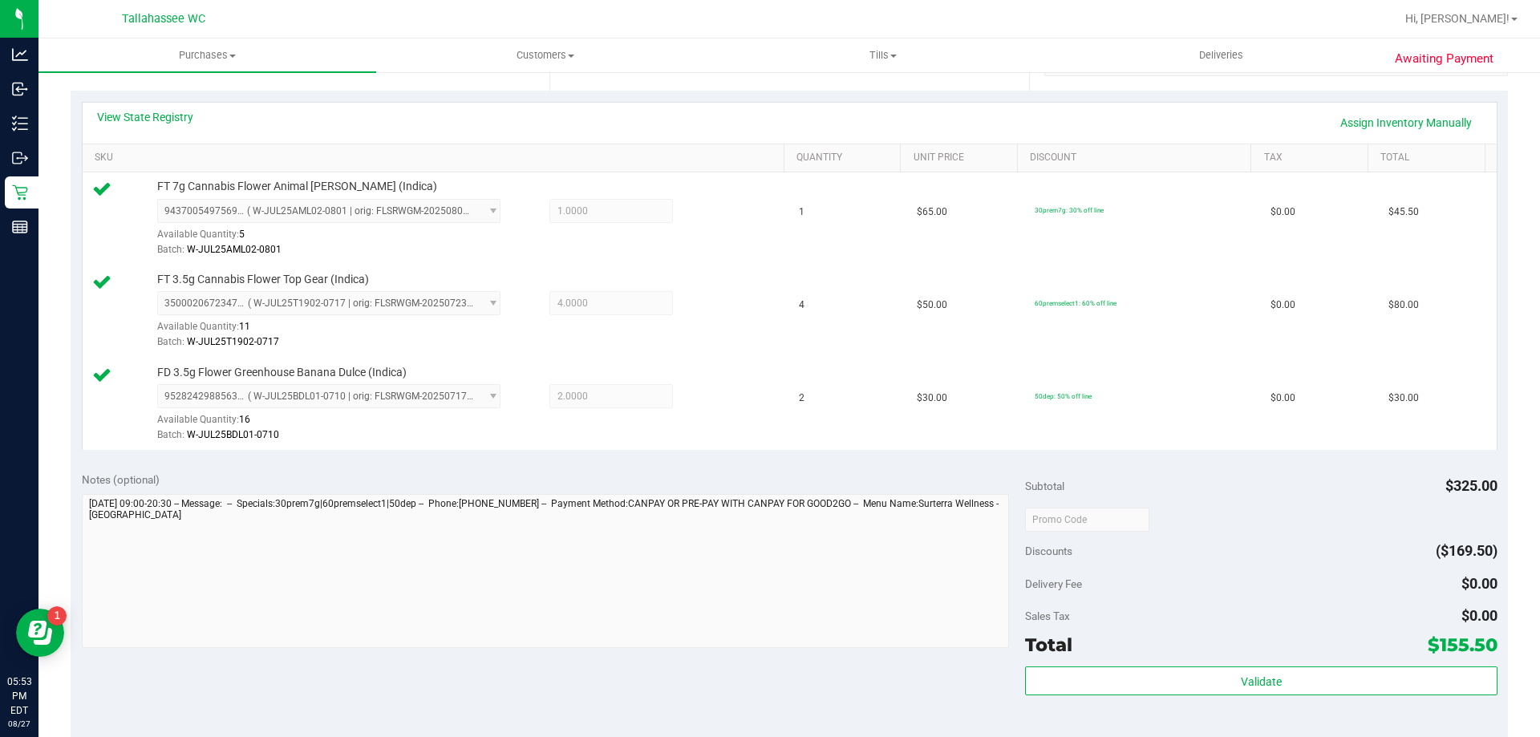
scroll to position [432, 0]
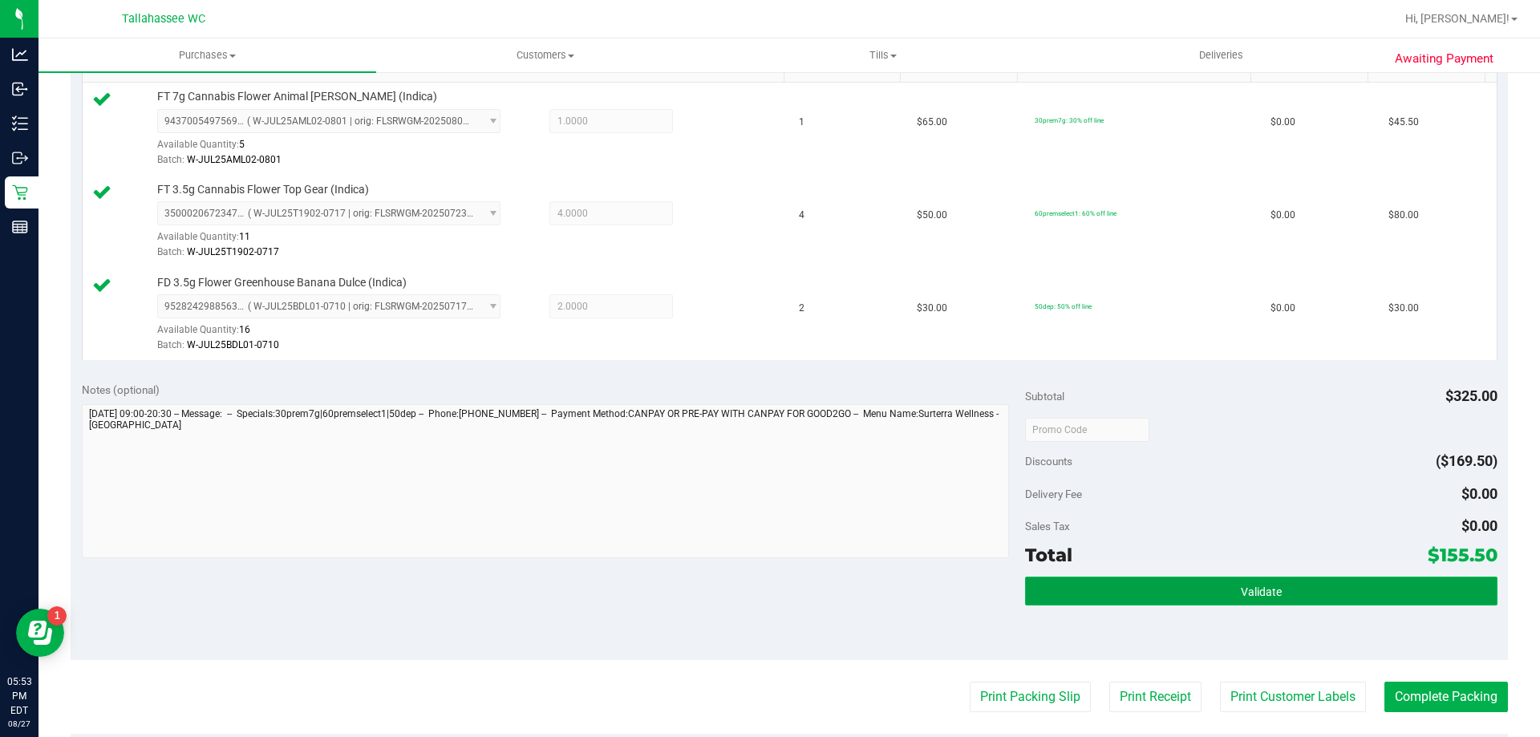
click at [1093, 582] on button "Validate" at bounding box center [1261, 591] width 472 height 29
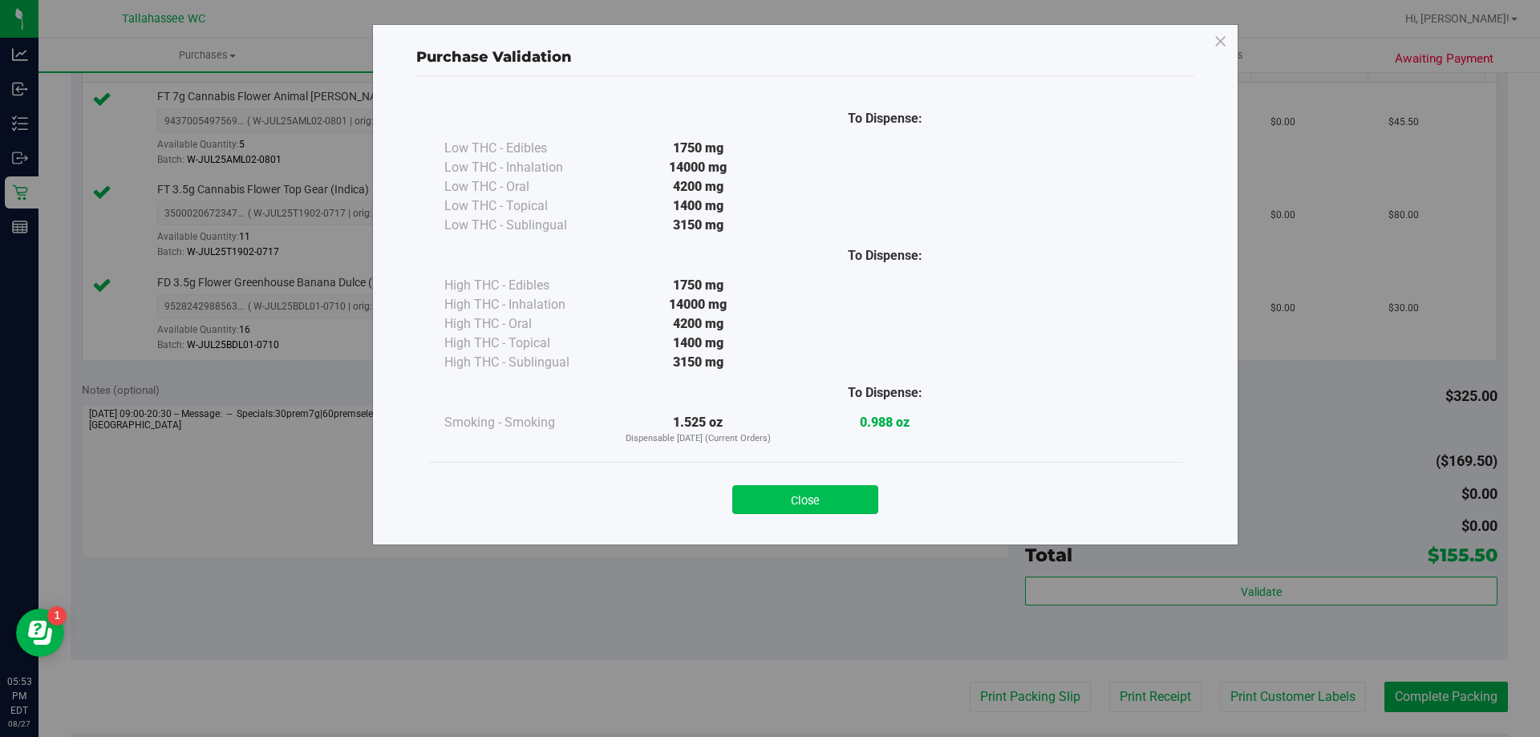
click at [835, 497] on button "Close" at bounding box center [805, 499] width 146 height 29
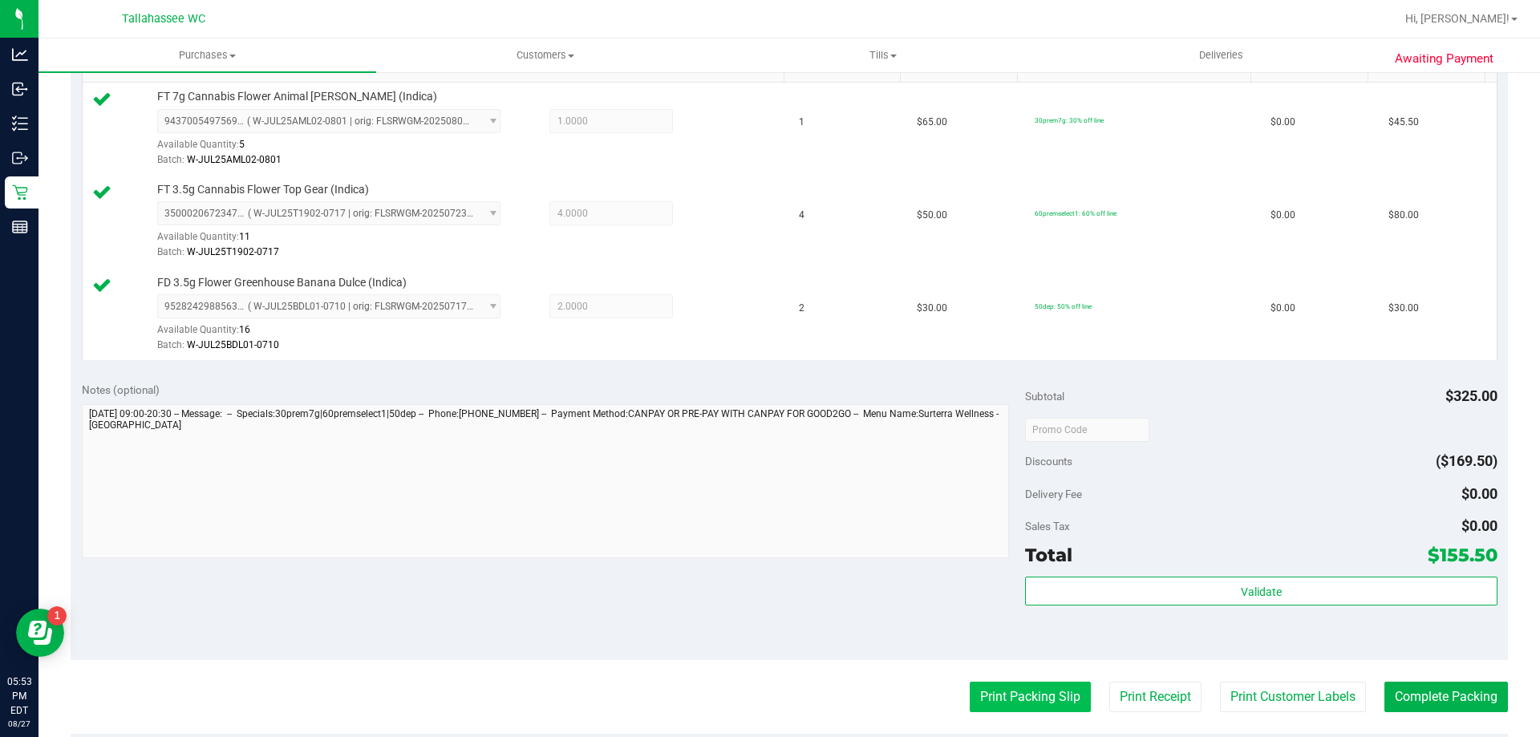
click at [1026, 708] on button "Print Packing Slip" at bounding box center [1030, 697] width 121 height 30
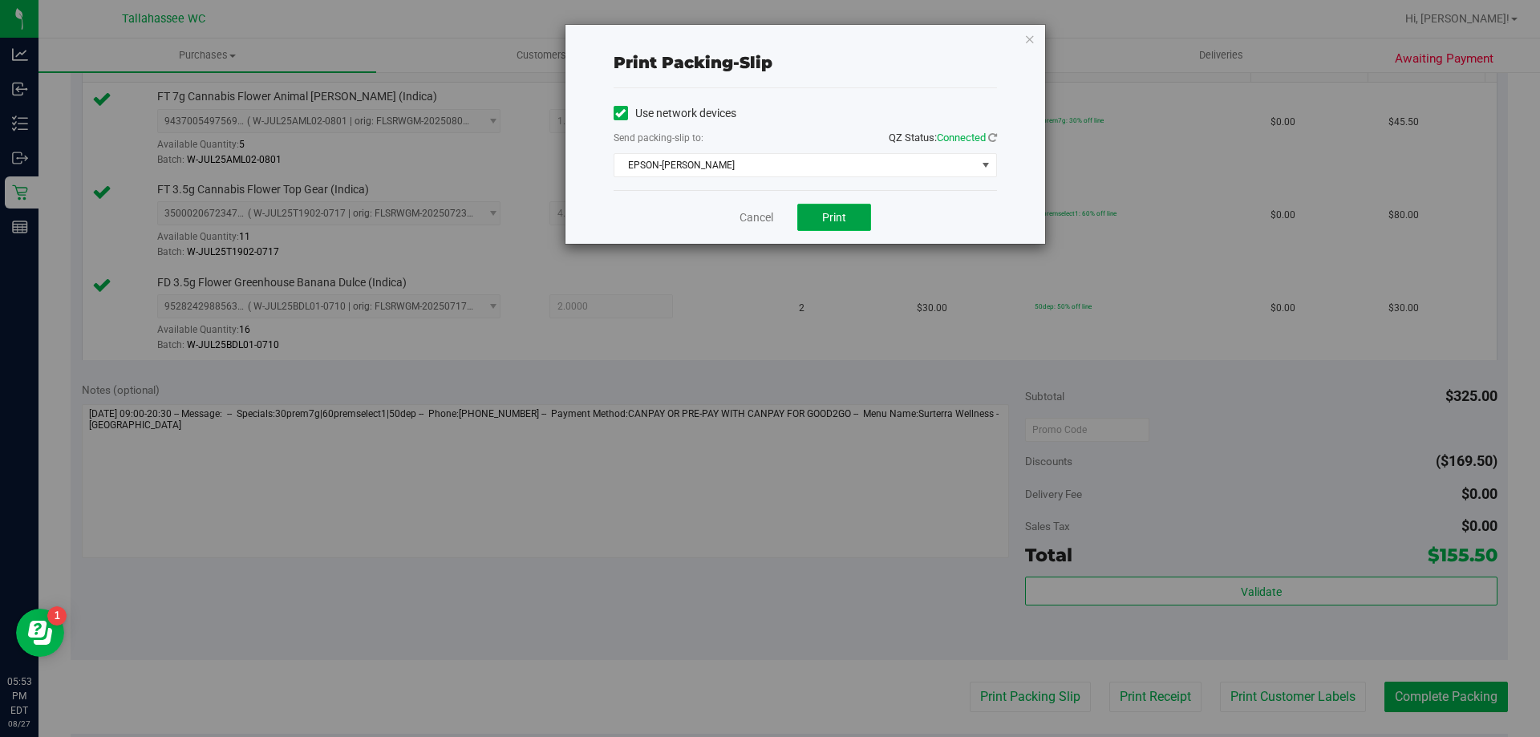
click at [834, 221] on span "Print" at bounding box center [834, 217] width 24 height 13
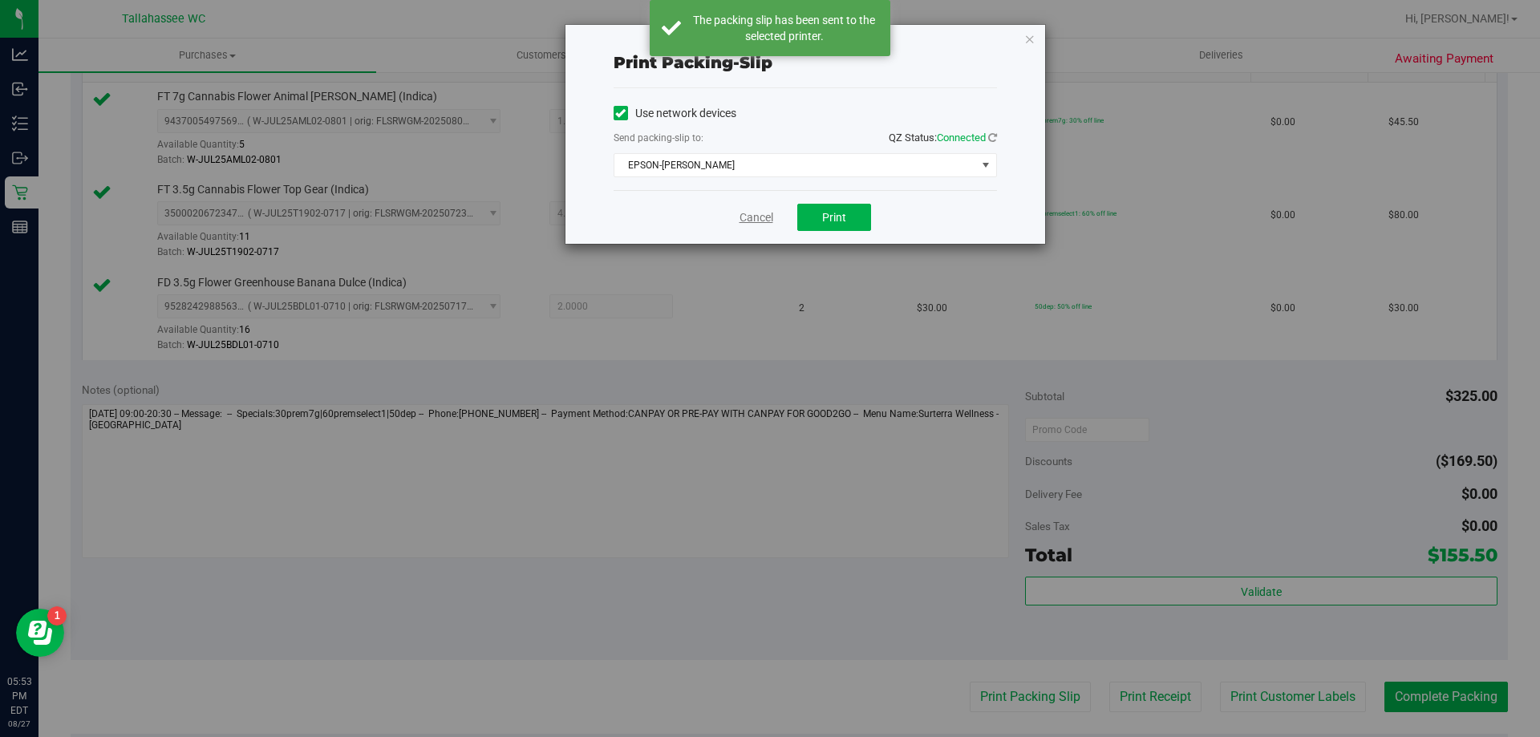
click at [761, 221] on link "Cancel" at bounding box center [757, 217] width 34 height 17
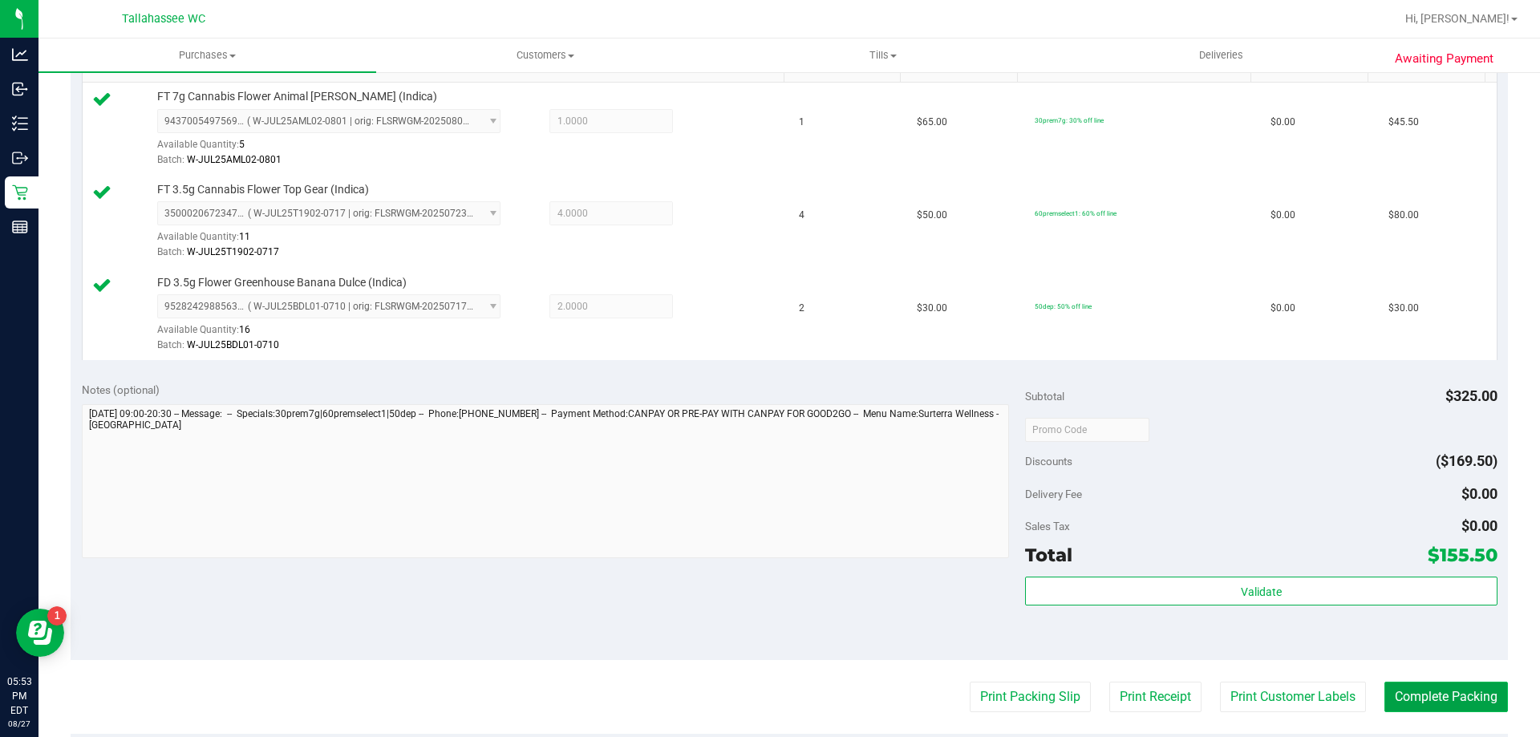
click at [1387, 696] on button "Complete Packing" at bounding box center [1447, 697] width 124 height 30
